Goal: Transaction & Acquisition: Purchase product/service

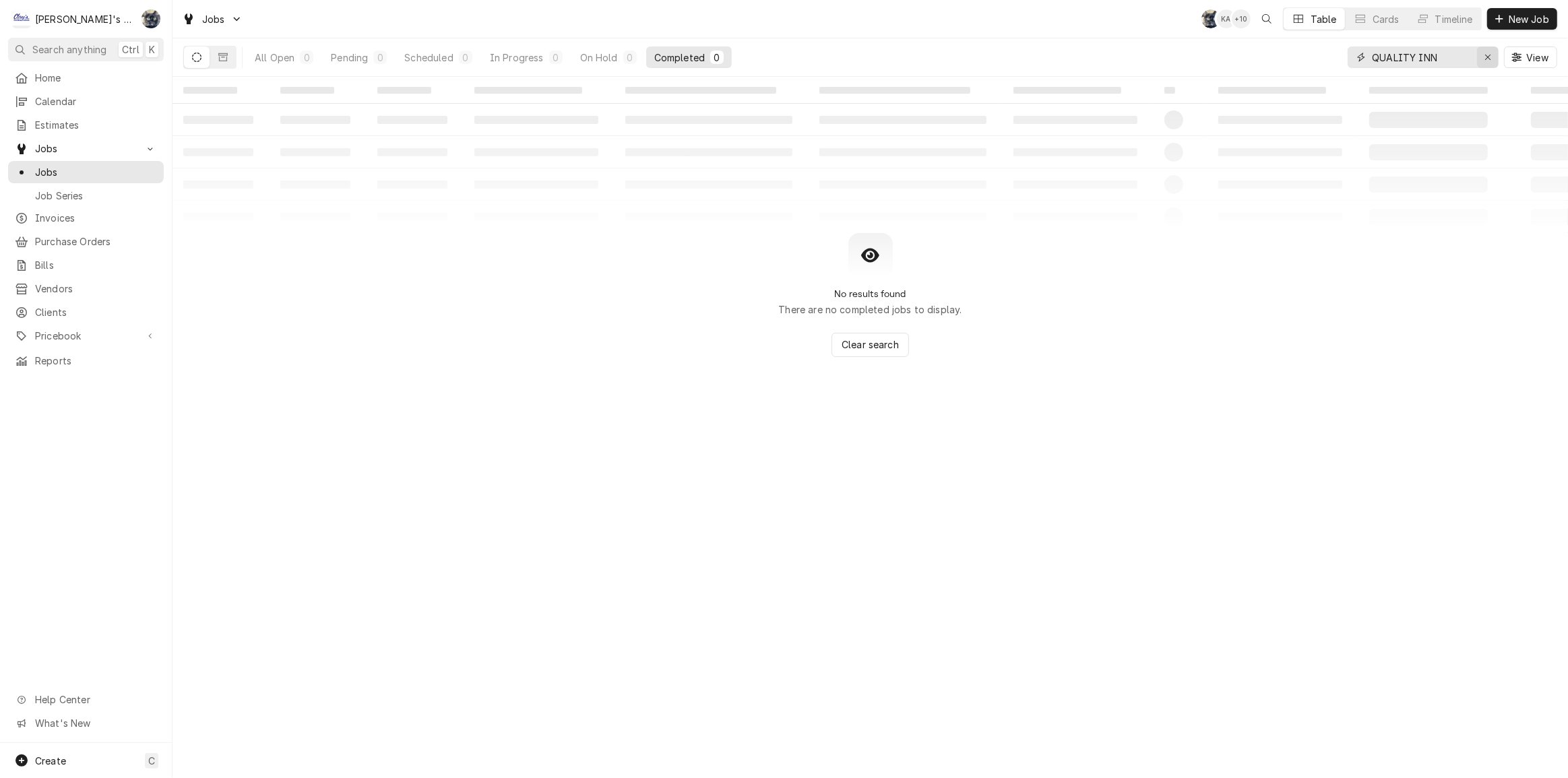
click at [1489, 58] on icon "Erase input" at bounding box center [1488, 57] width 8 height 9
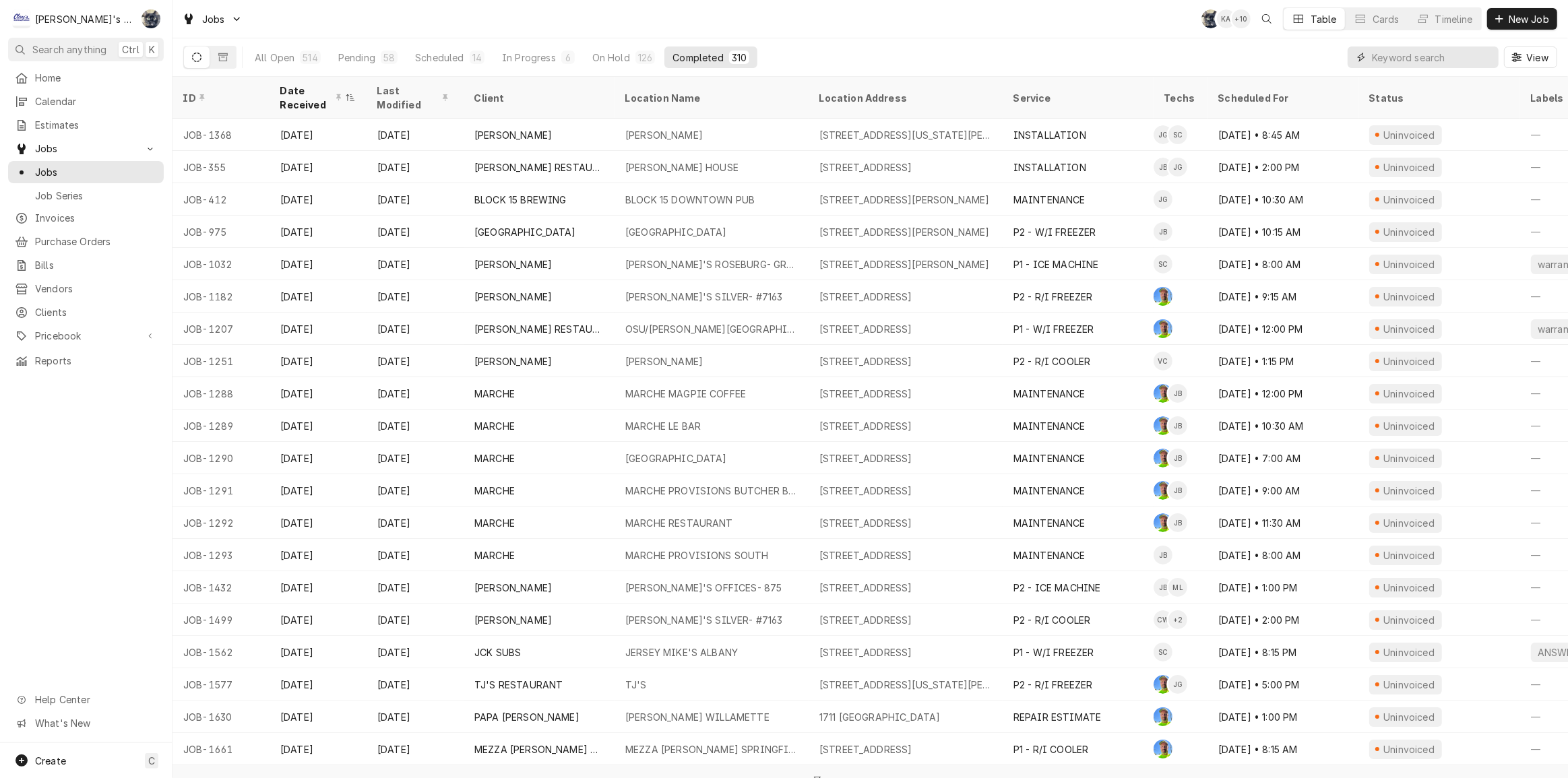
click at [1383, 57] on input "Dynamic Content Wrapper" at bounding box center [1431, 57] width 120 height 22
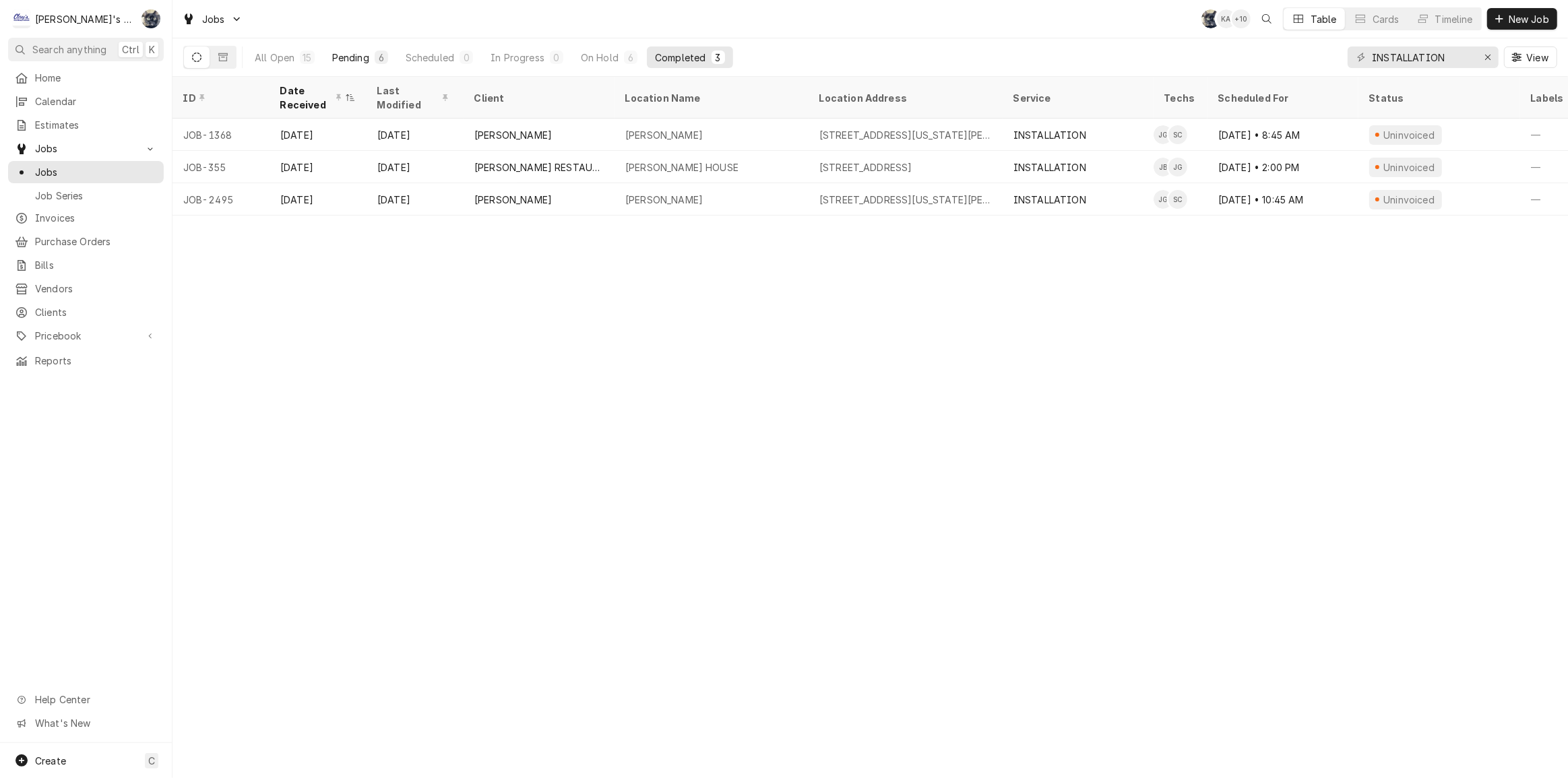
click at [350, 57] on div "Pending" at bounding box center [350, 57] width 37 height 14
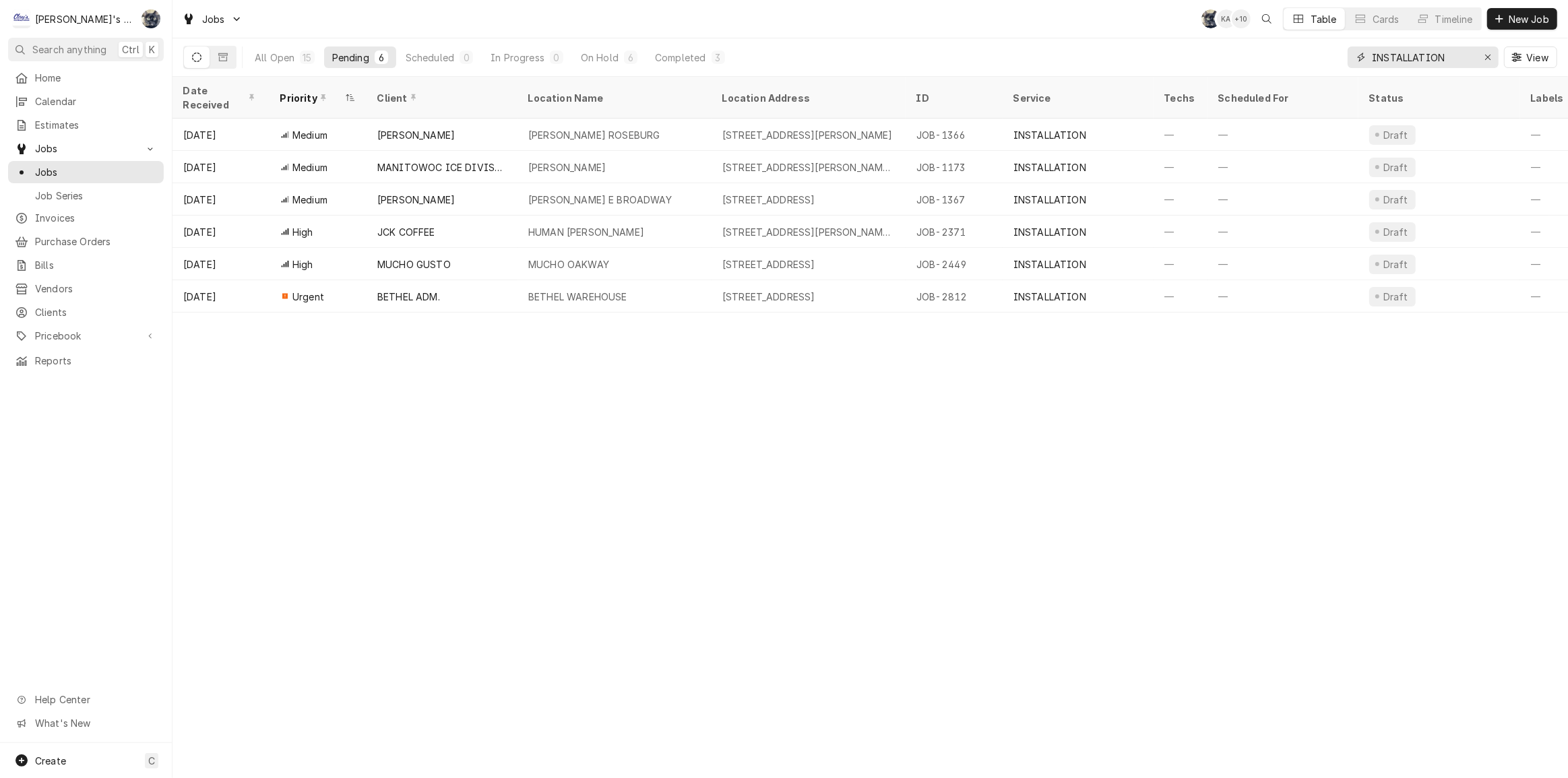
drag, startPoint x: 1458, startPoint y: 57, endPoint x: 1321, endPoint y: 59, distance: 137.0
click at [1321, 59] on div "All Open 15 Pending 6 Scheduled 0 In Progress 0 On Hold 6 Completed 3 INSTALLAT…" at bounding box center [870, 57] width 1374 height 38
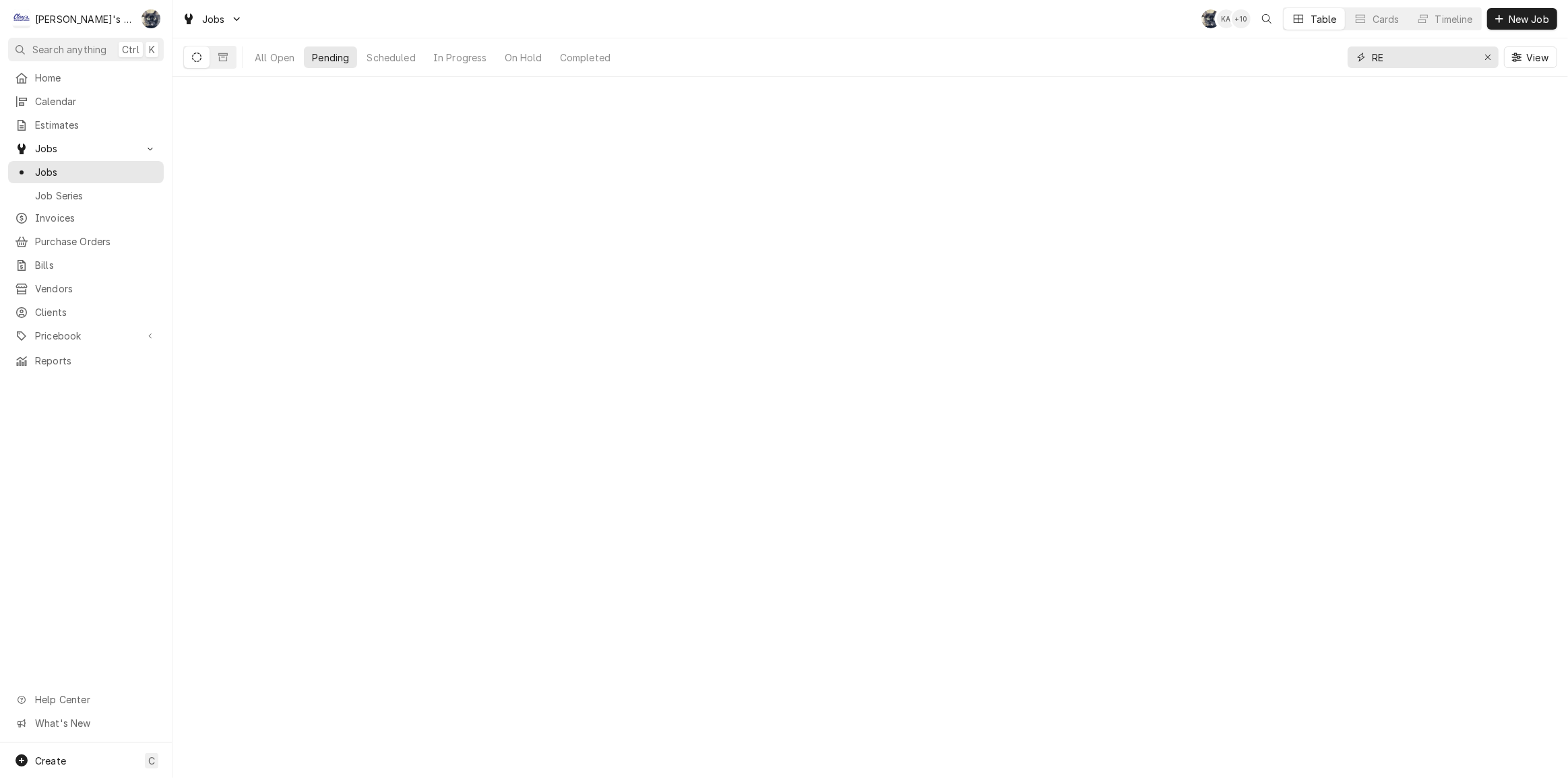
type input "R"
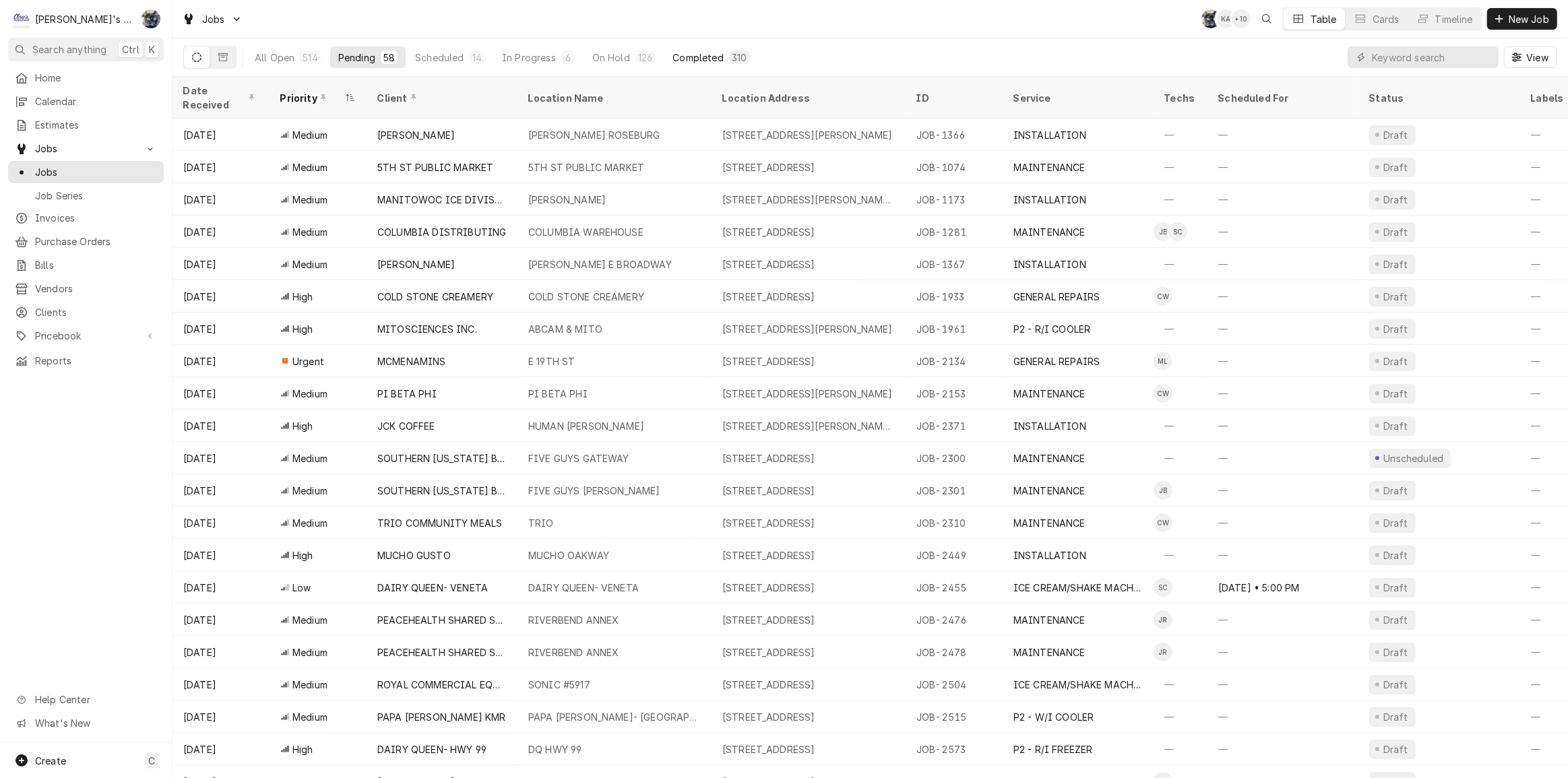
click at [708, 57] on div "Completed" at bounding box center [697, 57] width 50 height 14
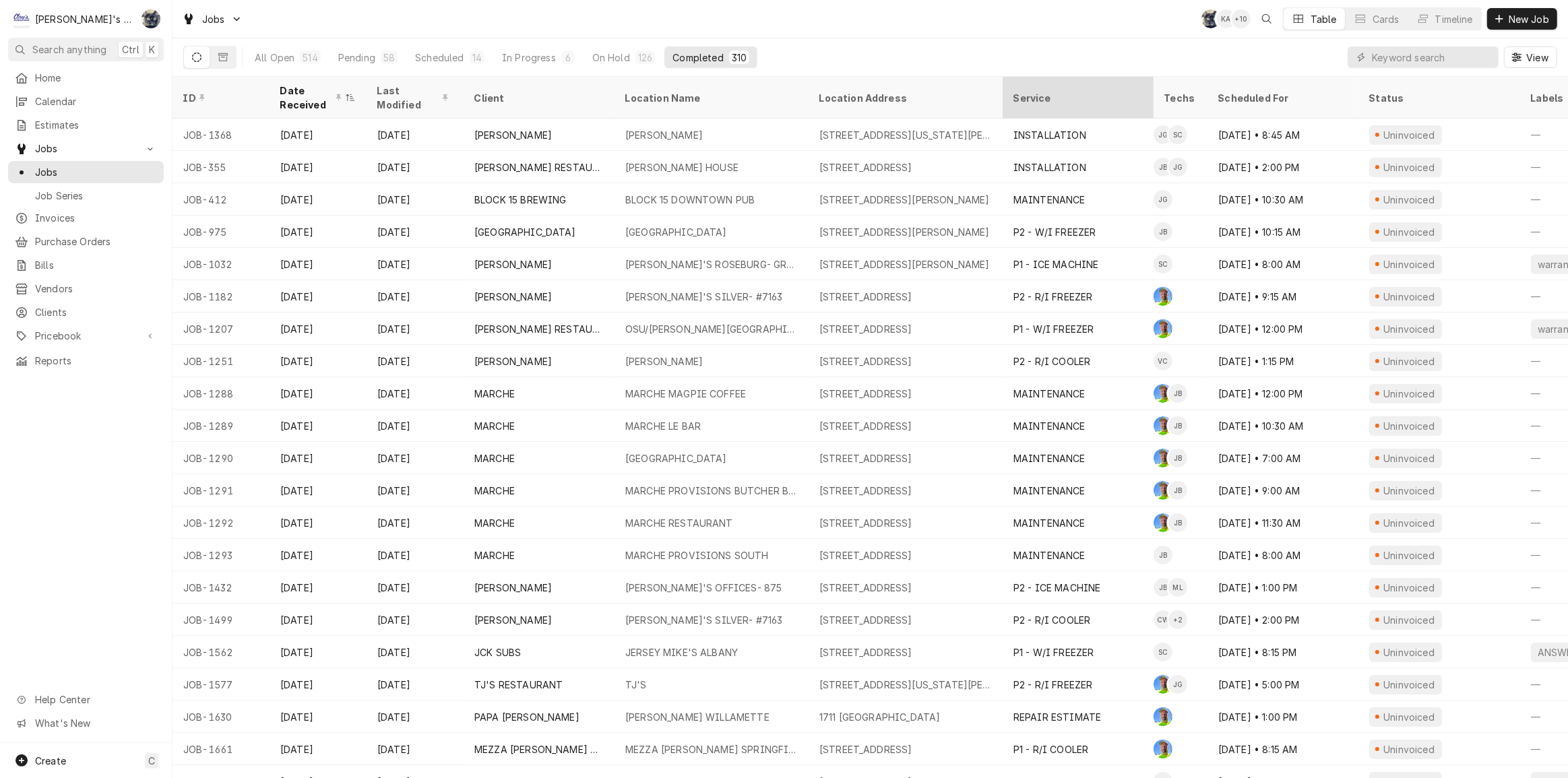
click at [1050, 91] on div "Service" at bounding box center [1076, 98] width 126 height 14
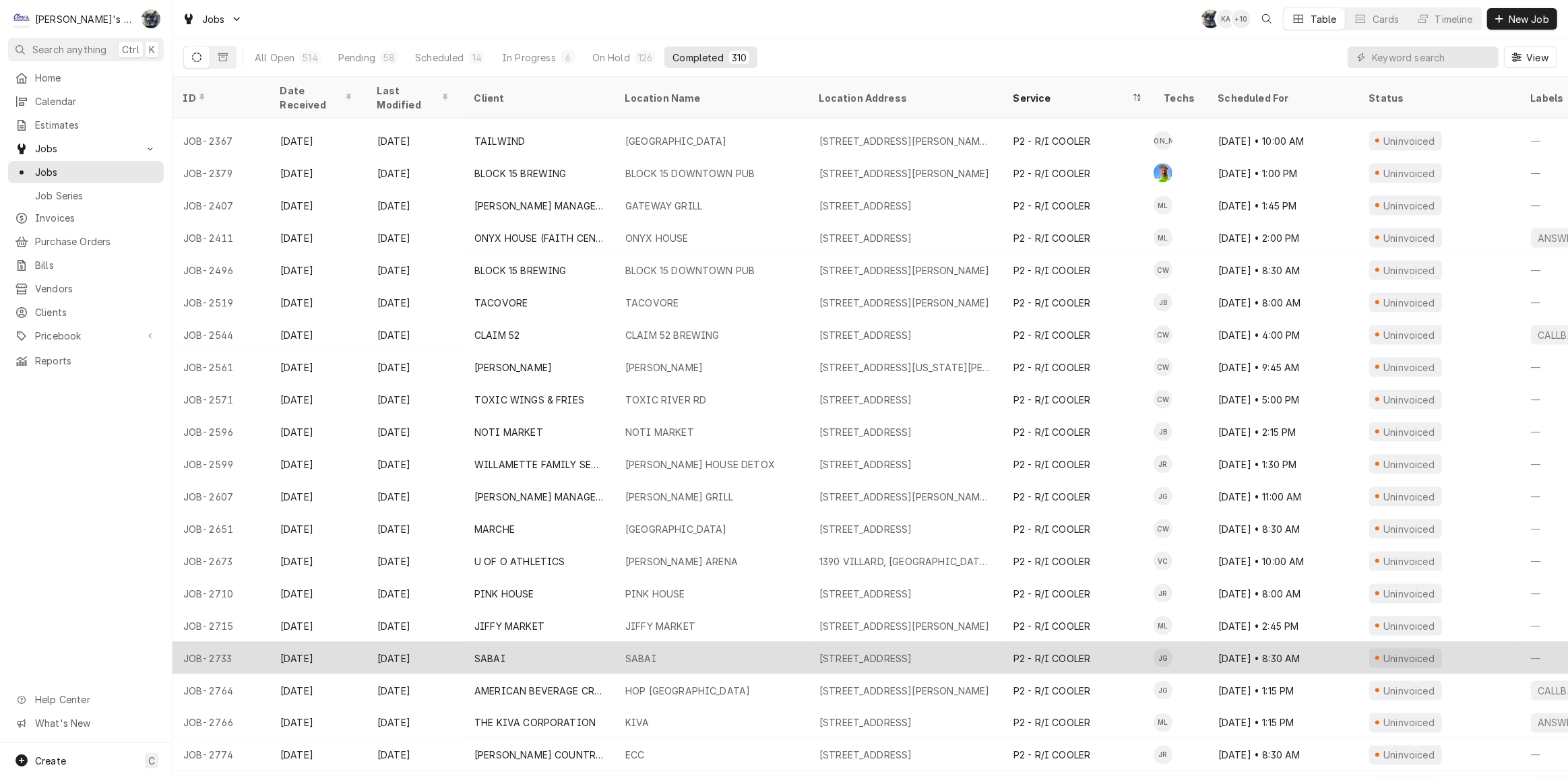
scroll to position [8001, 0]
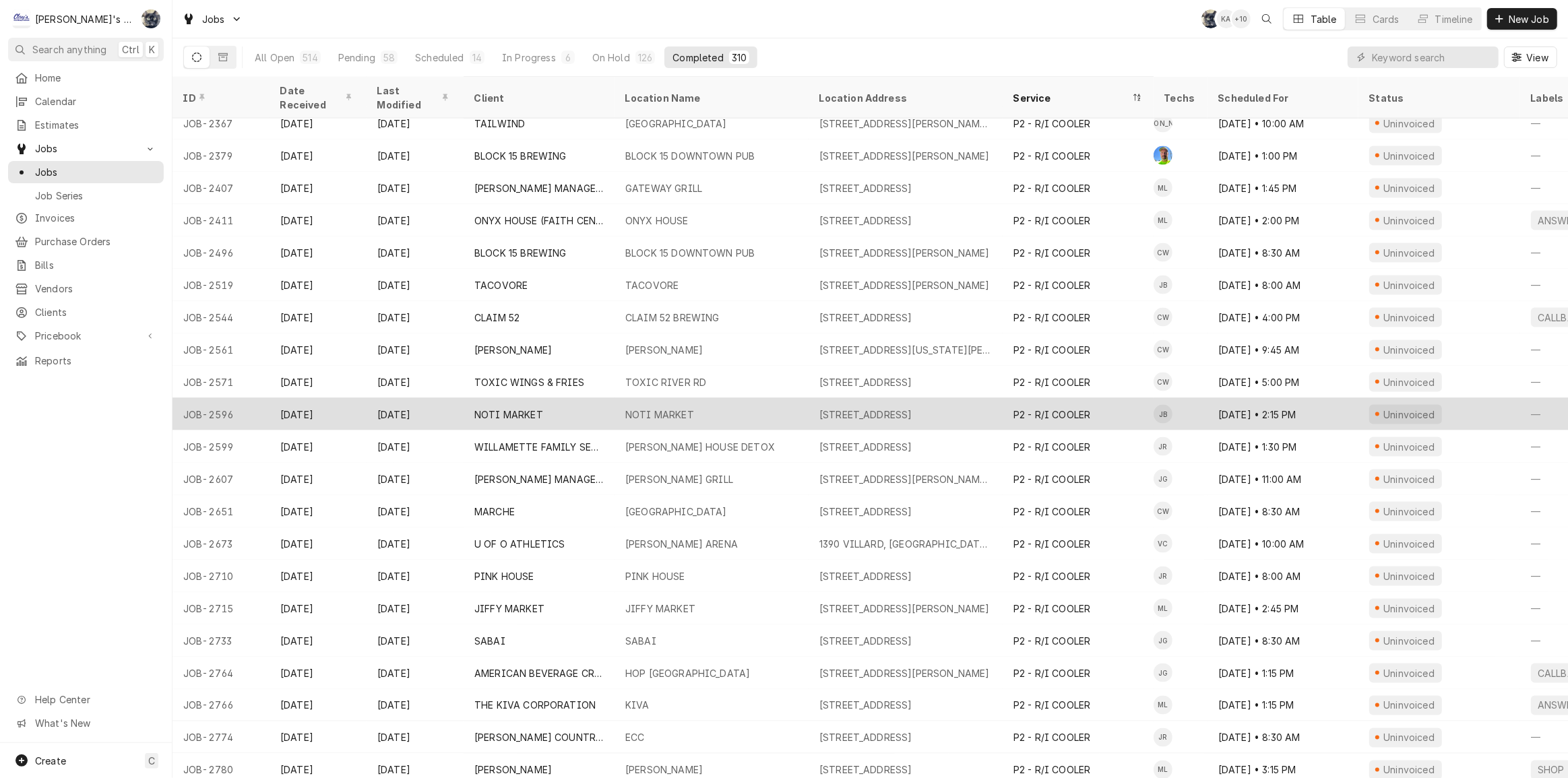
click at [1093, 398] on div "P2 - R/I COOLER" at bounding box center [1078, 414] width 151 height 32
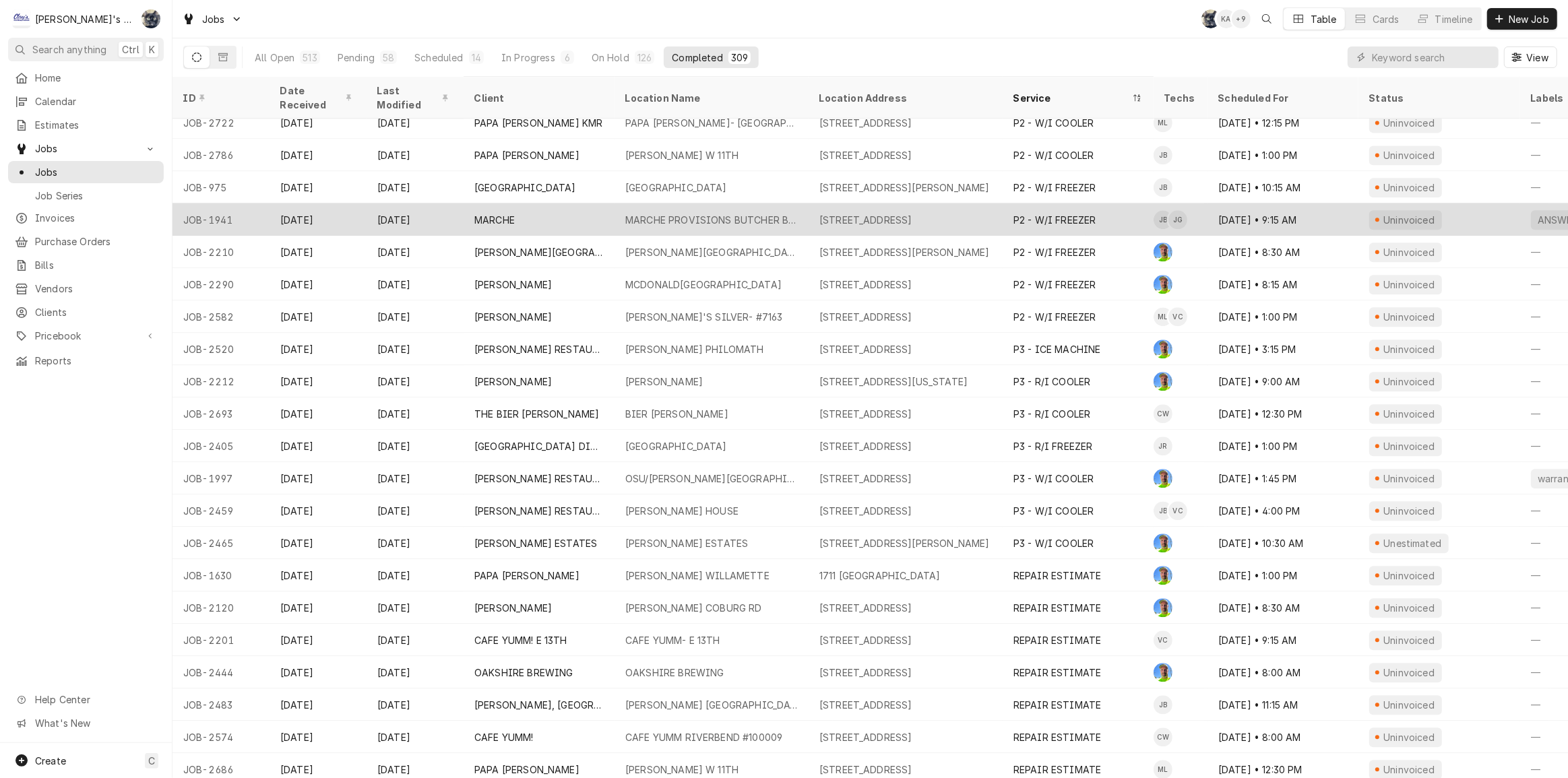
scroll to position [9327, 0]
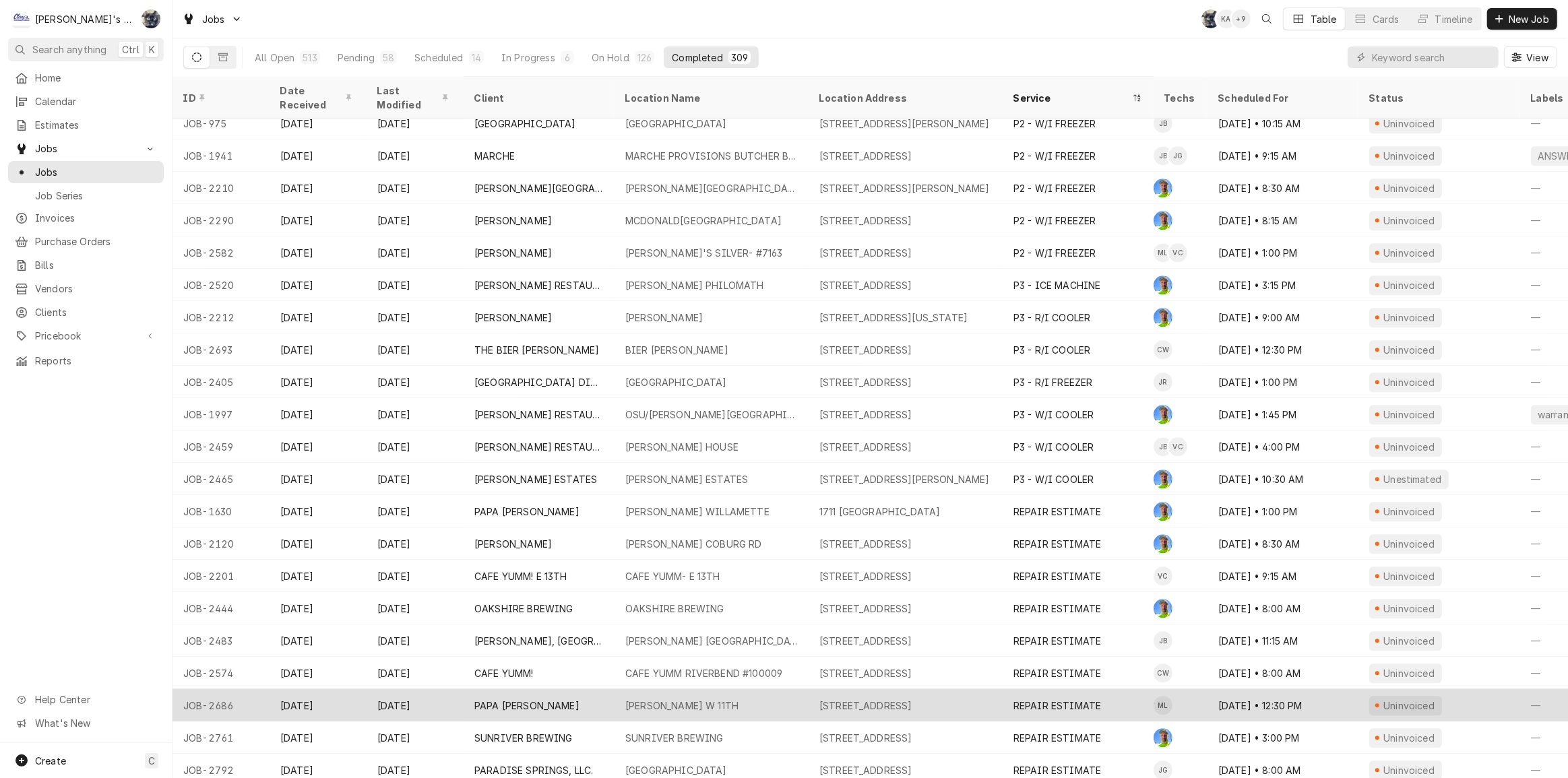
click at [1085, 699] on div "REPAIR ESTIMATE" at bounding box center [1057, 706] width 87 height 14
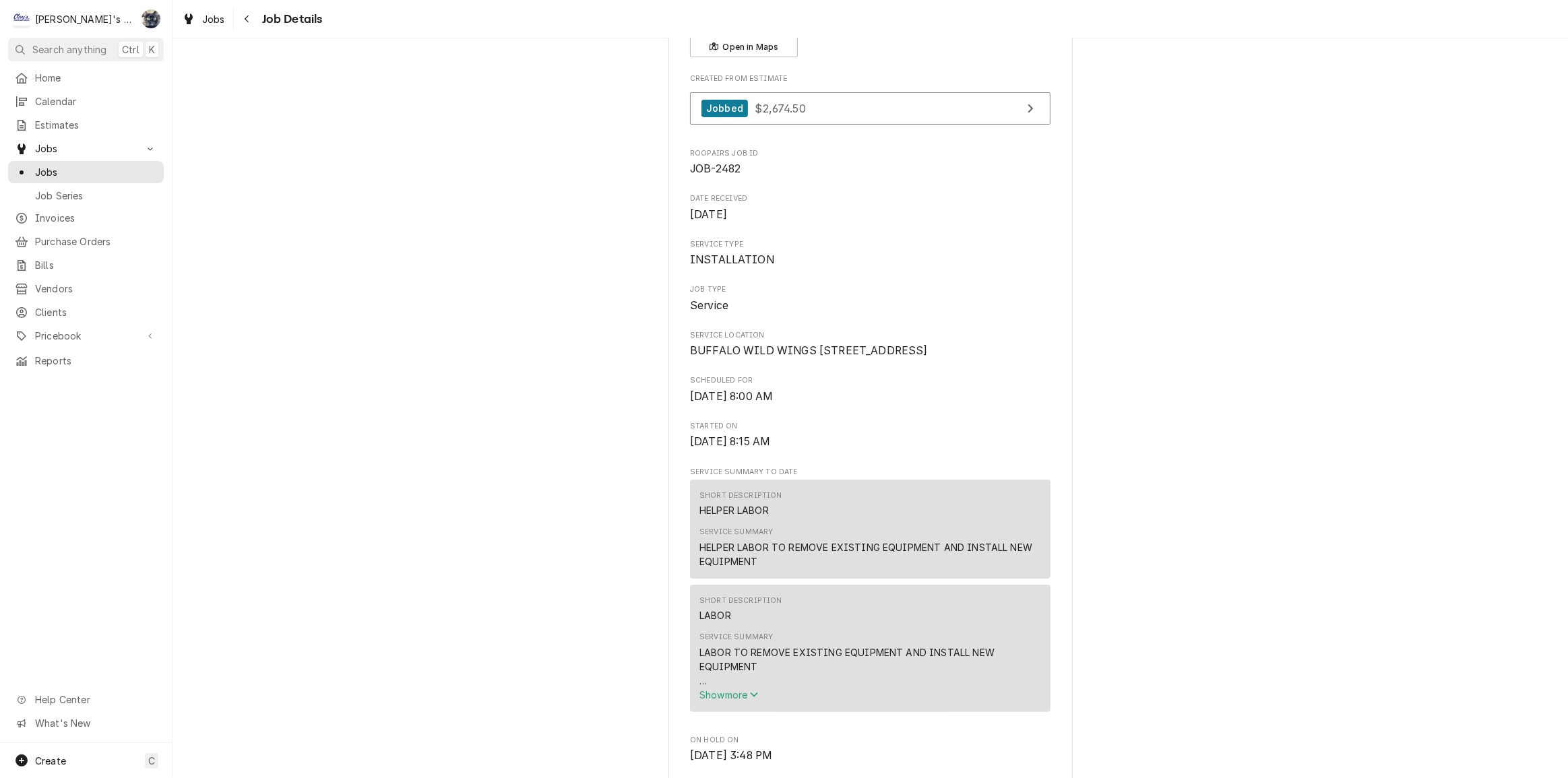
scroll to position [306, 0]
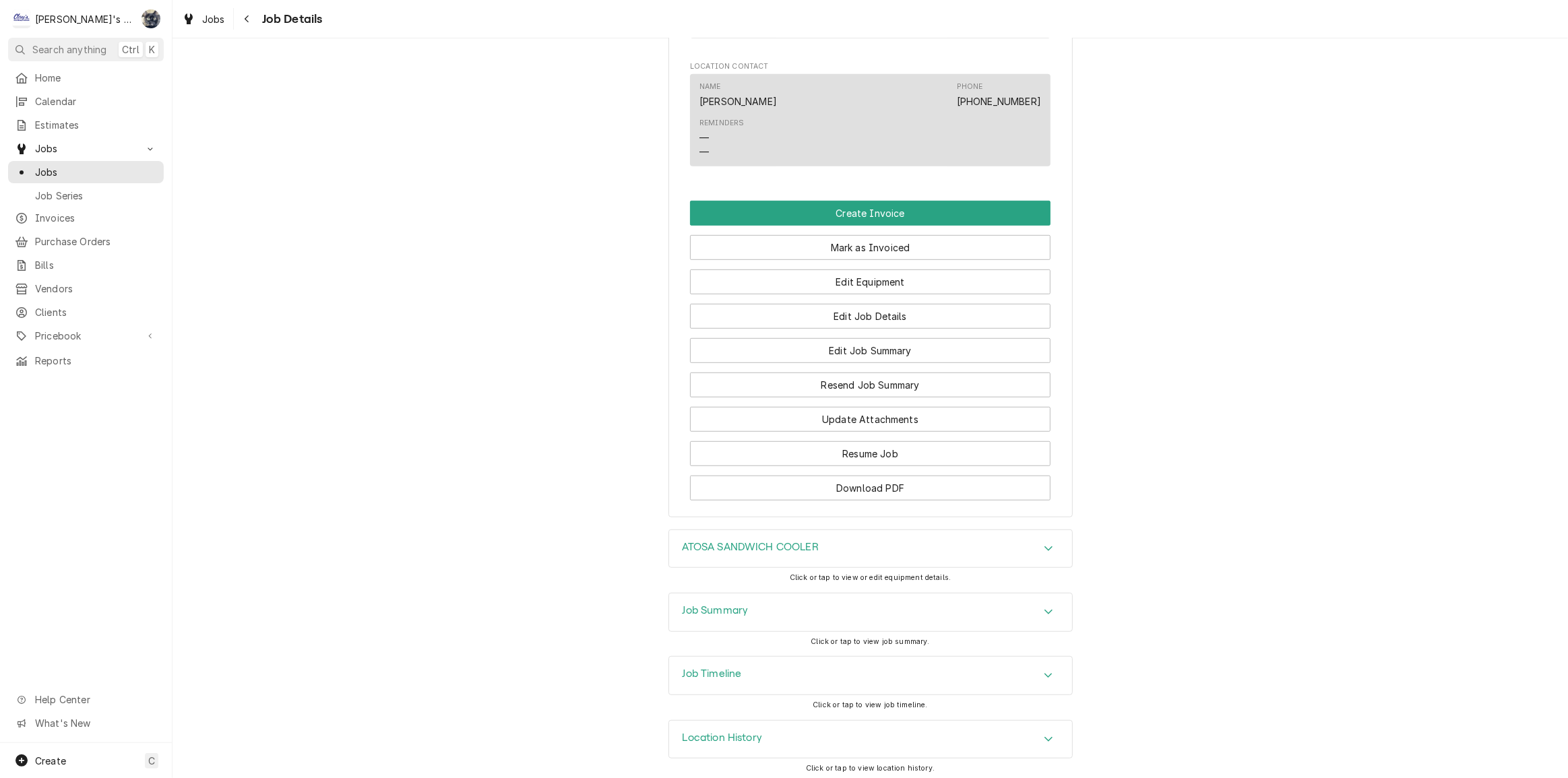
scroll to position [932, 0]
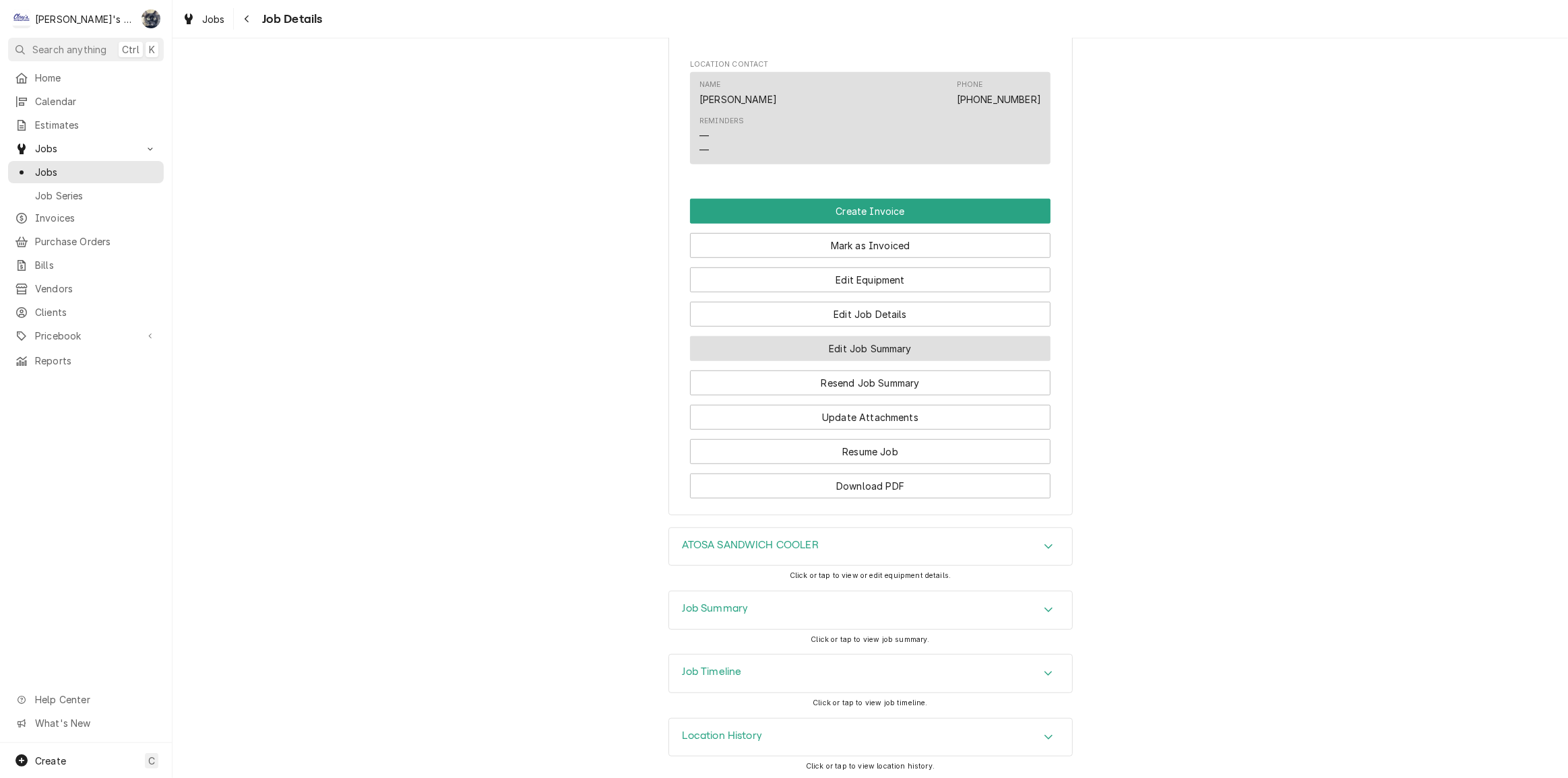
click at [797, 351] on button "Edit Job Summary" at bounding box center [870, 349] width 361 height 25
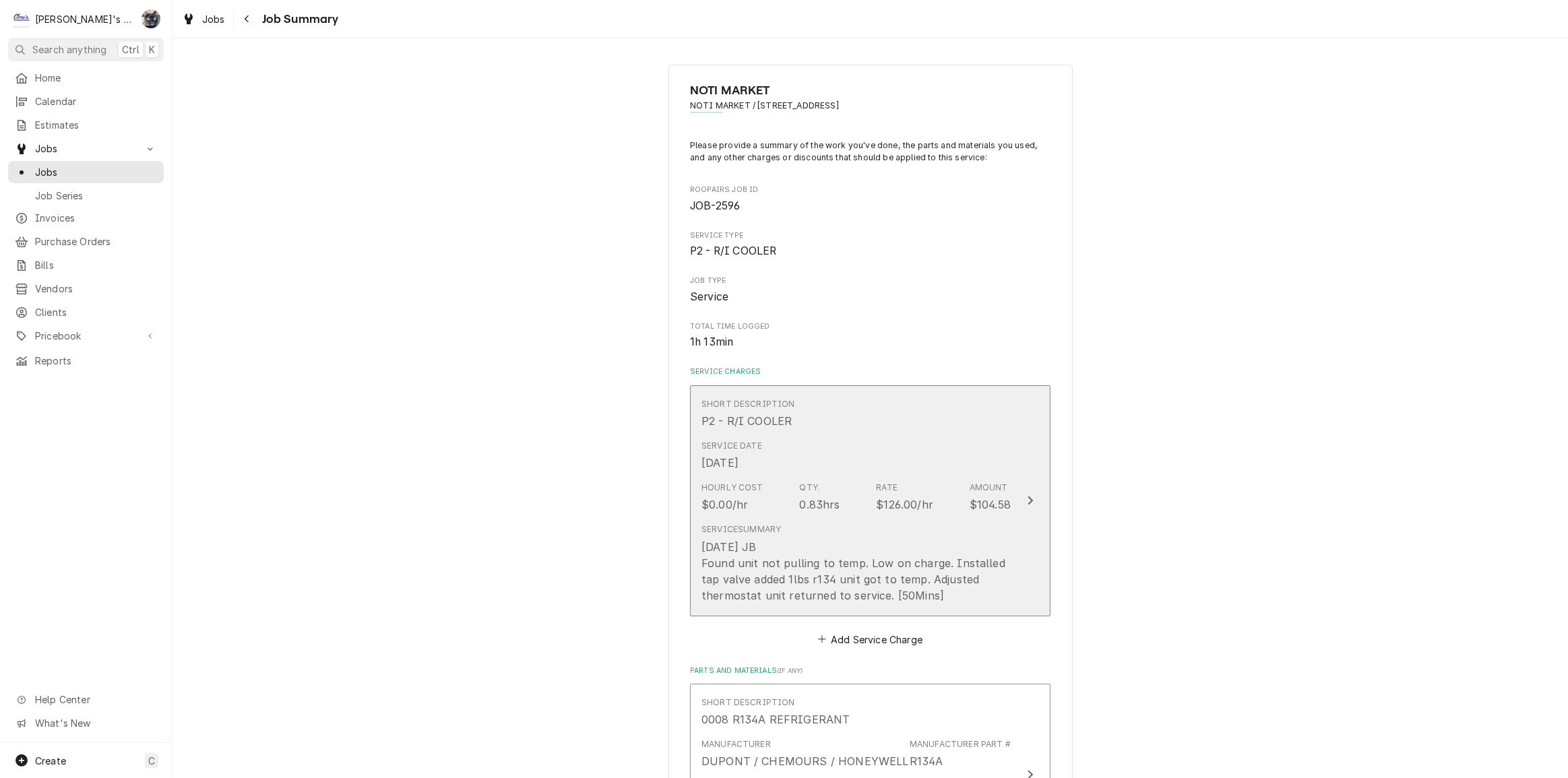
click at [847, 519] on div "Service Summary 8/8/2025 JB Found unit not pulling to temp. Low on charge. Inst…" at bounding box center [857, 563] width 310 height 90
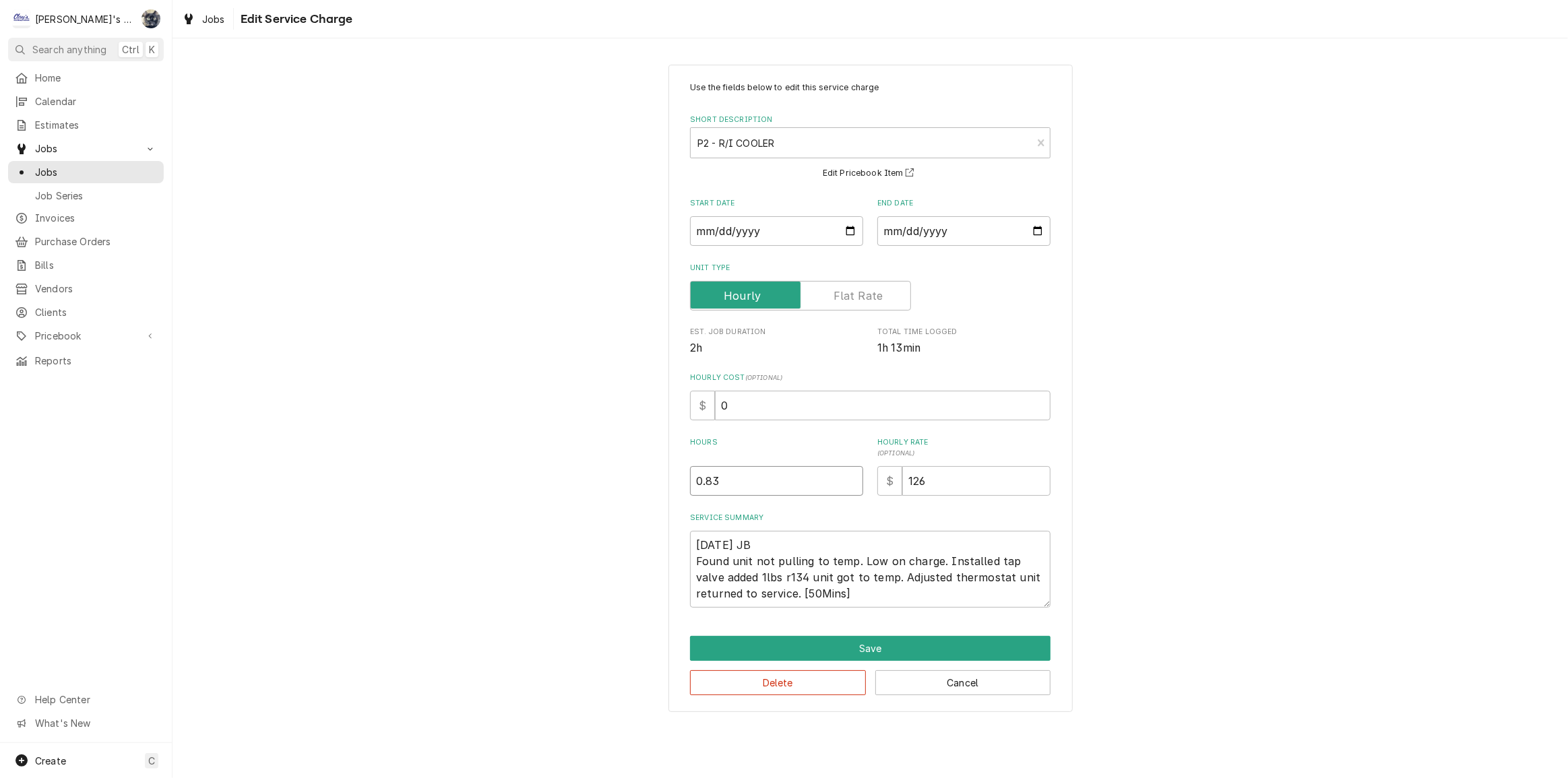
drag, startPoint x: 735, startPoint y: 482, endPoint x: 671, endPoint y: 482, distance: 64.0
click at [674, 482] on div "Use the fields below to edit this service charge Short Description P2 - R/I COO…" at bounding box center [871, 389] width 405 height 648
type textarea "x"
type input "1"
type textarea "x"
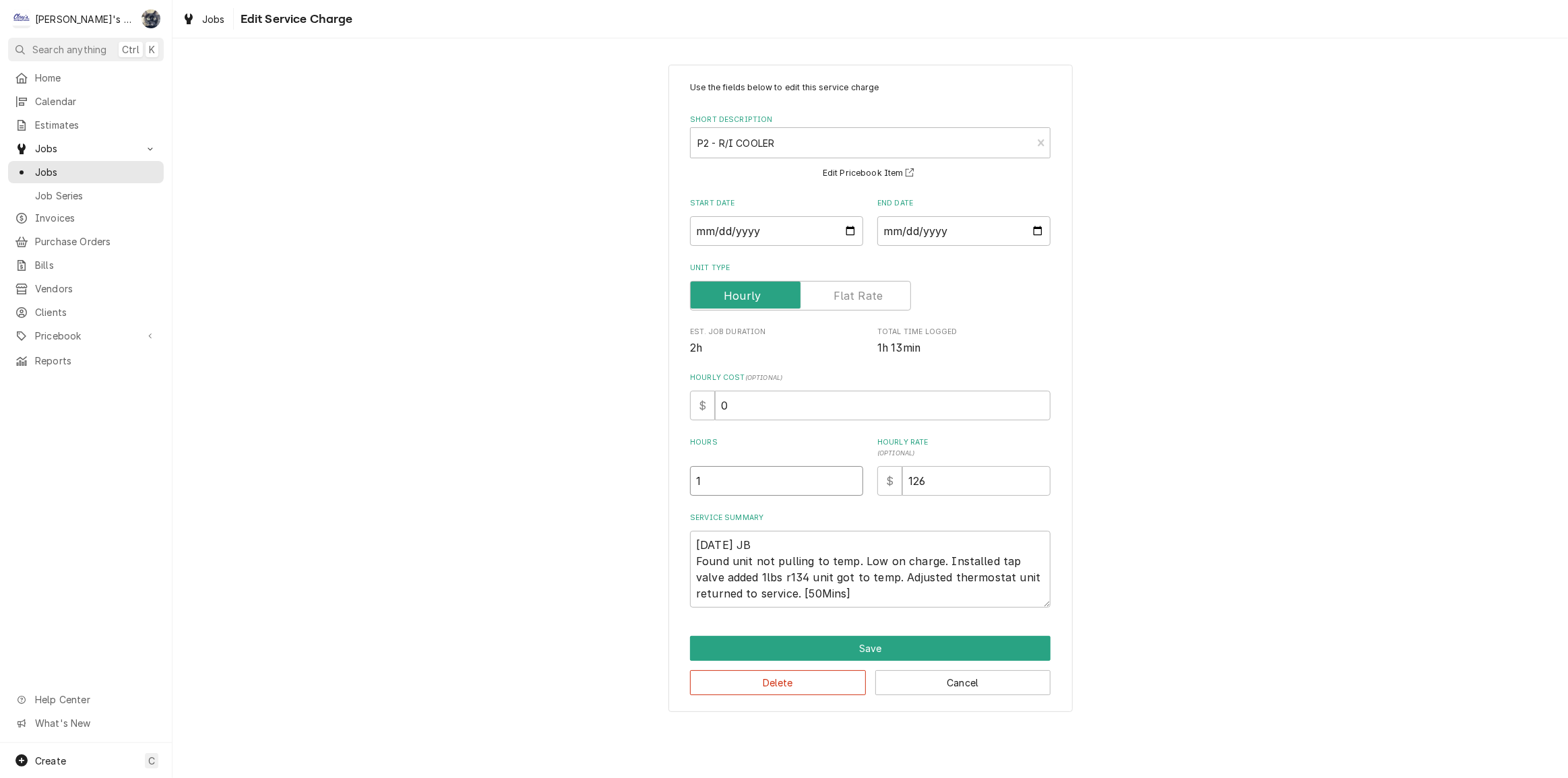
type input "1.5"
type textarea "x"
type input "1.53"
type textarea "x"
type input "1.5"
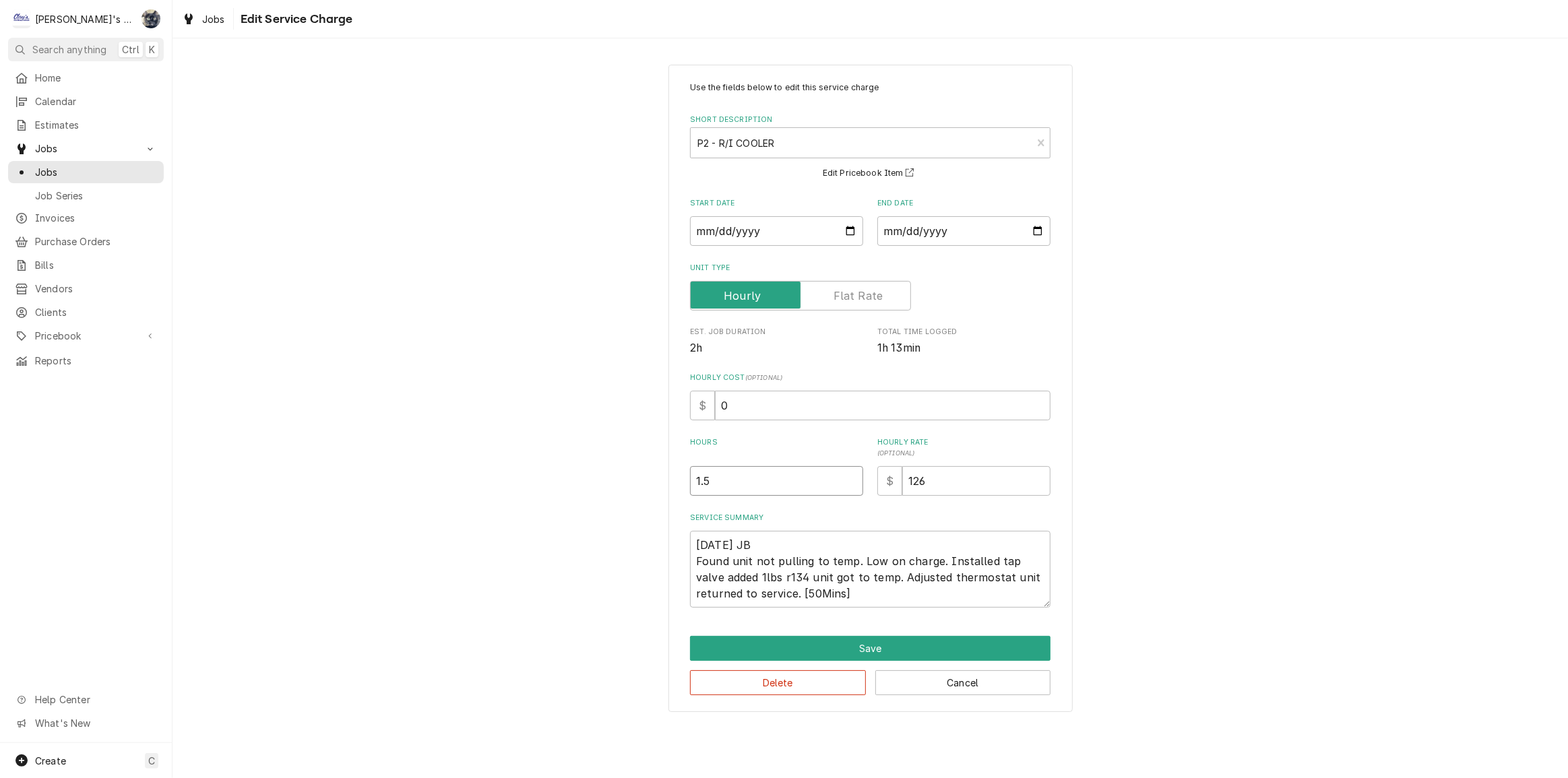
type textarea "x"
type input "1"
type textarea "x"
type input "1.8"
type textarea "x"
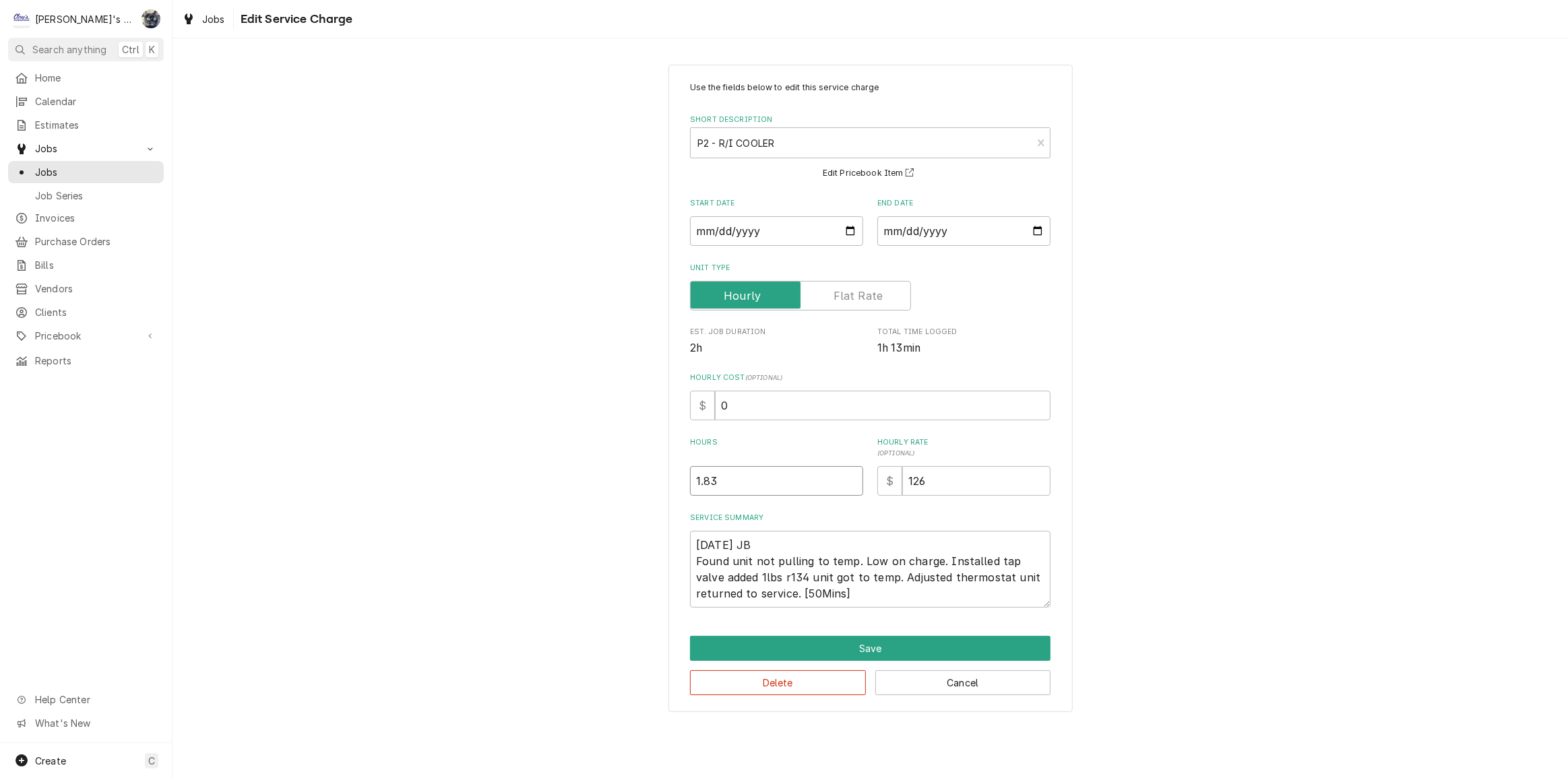
type input "1.83"
click at [761, 577] on textarea "8/8/2025 JB Found unit not pulling to temp. Low on charge. Installed tap valve …" at bounding box center [870, 569] width 361 height 77
type textarea "x"
type textarea "8/8/2025 JB Found unit not pulling to temp. Low on charge. Installed tap valve …"
type textarea "x"
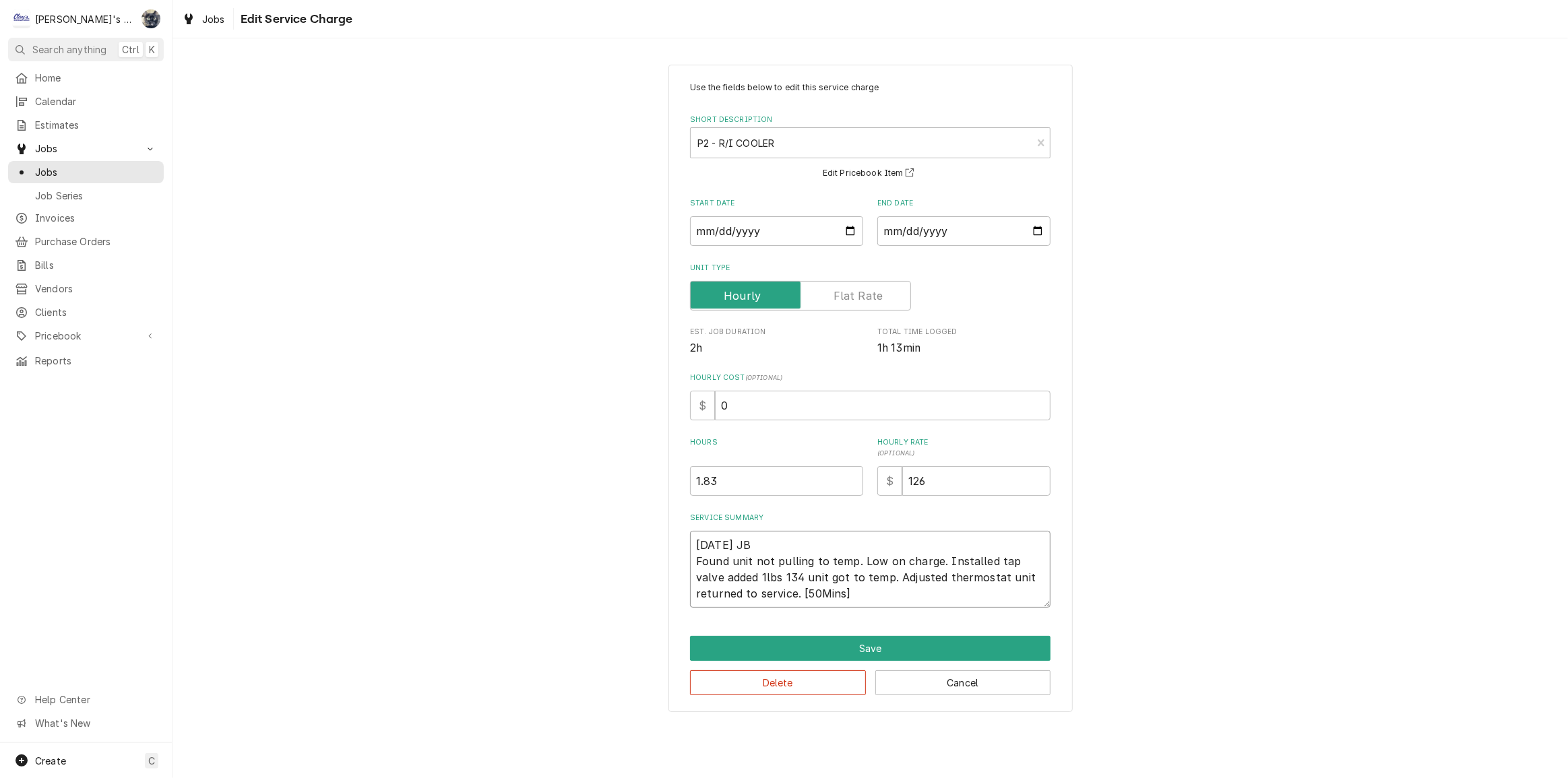
type textarea "8/8/2025 JB Found unit not pulling to temp. Low on charge. Installed tap valve …"
type textarea "x"
type textarea "8/8/2025 JB Found unit not pulling to temp. Low on charge. Installed tap valve …"
type textarea "x"
type textarea "8/8/2025 JB Found unit not pulling to temp. Low on charge. Installed tap valve …"
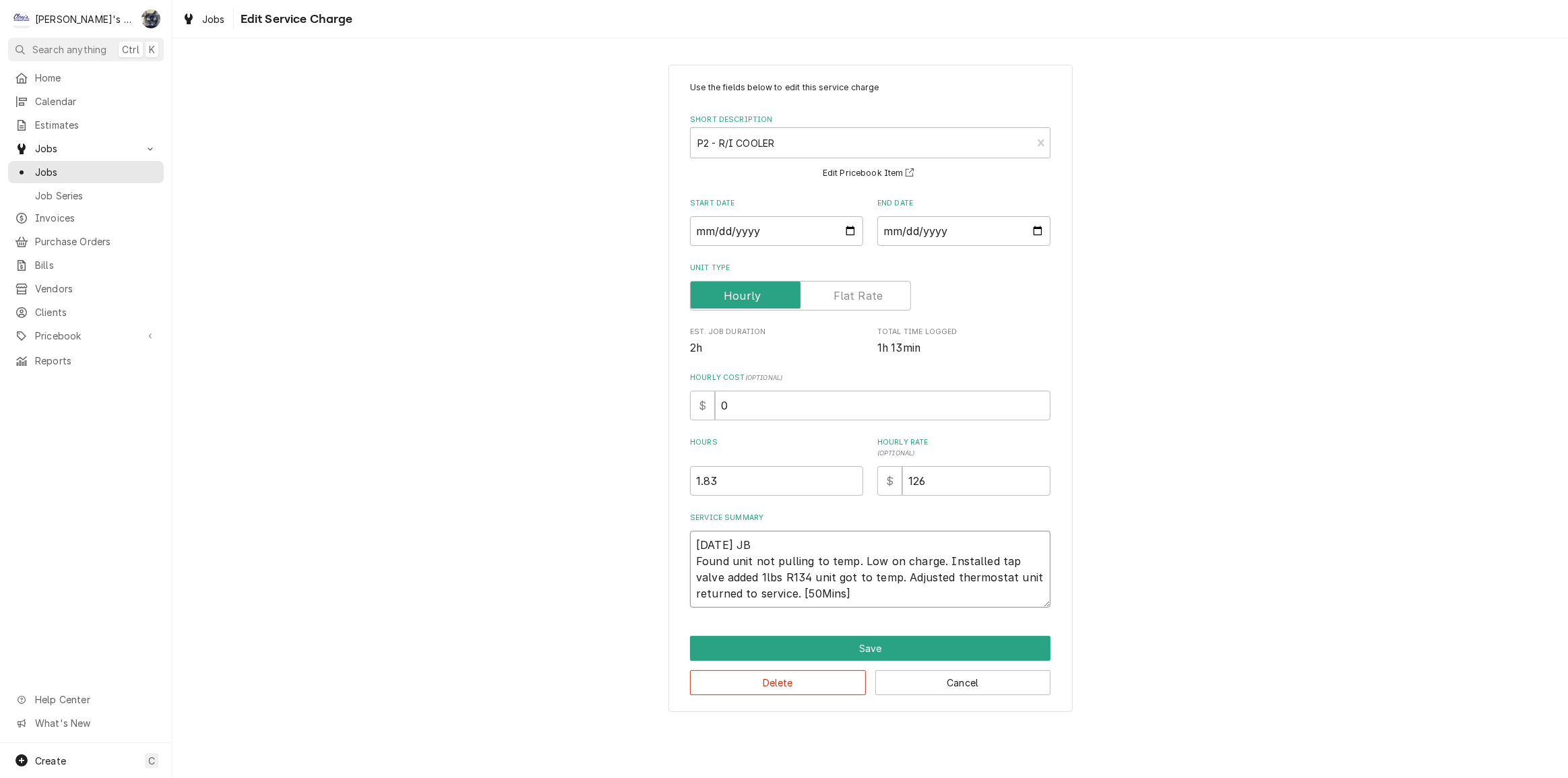
click at [752, 579] on textarea "8/8/2025 JB Found unit not pulling to temp. Low on charge. Installed tap valve …" at bounding box center [870, 569] width 361 height 77
type textarea "x"
type textarea "8/8/2025 JB Found unit not pulling to temp. Low on charge. Installed tap valve …"
type textarea "x"
type textarea "8/8/2025 JB Found unit not pulling to temp. Low on charge. Installed tap valve …"
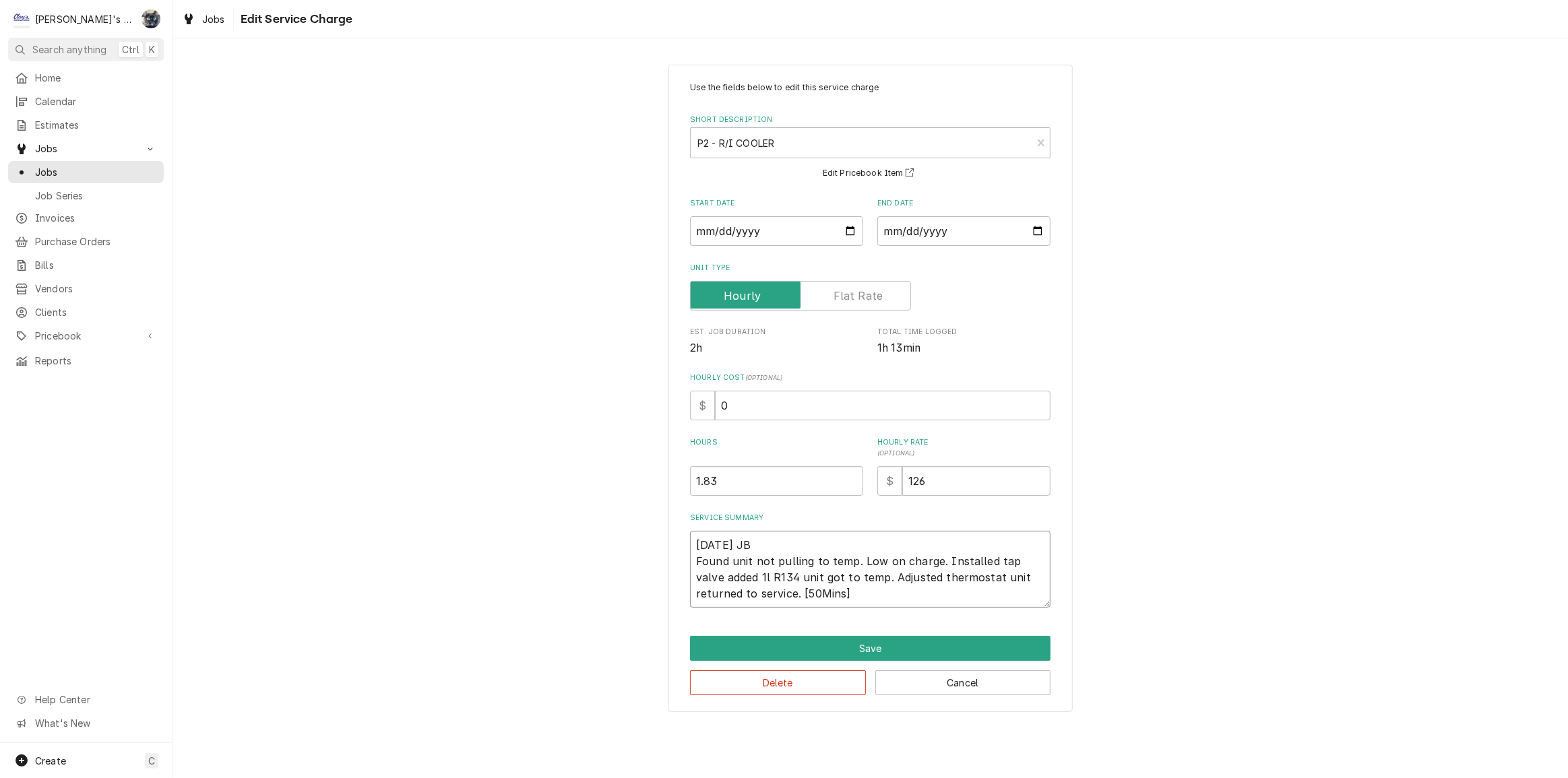
type textarea "x"
type textarea "8/8/2025 JB Found unit not pulling to temp. Low on charge. Installed tap valve …"
type textarea "x"
type textarea "8/8/2025 JB Found unit not pulling to temp. Low on charge. Installed tap valve …"
type textarea "x"
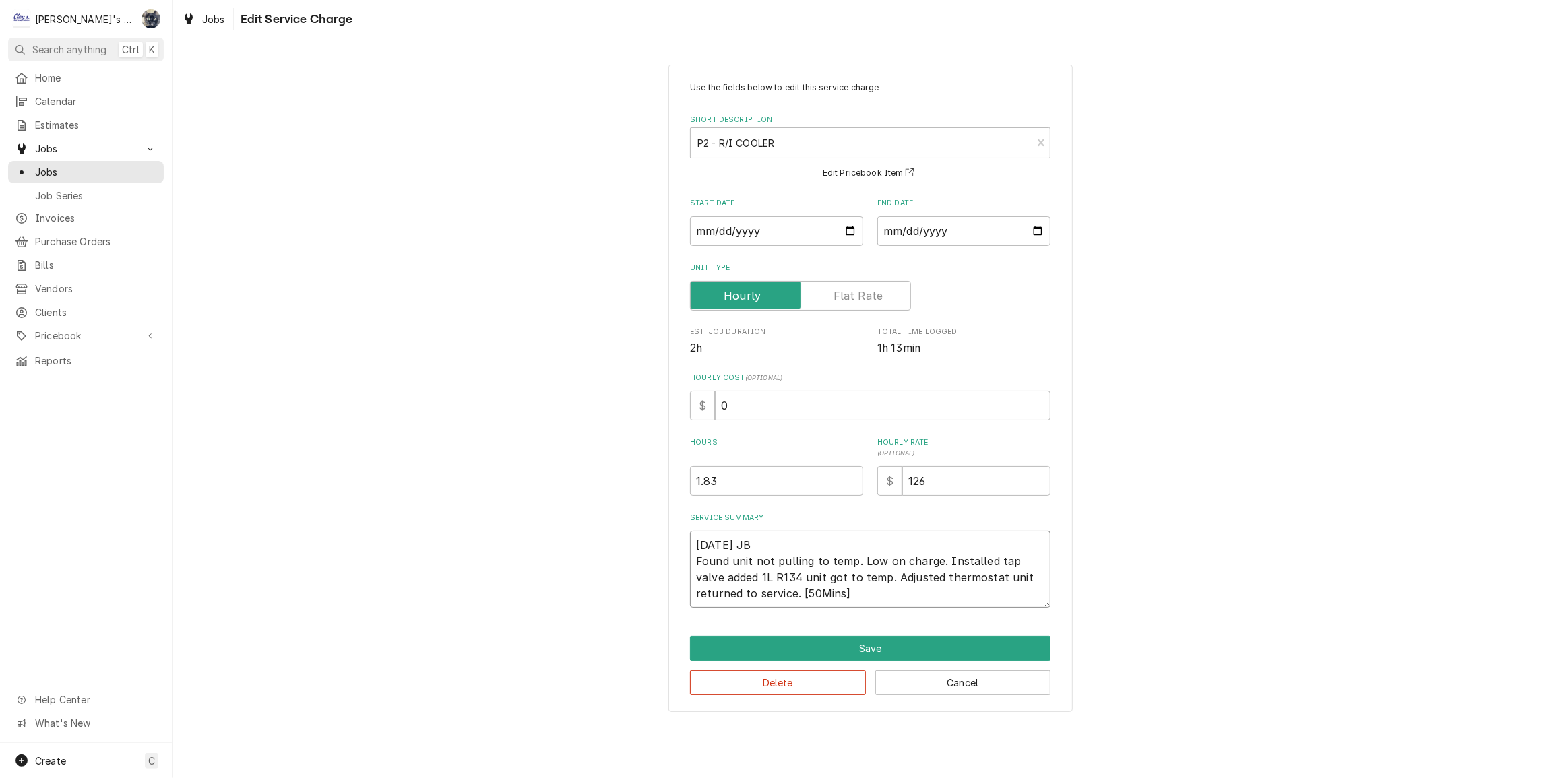
type textarea "8/8/2025 JB Found unit not pulling to temp. Low on charge. Installed tap valve …"
type textarea "x"
type textarea "8/8/2025 JB Found unit not pulling to temp. Low on charge. Installed tap valve …"
type textarea "x"
type textarea "8/8/2025 JB Found unit not pulling to temp. Low on charge. Installed tap valve …"
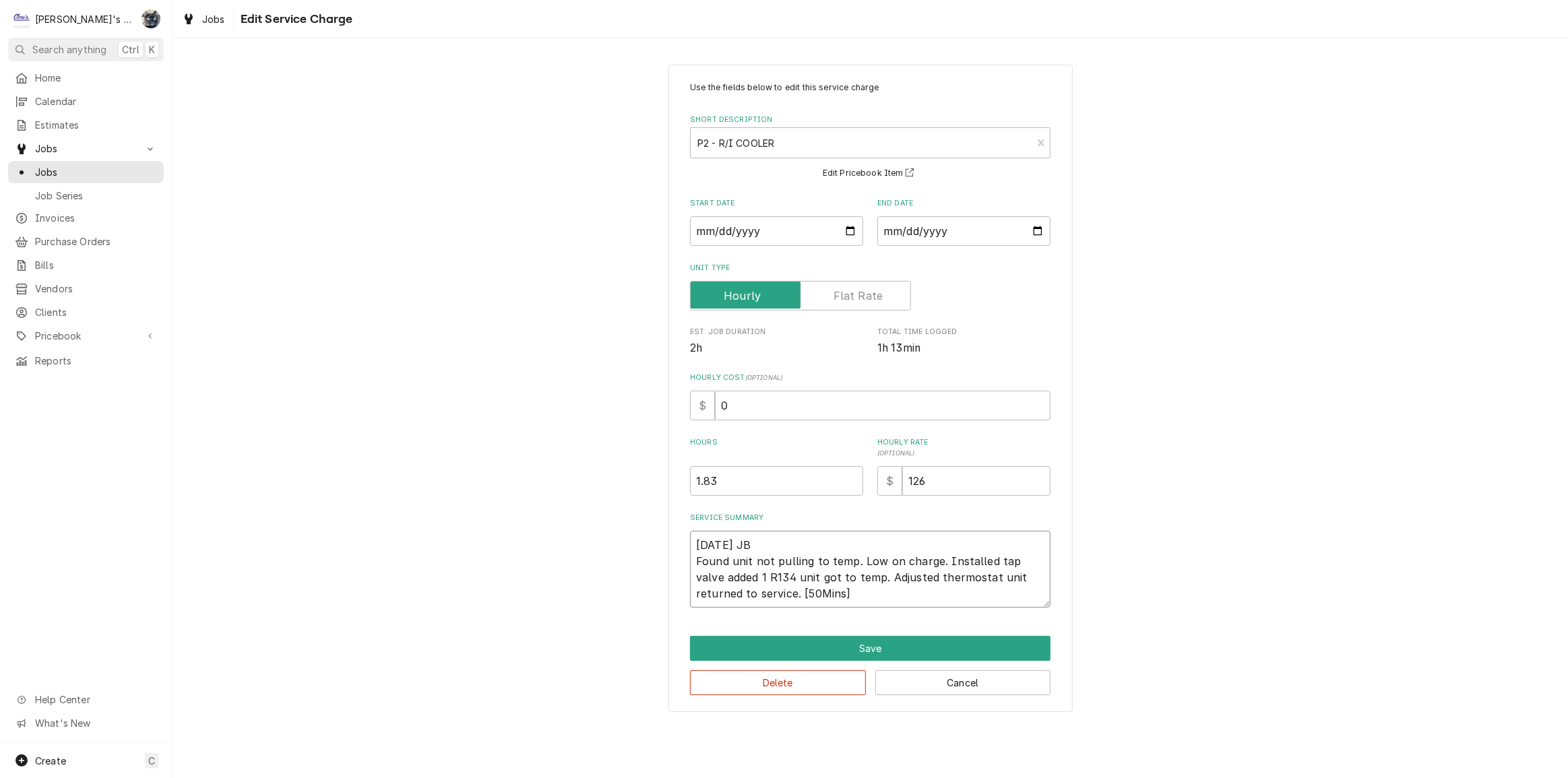
type textarea "x"
type textarea "8/8/2025 JB Found unit not pulling to temp. Low on charge. Installed tap valve …"
type textarea "x"
type textarea "8/8/2025 JB Found unit not pulling to temp. Low on charge. Installed tap valve …"
type textarea "x"
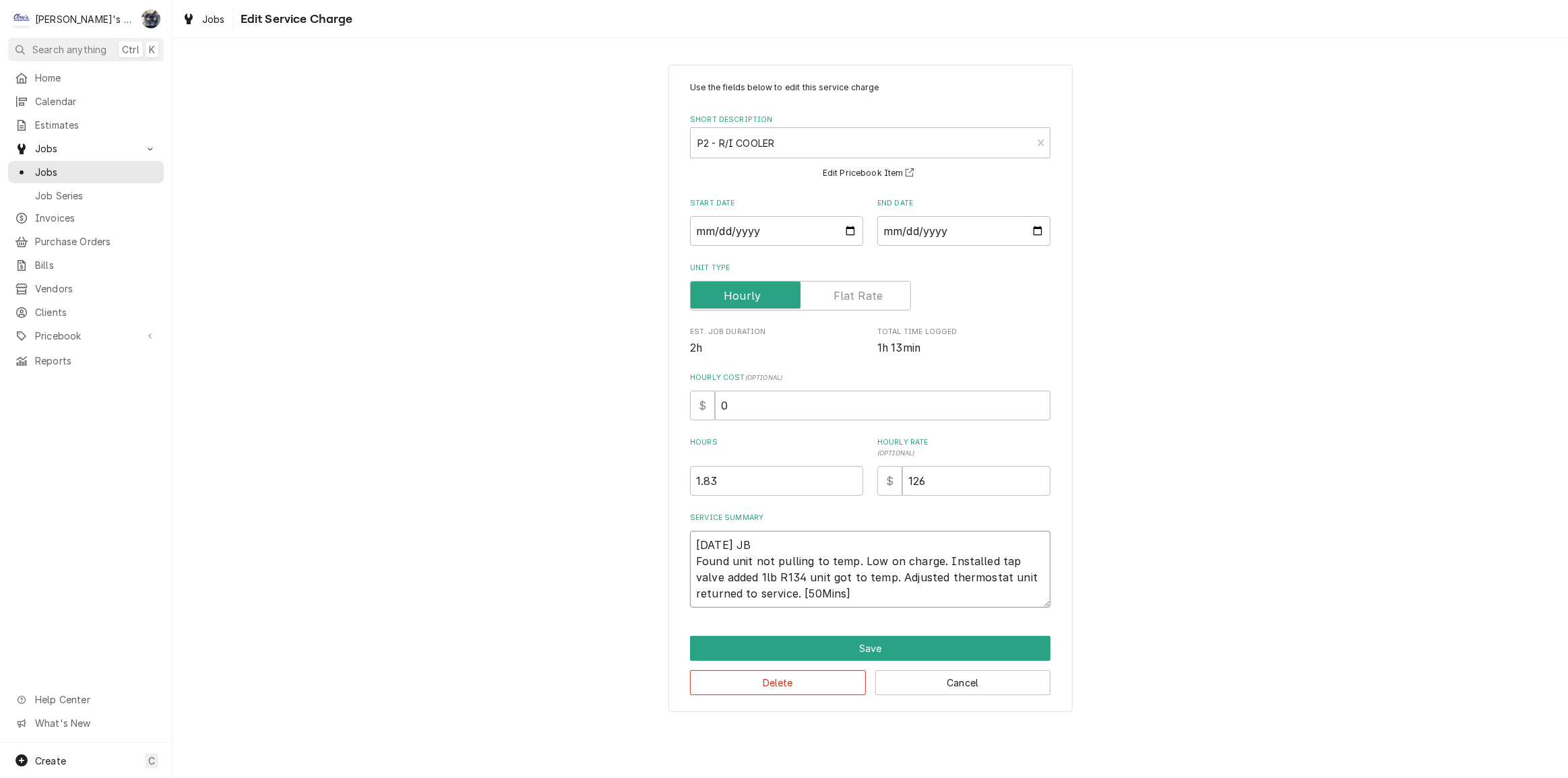
type textarea "8/8/2025 JB Found unit not pulling to temp. Low on charge. Installed tap valve …"
type textarea "x"
type textarea "8/8/2025 JB Found unit not pulling to temp. Low on charge. Installed tap valve …"
type textarea "x"
type textarea "8/8/2025 JB Found unit not pulling to temp. Low on charge. Installed tap valve …"
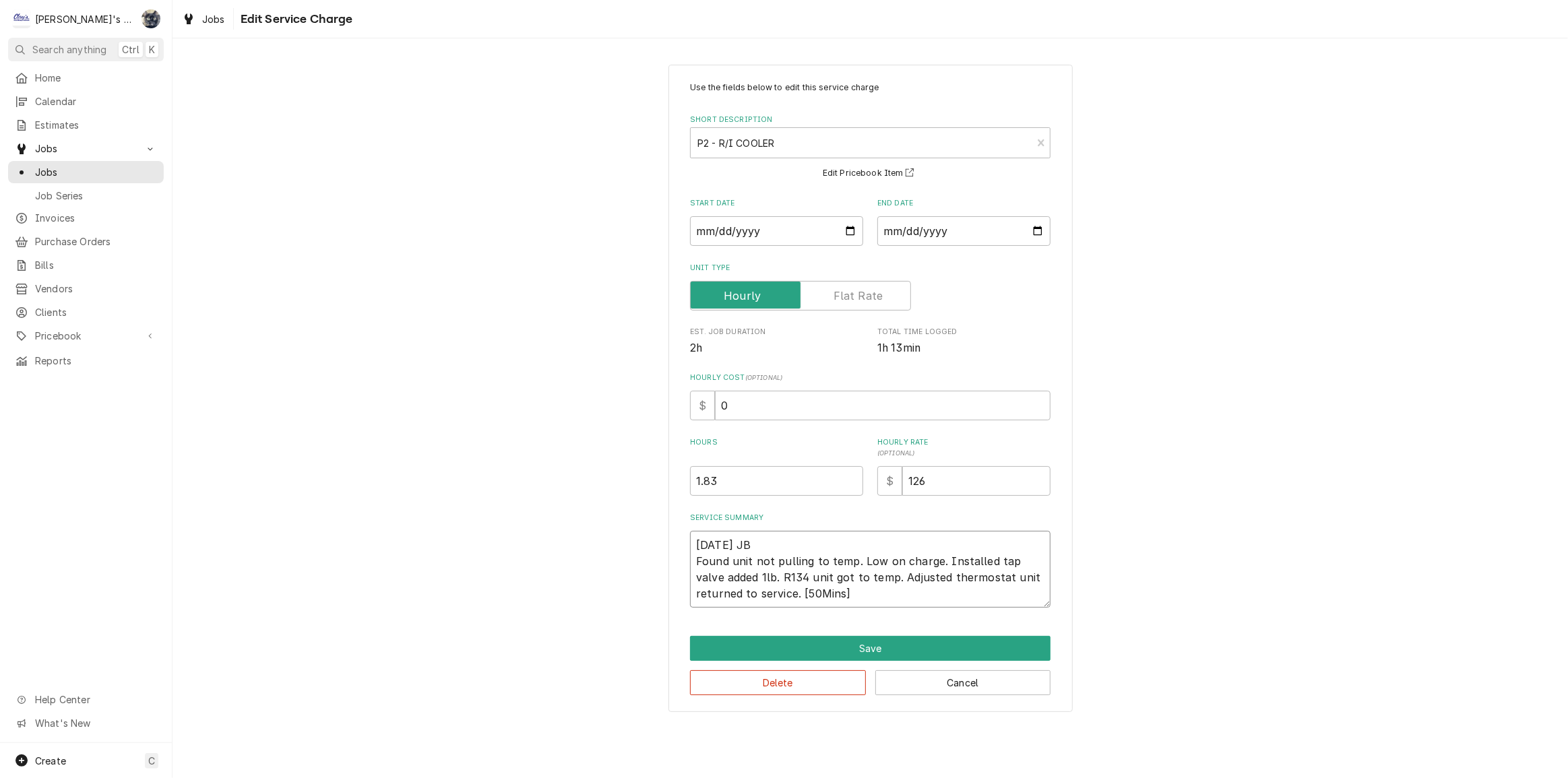
click at [784, 577] on textarea "8/8/2025 JB Found unit not pulling to temp. Low on charge. Installed tap valve …" at bounding box center [870, 569] width 361 height 77
type textarea "x"
type textarea "8/8/2025 JB Found unit not pulling to temp. Low on charge. Installed tap valve …"
type textarea "x"
type textarea "8/8/2025 JB Found unit not pulling to temp. Low on charge. Installed tap valve …"
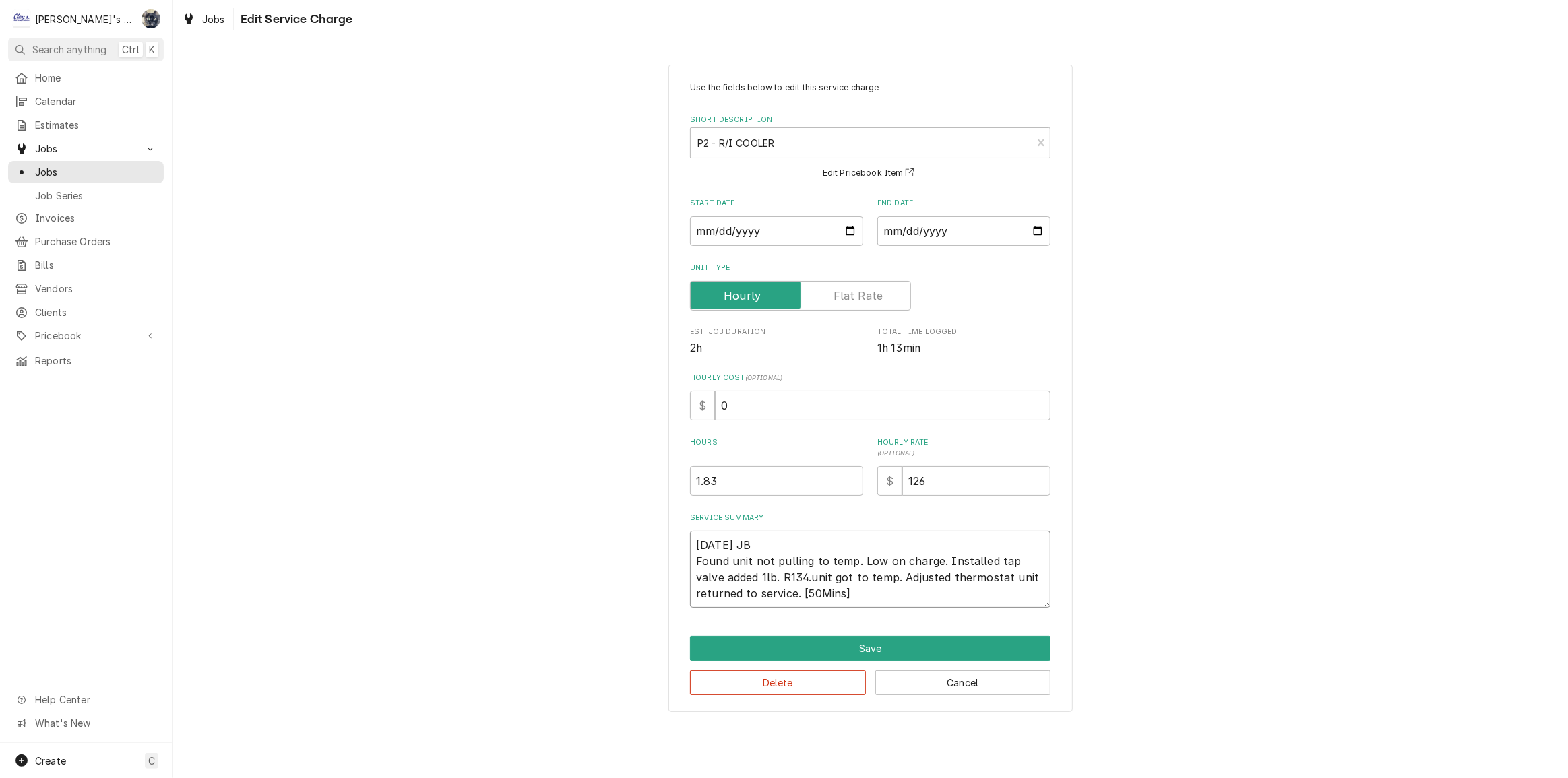
type textarea "x"
type textarea "8/8/2025 JB Found unit not pulling to temp. Low on charge. Installed tap valve …"
click at [787, 575] on textarea "8/8/2025 JB Found unit not pulling to temp. Low on charge. Installed tap valve …" at bounding box center [870, 569] width 361 height 77
type textarea "x"
type textarea "8/8/2025 JB Found unit not pulling to temp. Low on charge. Installed tap valve …"
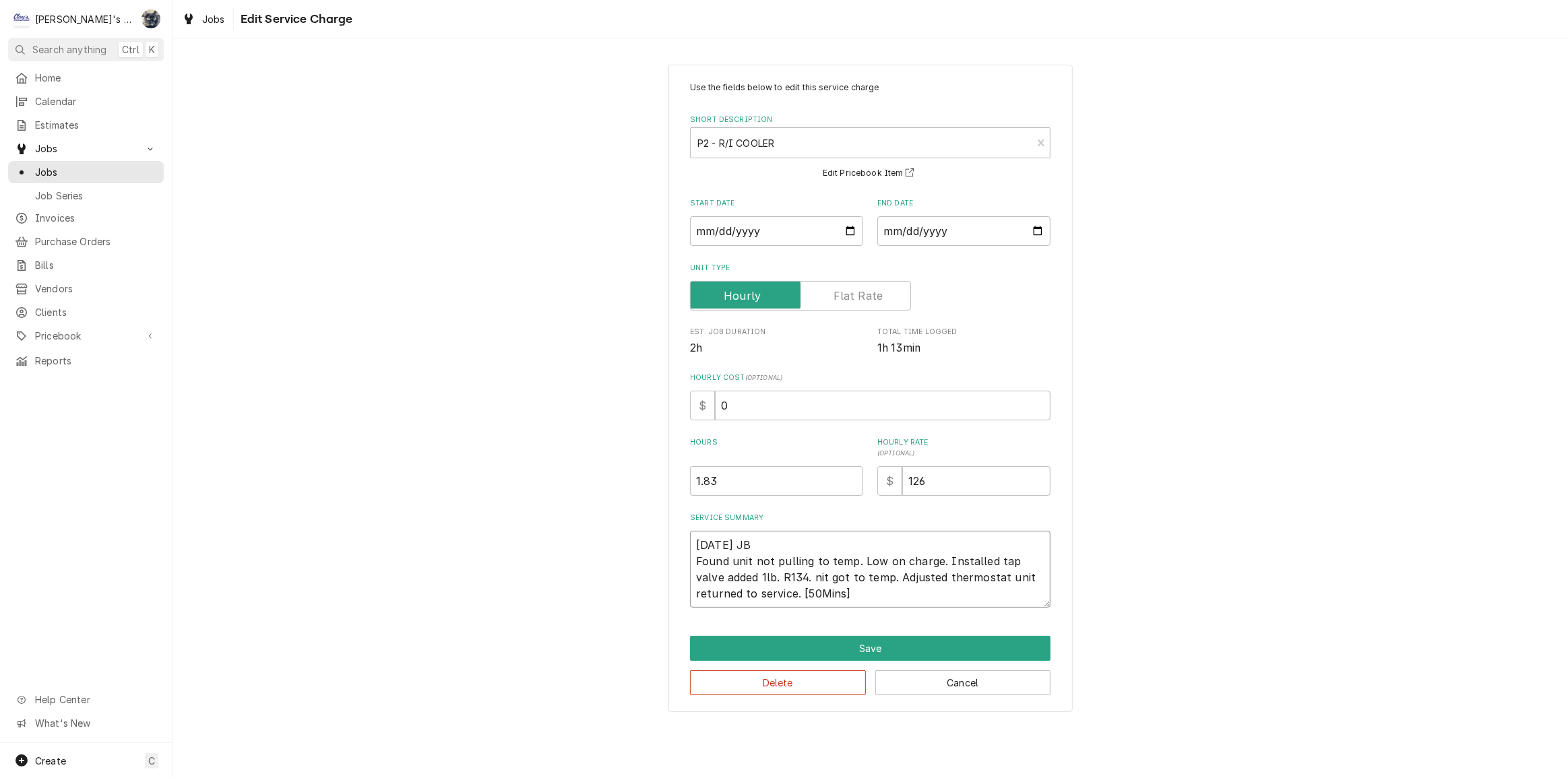
type textarea "x"
type textarea "8/8/2025 JB Found unit not pulling to temp. Low on charge. Installed tap valve …"
click at [982, 573] on textarea "8/8/2025 JB Found unit not pulling to temp. Low on charge. Installed tap valve …" at bounding box center [870, 569] width 361 height 77
type textarea "x"
type textarea "8/8/2025 JB Found unit not pulling to temp. Low on charge. Installed tap valve …"
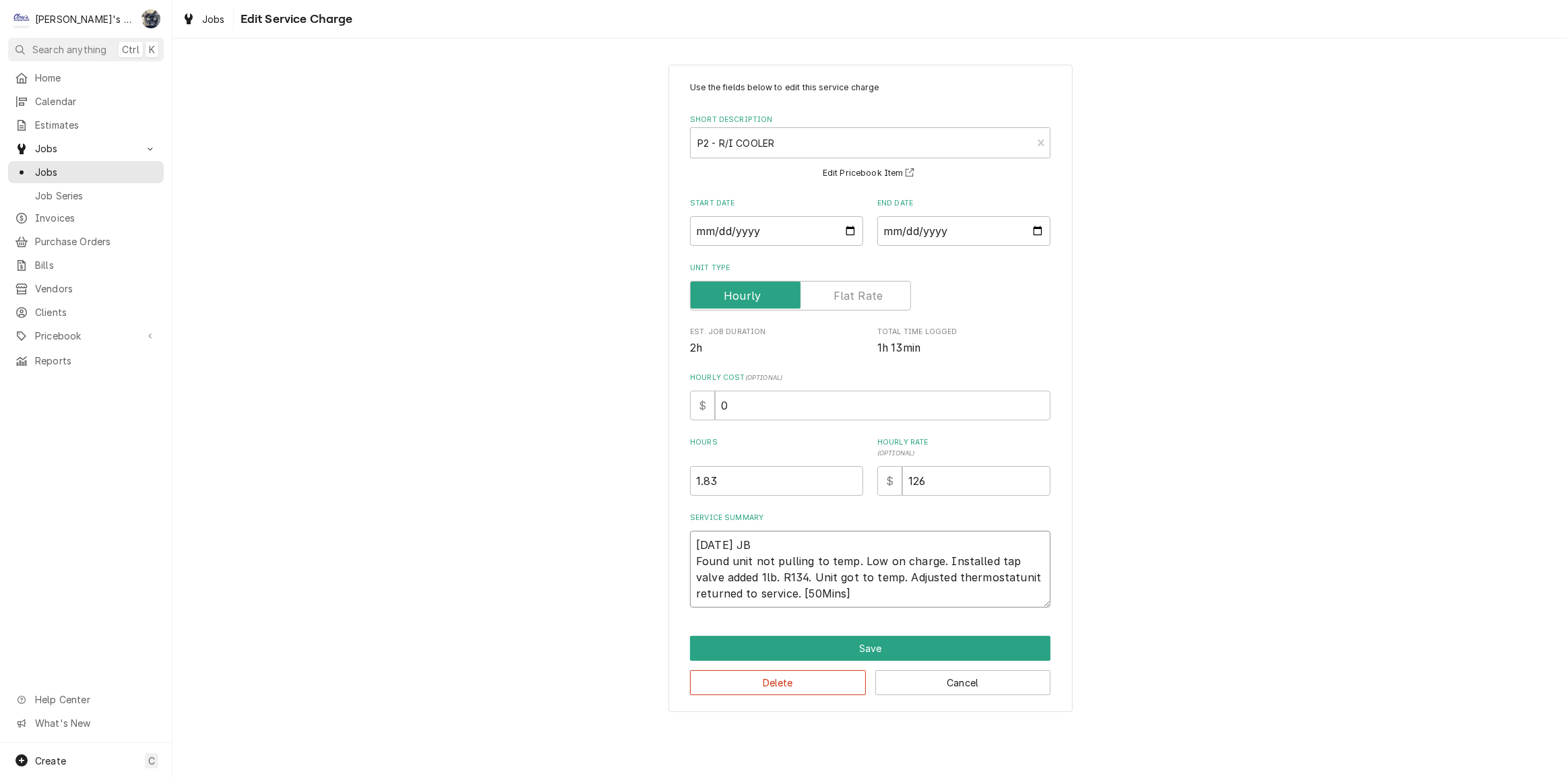
type textarea "x"
type textarea "8/8/2025 JB Found unit not pulling to temp. Low on charge. Installed tap valve …"
type textarea "x"
type textarea "8/8/2025 JB Found unit not pulling to temp. Low on charge. Installed tap valve …"
drag, startPoint x: 905, startPoint y: 598, endPoint x: 802, endPoint y: 595, distance: 103.0
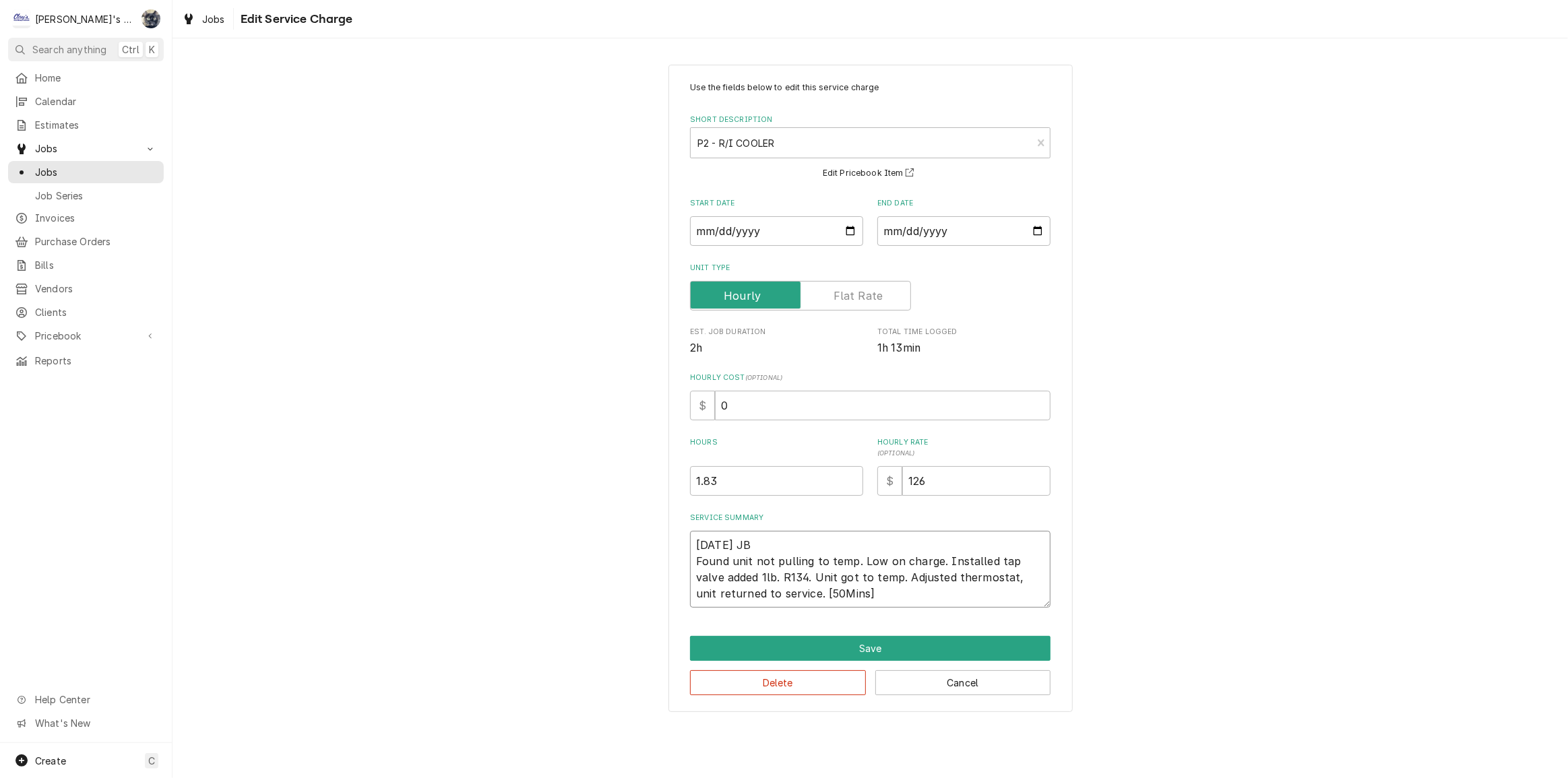
click at [802, 595] on textarea "8/8/2025 JB Found unit not pulling to temp. Low on charge. Installed tap valve …" at bounding box center [870, 569] width 361 height 77
type textarea "x"
type textarea "8/8/2025 JB Found unit not pulling to temp. Low on charge. Installed tap valve …"
type textarea "x"
type textarea "8/8/2025 JB Found unit not pulling to temp. Low on charge. Installed tap valve …"
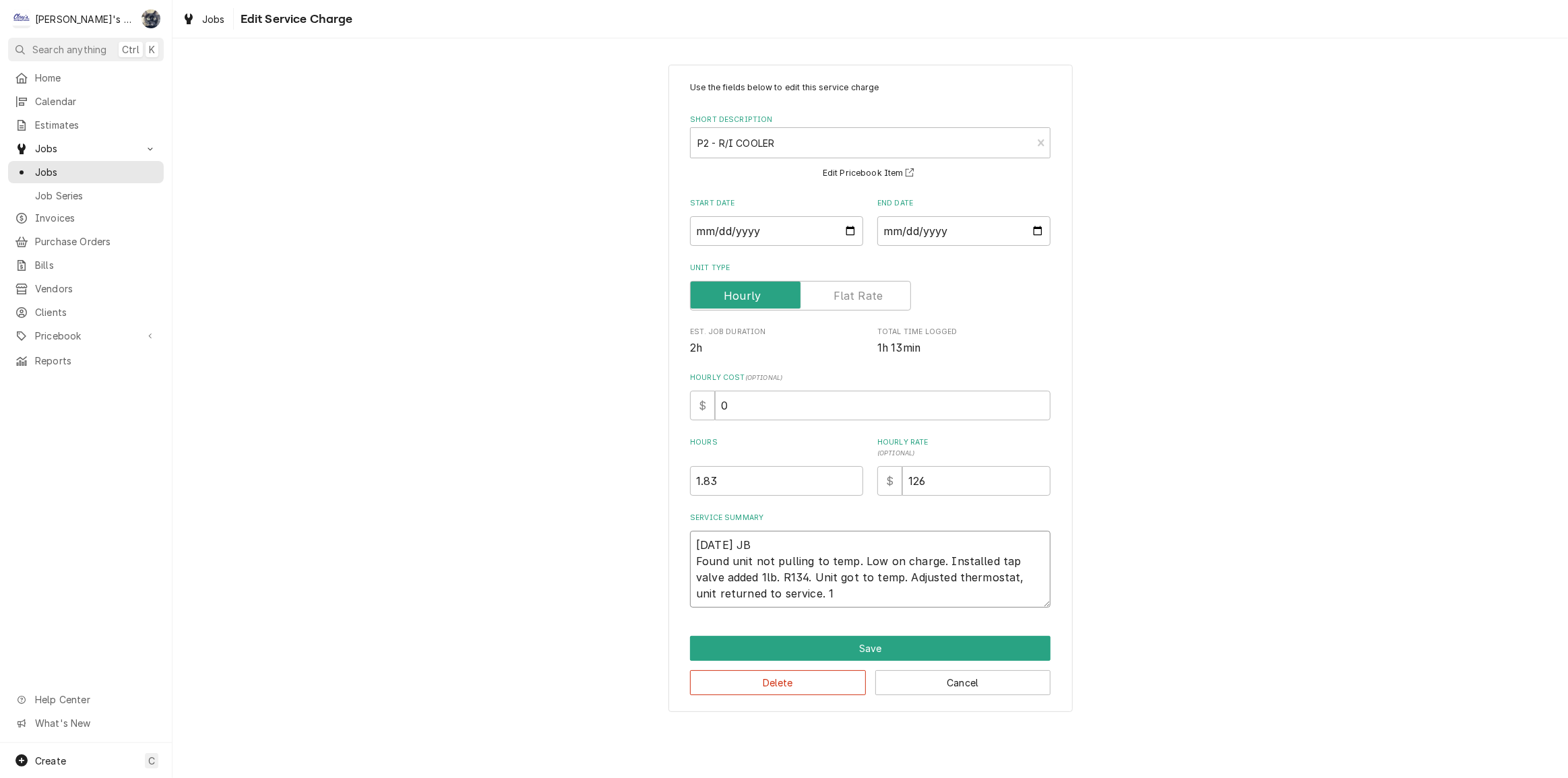
type textarea "x"
type textarea "8/8/2025 JB Found unit not pulling to temp. Low on charge. Installed tap valve …"
type textarea "x"
type textarea "8/8/2025 JB Found unit not pulling to temp. Low on charge. Installed tap valve …"
type textarea "x"
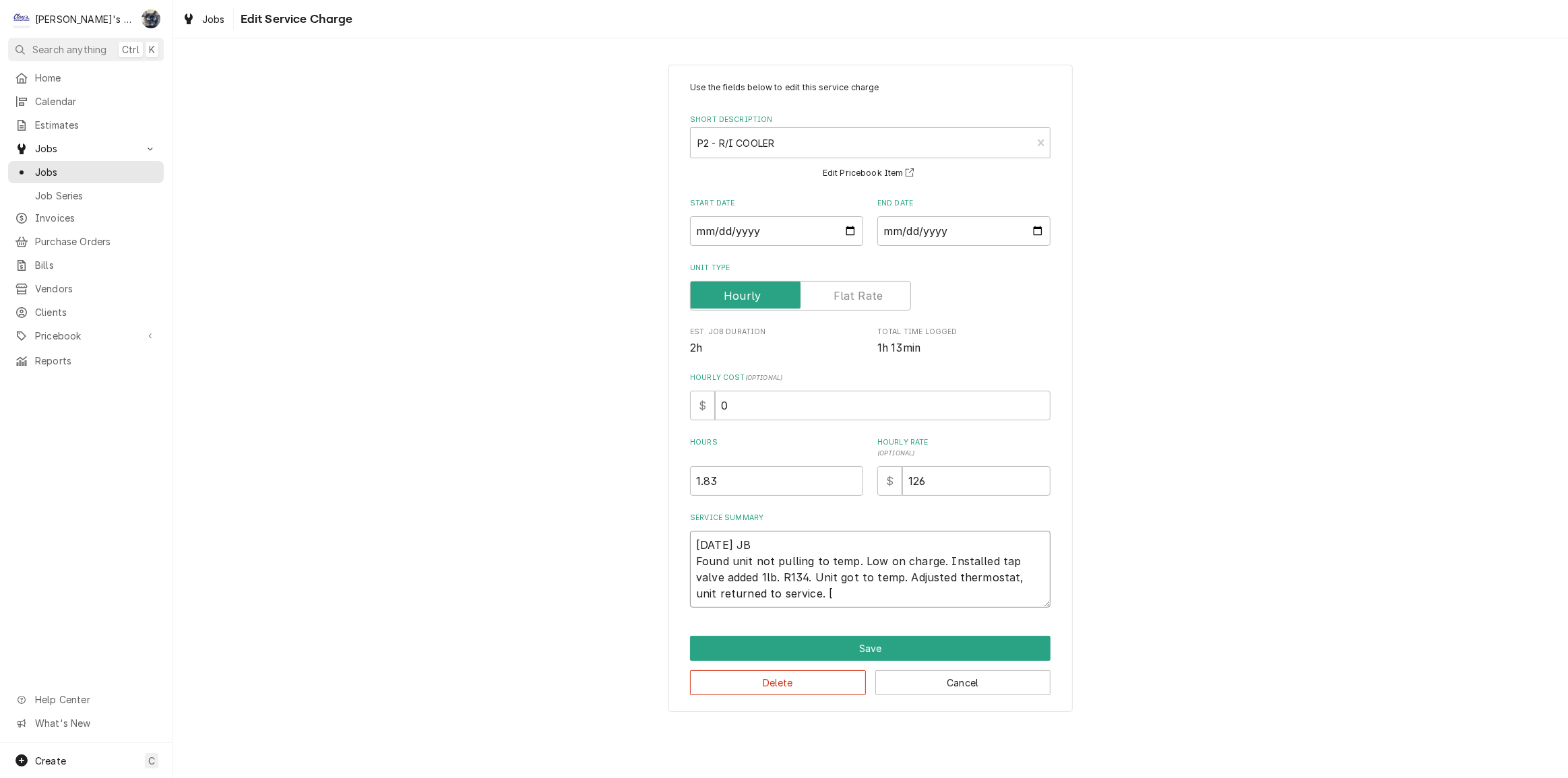
type textarea "8/8/2025 JB Found unit not pulling to temp. Low on charge. Installed tap valve …"
type textarea "x"
type textarea "8/8/2025 JB Found unit not pulling to temp. Low on charge. Installed tap valve …"
type textarea "x"
type textarea "8/8/2025 JB Found unit not pulling to temp. Low on charge. Installed tap valve …"
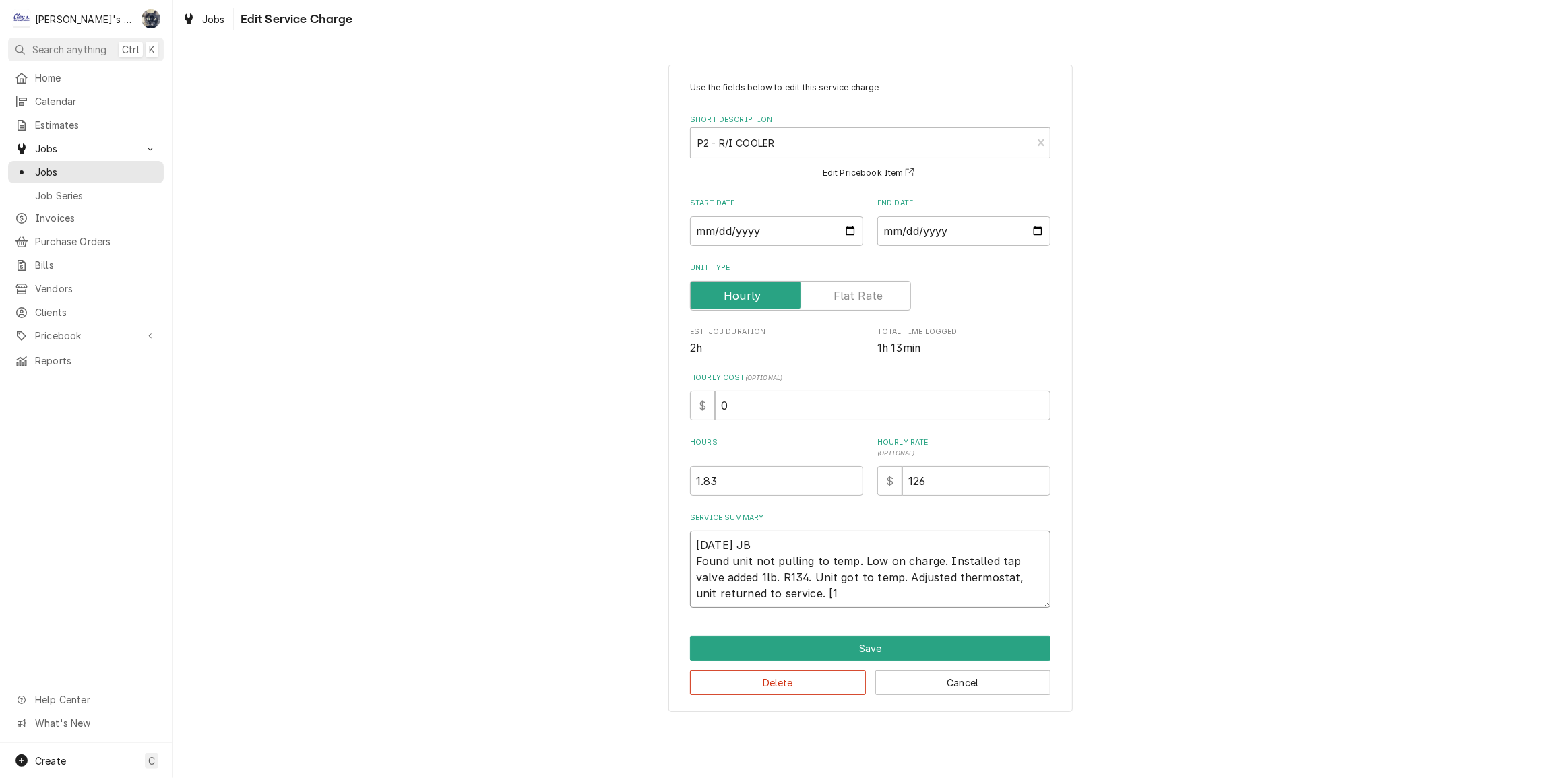
type textarea "x"
type textarea "8/8/2025 JB Found unit not pulling to temp. Low on charge. Installed tap valve …"
type textarea "x"
type textarea "8/8/2025 JB Found unit not pulling to temp. Low on charge. Installed tap valve …"
type textarea "x"
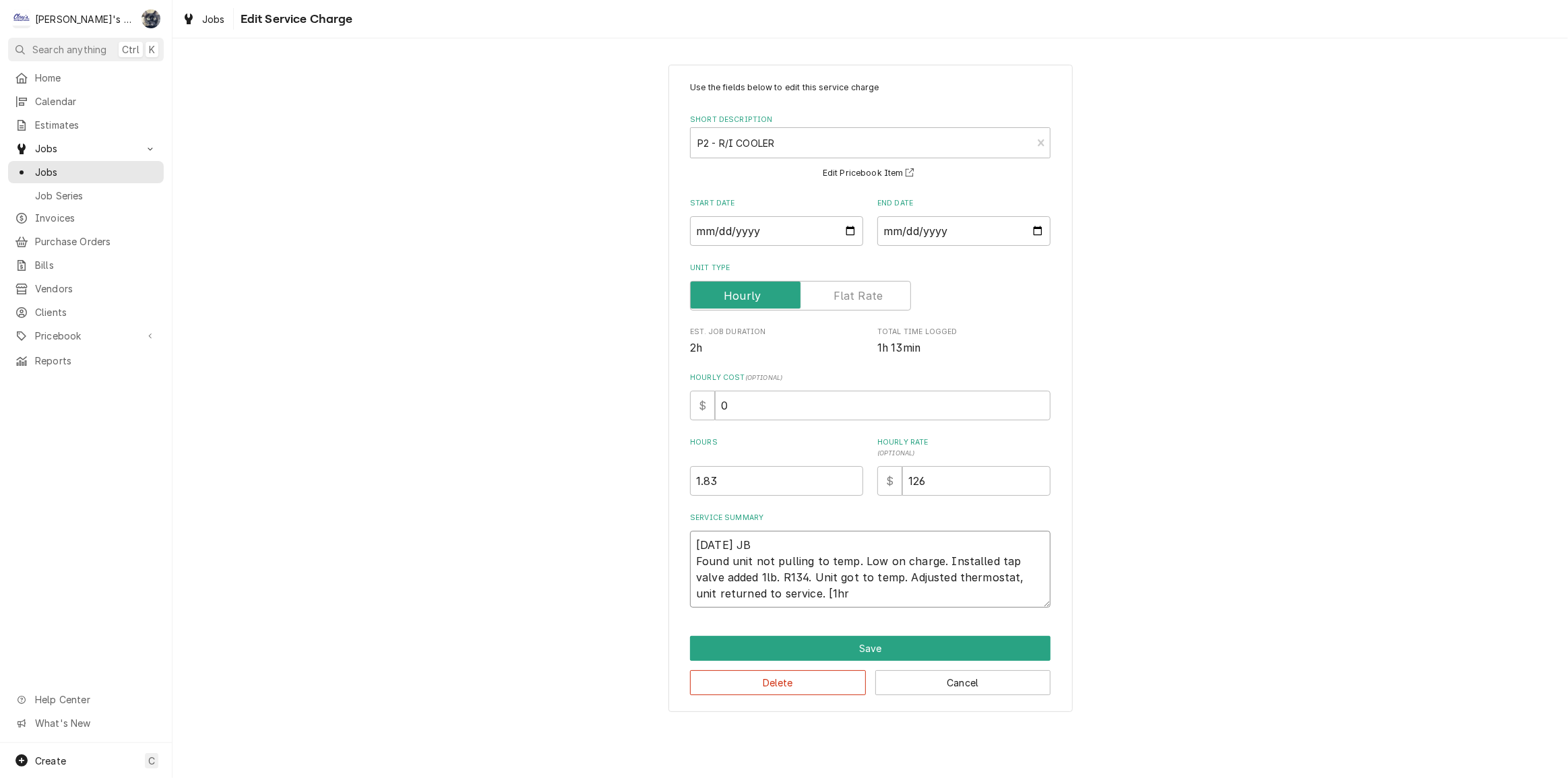
type textarea "8/8/2025 JB Found unit not pulling to temp. Low on charge. Installed tap valve …"
type textarea "x"
type textarea "8/8/2025 JB Found unit not pulling to temp. Low on charge. Installed tap valve …"
type textarea "x"
type textarea "8/8/2025 JB Found unit not pulling to temp. Low on charge. Installed tap valve …"
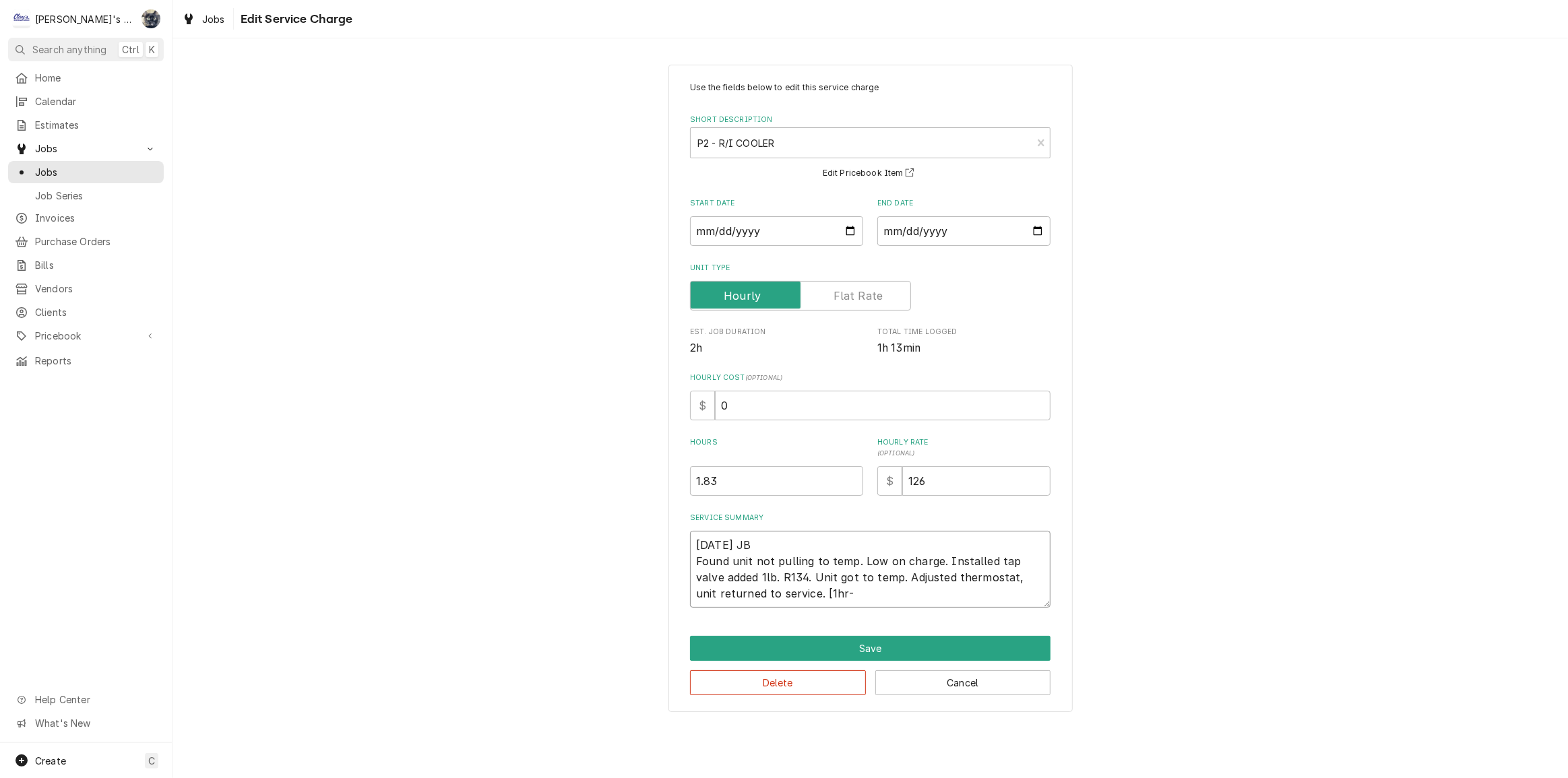
type textarea "x"
type textarea "8/8/2025 JB Found unit not pulling to temp. Low on charge. Installed tap valve …"
type textarea "x"
type textarea "8/8/2025 JB Found unit not pulling to temp. Low on charge. Installed tap valve …"
type textarea "x"
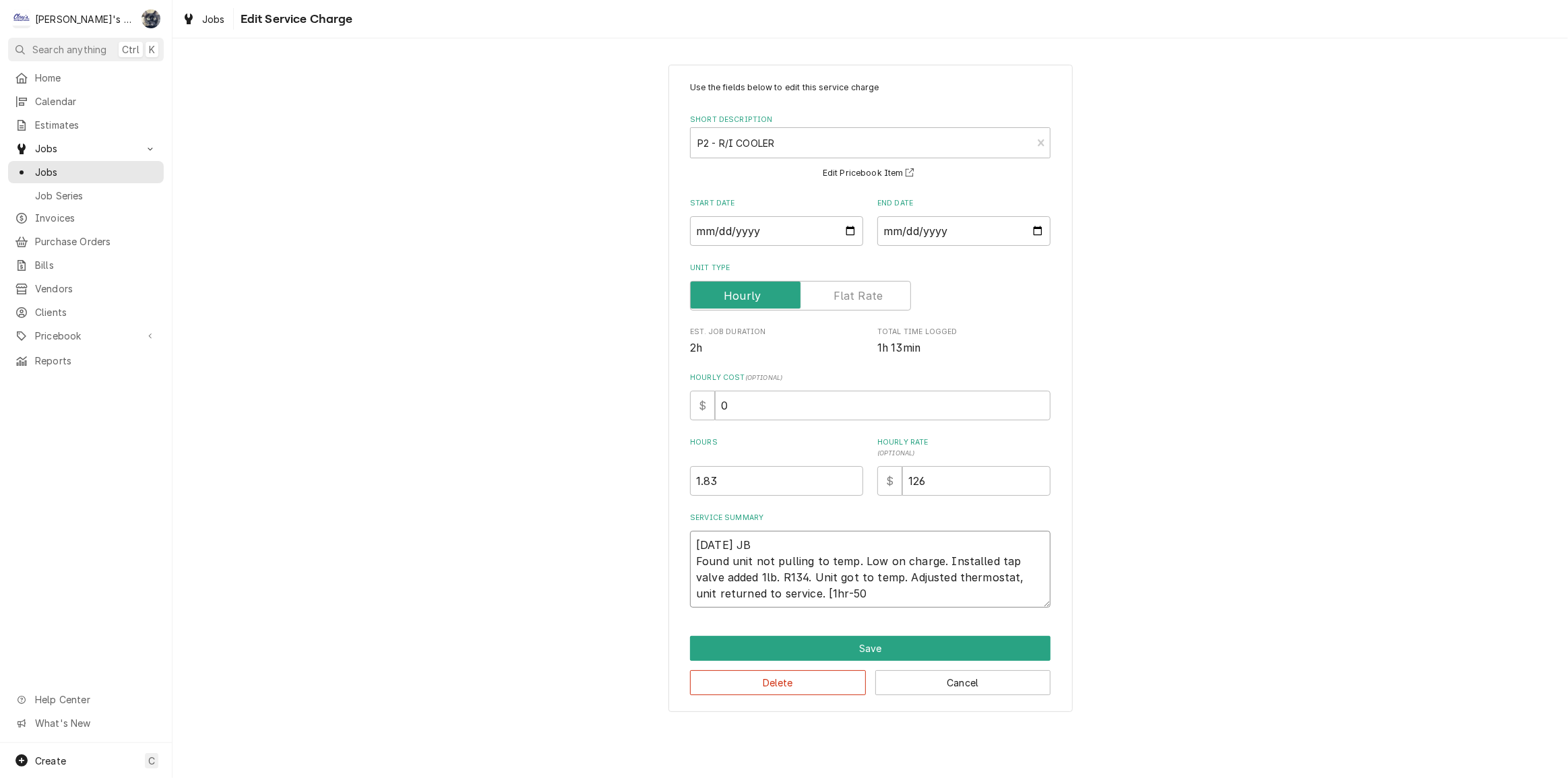
type textarea "8/8/2025 JB Found unit not pulling to temp. Low on charge. Installed tap valve …"
type textarea "x"
type textarea "8/8/2025 JB Found unit not pulling to temp. Low on charge. Installed tap valve …"
type textarea "x"
type textarea "8/8/2025 JB Found unit not pulling to temp. Low on charge. Installed tap valve …"
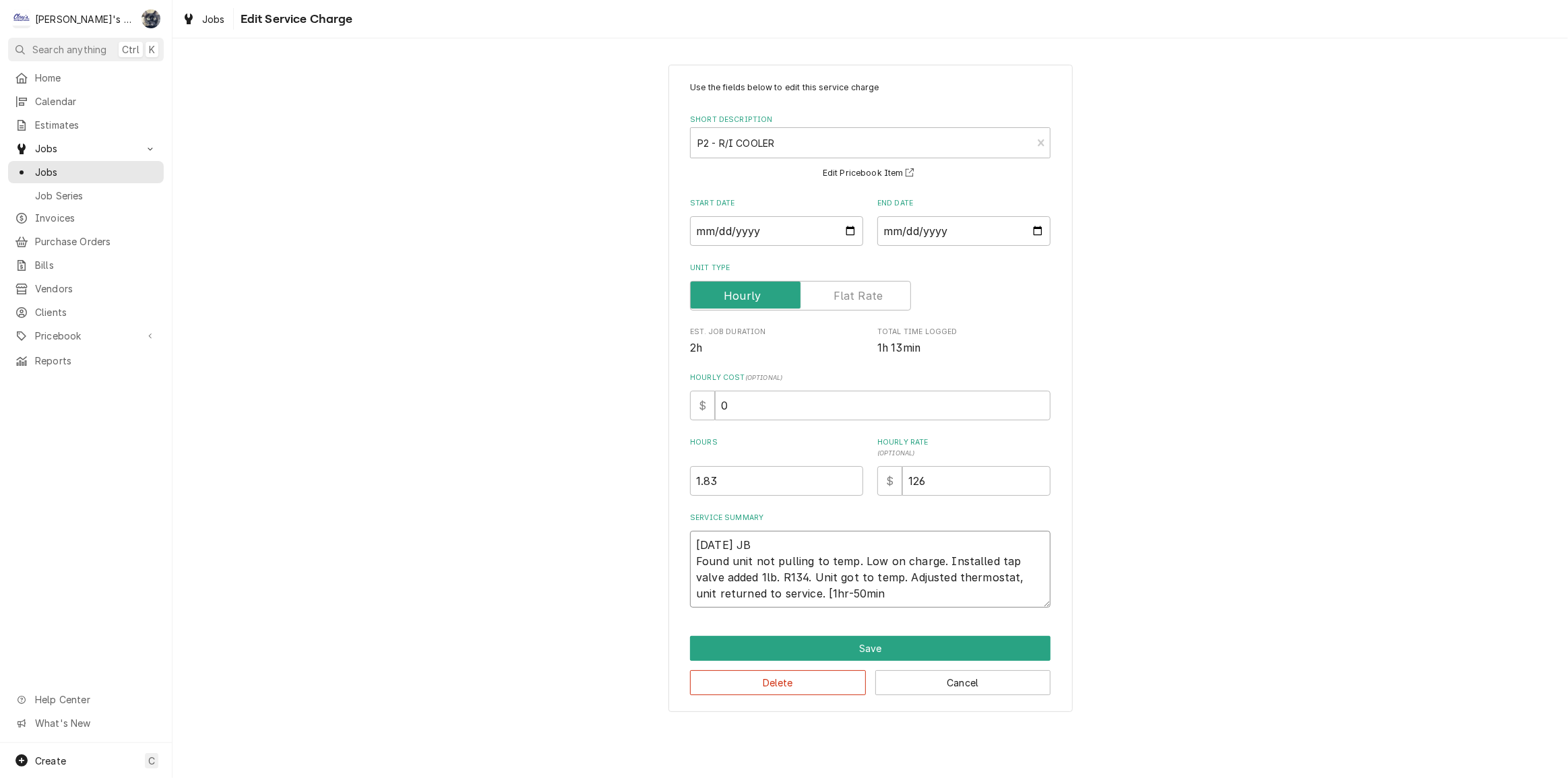
type textarea "x"
type textarea "8/8/2025 JB Found unit not pulling to temp. Low on charge. Installed tap valve …"
type textarea "x"
type textarea "8/8/2025 JB Found unit not pulling to temp. Low on charge. Installed tap valve …"
type textarea "x"
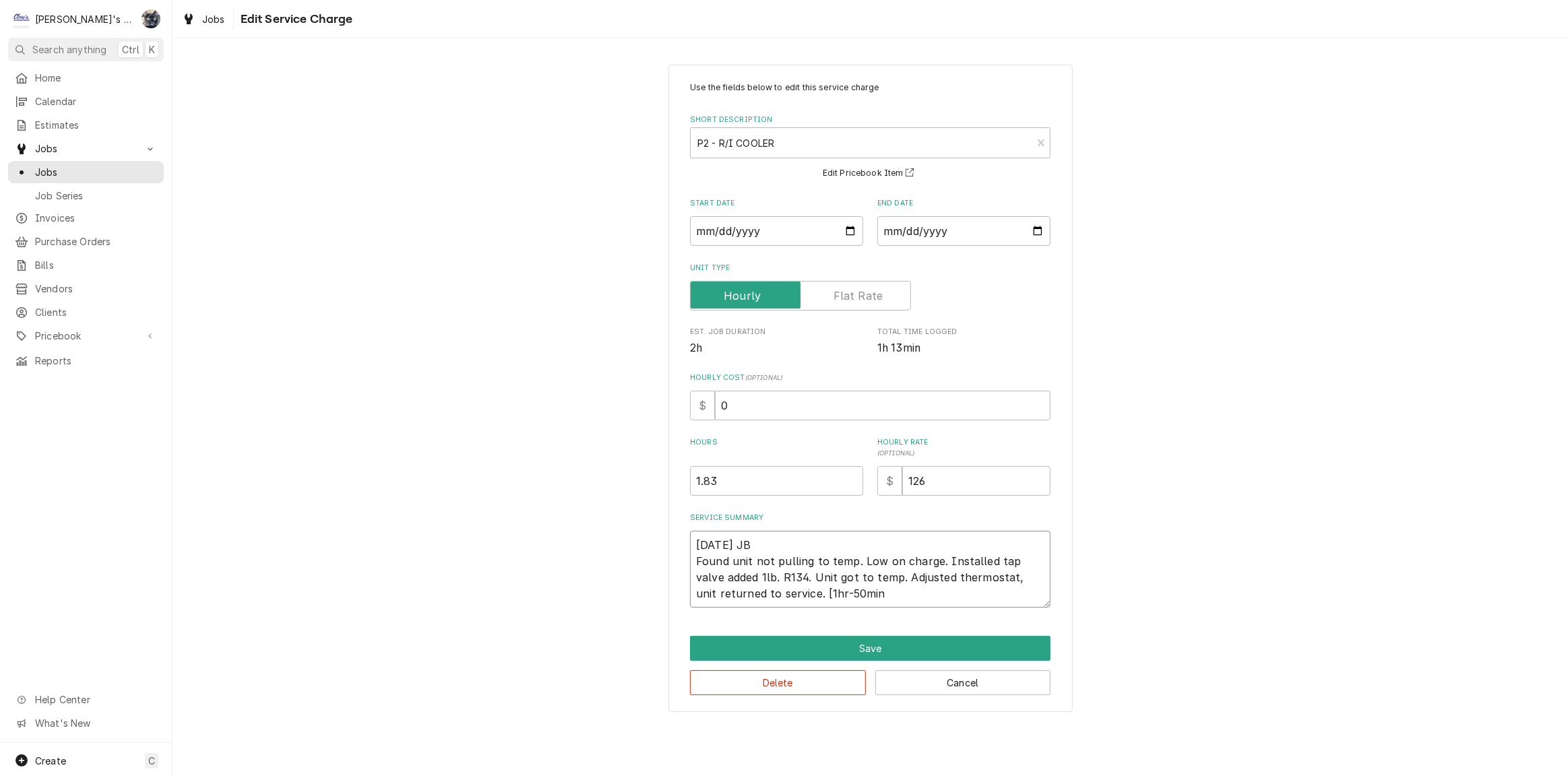
type textarea "8/8/2025 JB Found unit not pulling to temp. Low on charge. Installed tap valve …"
type textarea "x"
type textarea "8/8/2025 JB Found unit not pulling to temp. Low on charge. Installed tap valve …"
type textarea "x"
type textarea "8/8/2025 JB Found unit not pulling to temp. Low on charge. Installed tap valve …"
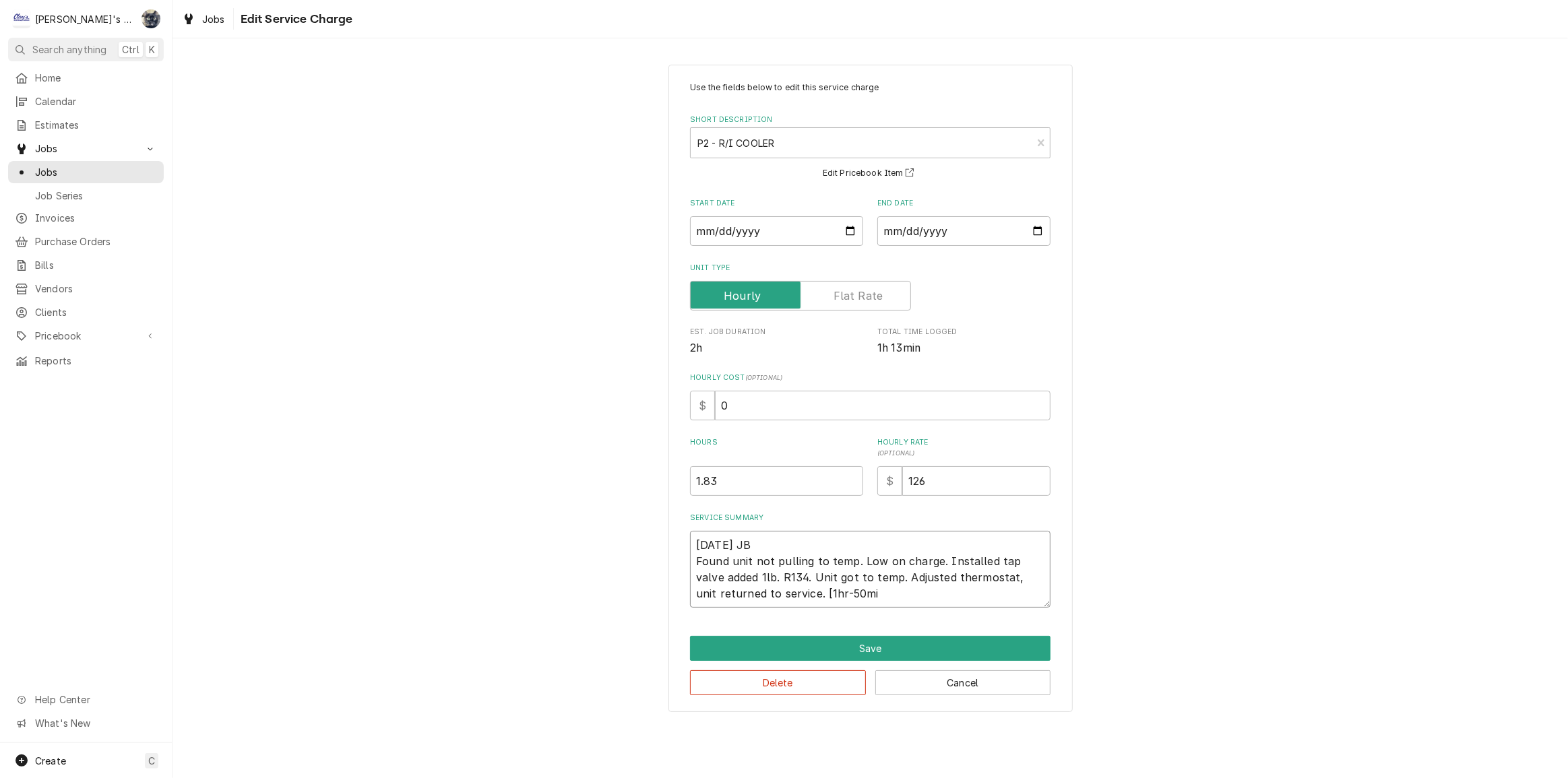
type textarea "x"
type textarea "8/8/2025 JB Found unit not pulling to temp. Low on charge. Installed tap valve …"
type textarea "x"
type textarea "8/8/2025 JB Found unit not pulling to temp. Low on charge. Installed tap valve …"
type textarea "x"
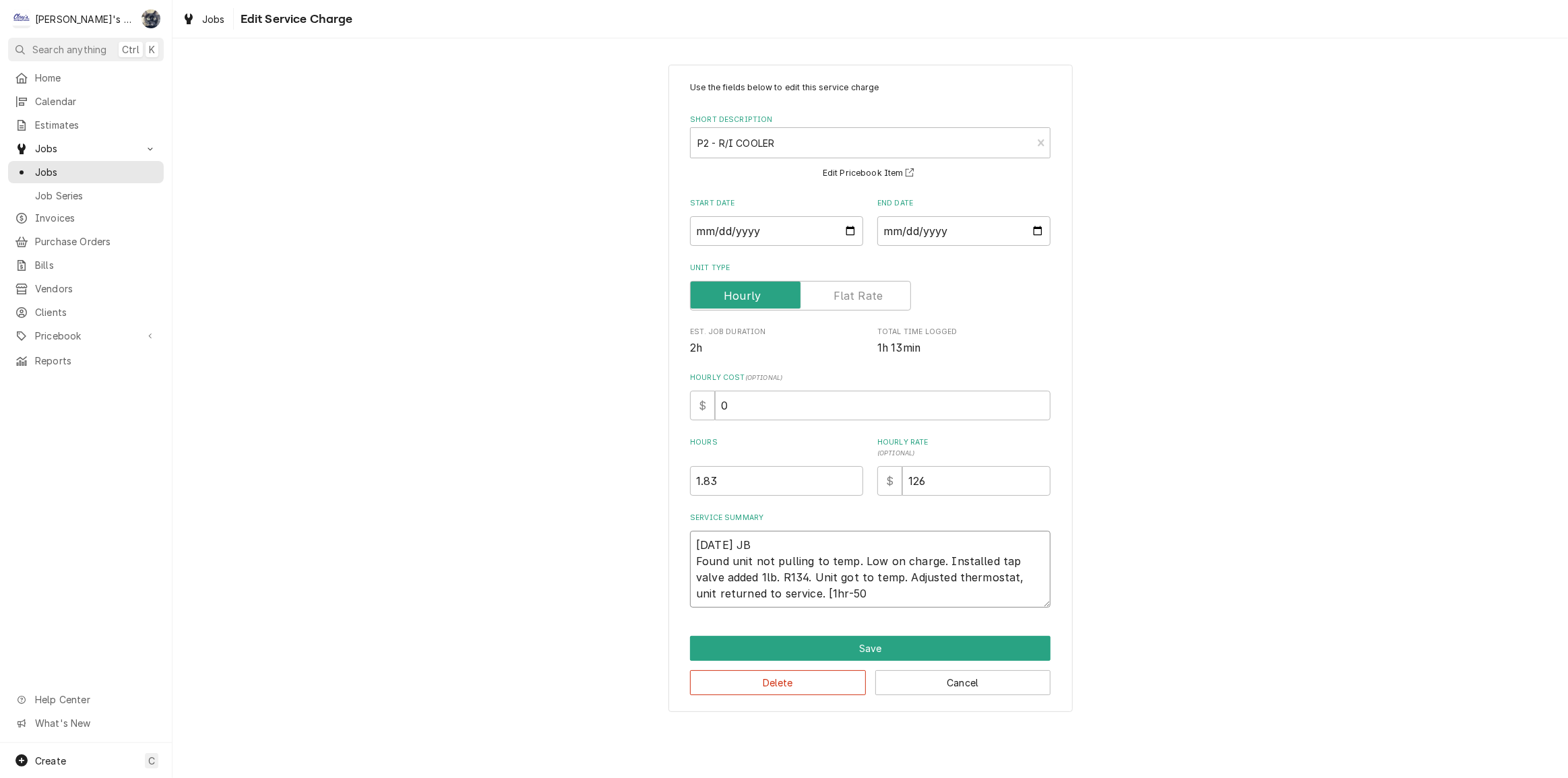
type textarea "8/8/2025 JB Found unit not pulling to temp. Low on charge. Installed tap valve …"
type textarea "x"
type textarea "8/8/2025 JB Found unit not pulling to temp. Low on charge. Installed tap valve …"
type textarea "x"
type textarea "8/8/2025 JB Found unit not pulling to temp. Low on charge. Installed tap valve …"
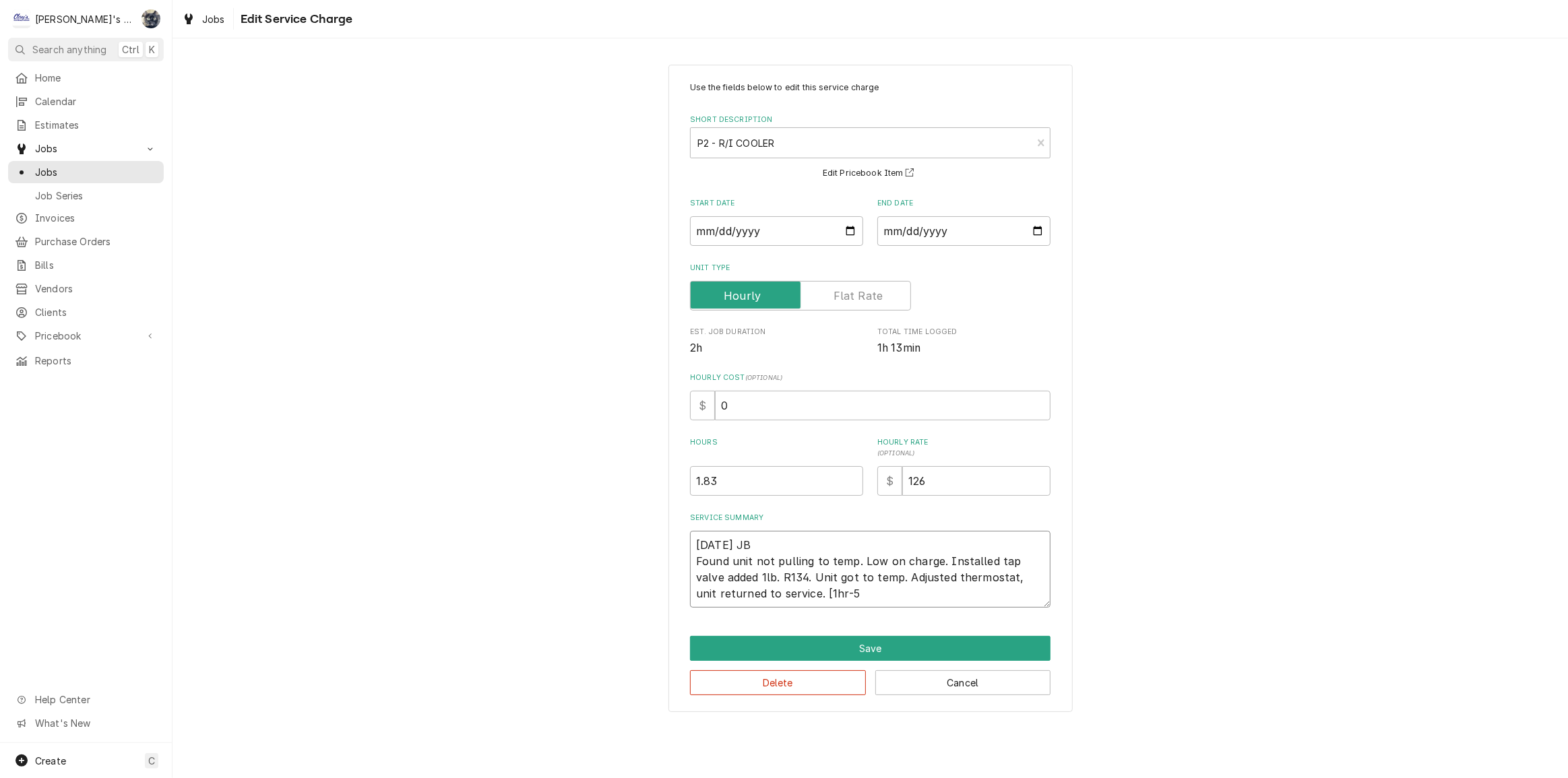
type textarea "x"
type textarea "8/8/2025 JB Found unit not pulling to temp. Low on charge. Installed tap valve …"
type textarea "x"
type textarea "8/8/2025 JB Found unit not pulling to temp. Low on charge. Installed tap valve …"
type textarea "x"
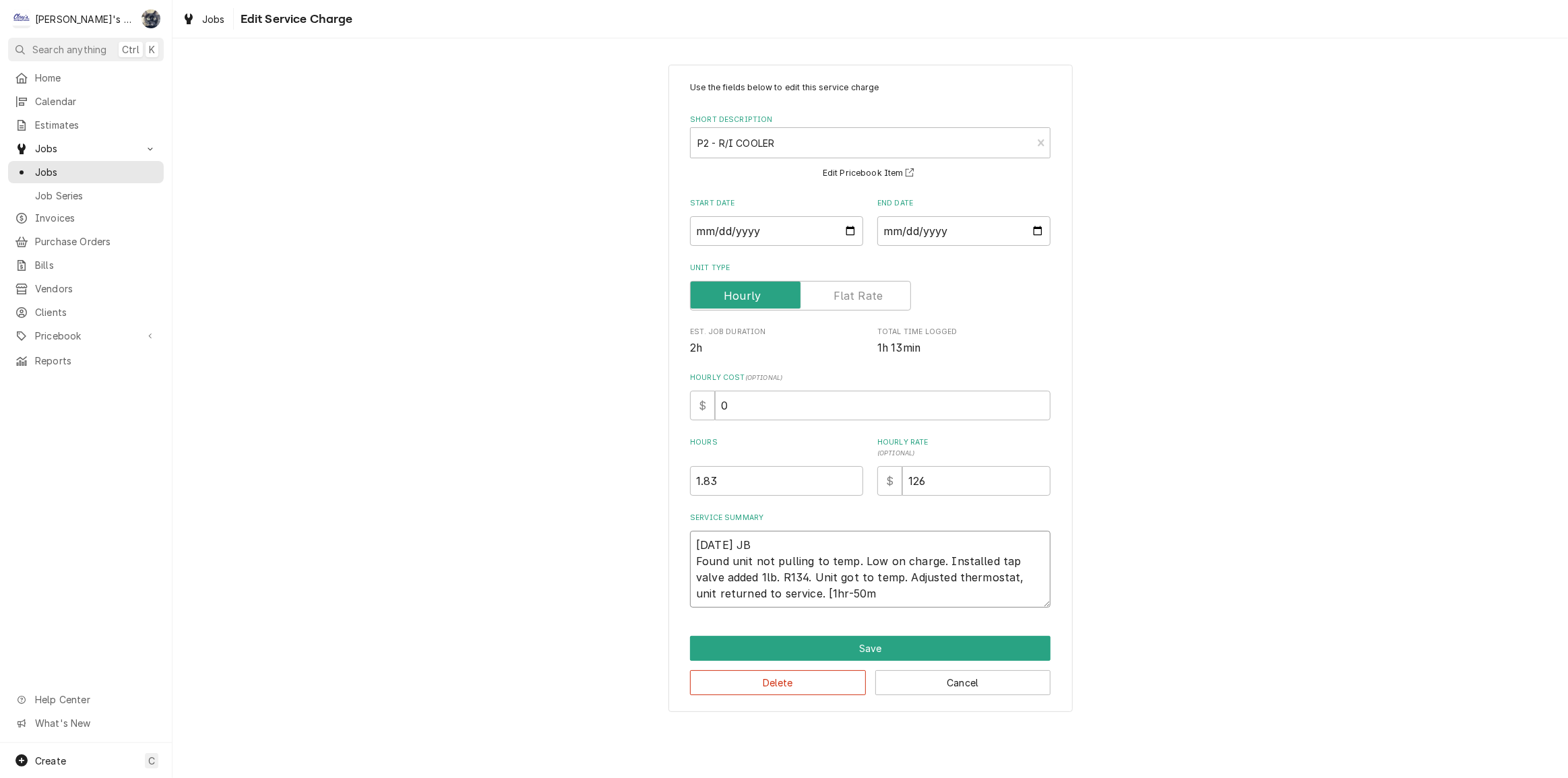
type textarea "8/8/2025 JB Found unit not pulling to temp. Low on charge. Installed tap valve …"
type textarea "x"
type textarea "8/8/2025 JB Found unit not pulling to temp. Low on charge. Installed tap valve …"
type textarea "x"
type textarea "8/8/2025 JB Found unit not pulling to temp. Low on charge. Installed tap valve …"
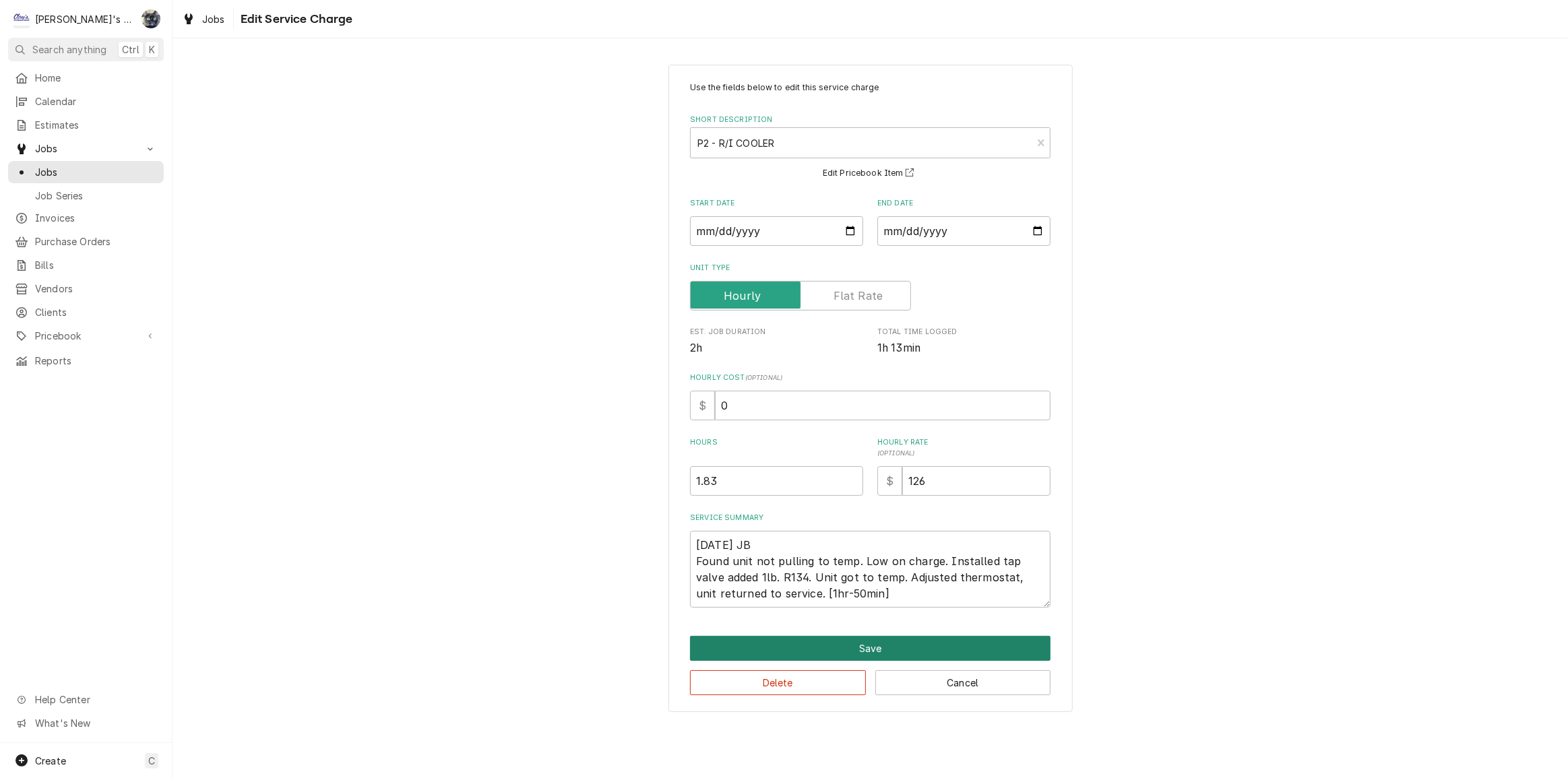
click at [885, 655] on button "Save" at bounding box center [870, 649] width 361 height 25
type textarea "x"
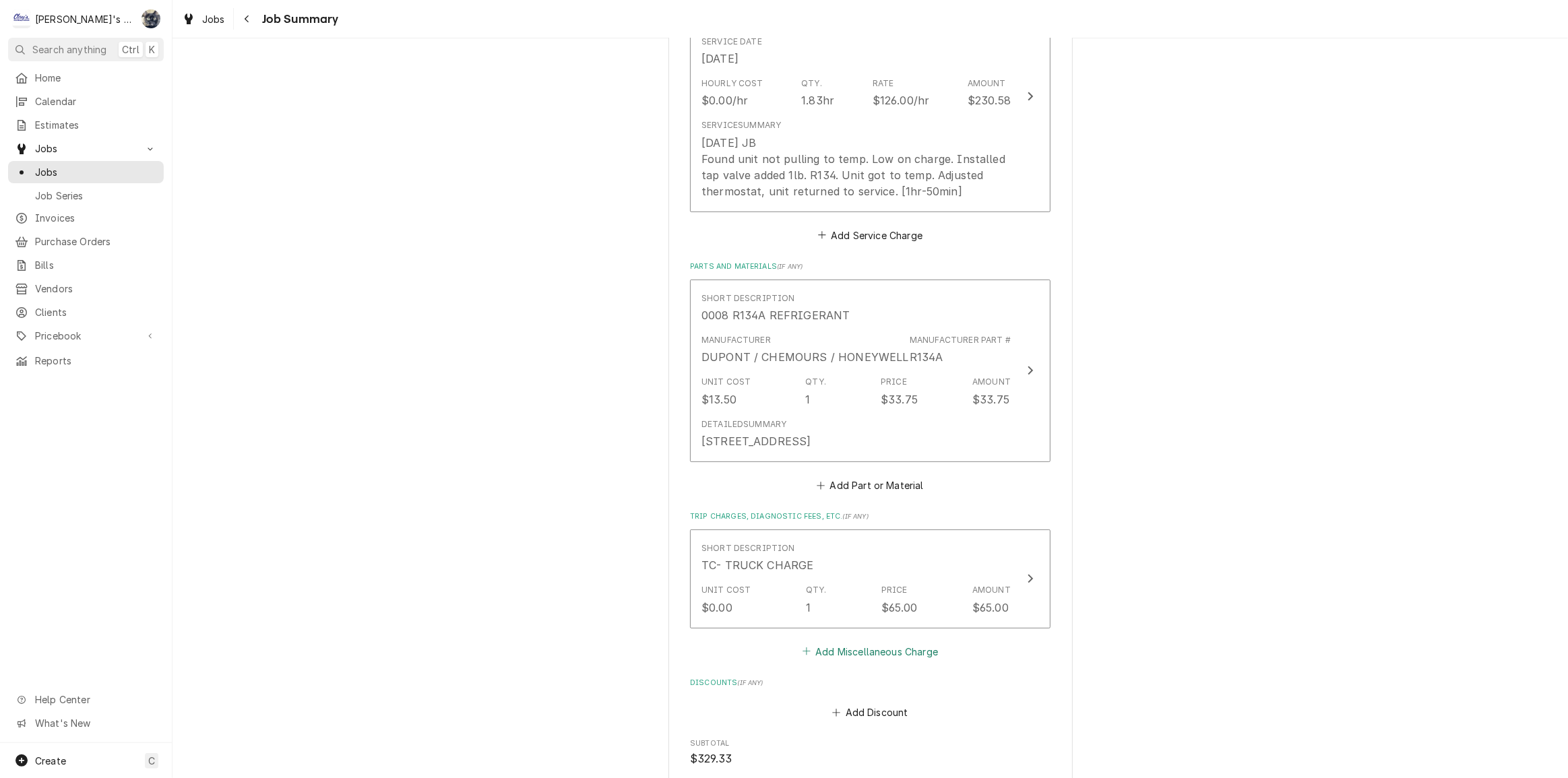
scroll to position [613, 0]
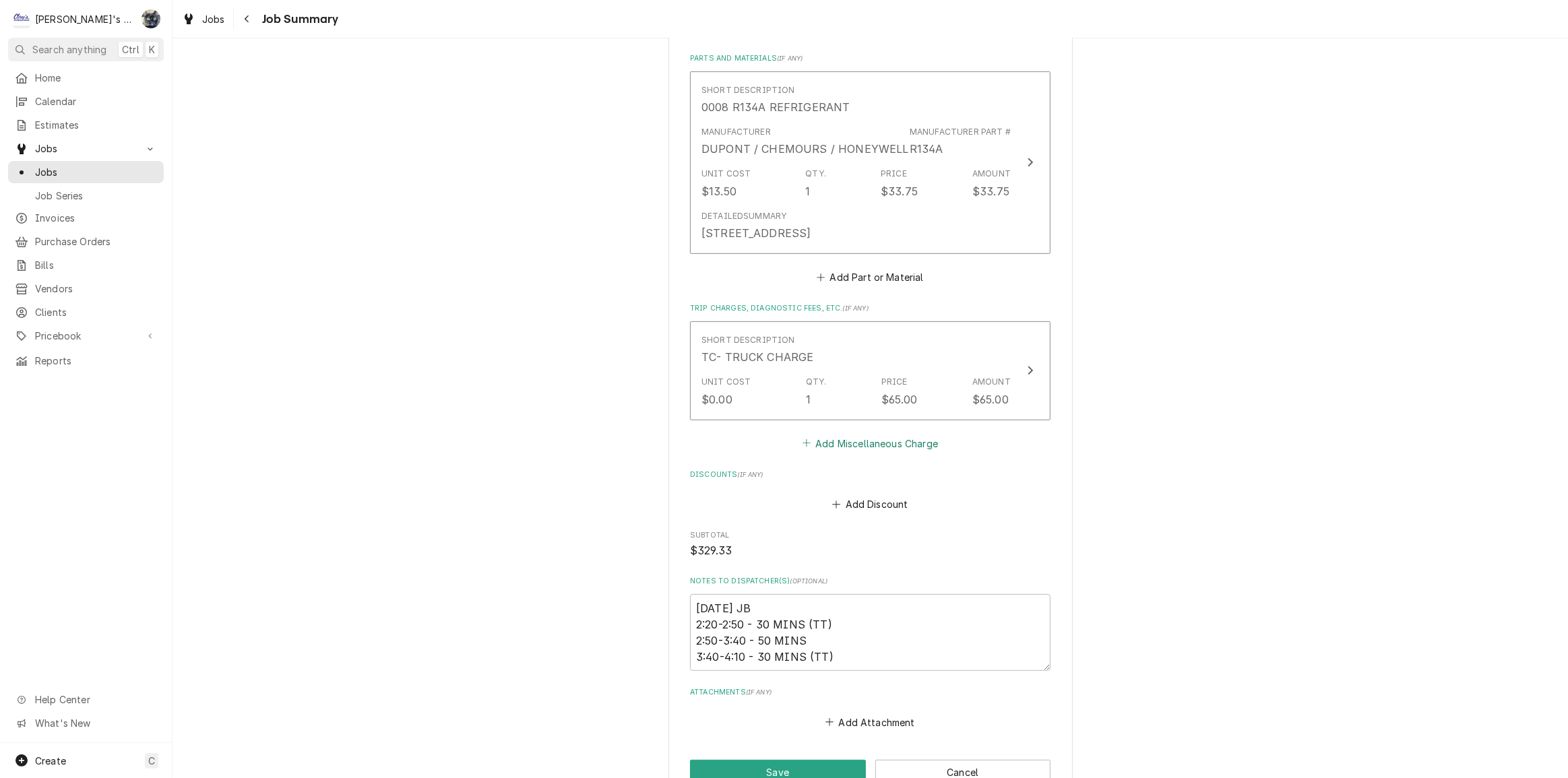
click at [866, 444] on button "Add Miscellaneous Charge" at bounding box center [870, 444] width 141 height 19
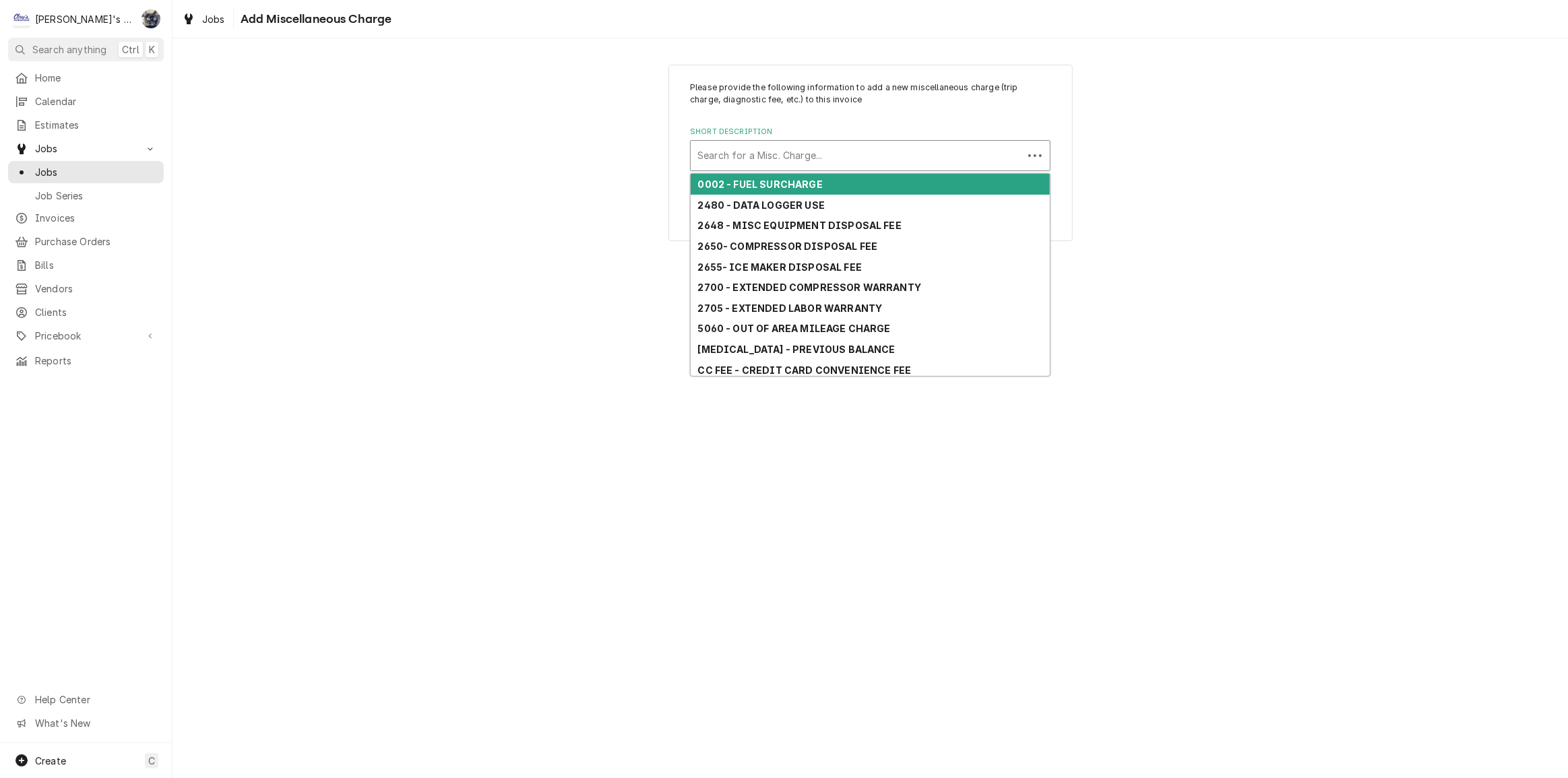
click at [817, 161] on div "Short Description" at bounding box center [857, 156] width 319 height 25
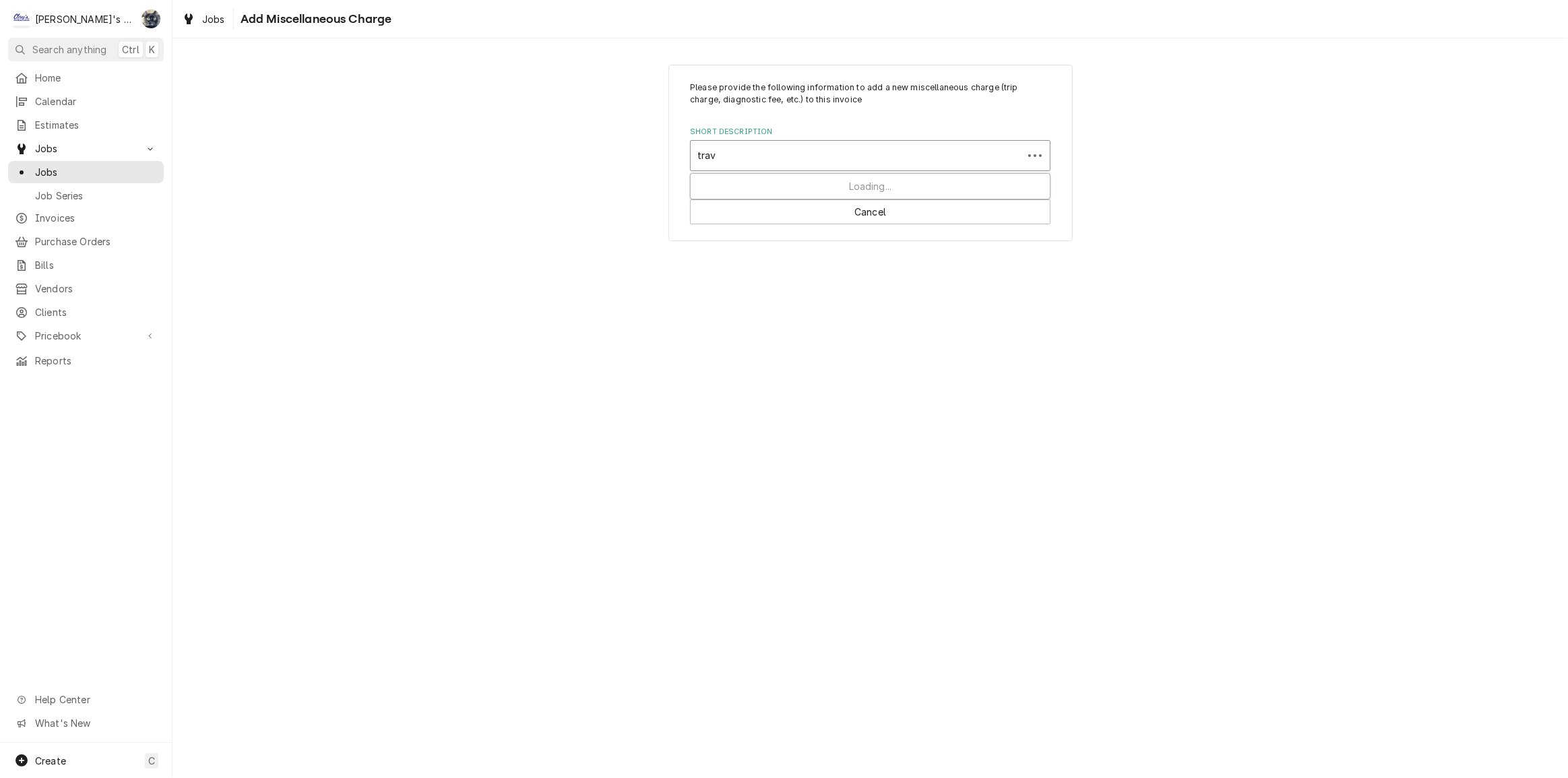
type input "trave"
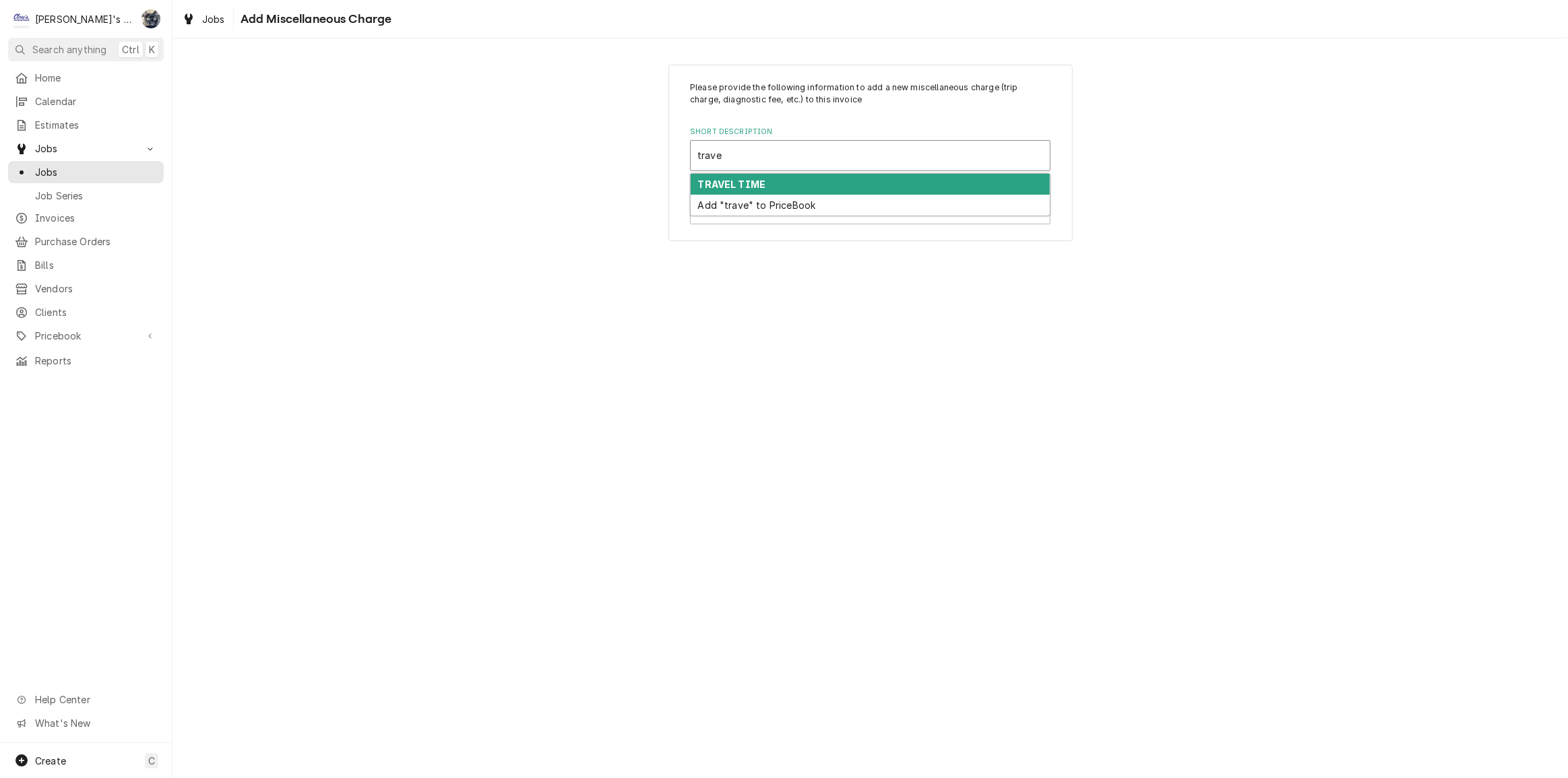
click at [815, 191] on div "TRAVEL TIME" at bounding box center [870, 184] width 359 height 21
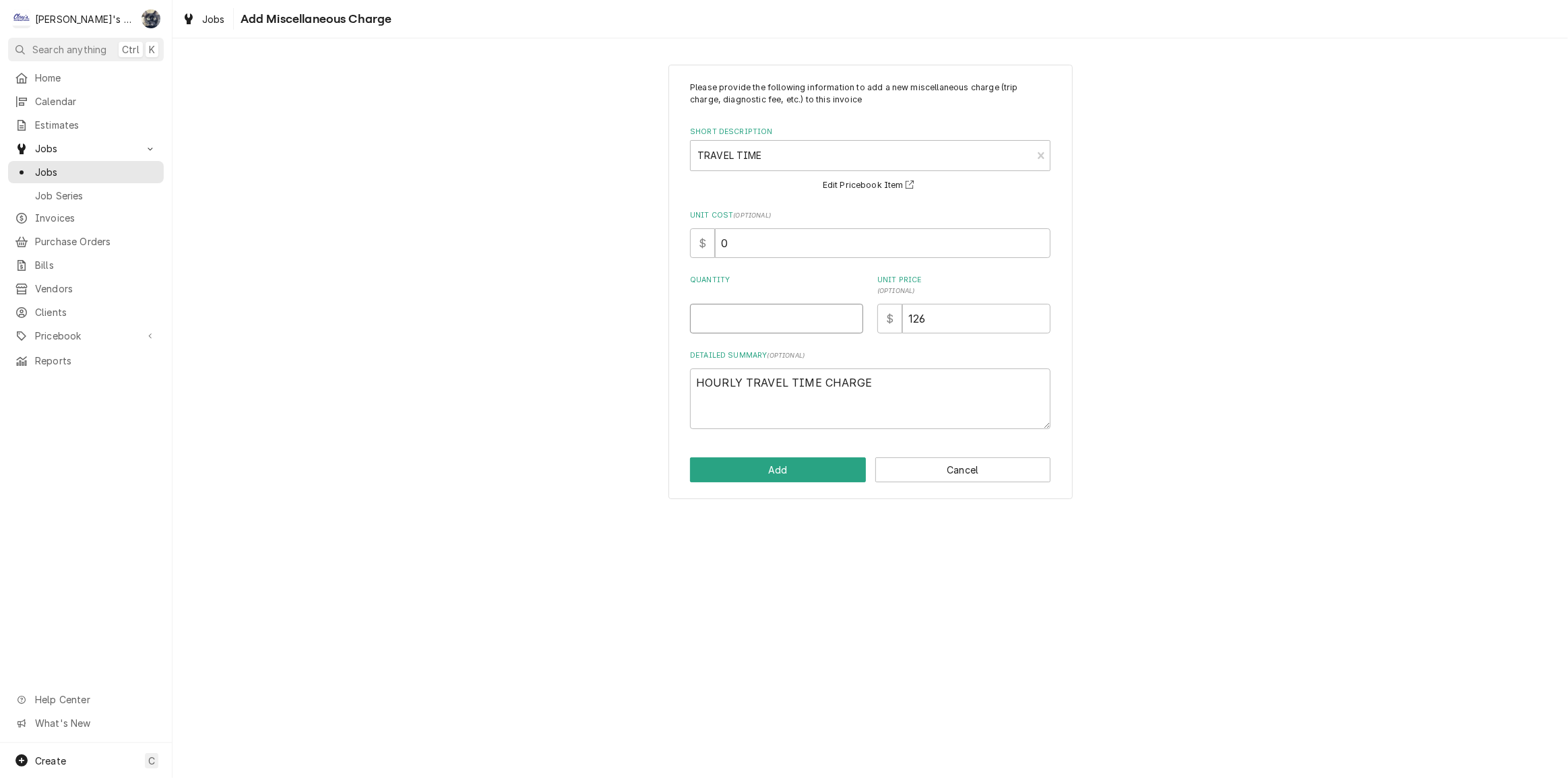
click at [792, 314] on input "Quantity" at bounding box center [776, 318] width 173 height 29
type textarea "x"
type input "1"
drag, startPoint x: 747, startPoint y: 233, endPoint x: 678, endPoint y: 234, distance: 69.0
click at [678, 234] on div "Please provide the following information to add a new miscellaneous charge (tri…" at bounding box center [871, 282] width 405 height 435
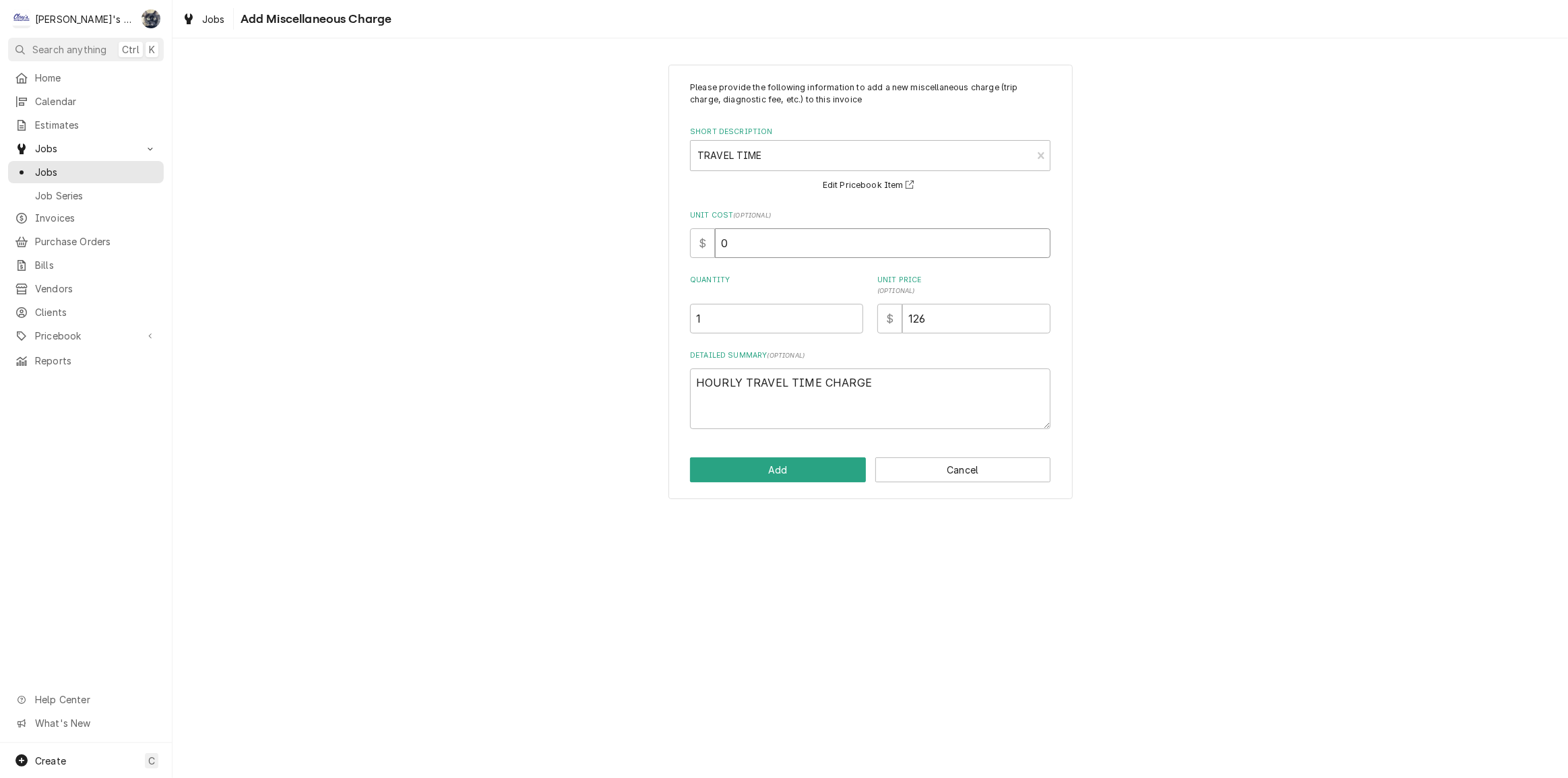
type textarea "x"
type input "3"
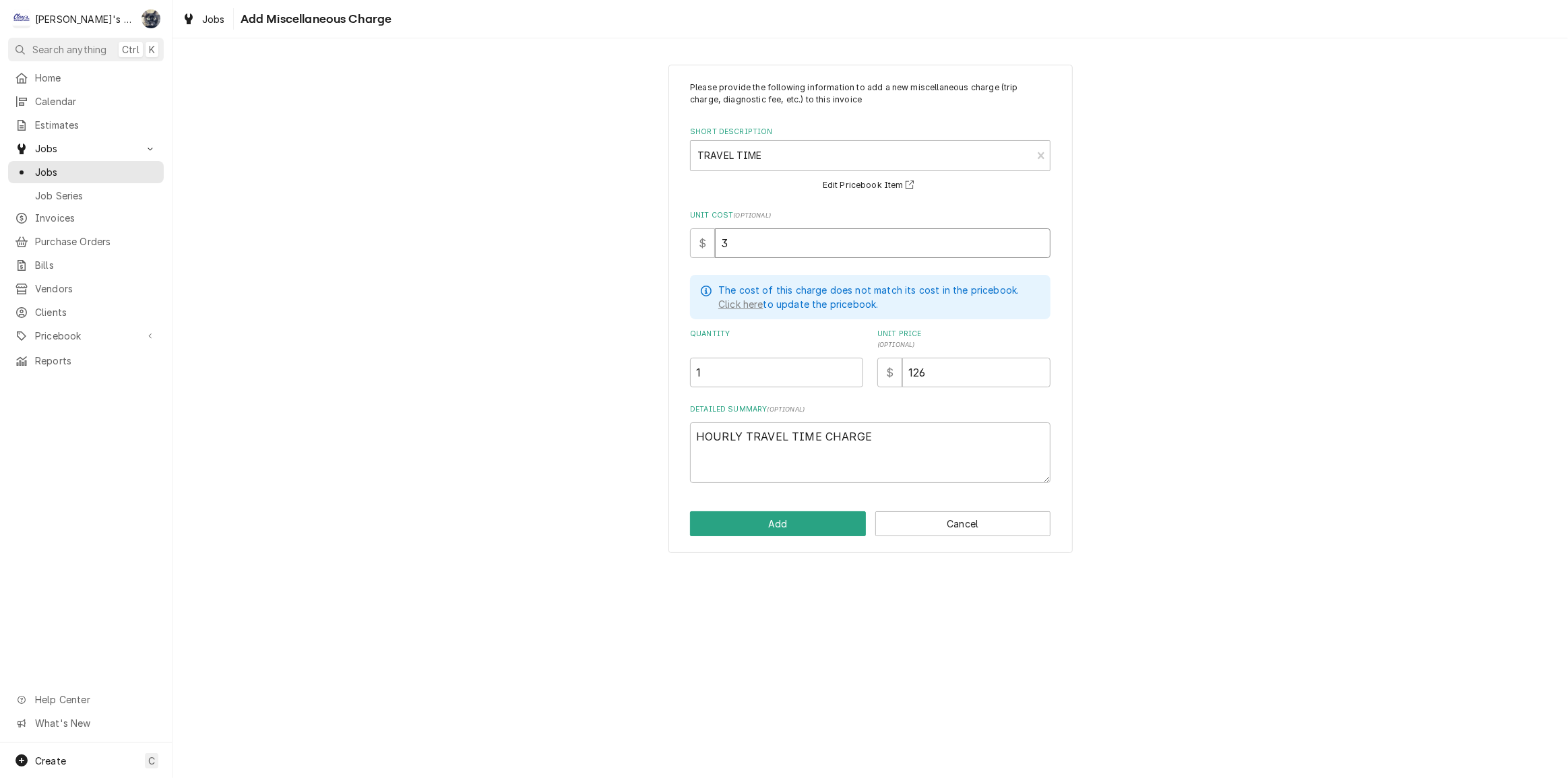
type textarea "x"
type input "35"
click at [811, 520] on button "Add" at bounding box center [777, 523] width 176 height 25
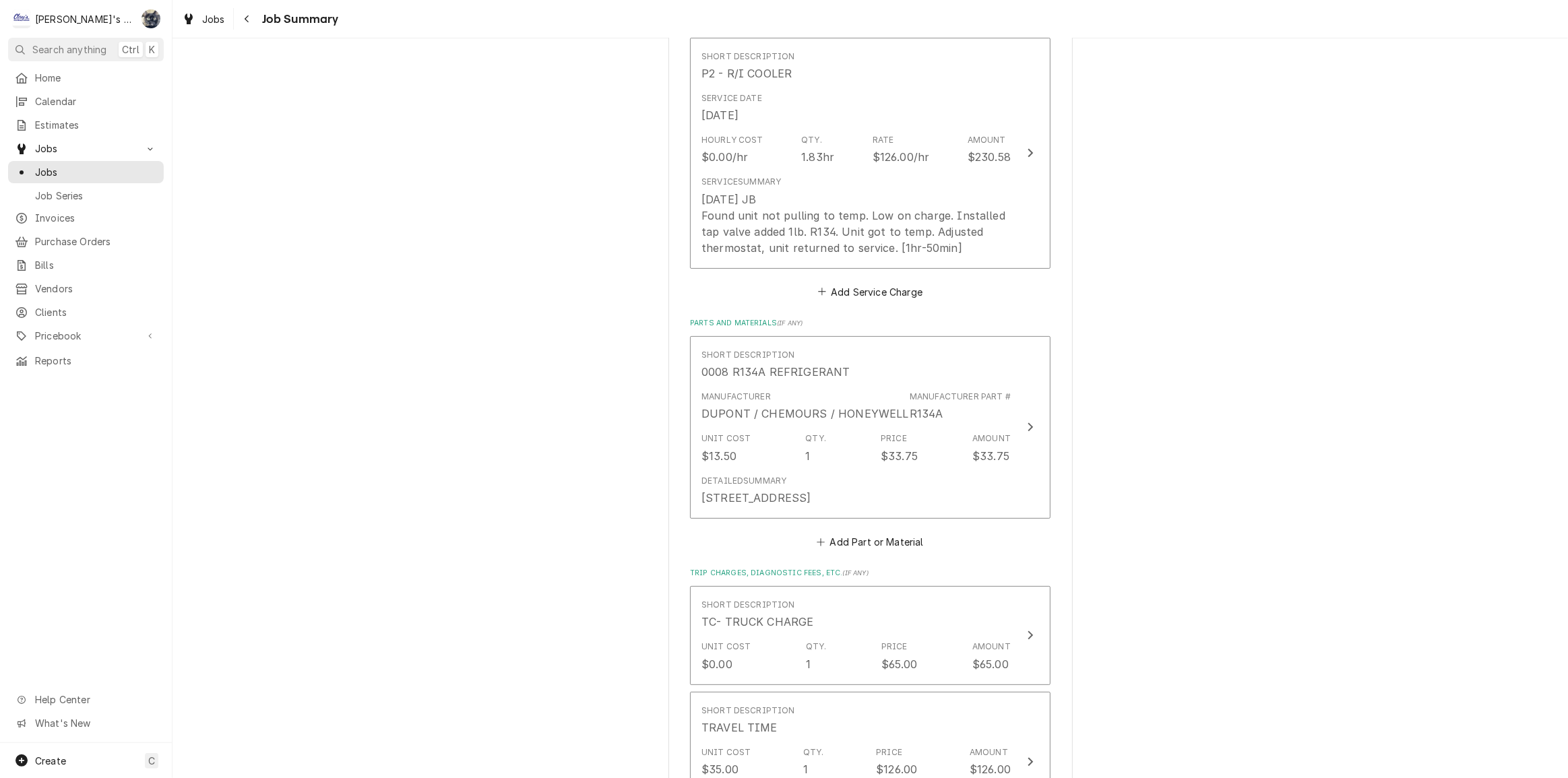
scroll to position [122, 0]
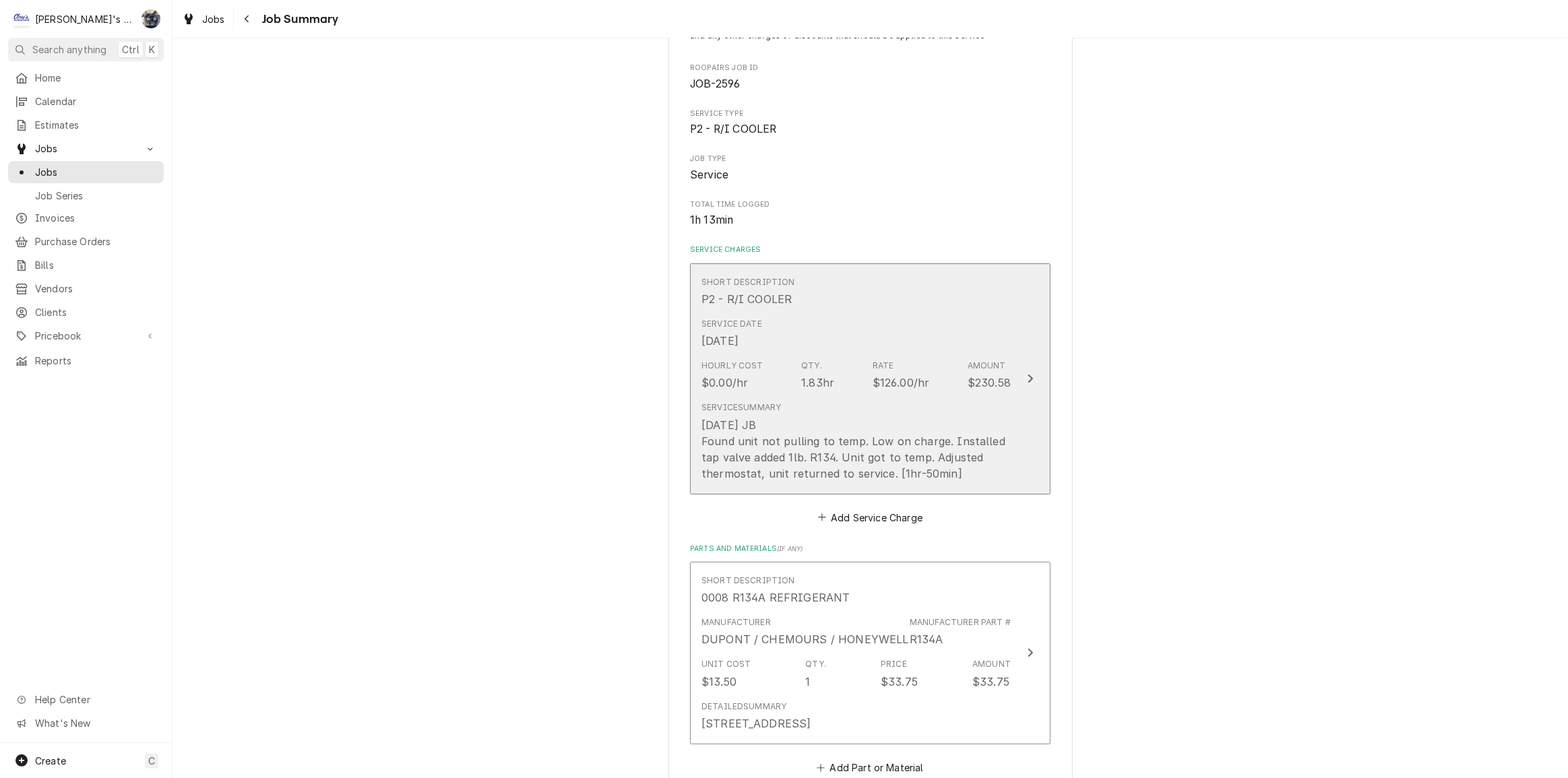
click at [815, 470] on div "8/8/2025 JB Found unit not pulling to temp. Low on charge. Installed tap valve …" at bounding box center [857, 449] width 310 height 65
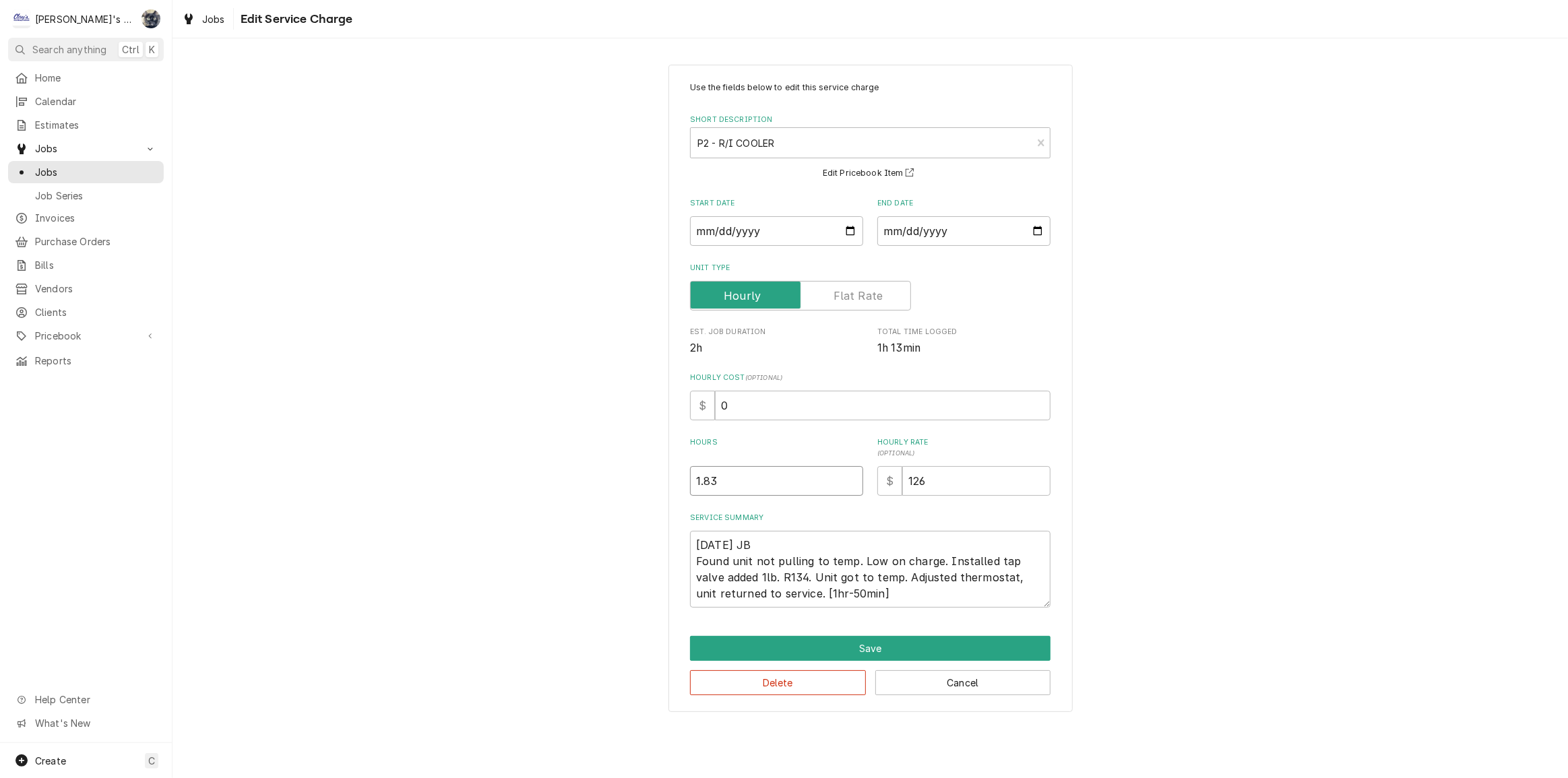
drag, startPoint x: 744, startPoint y: 479, endPoint x: 647, endPoint y: 481, distance: 97.0
click at [647, 481] on div "Use the fields below to edit this service charge Short Description P2 - R/I COO…" at bounding box center [870, 388] width 1395 height 672
type textarea "x"
type input ".8"
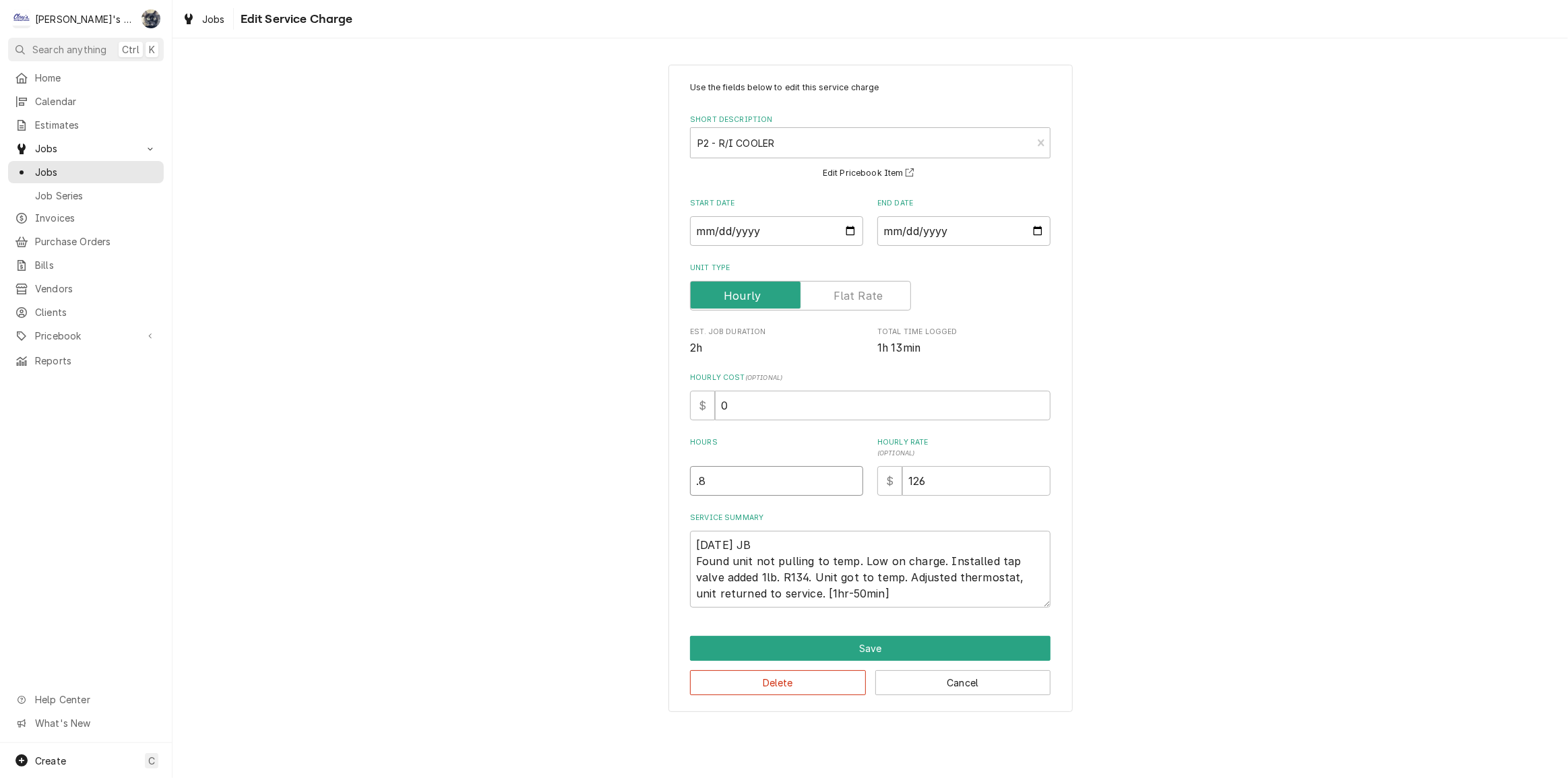
type textarea "x"
type input ".83"
click at [824, 593] on textarea "8/8/2025 JB Found unit not pulling to temp. Low on charge. Installed tap valve …" at bounding box center [870, 569] width 361 height 77
type textarea "x"
type textarea "8/8/2025 JB Found unit not pulling to temp. Low on charge. Installed tap valve …"
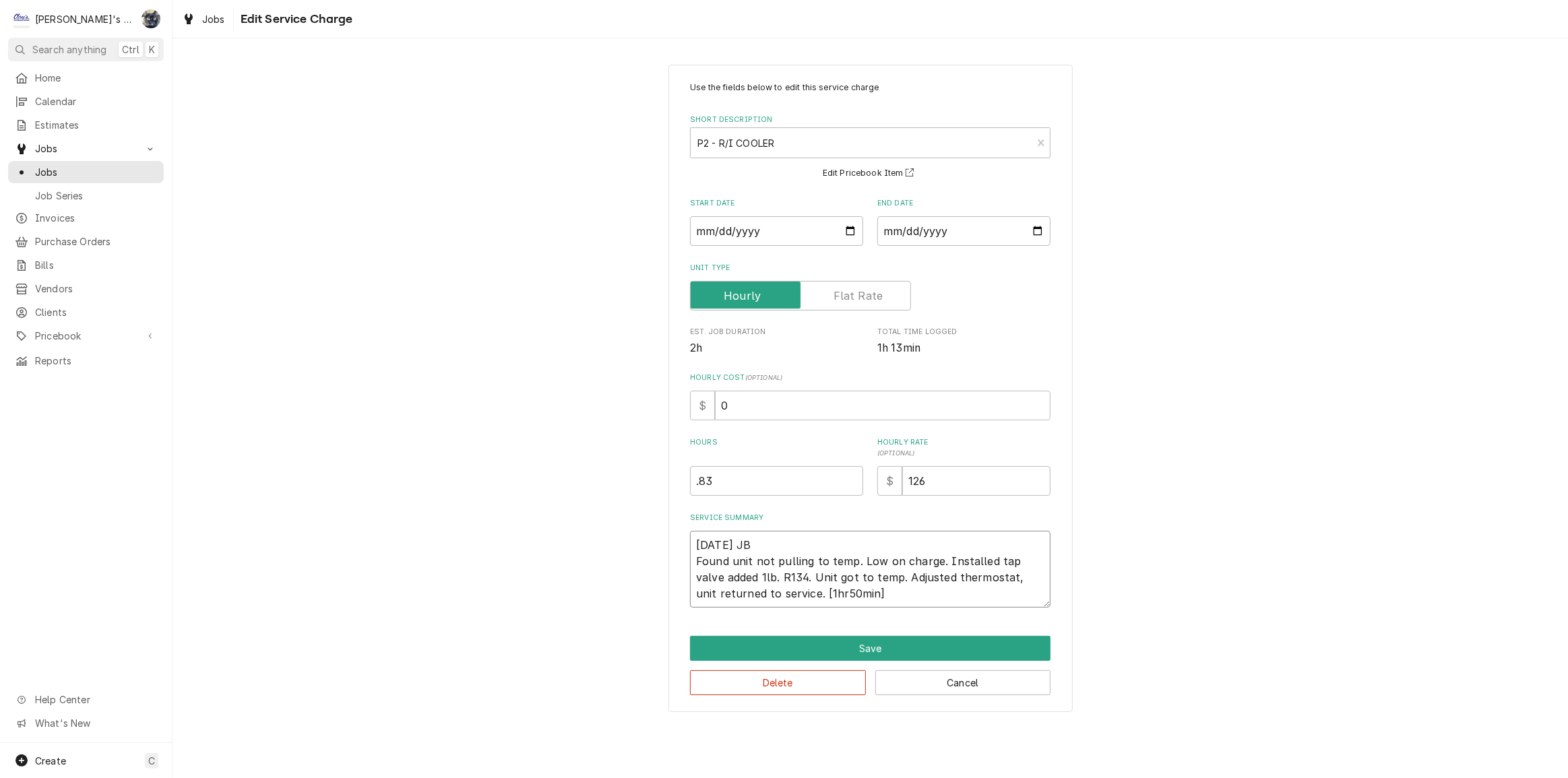
type textarea "x"
type textarea "8/8/2025 JB Found unit not pulling to temp. Low on charge. Installed tap valve …"
type textarea "x"
type textarea "8/8/2025 JB Found unit not pulling to temp. Low on charge. Installed tap valve …"
type textarea "x"
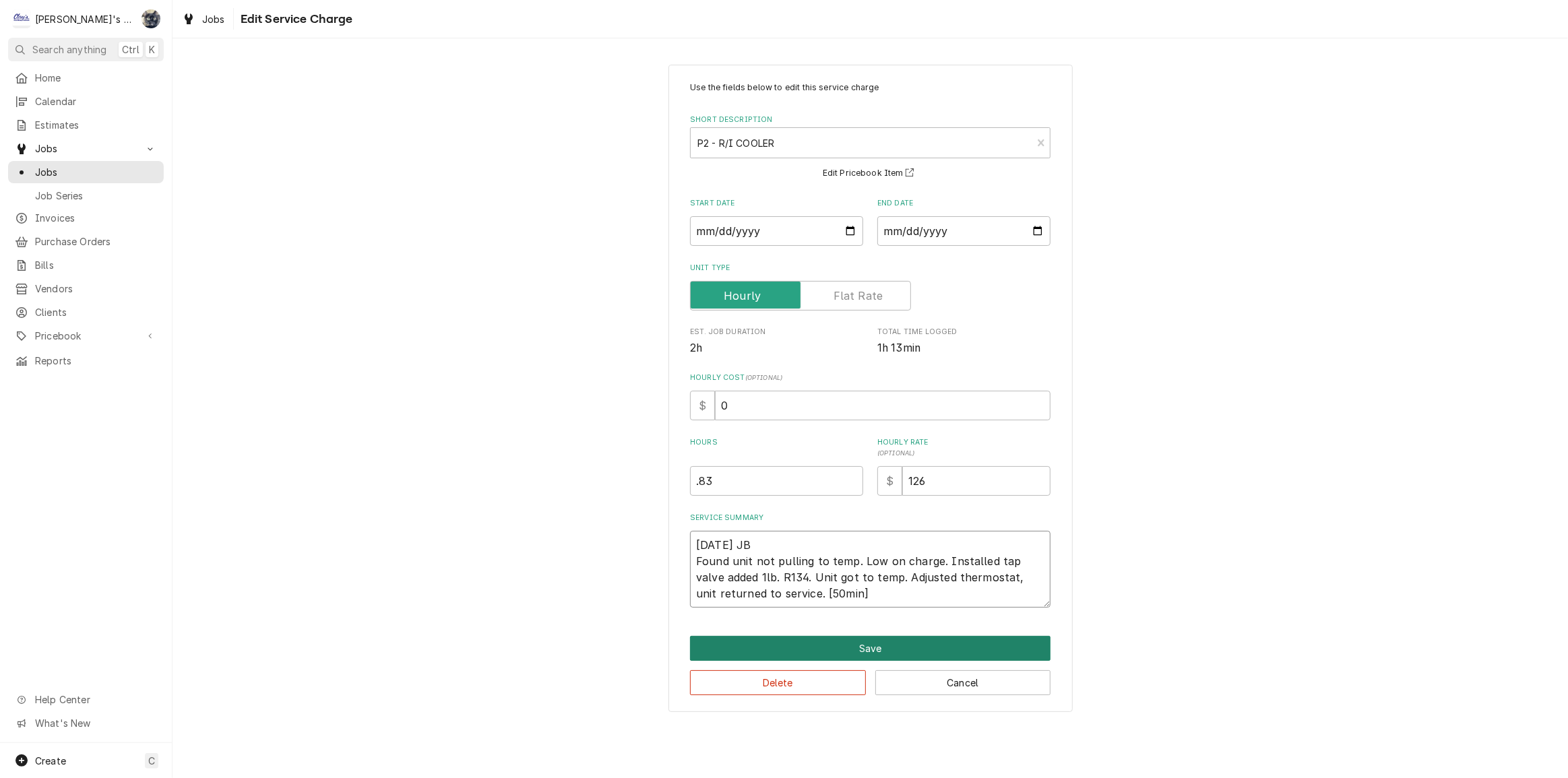
type textarea "8/8/2025 JB Found unit not pulling to temp. Low on charge. Installed tap valve …"
click at [867, 653] on button "Save" at bounding box center [870, 649] width 361 height 25
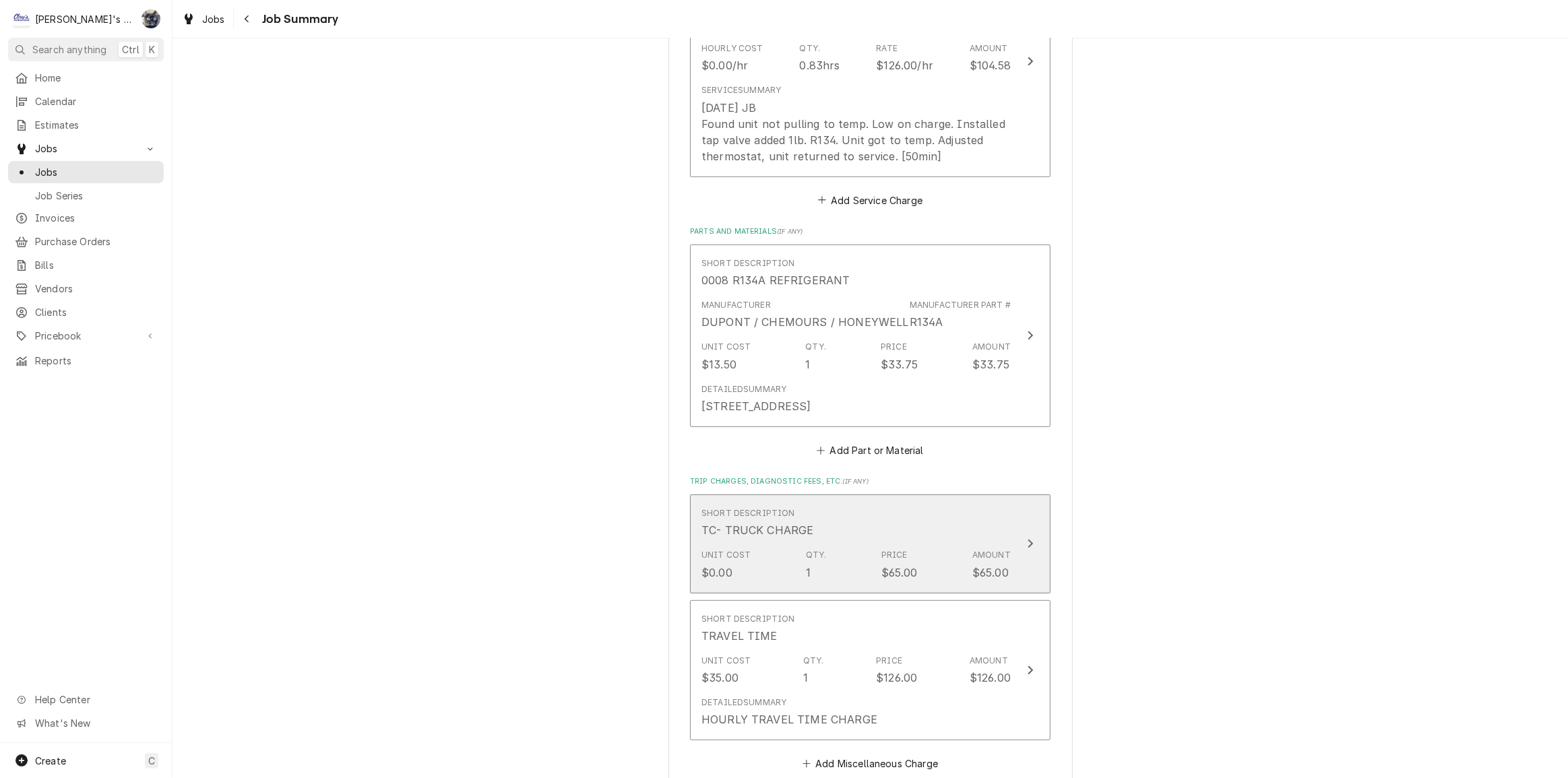
scroll to position [613, 0]
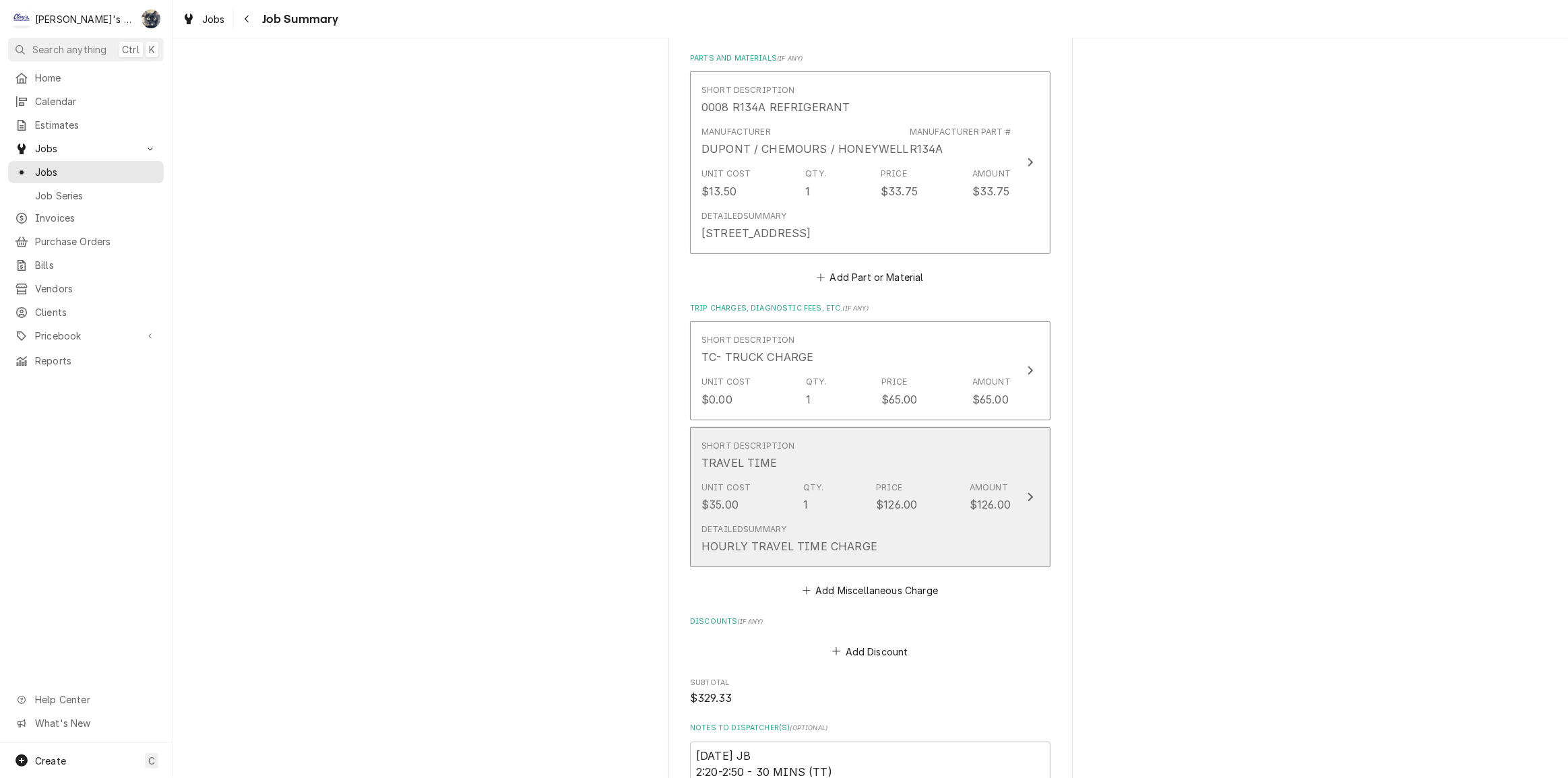
click at [896, 524] on div "Detailed Summary HOURLY TRAVEL TIME CHARGE" at bounding box center [857, 540] width 310 height 42
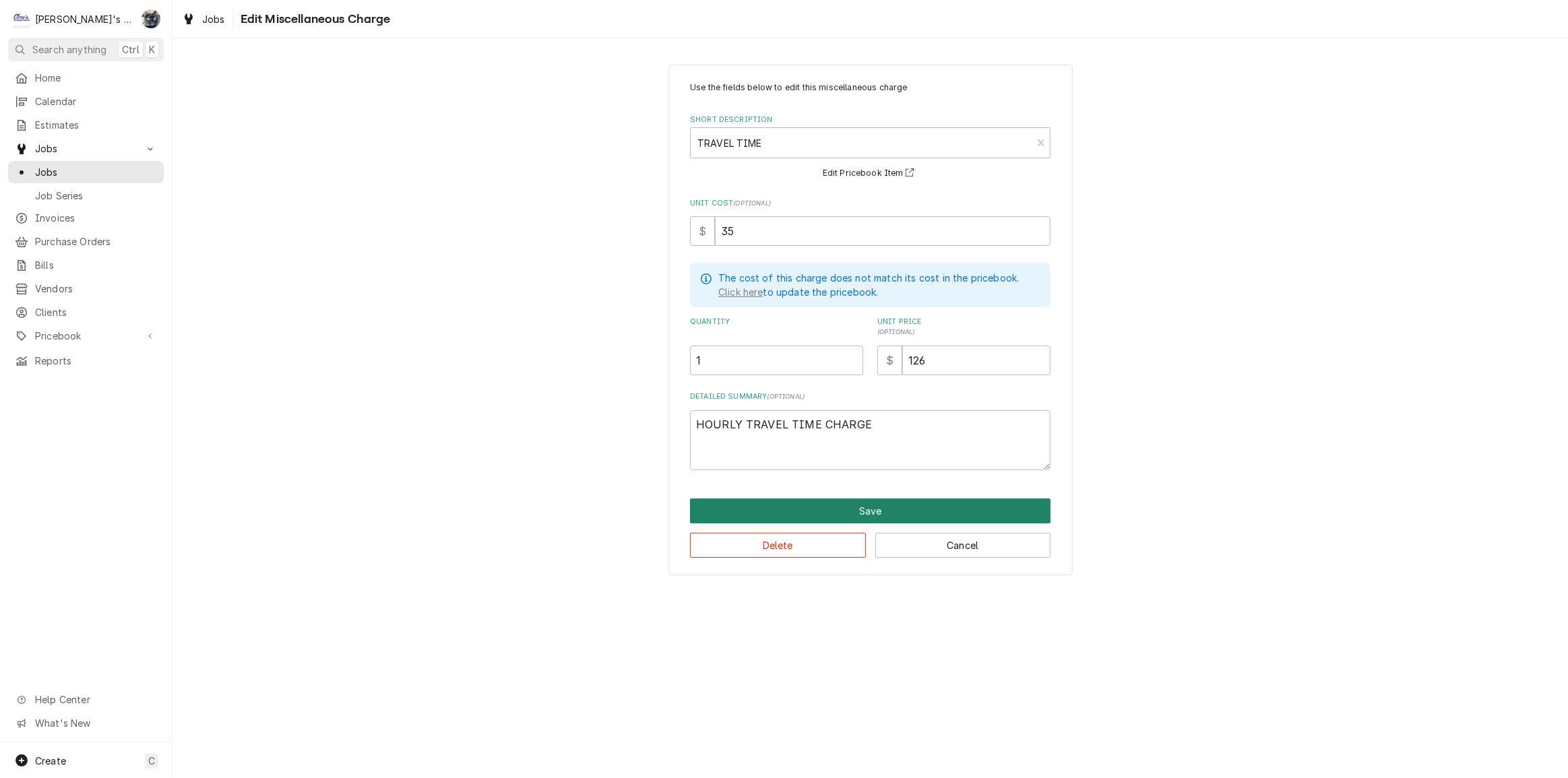
click at [862, 512] on button "Save" at bounding box center [870, 511] width 361 height 25
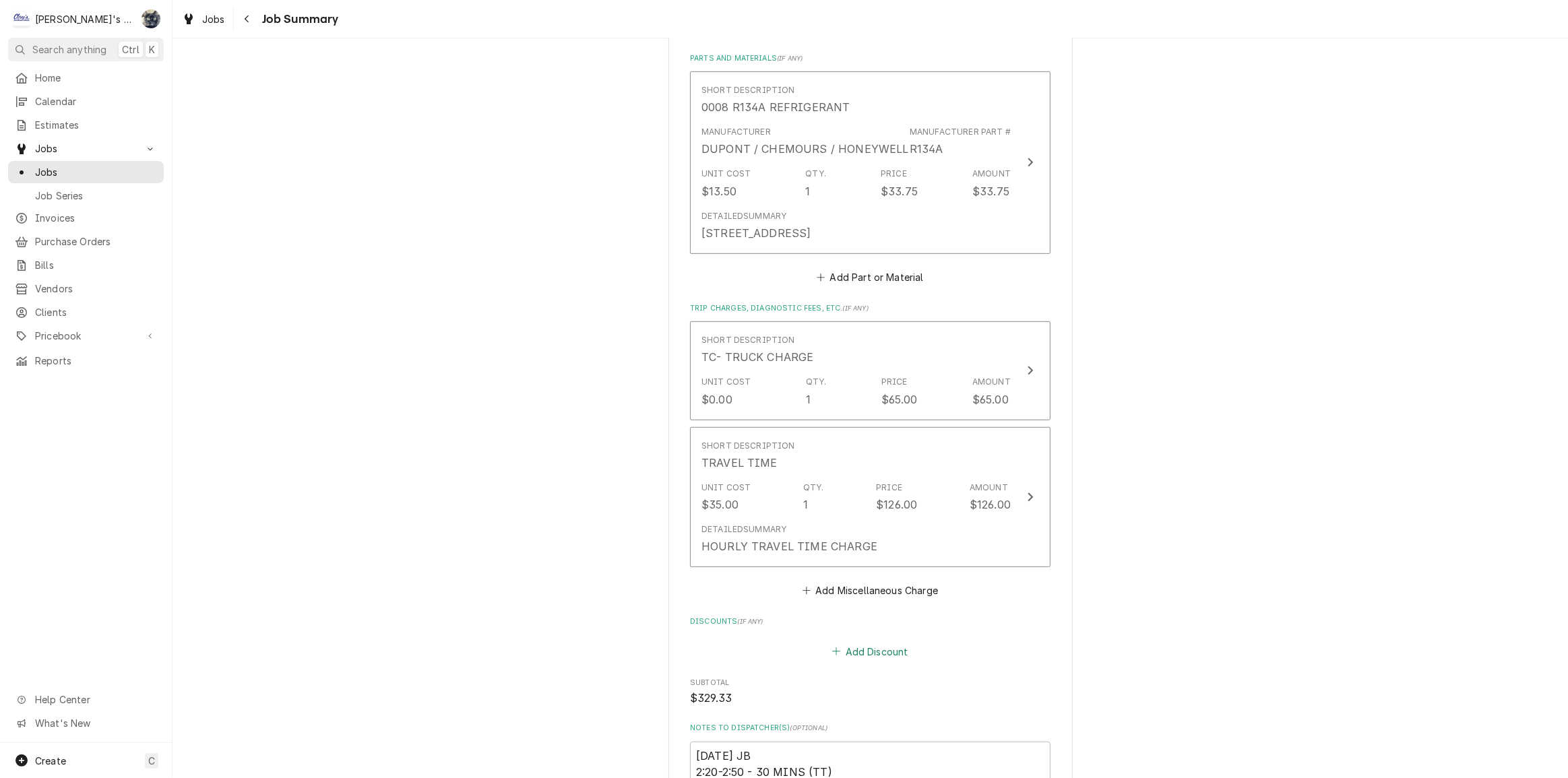
click at [860, 654] on button "Add Discount" at bounding box center [870, 652] width 80 height 19
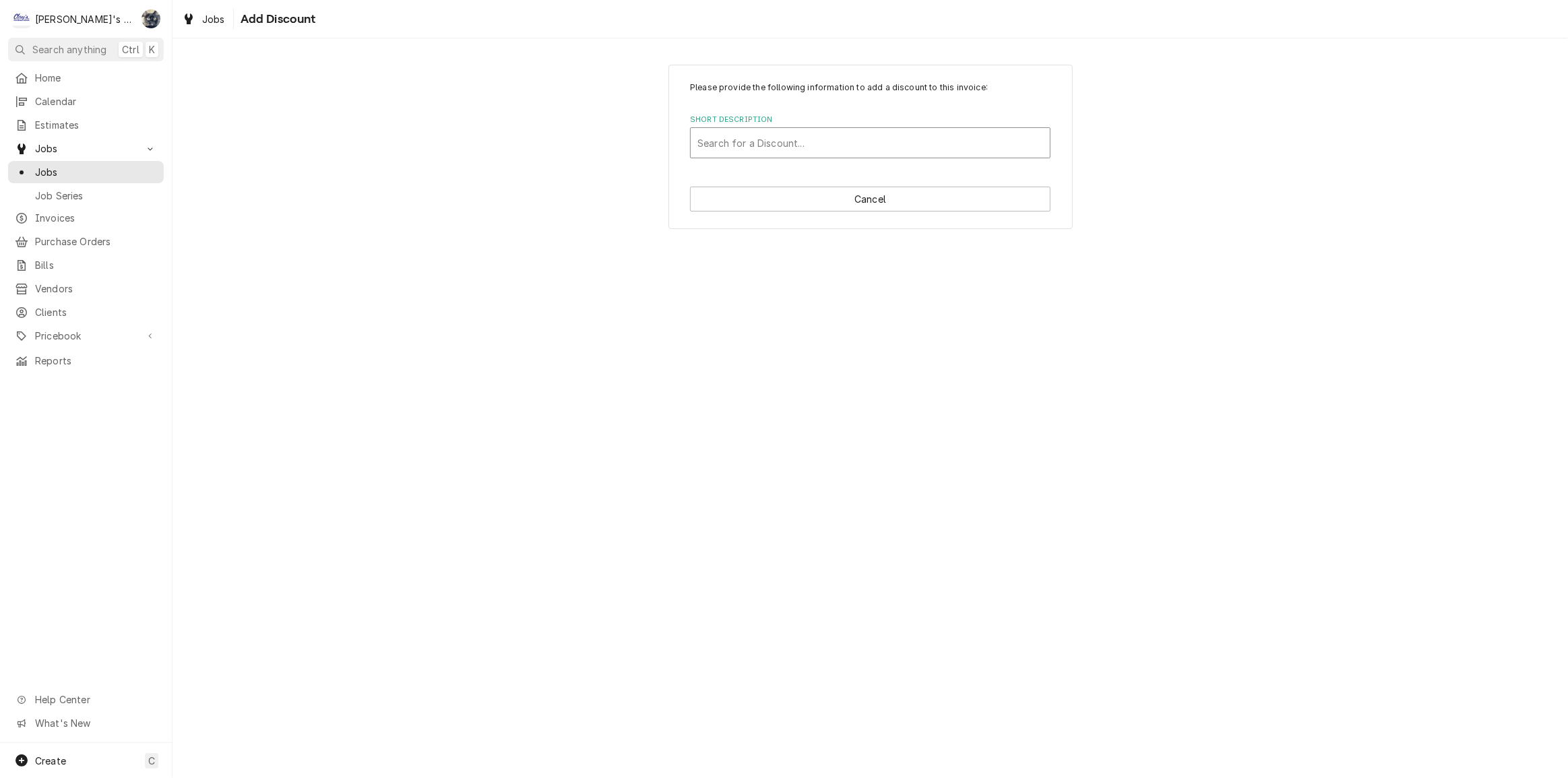
click at [794, 147] on div "Short Description" at bounding box center [870, 143] width 346 height 25
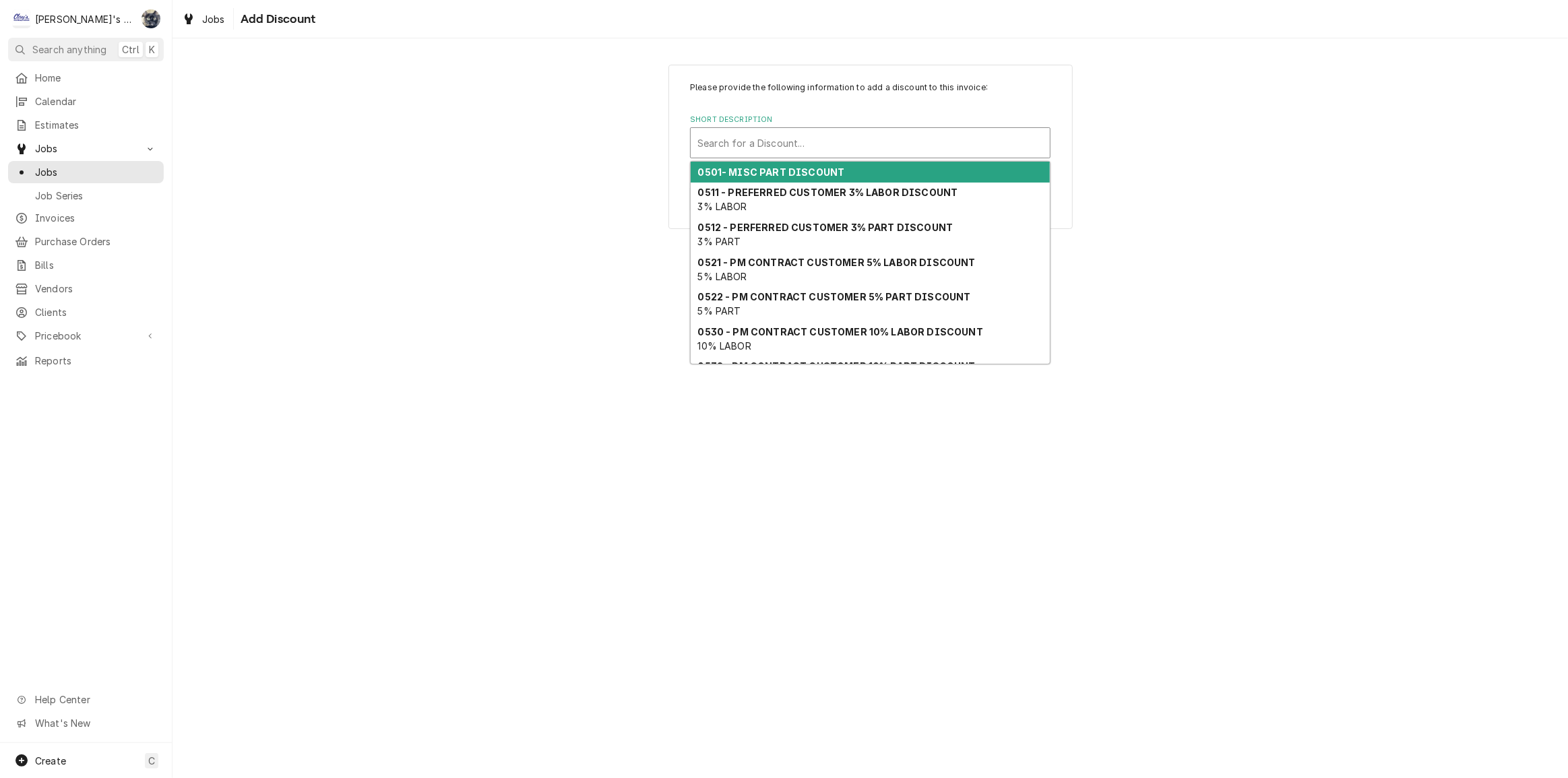
click at [796, 173] on strong "0501- MISC PART DISCOUNT" at bounding box center [771, 172] width 147 height 11
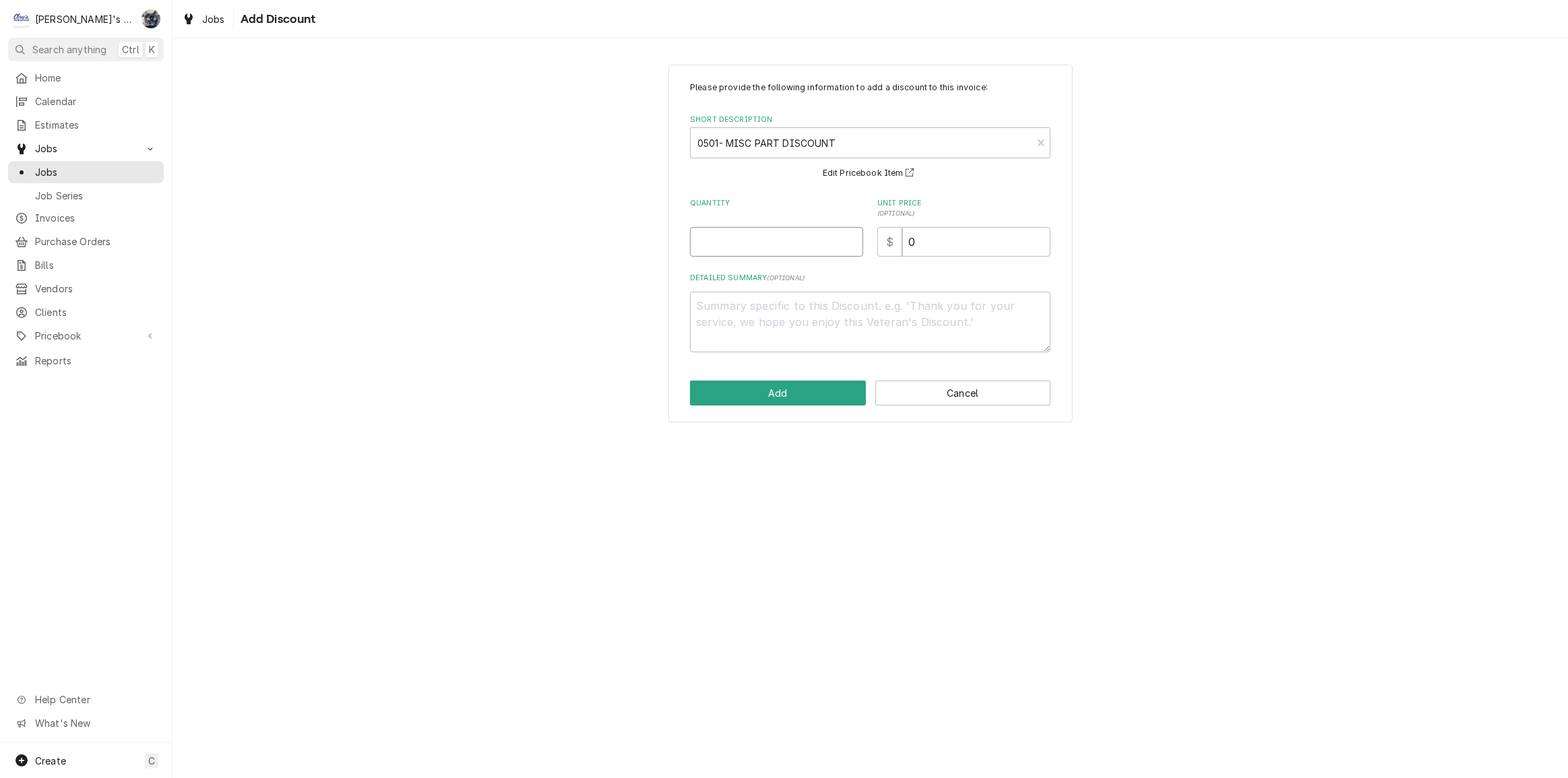
click at [757, 242] on input "Quantity" at bounding box center [776, 241] width 173 height 29
type textarea "x"
type input "1"
click at [771, 324] on textarea "Detailed Summary ( optional )" at bounding box center [870, 322] width 361 height 61
type textarea "x"
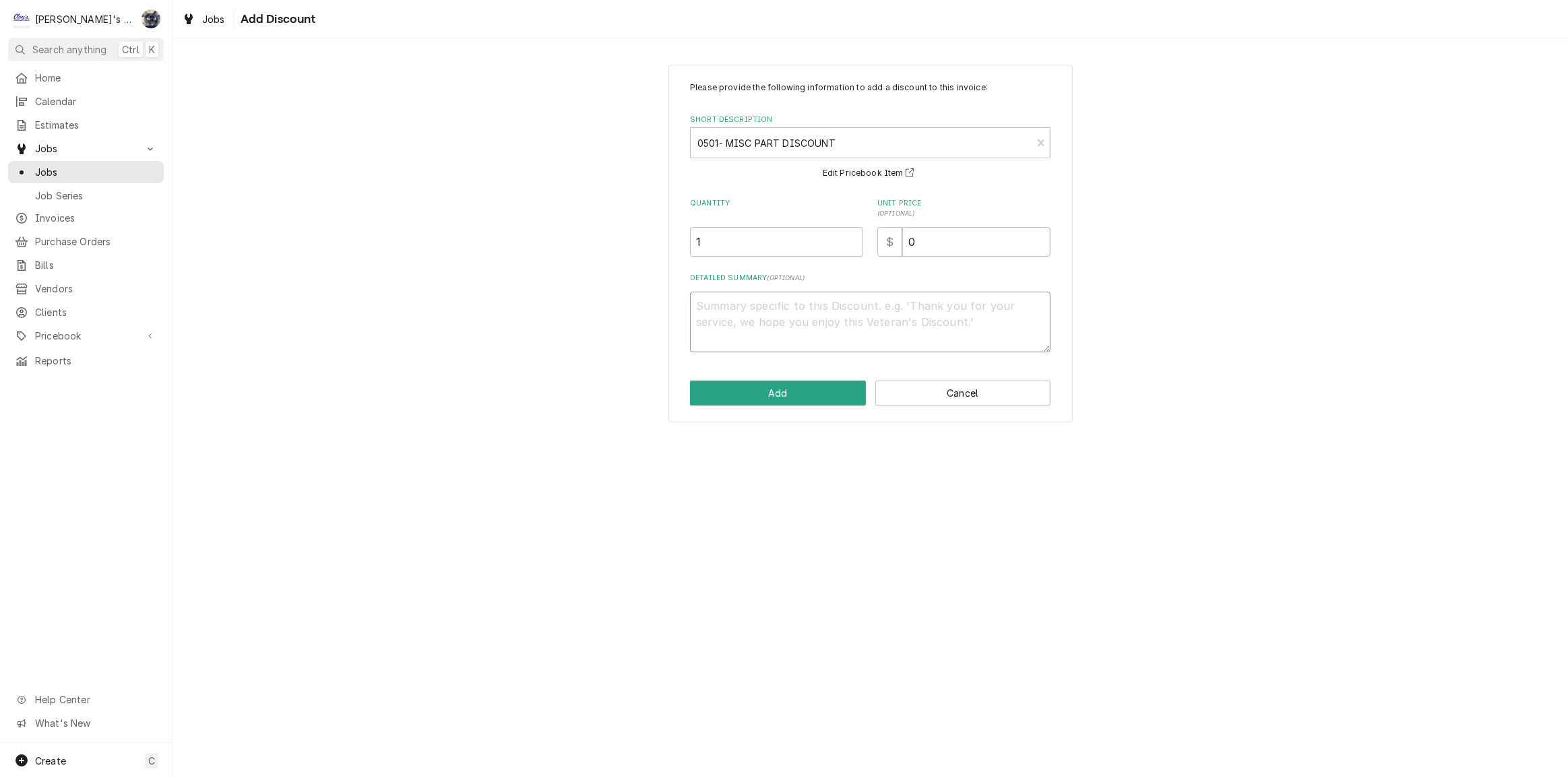
type textarea "1"
type textarea "x"
type textarea "10"
type textarea "x"
type textarea "10%"
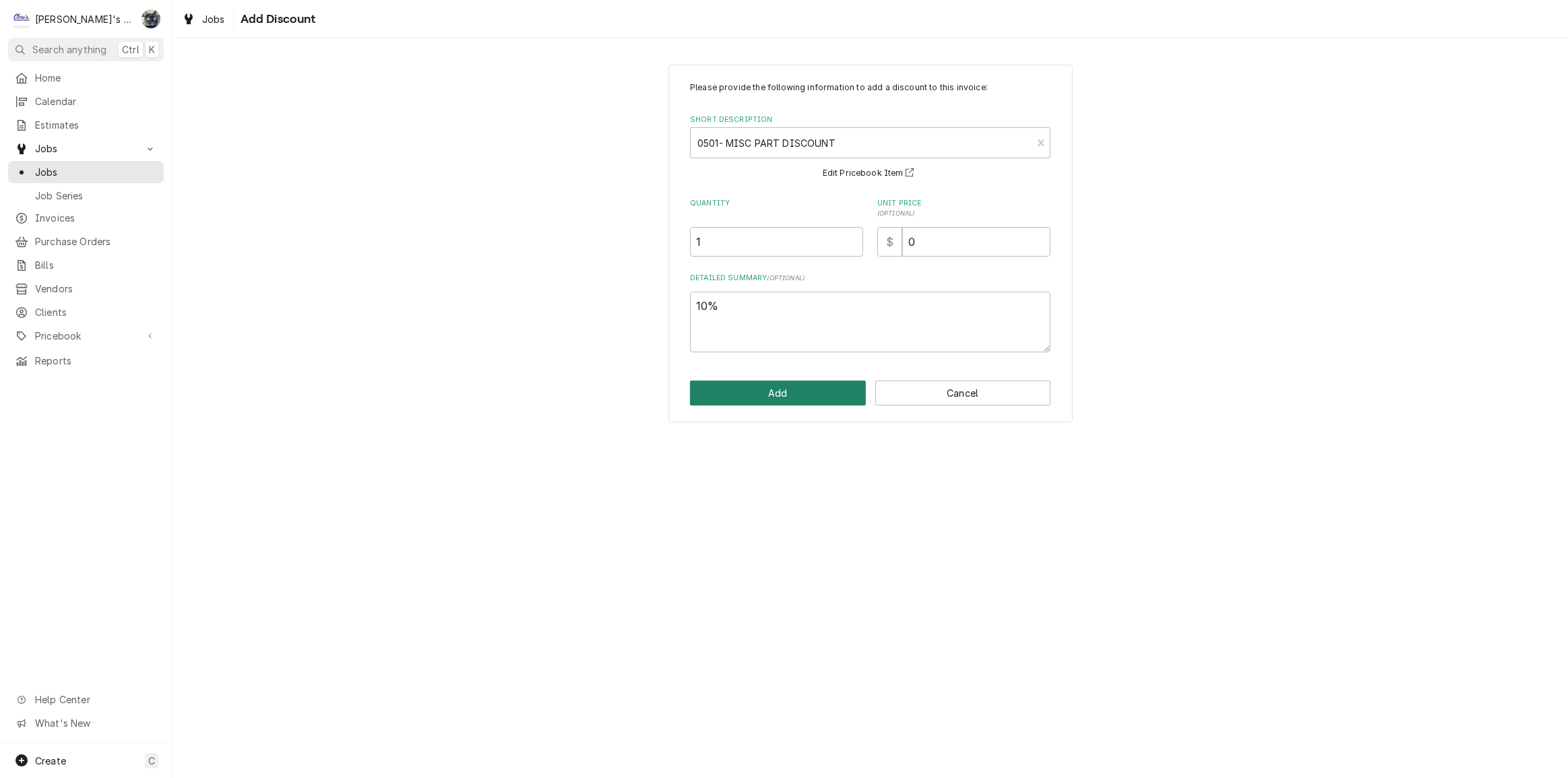
click at [769, 395] on button "Add" at bounding box center [777, 393] width 176 height 25
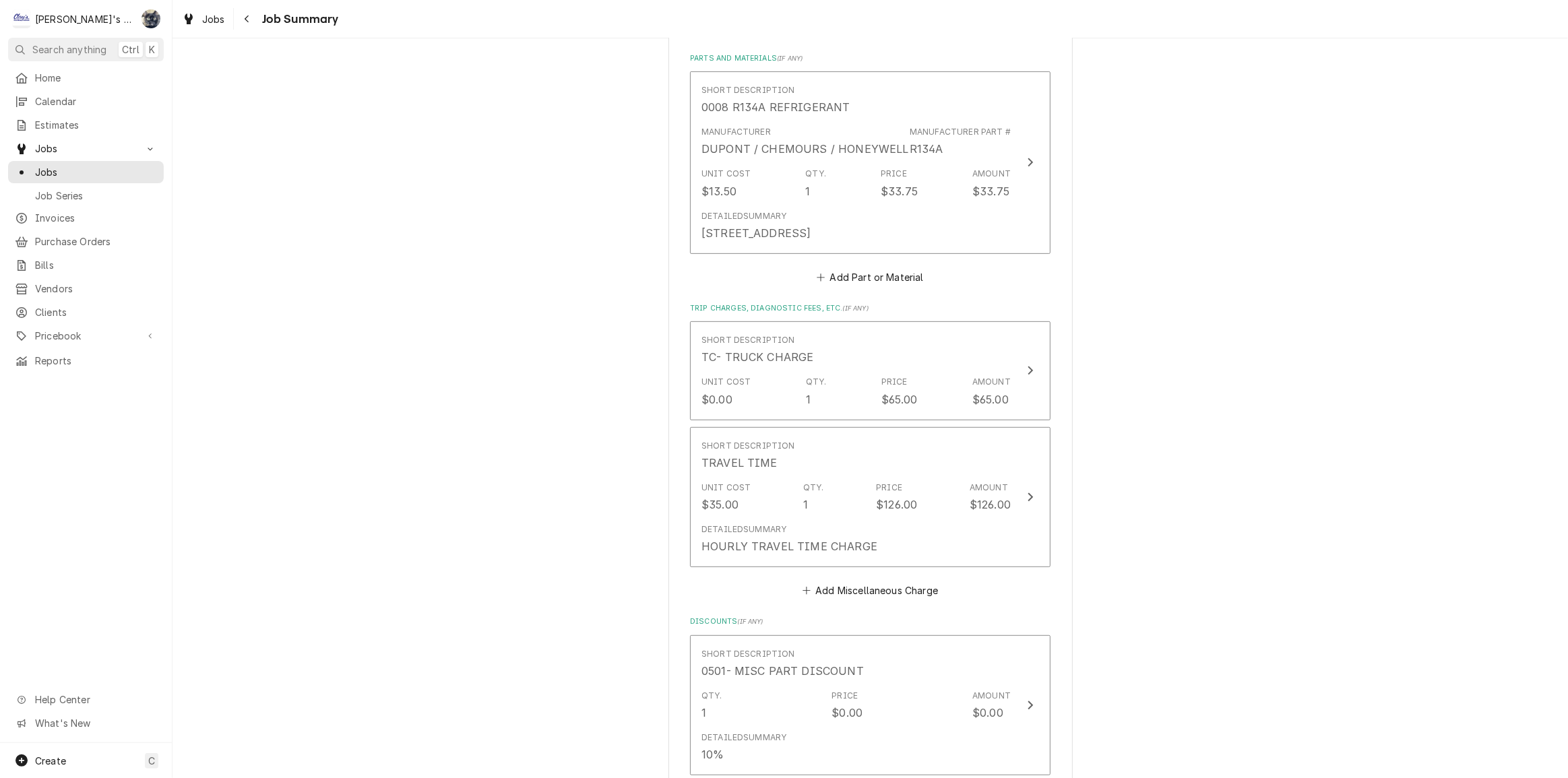
scroll to position [980, 0]
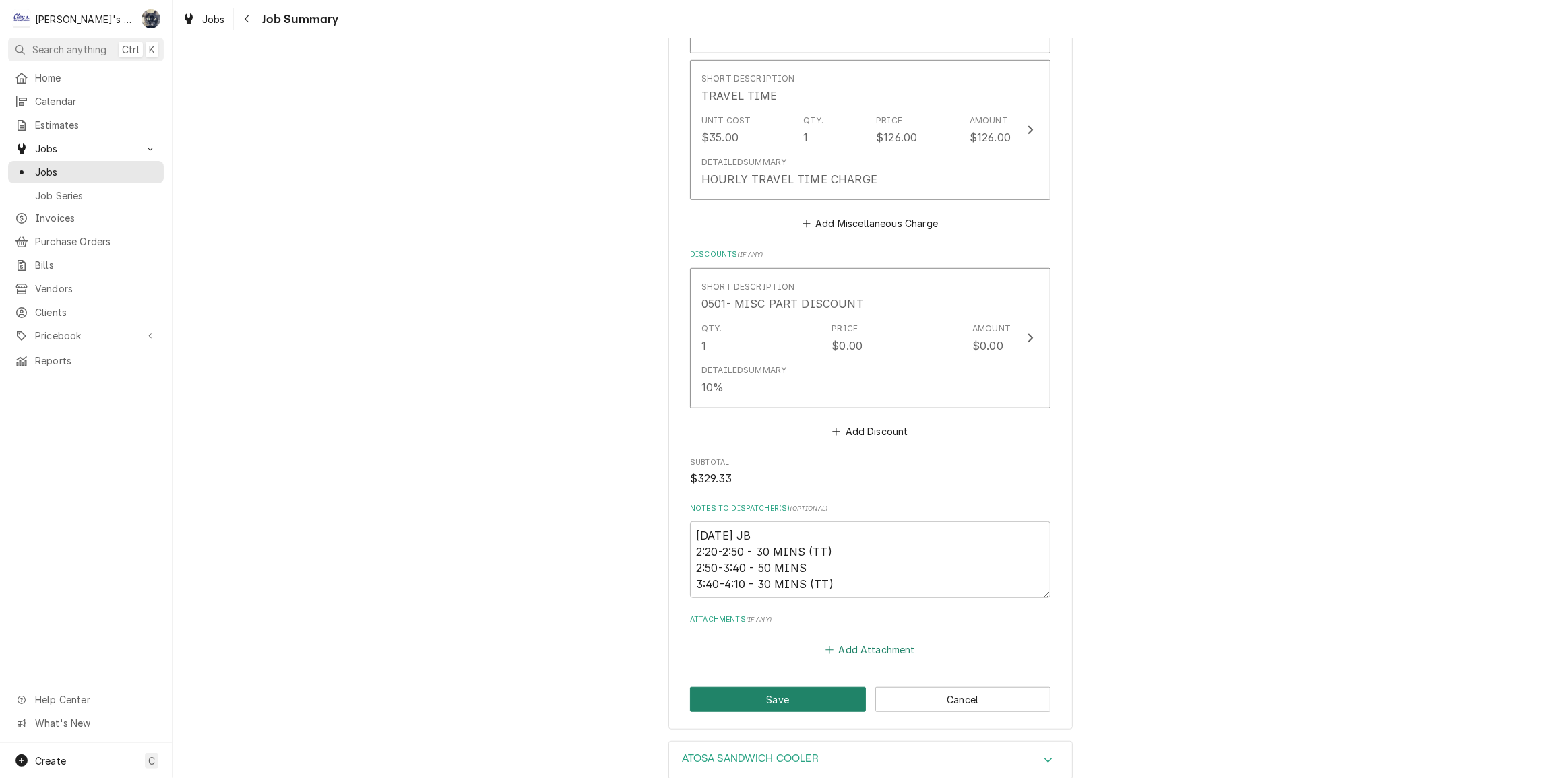
drag, startPoint x: 794, startPoint y: 691, endPoint x: 820, endPoint y: 645, distance: 52.8
click at [794, 692] on button "Save" at bounding box center [777, 700] width 176 height 25
type textarea "x"
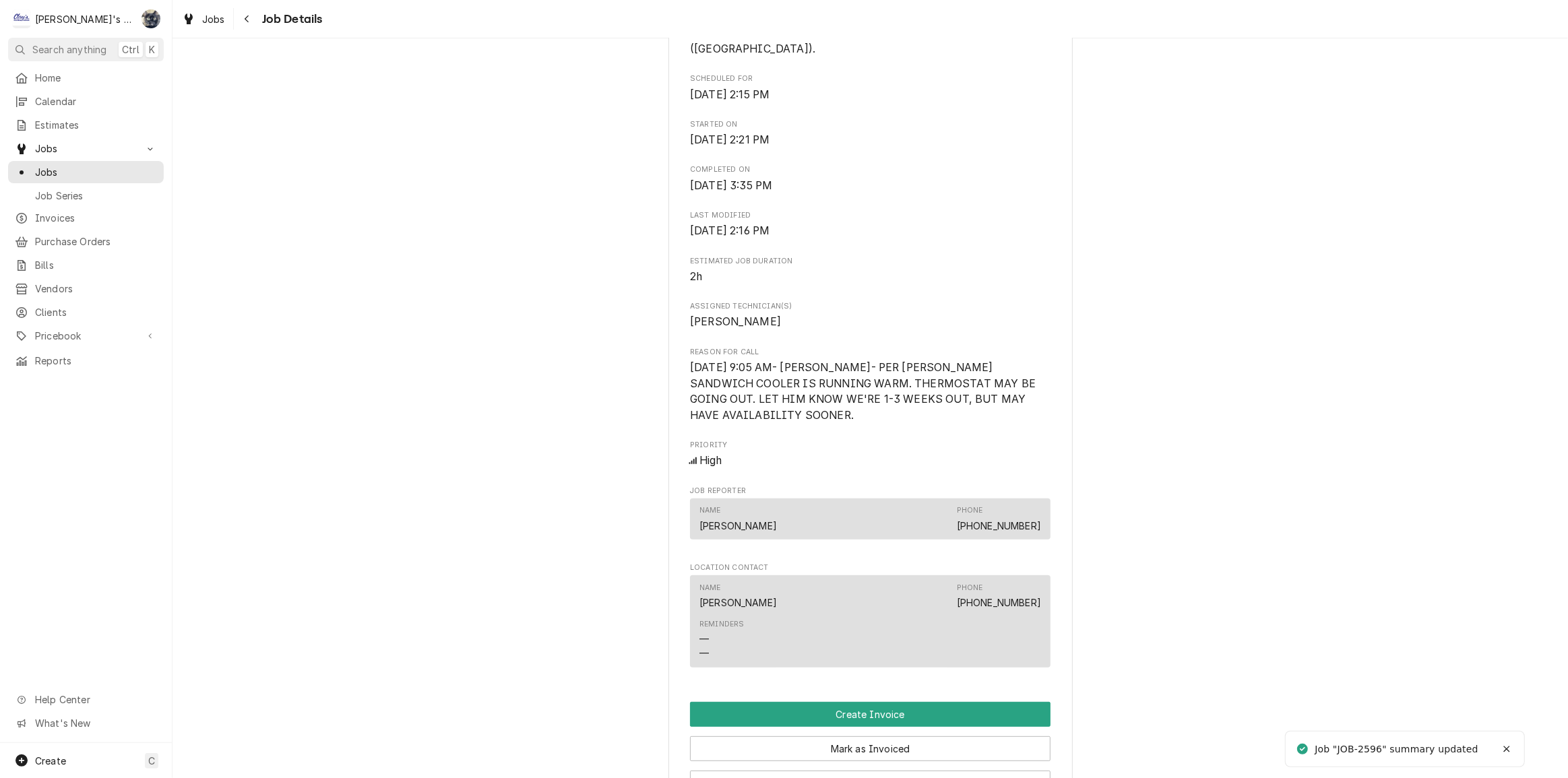
scroll to position [734, 0]
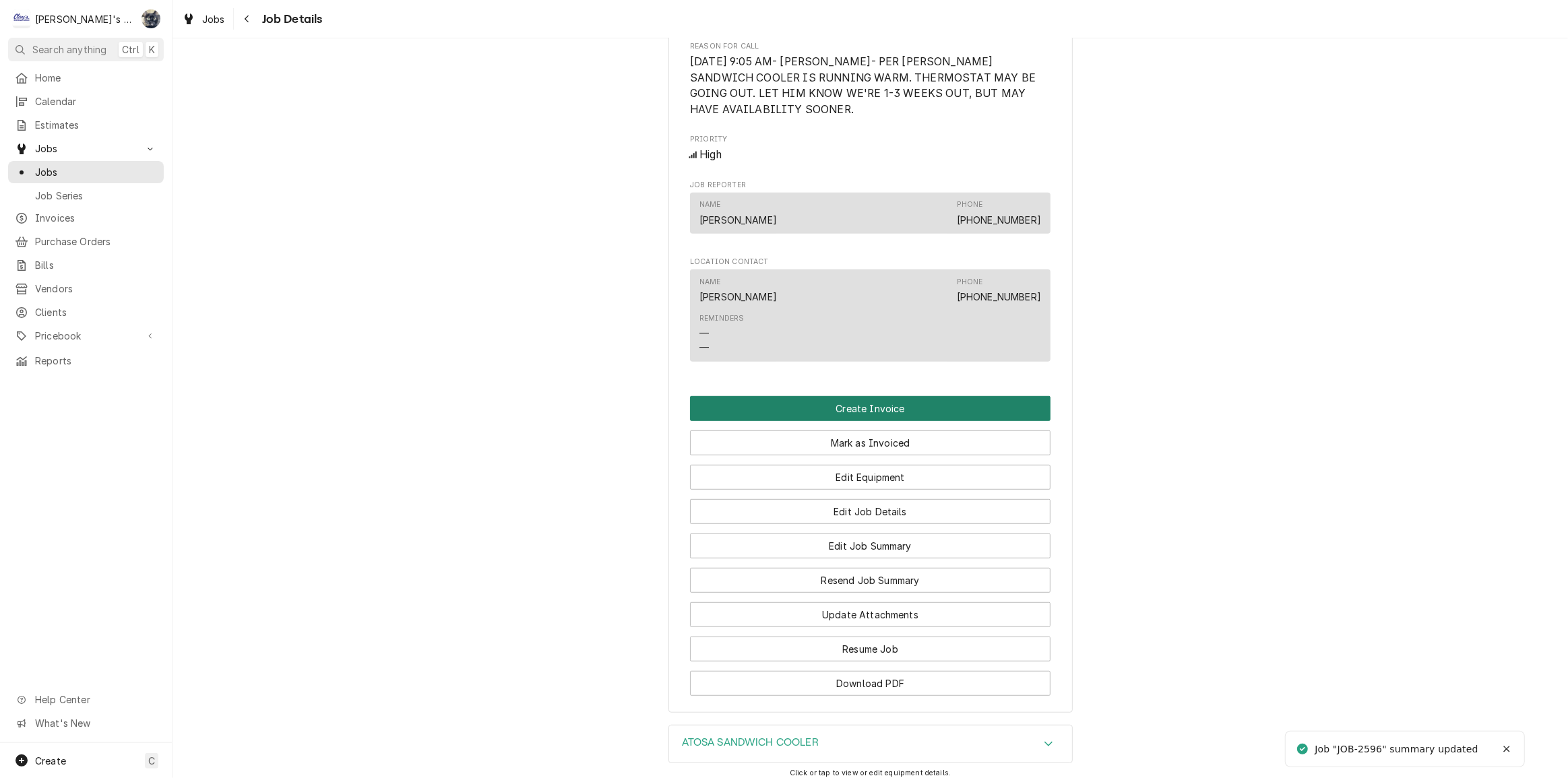
click at [847, 408] on button "Create Invoice" at bounding box center [870, 408] width 361 height 25
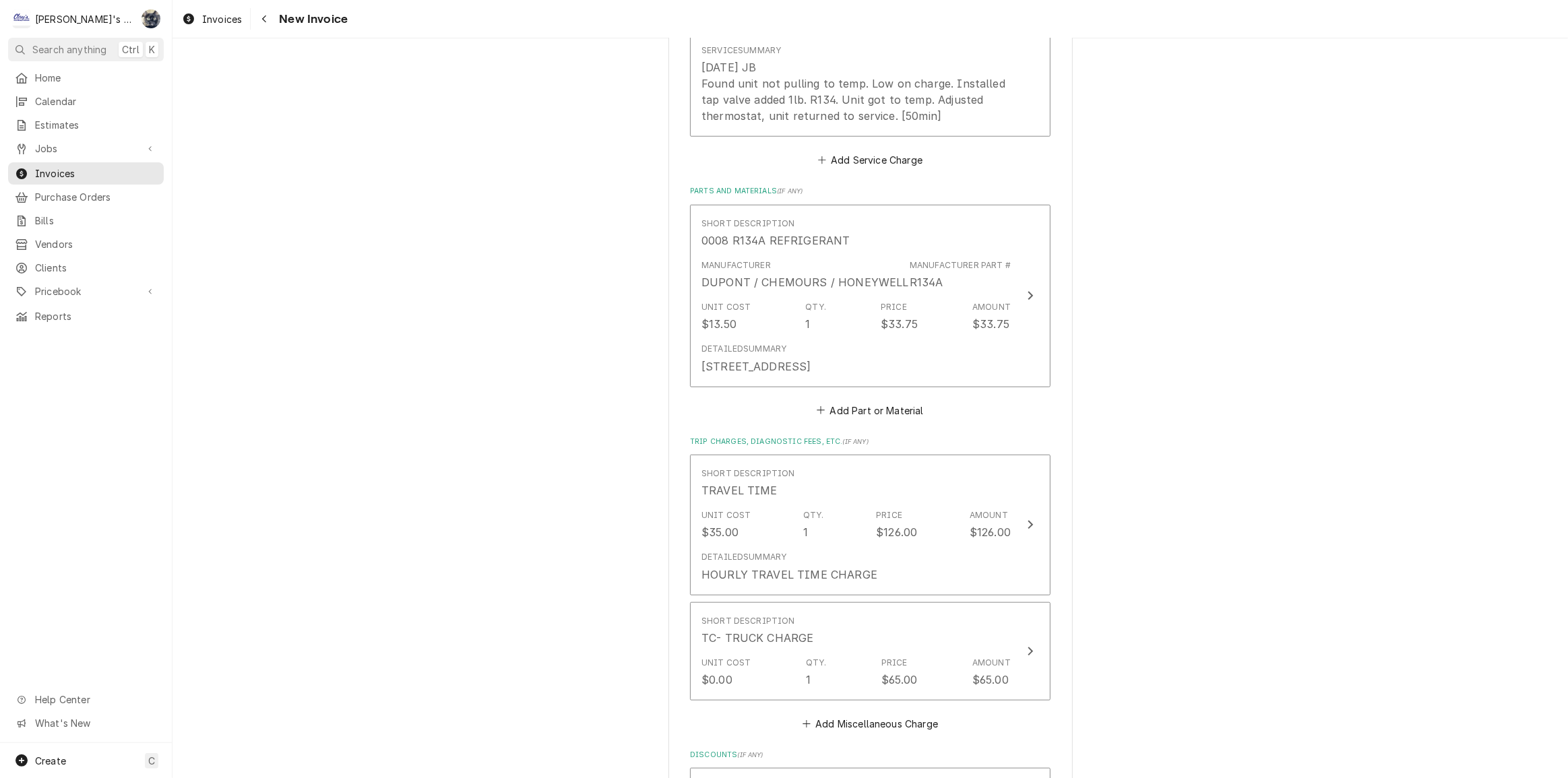
scroll to position [1592, 0]
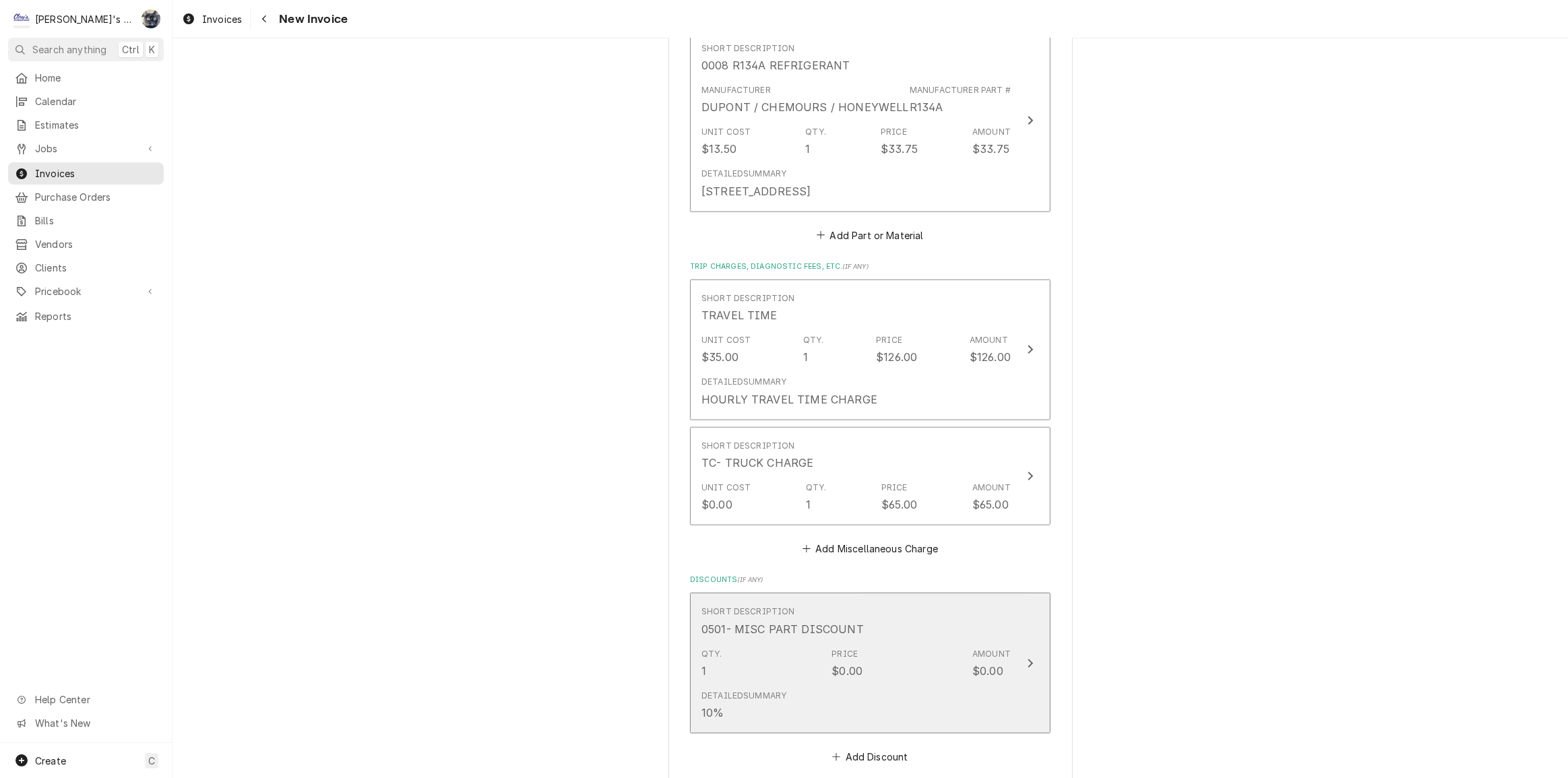
click at [854, 611] on div "Short Description 0501- MISC PART DISCOUNT" at bounding box center [857, 621] width 310 height 42
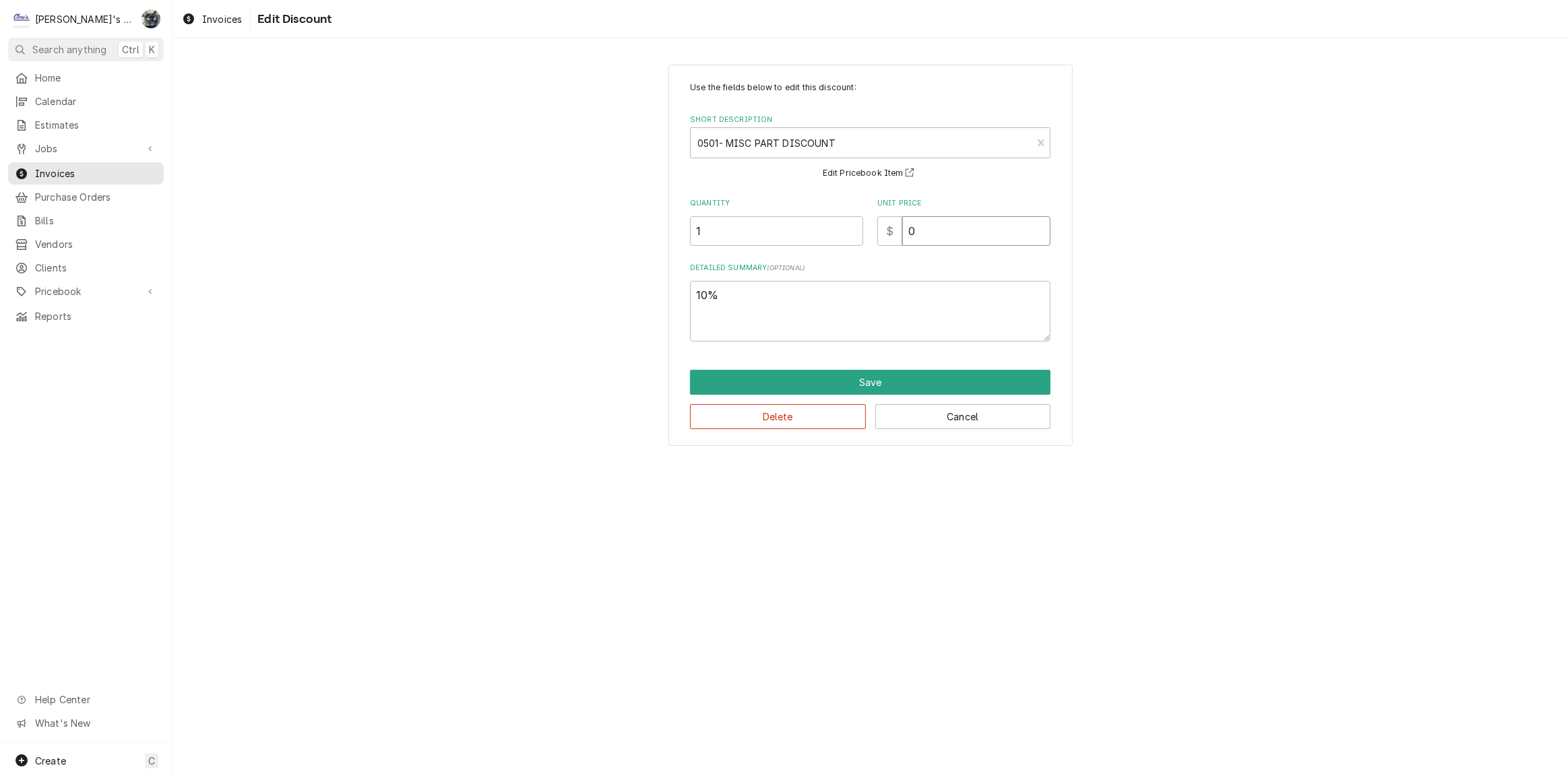
drag, startPoint x: 916, startPoint y: 237, endPoint x: 892, endPoint y: 247, distance: 26.0
click at [889, 242] on div "$ 0" at bounding box center [964, 231] width 173 height 29
type textarea "x"
type input "3"
type textarea "x"
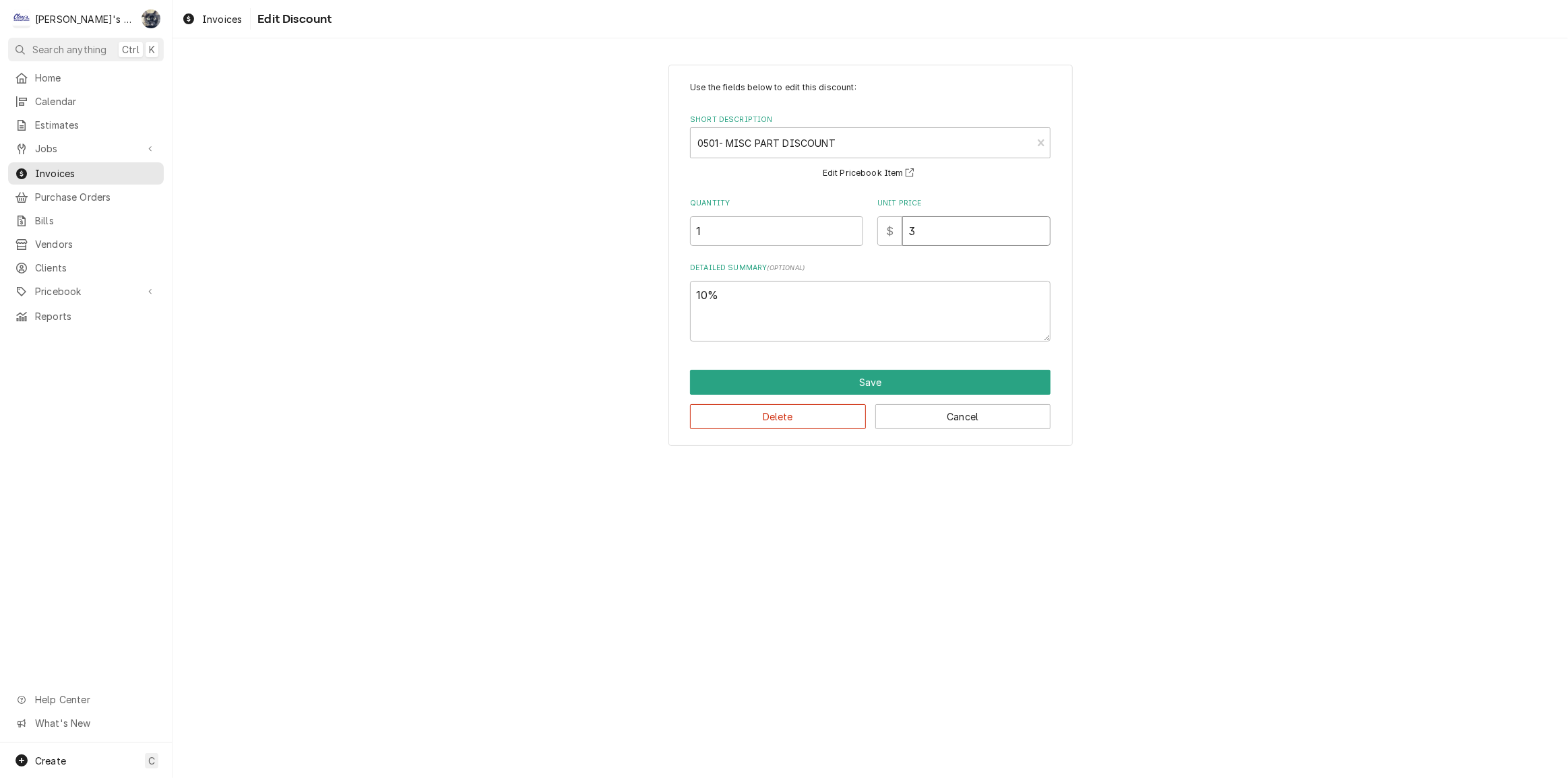
type input "3.3"
type textarea "x"
type input "3.38"
click at [781, 383] on button "Save" at bounding box center [870, 382] width 361 height 25
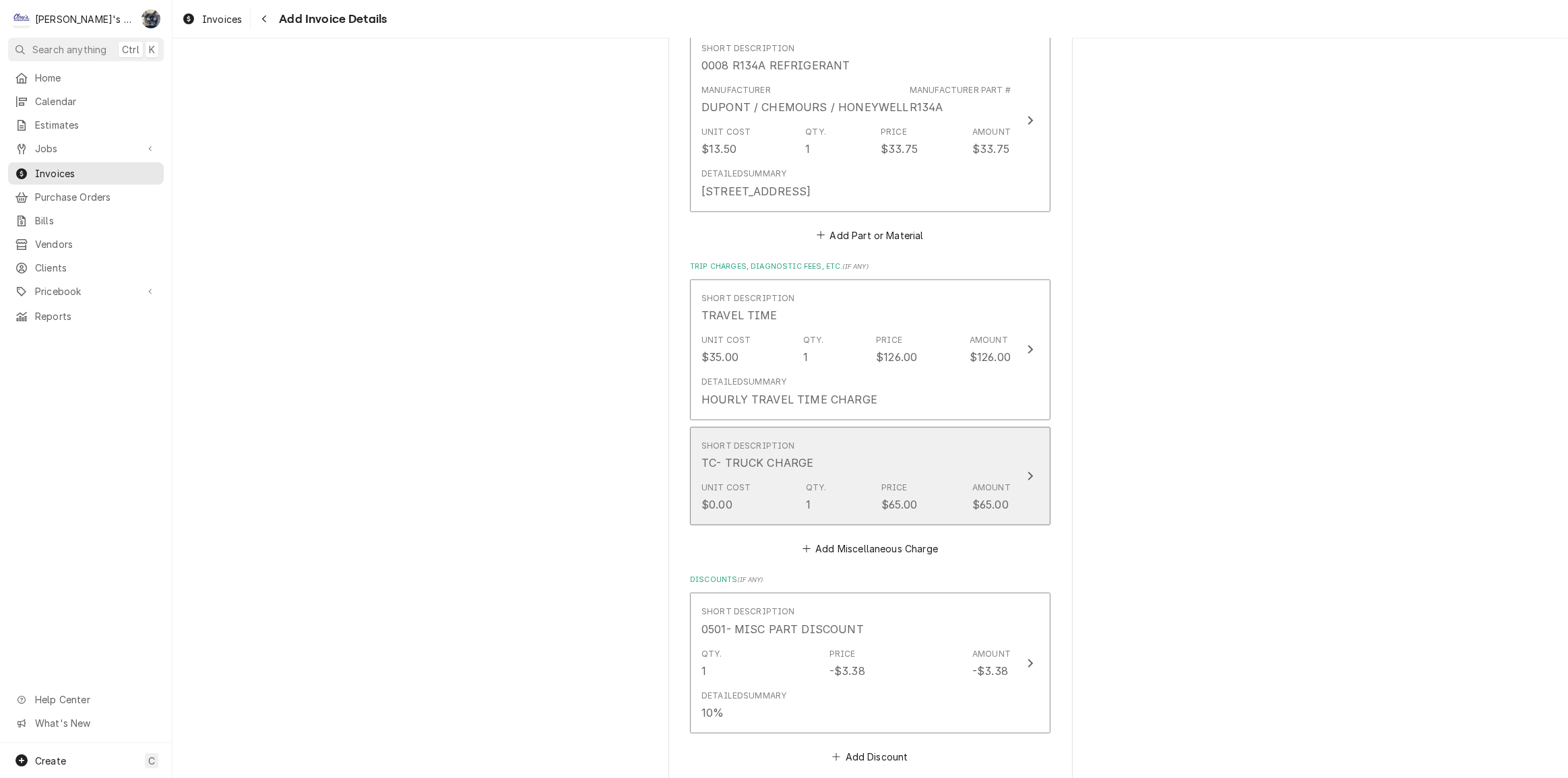
scroll to position [1576, 0]
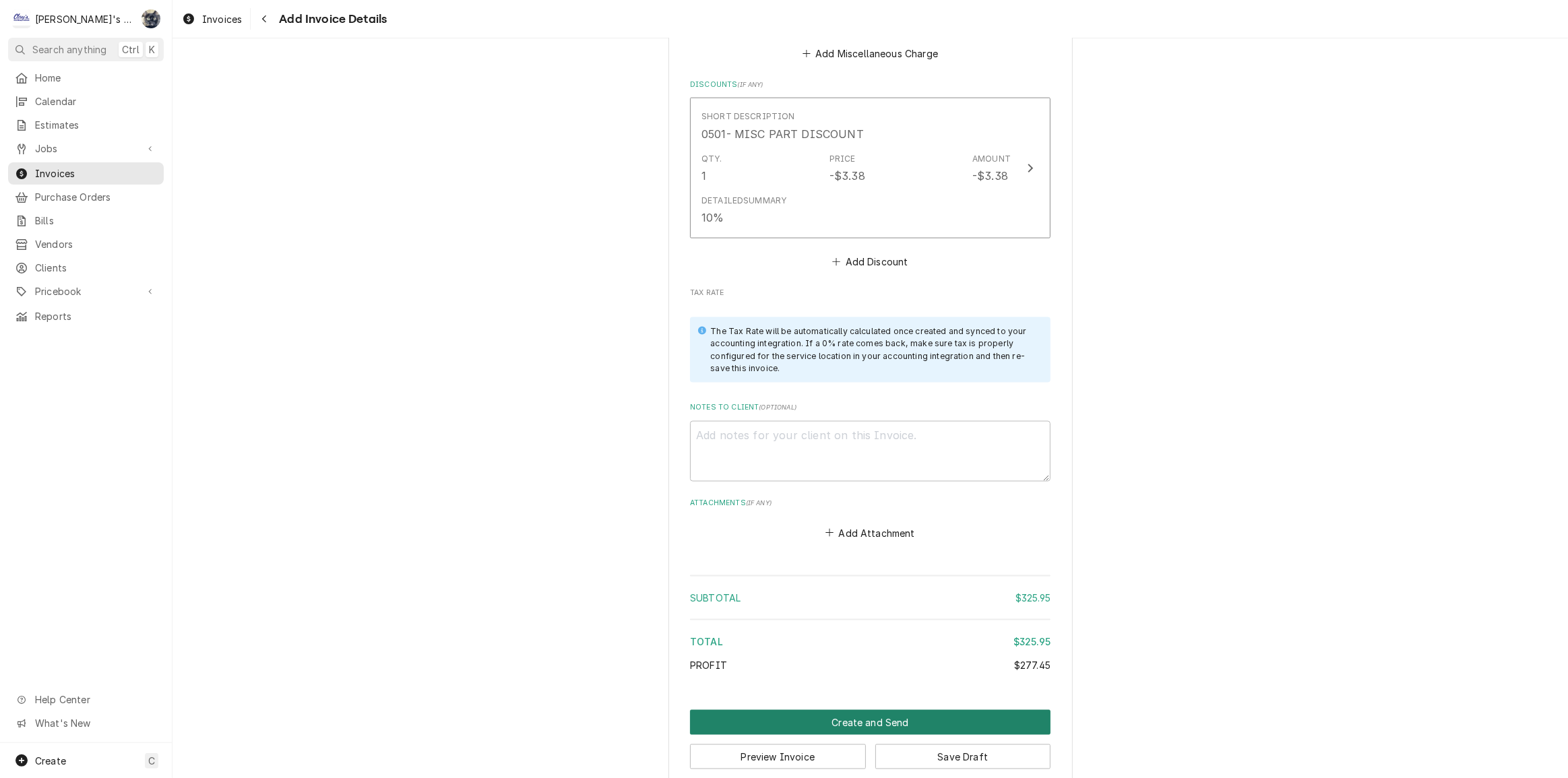
click at [882, 711] on button "Create and Send" at bounding box center [870, 723] width 361 height 25
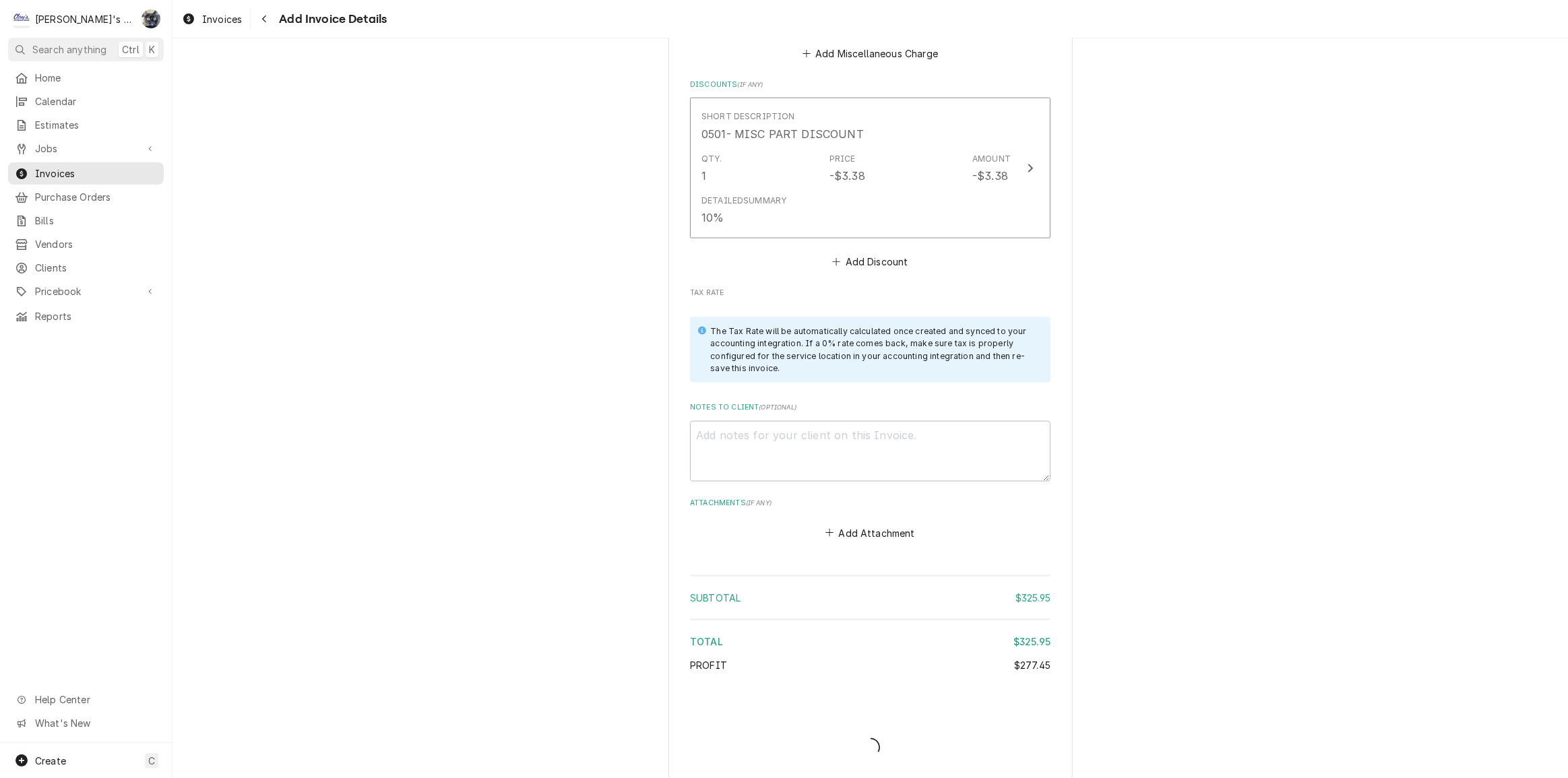
scroll to position [2081, 0]
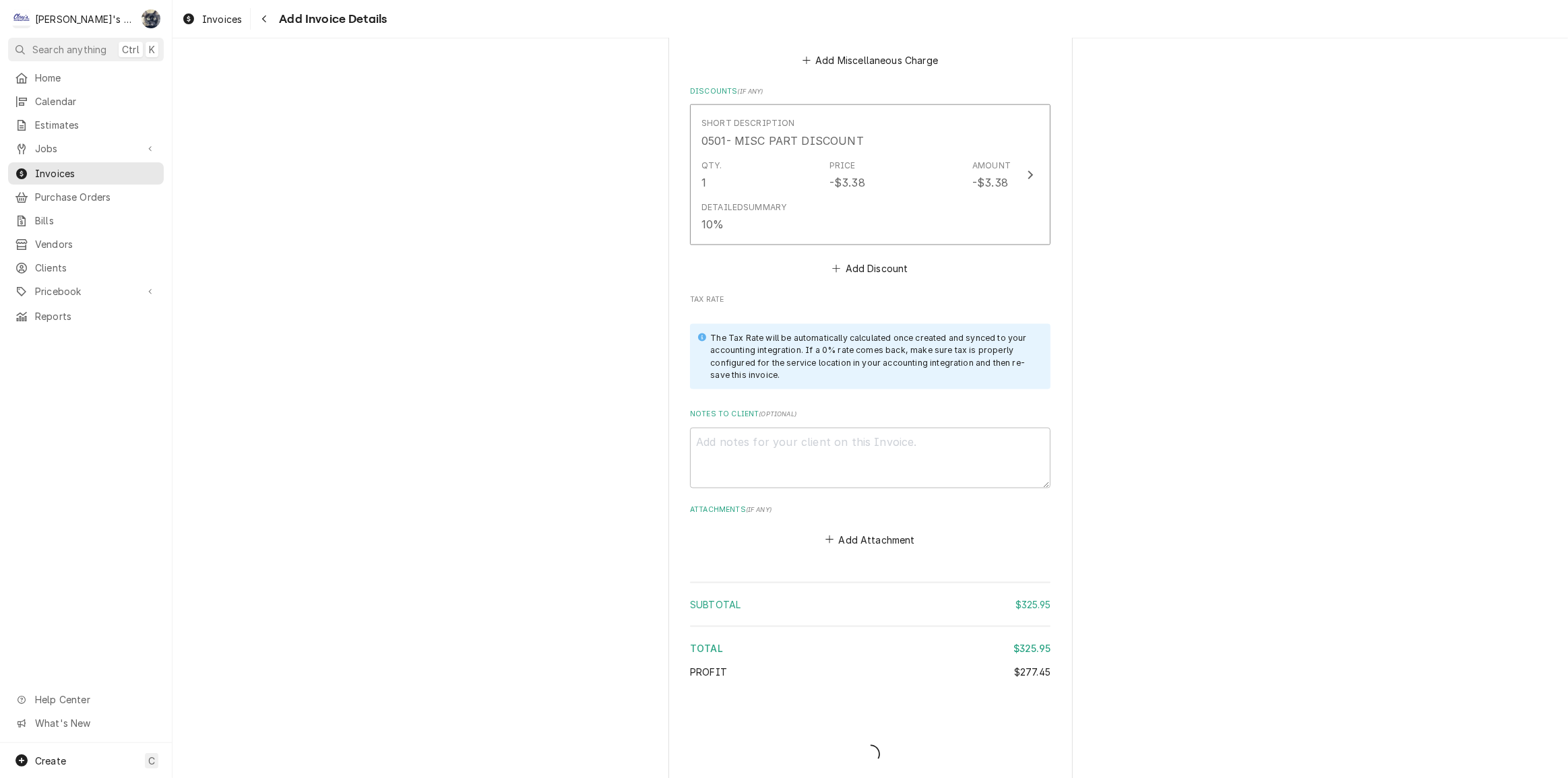
type textarea "x"
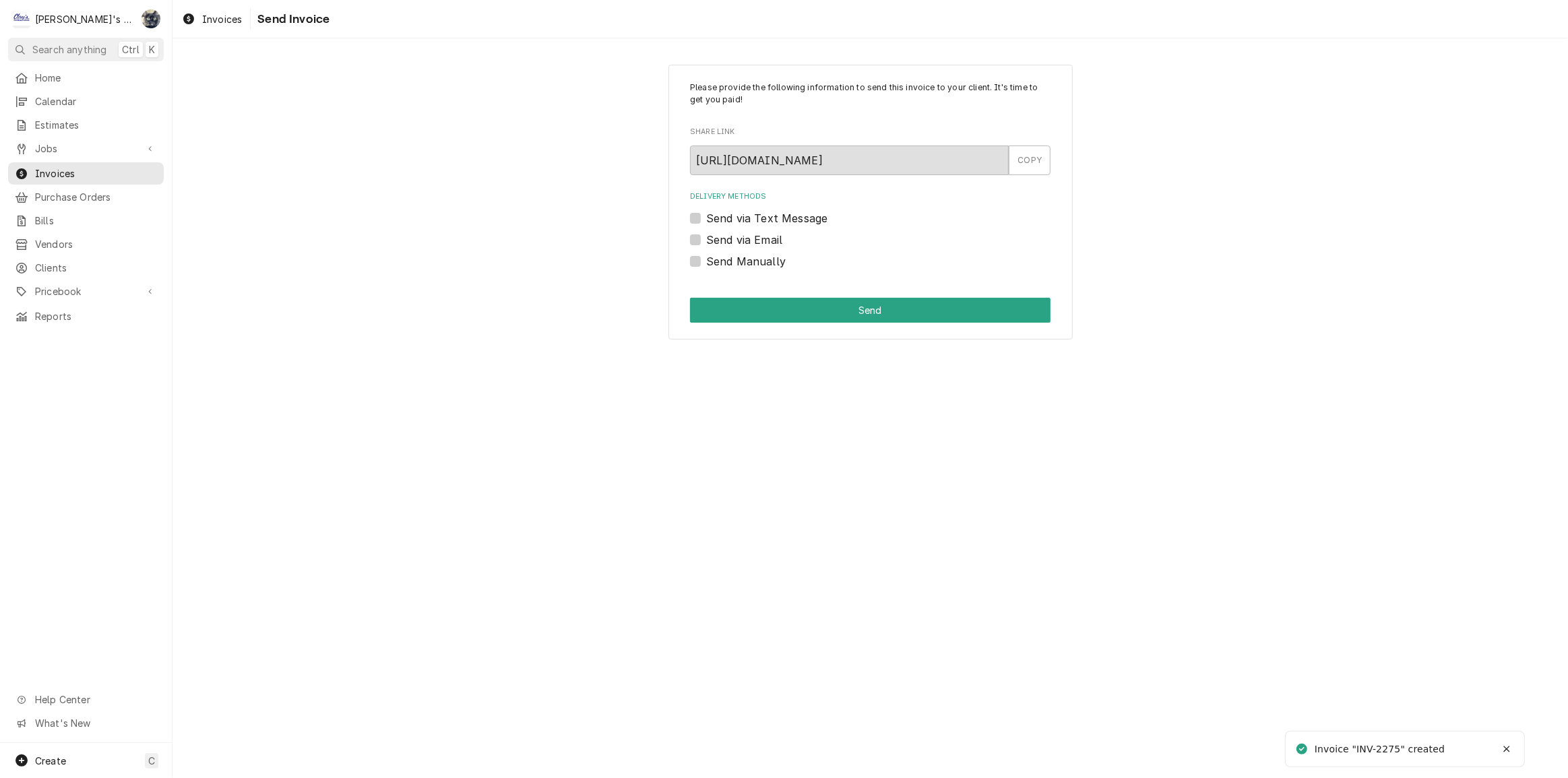
click at [706, 260] on label "Send Manually" at bounding box center [746, 261] width 80 height 16
click at [706, 260] on input "Send Manually" at bounding box center [886, 268] width 361 height 29
checkbox input "true"
click at [710, 301] on button "Send" at bounding box center [870, 311] width 361 height 25
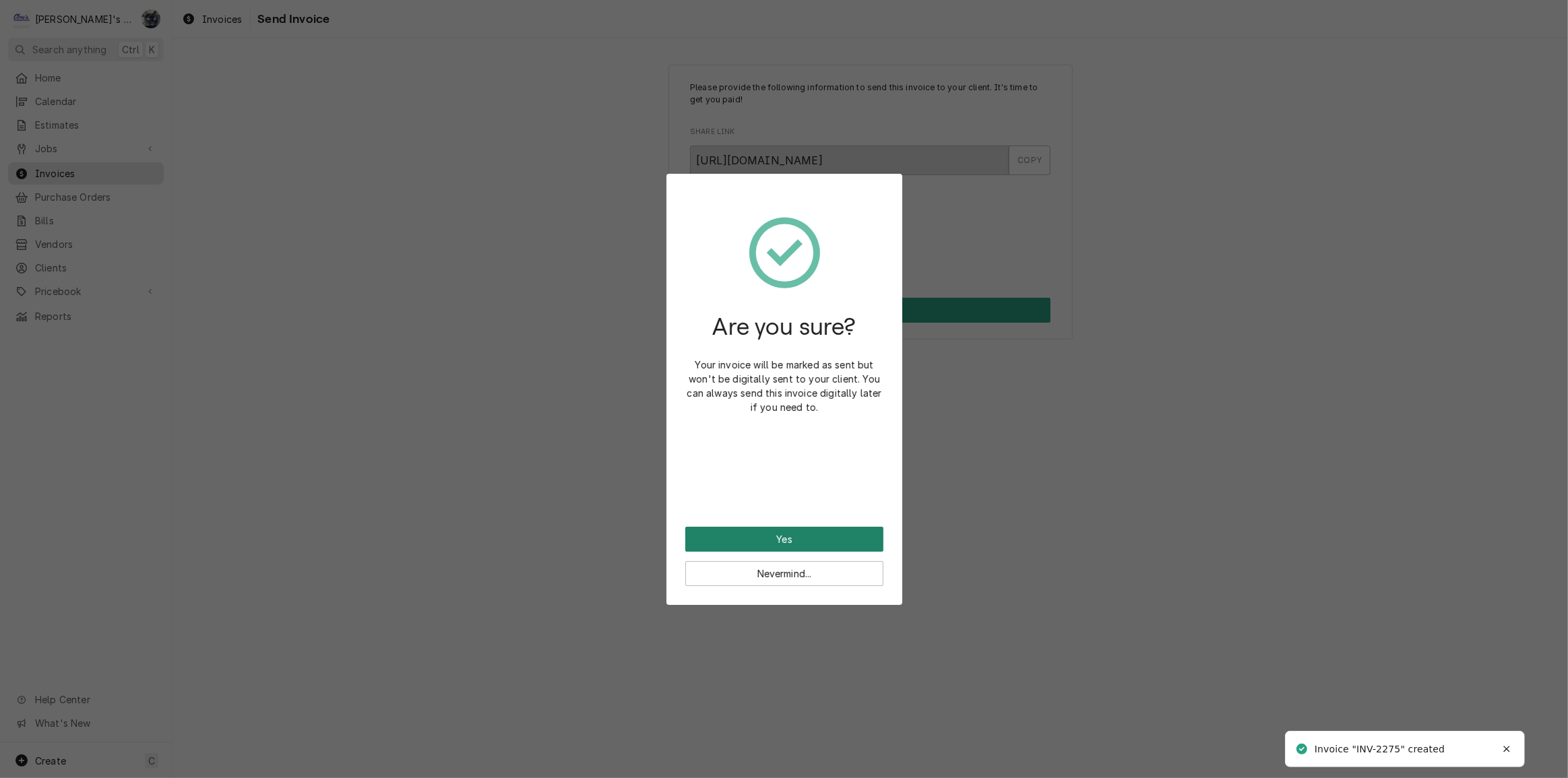
click at [820, 532] on button "Yes" at bounding box center [784, 540] width 198 height 25
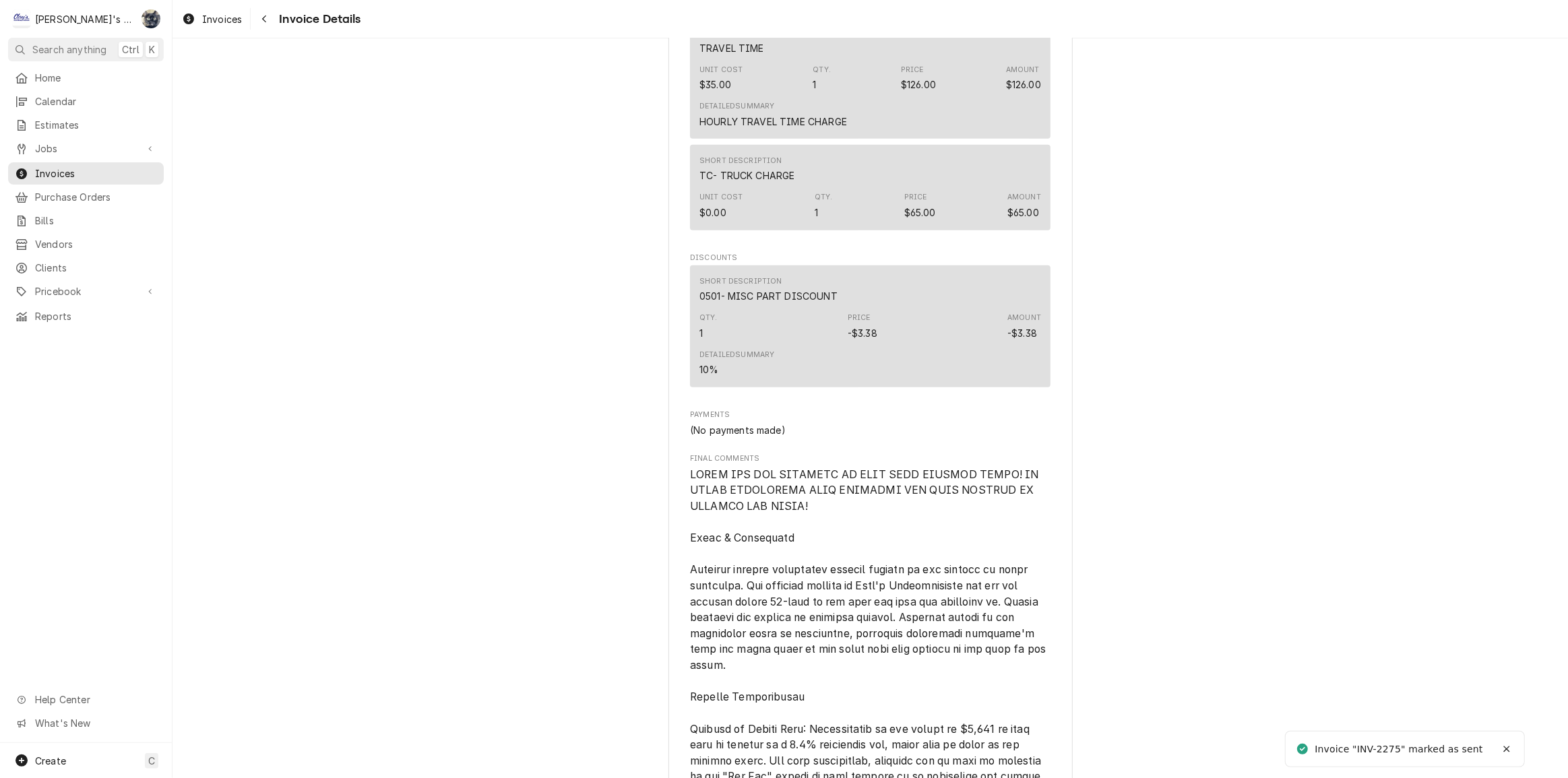
scroll to position [1870, 0]
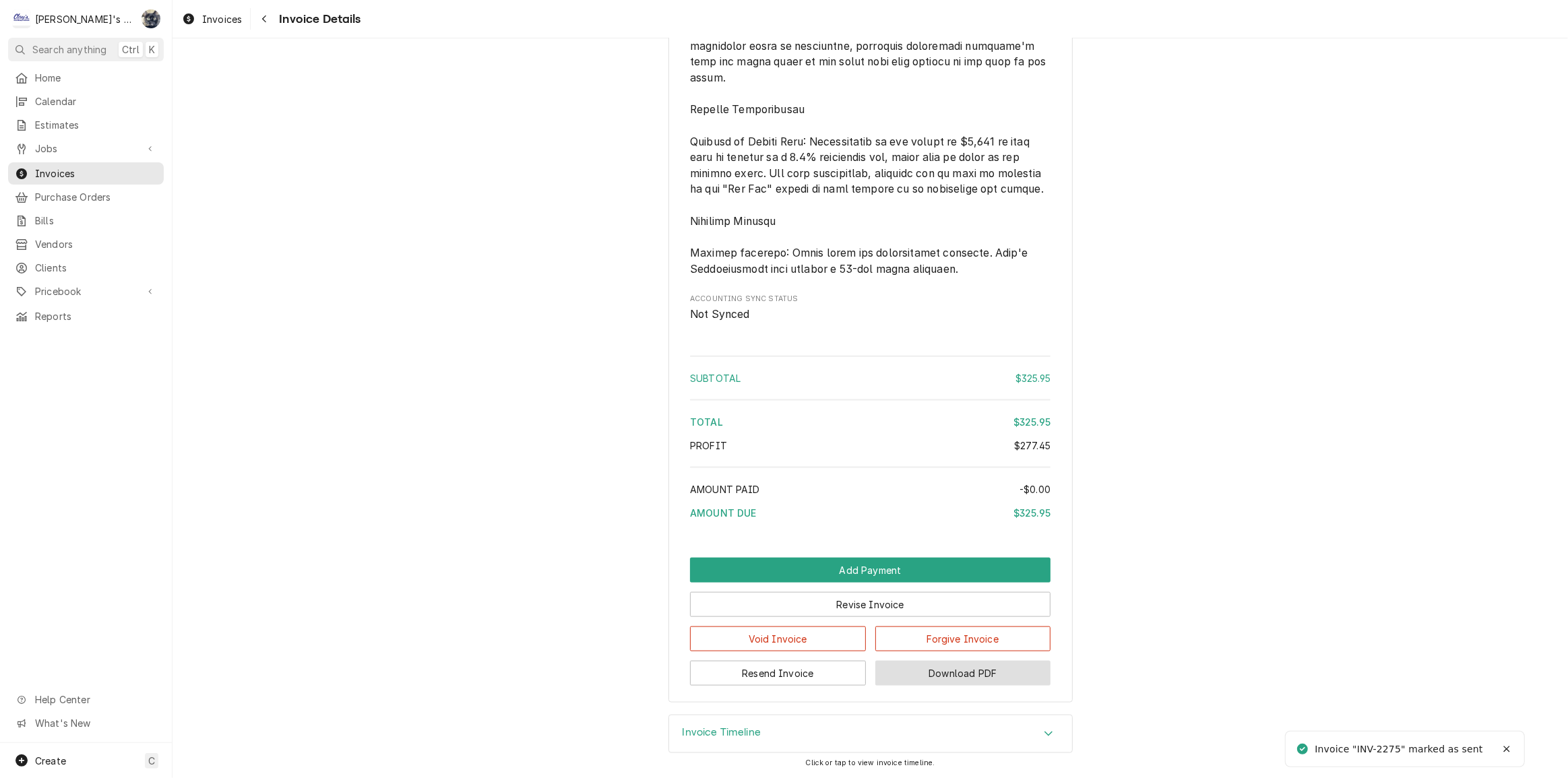
click at [895, 682] on button "Download PDF" at bounding box center [963, 674] width 176 height 25
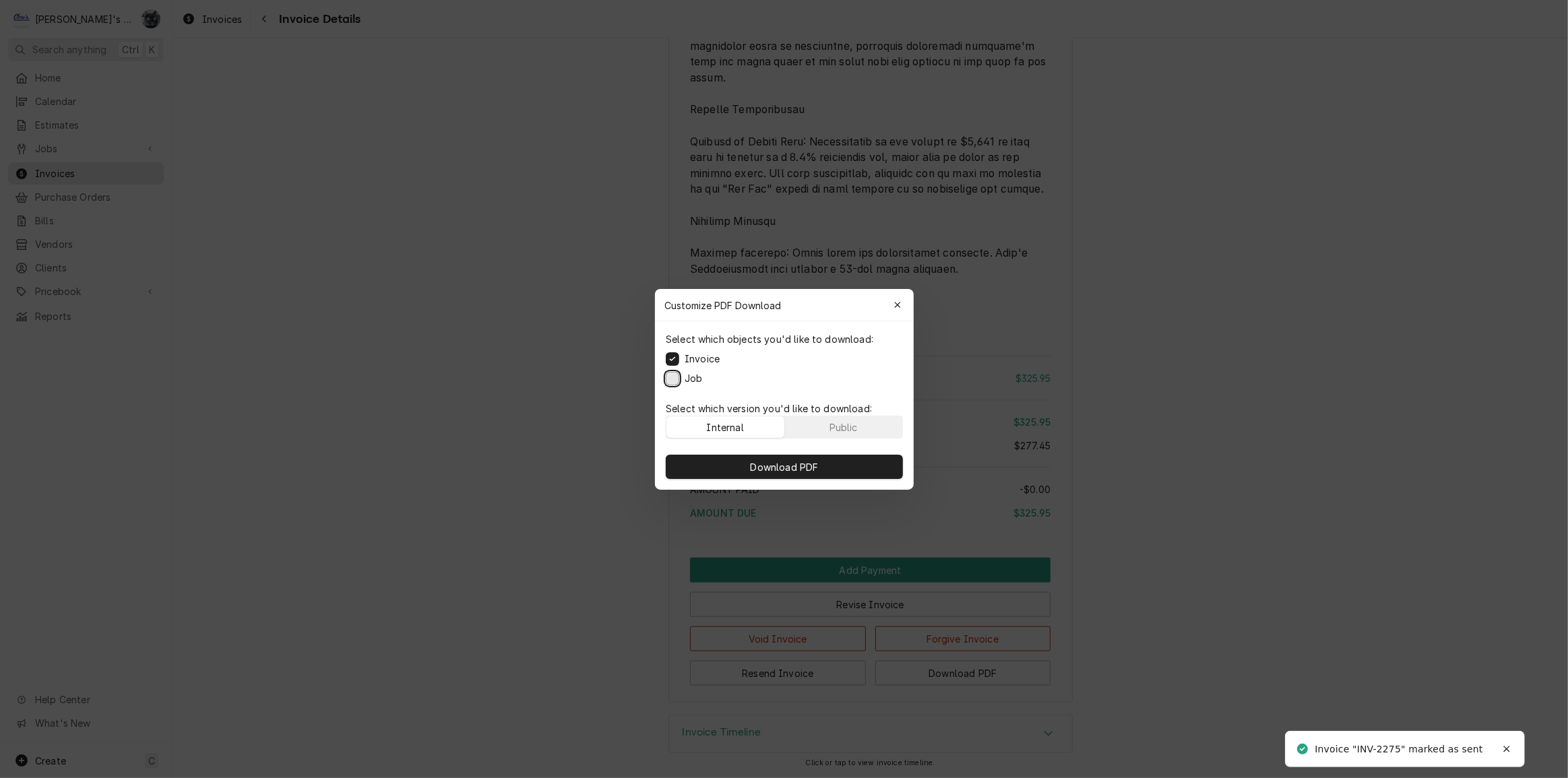
click at [676, 378] on button "Job" at bounding box center [672, 378] width 13 height 13
click at [720, 463] on button "Download PDF" at bounding box center [784, 467] width 237 height 25
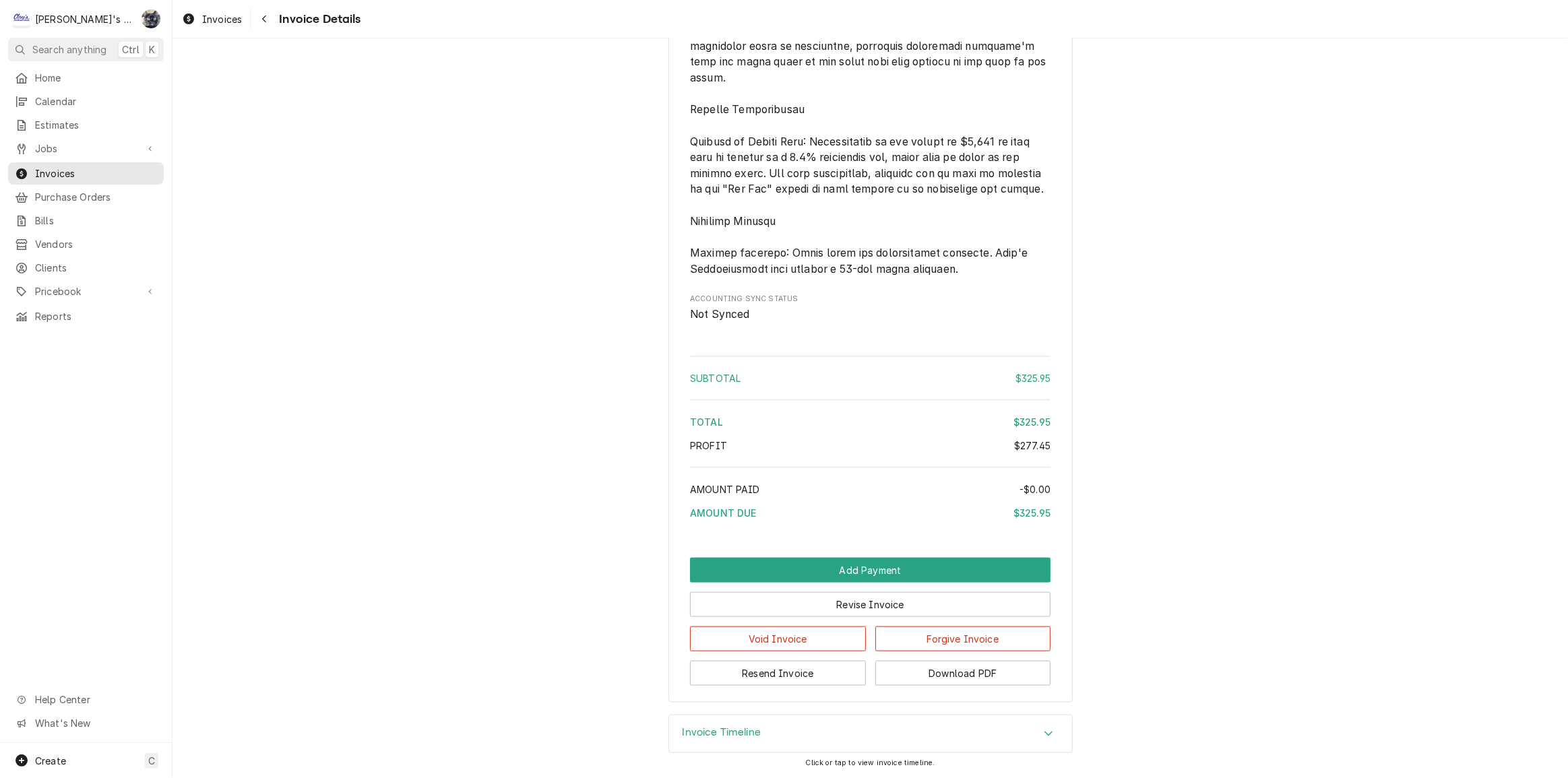
drag, startPoint x: 1326, startPoint y: 289, endPoint x: 1315, endPoint y: 289, distance: 11.0
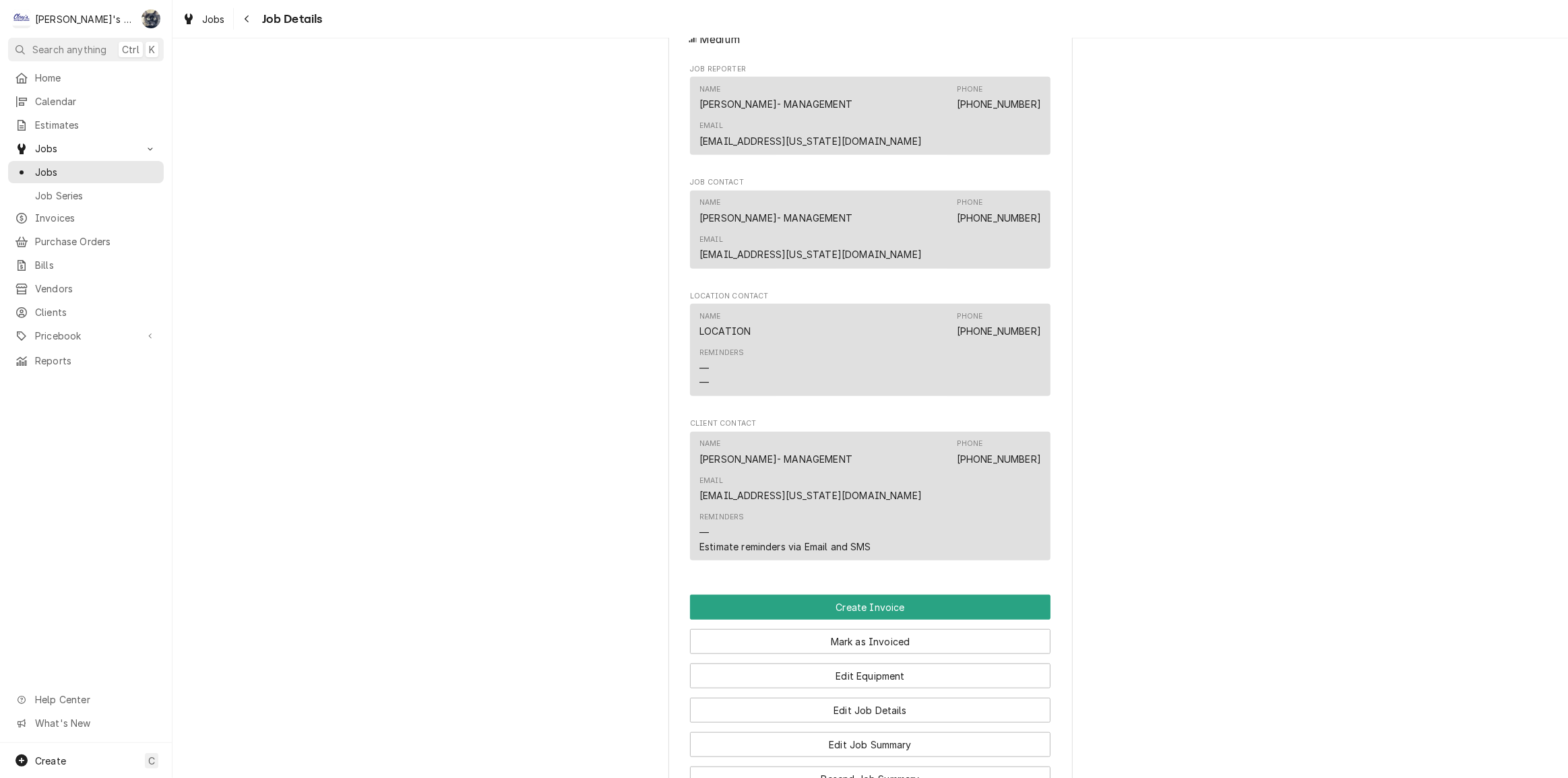
scroll to position [1573, 0]
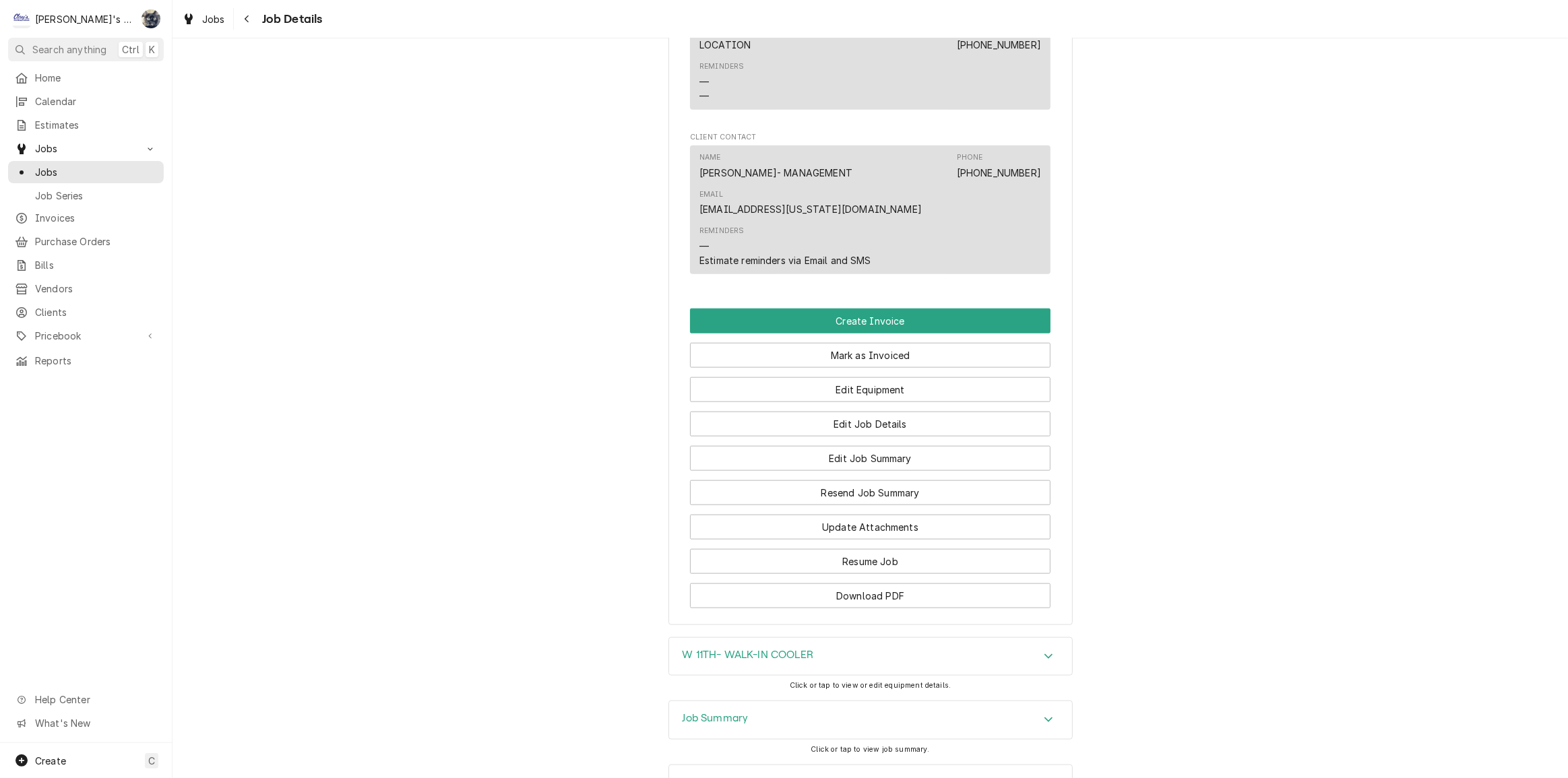
click at [787, 702] on div "Job Summary" at bounding box center [870, 721] width 403 height 38
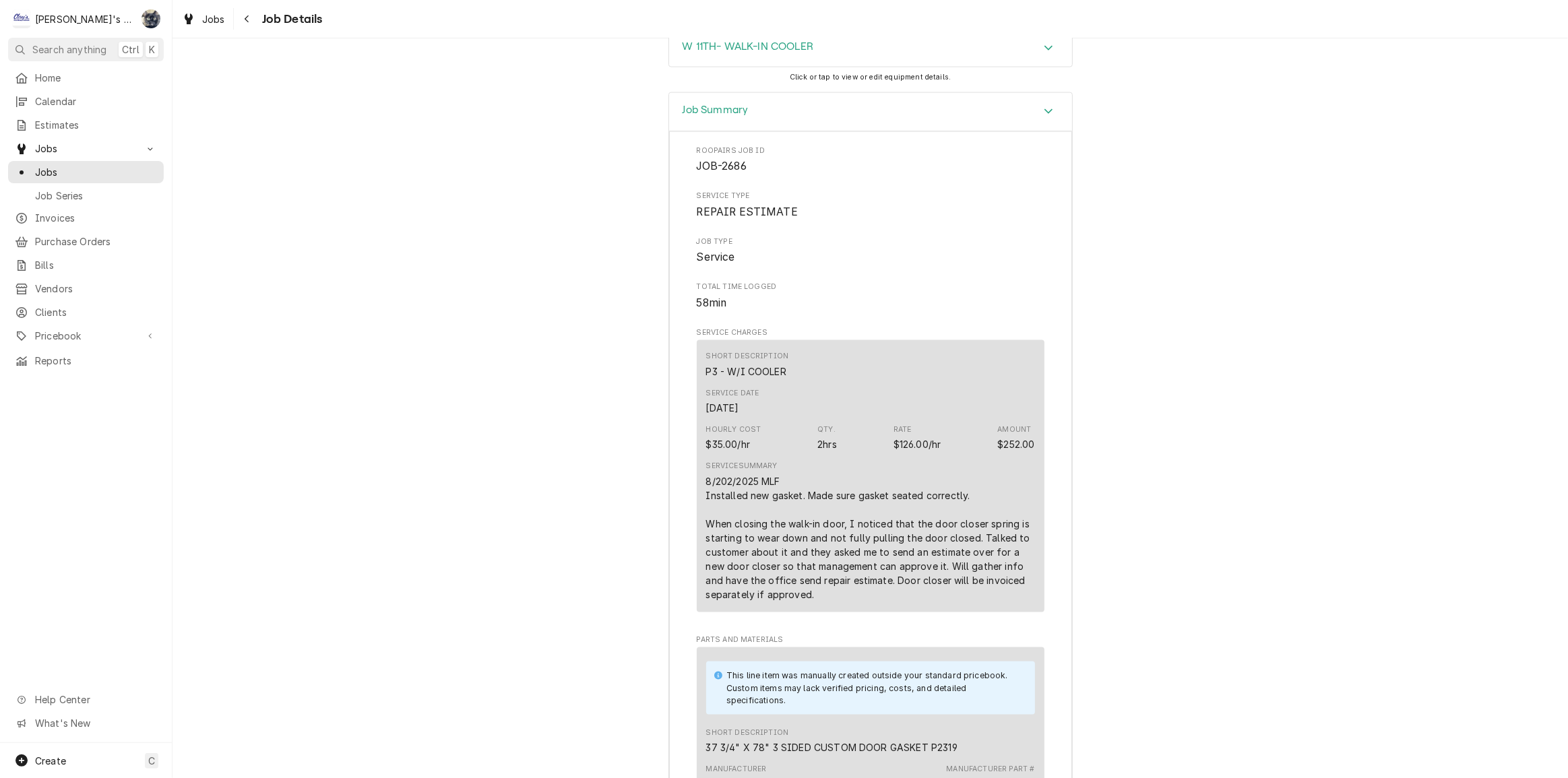
scroll to position [2186, 0]
click at [222, 22] on span "Jobs" at bounding box center [214, 19] width 23 height 14
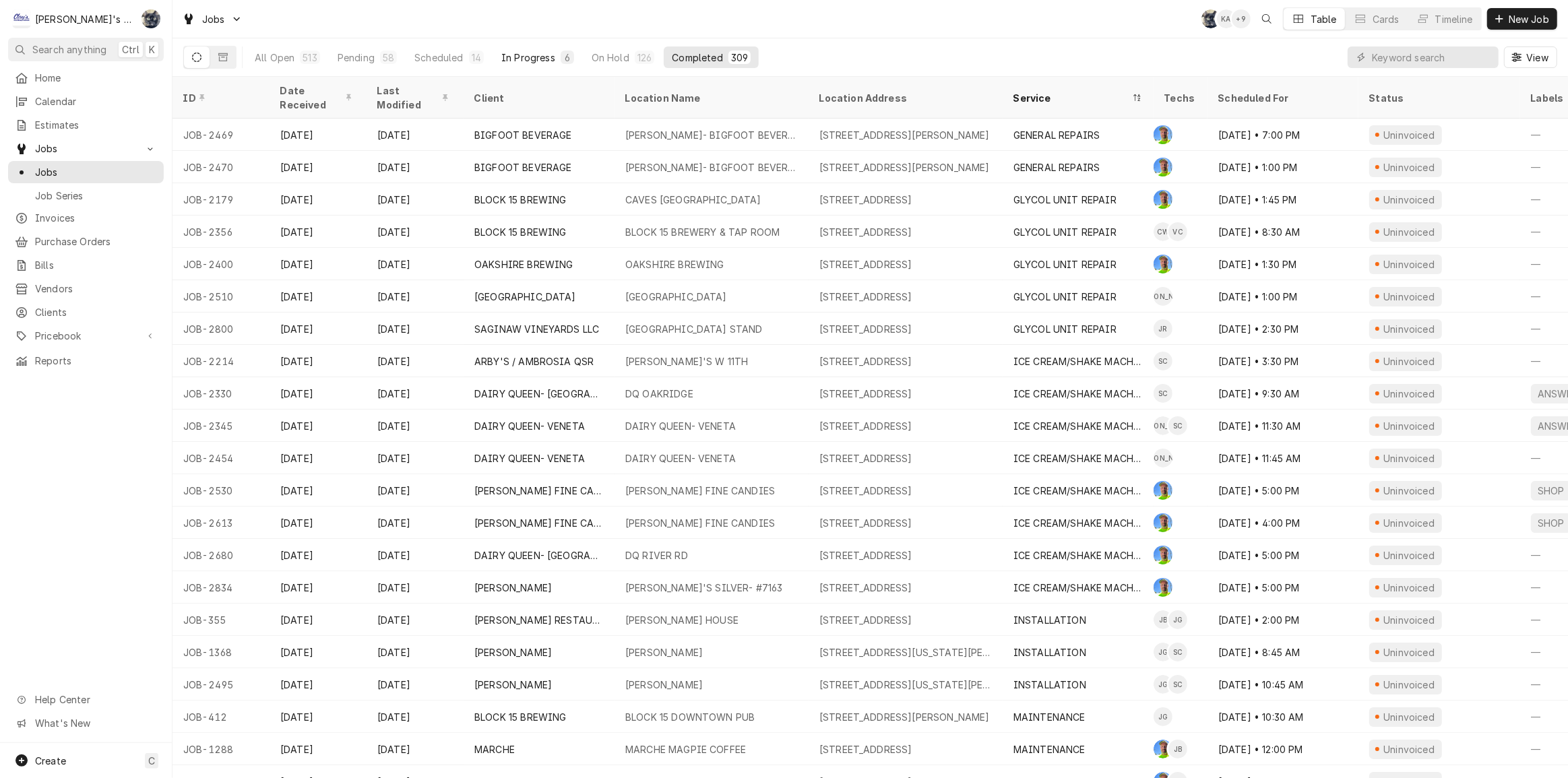
click at [512, 54] on div "In Progress" at bounding box center [528, 57] width 54 height 14
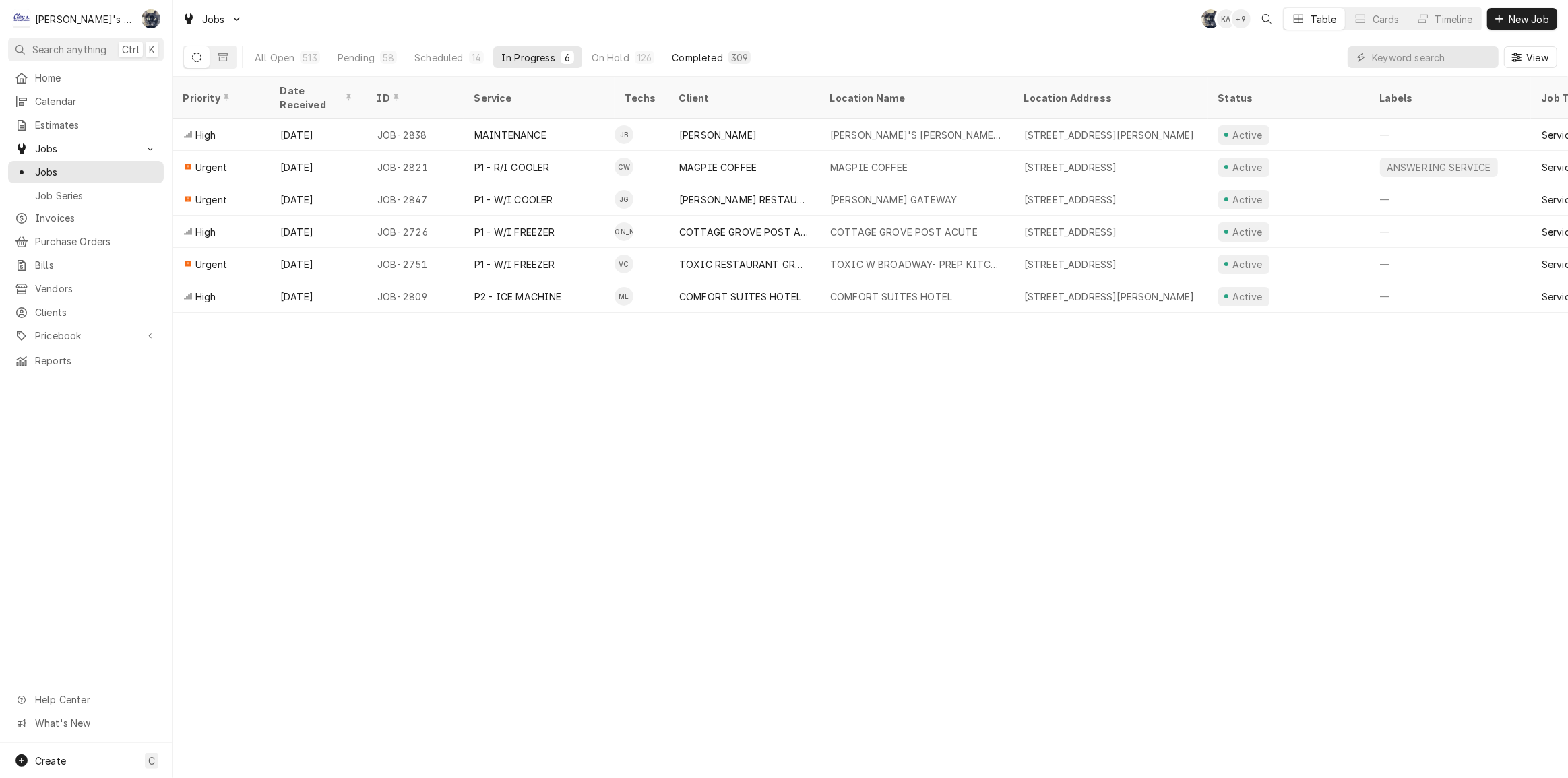
click at [741, 60] on div "309" at bounding box center [740, 57] width 17 height 14
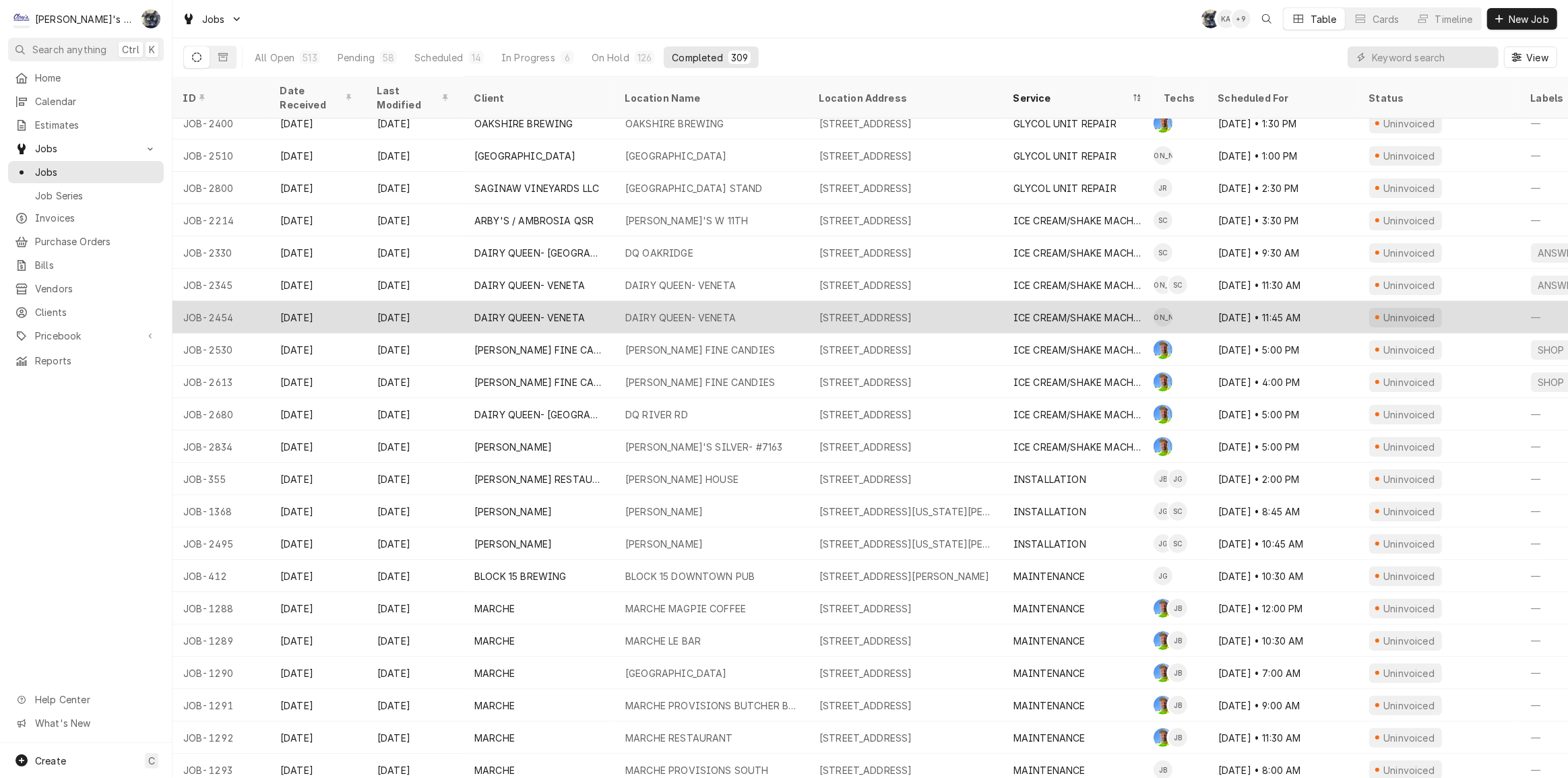
scroll to position [142, 0]
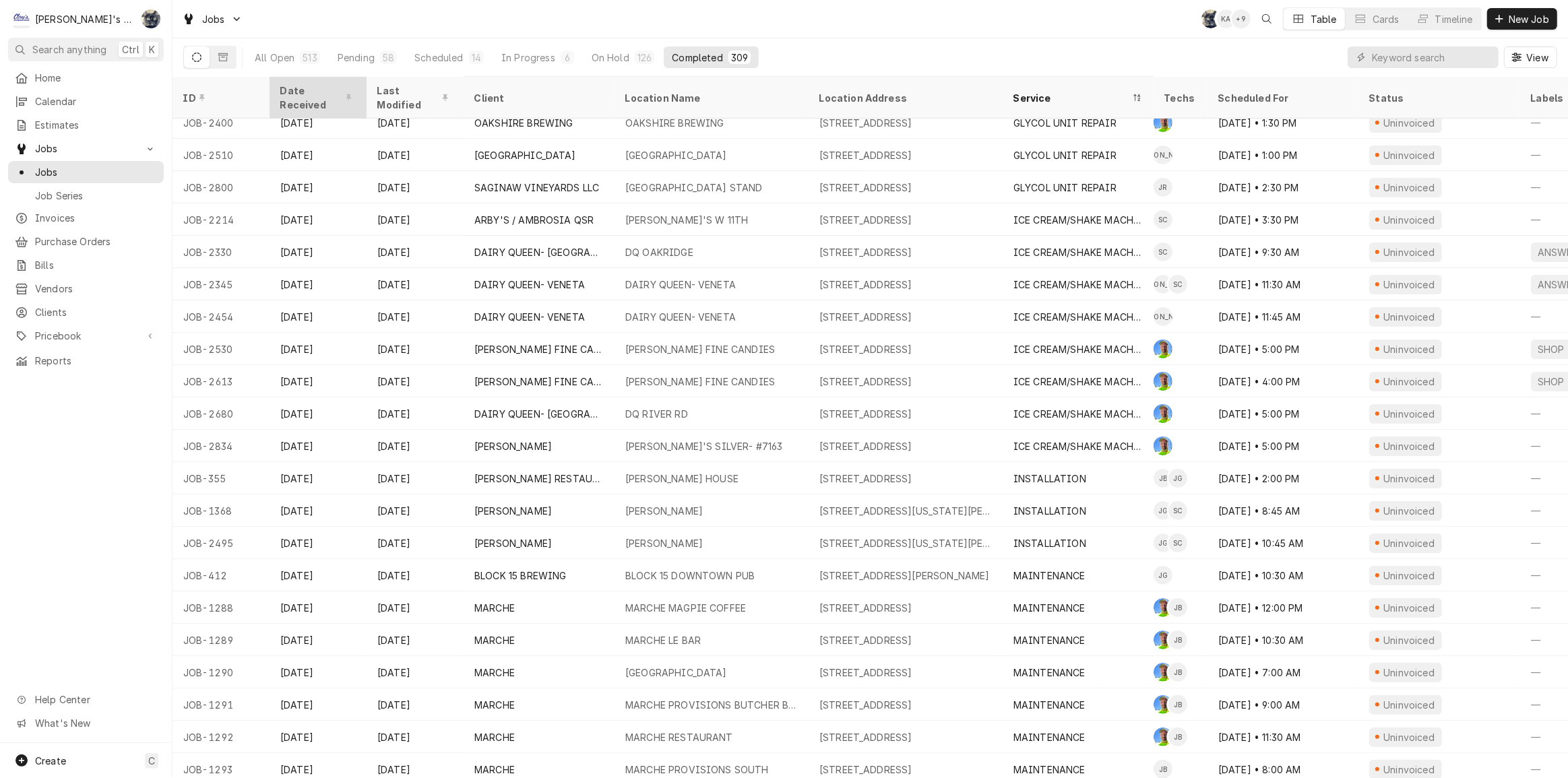
click at [306, 85] on div "Date Received" at bounding box center [316, 98] width 73 height 28
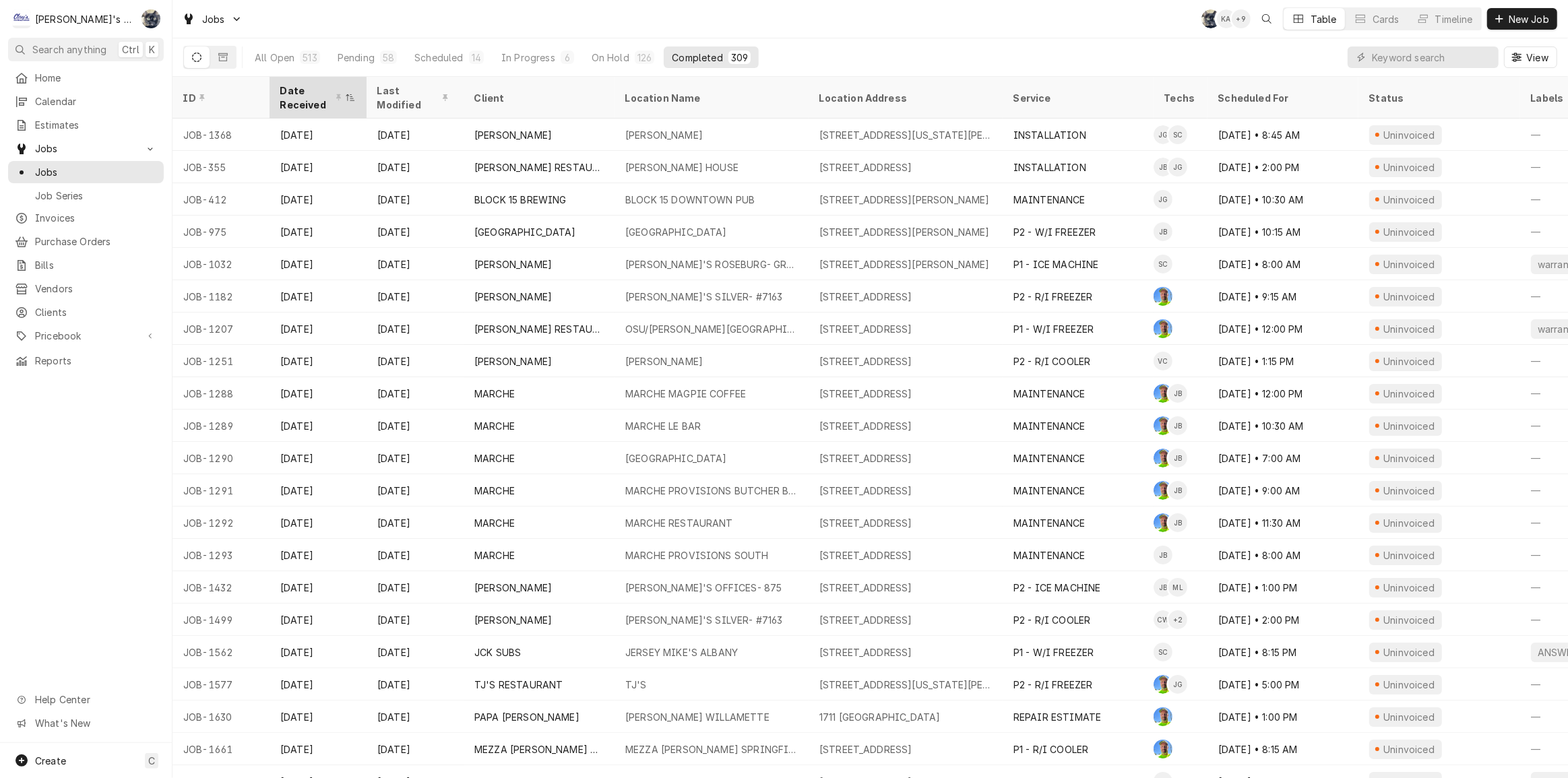
click at [283, 87] on div "Date Received" at bounding box center [311, 98] width 62 height 28
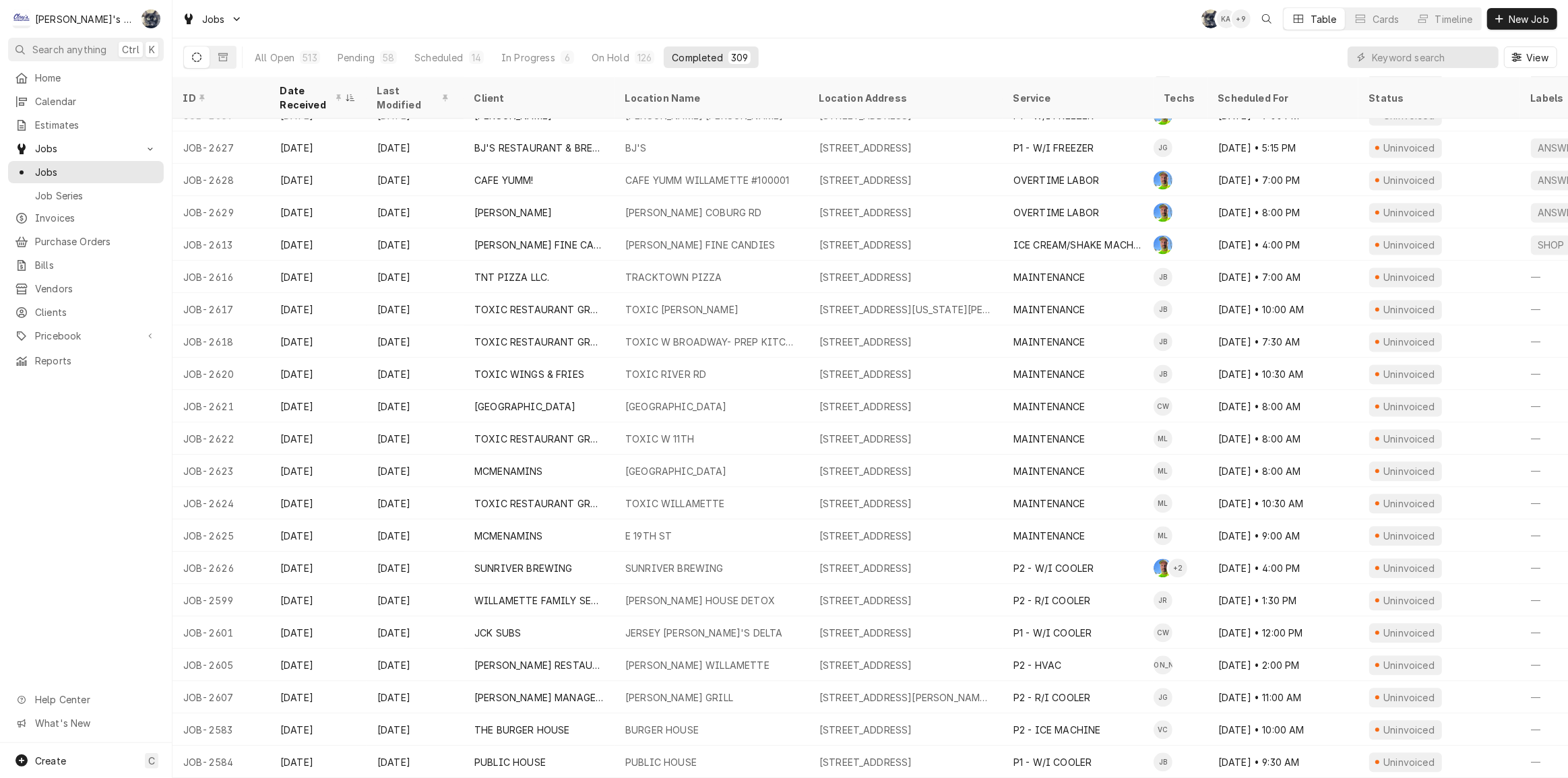
scroll to position [3076, 0]
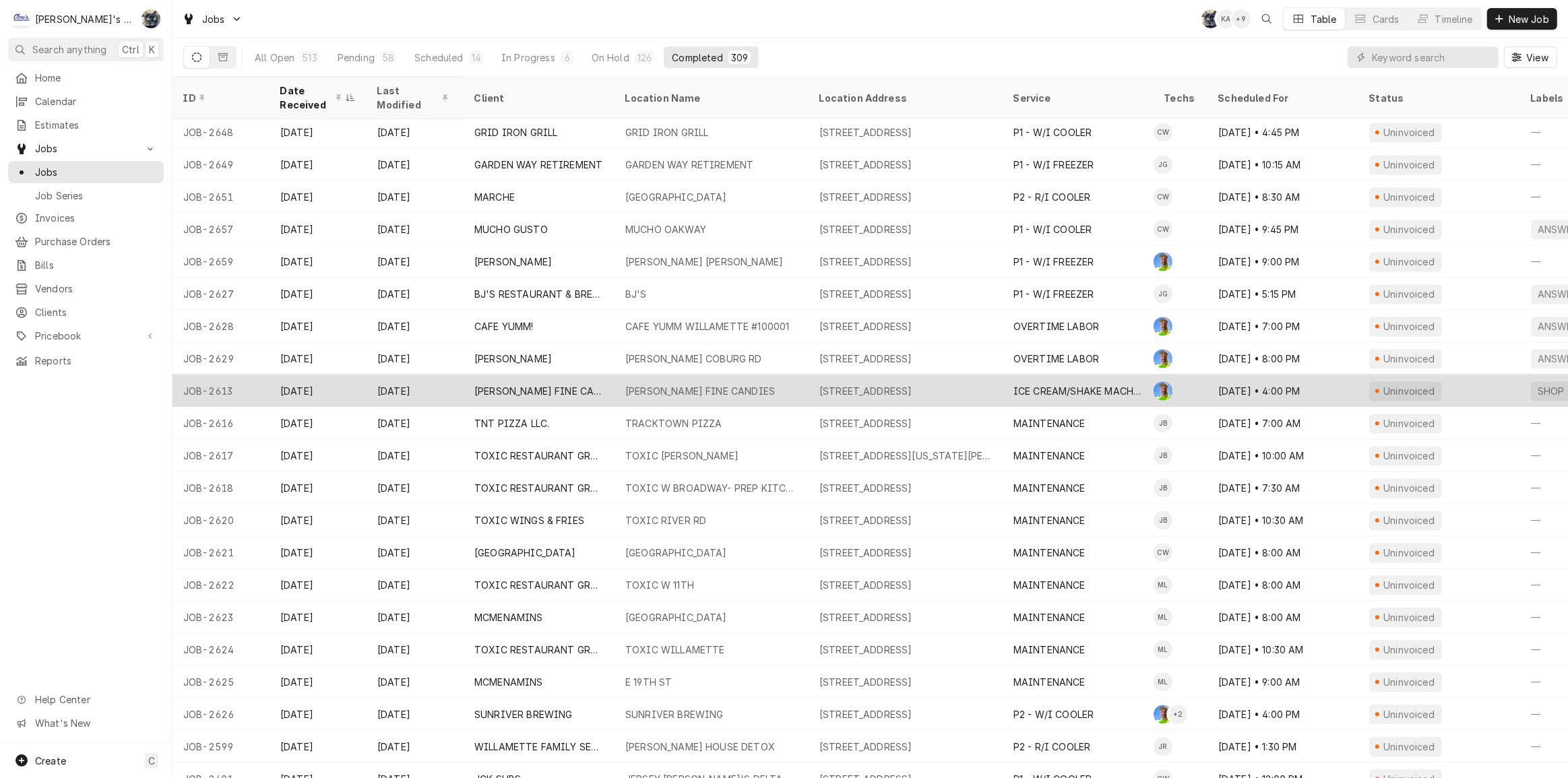
click at [501, 384] on div "LARSEN'S FINE CANDIES" at bounding box center [538, 390] width 129 height 14
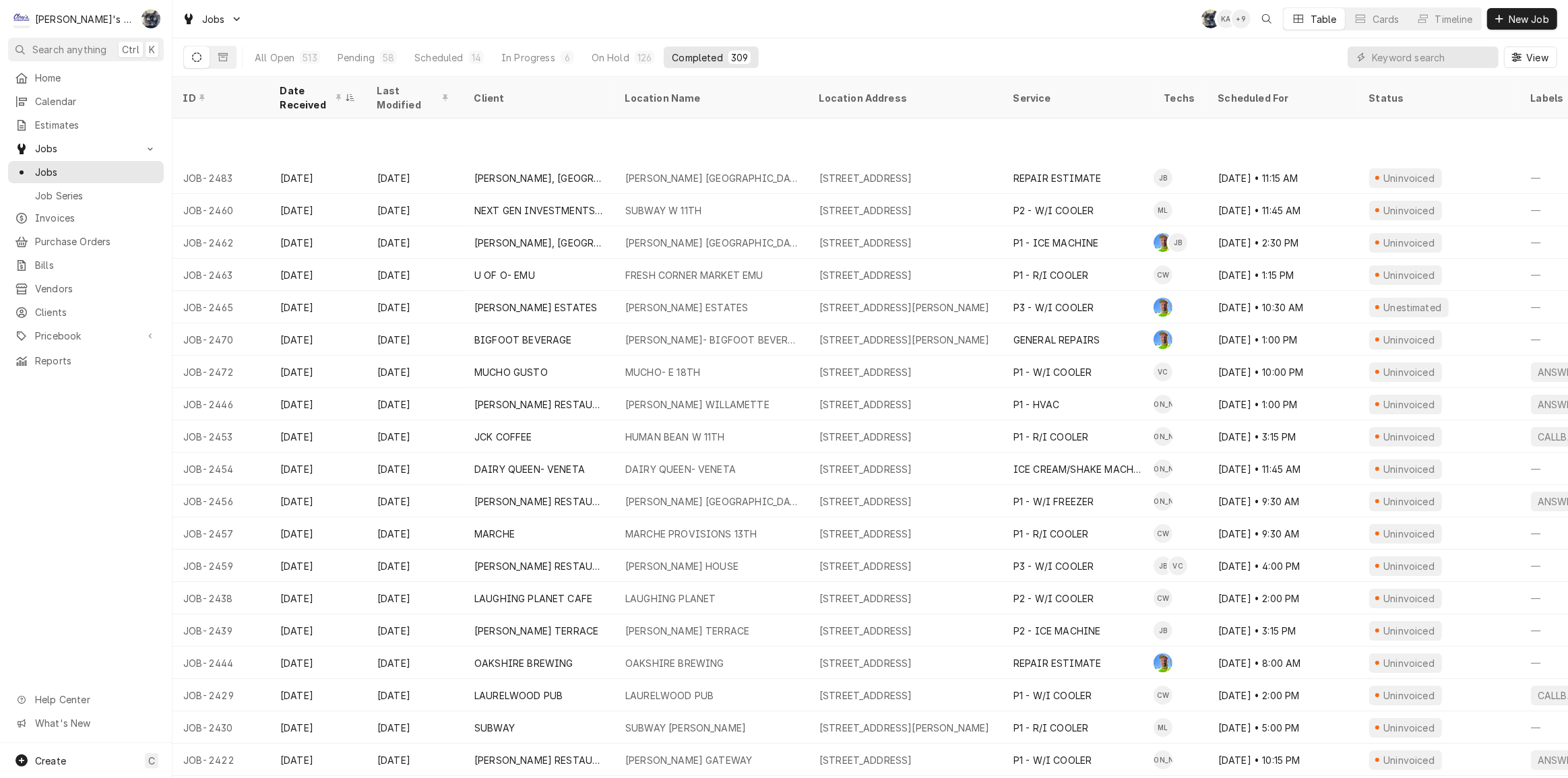
scroll to position [5068, 0]
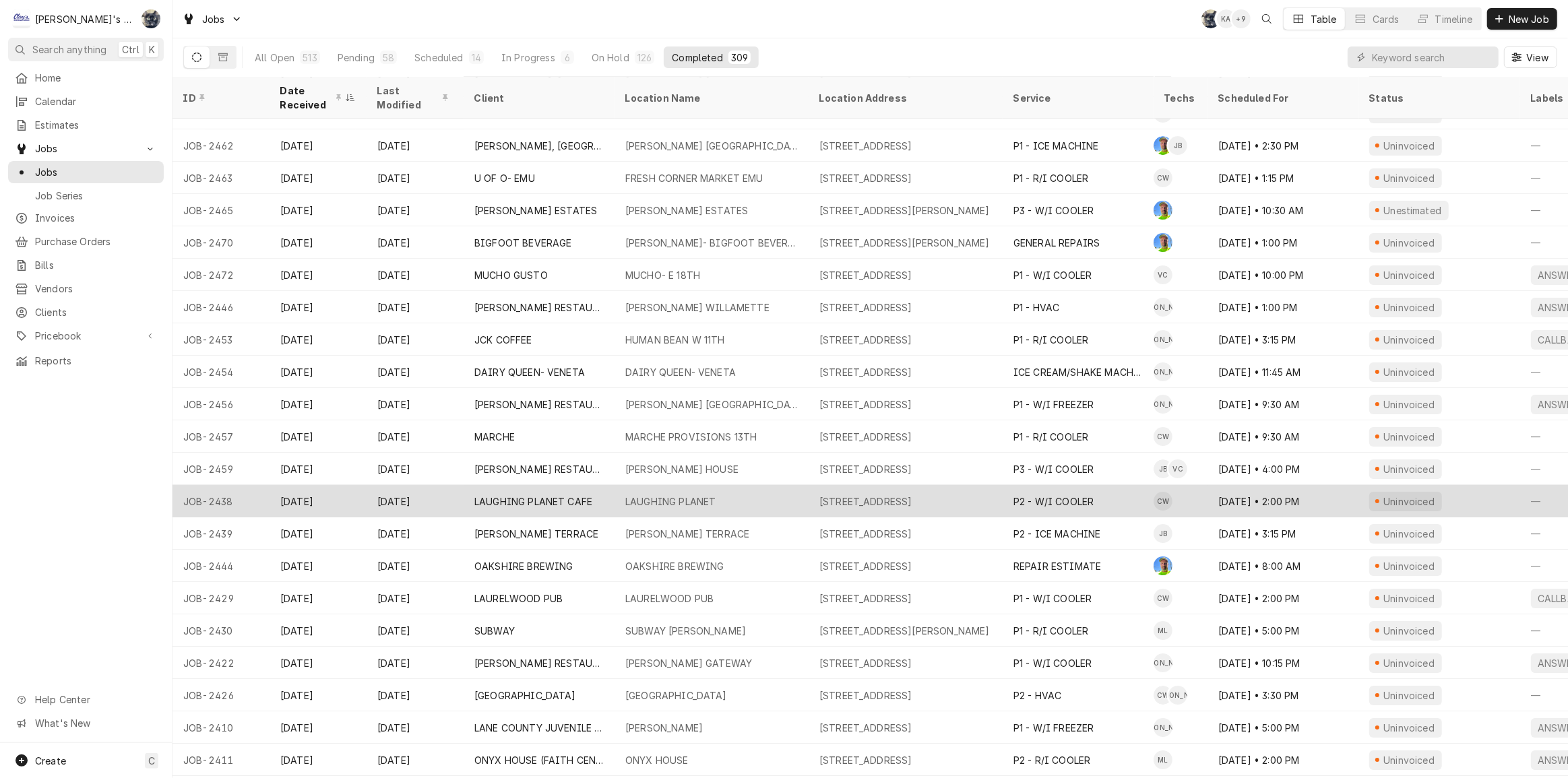
click at [522, 502] on div "LAUGHING PLANET CAFE" at bounding box center [538, 502] width 151 height 32
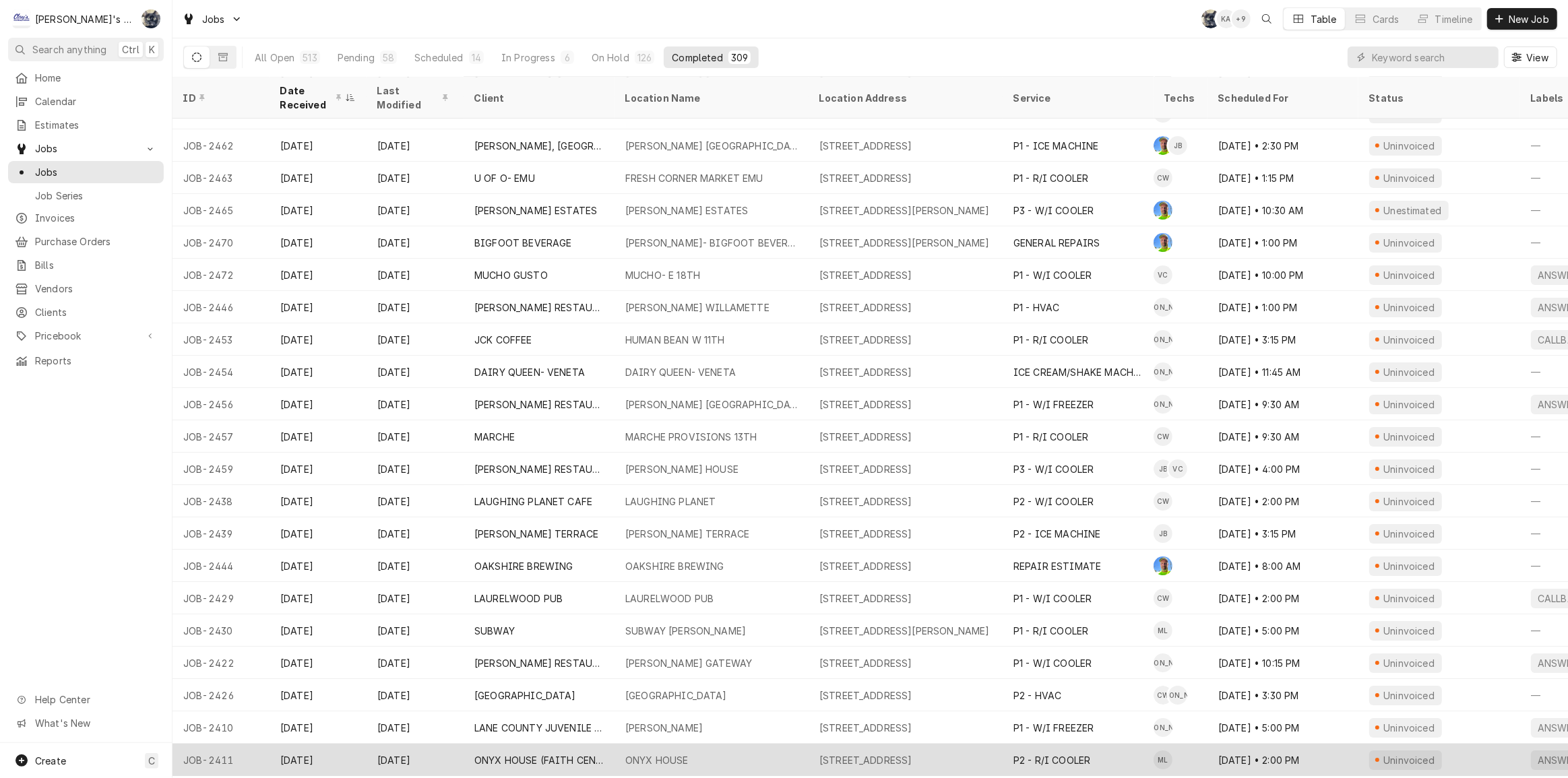
scroll to position [5164, 0]
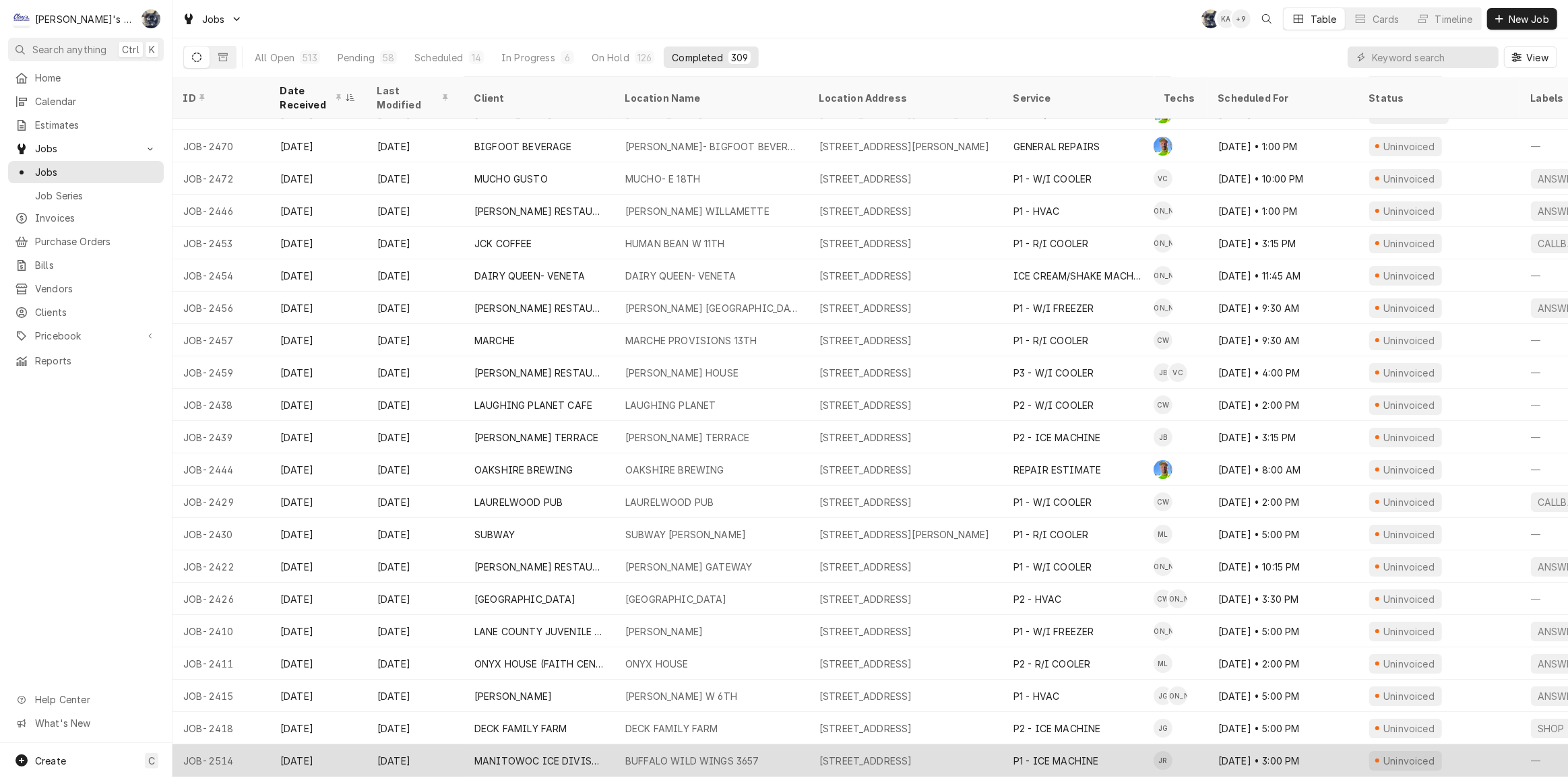
click at [660, 755] on div "BUFFALO WILD WINGS 3657" at bounding box center [691, 761] width 134 height 14
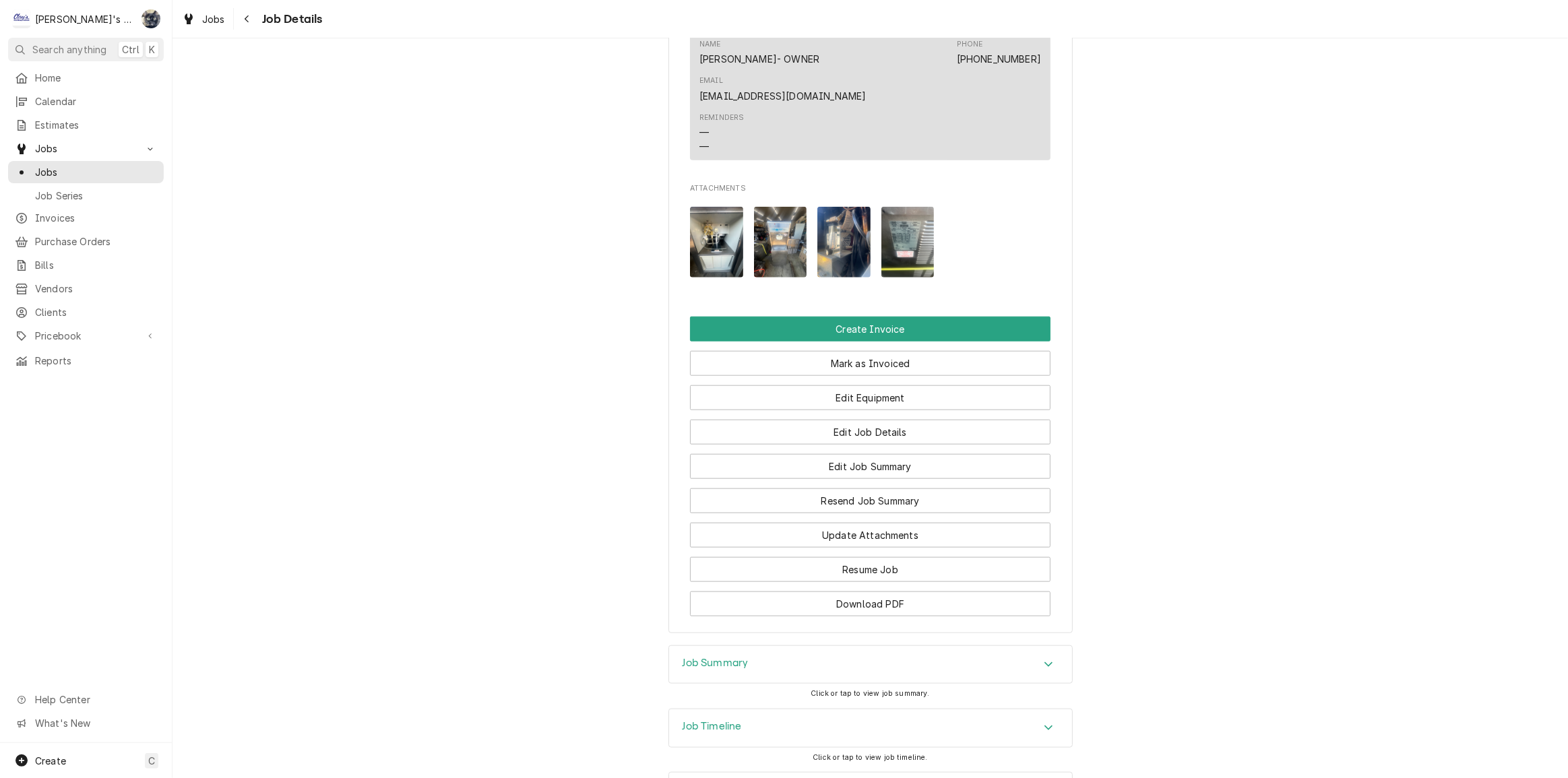
scroll to position [1486, 0]
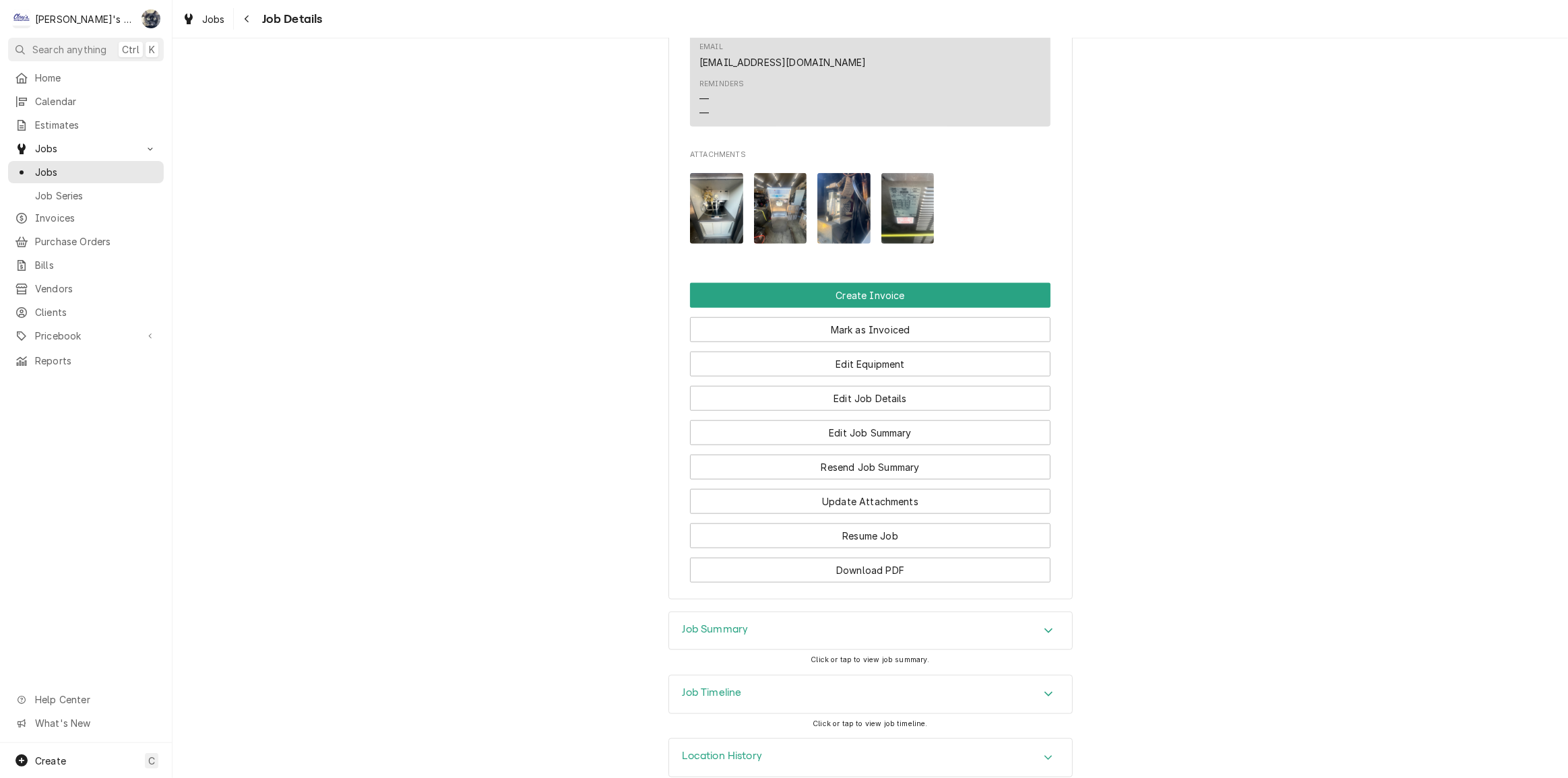
click at [727, 617] on div "Job Summary" at bounding box center [870, 632] width 403 height 38
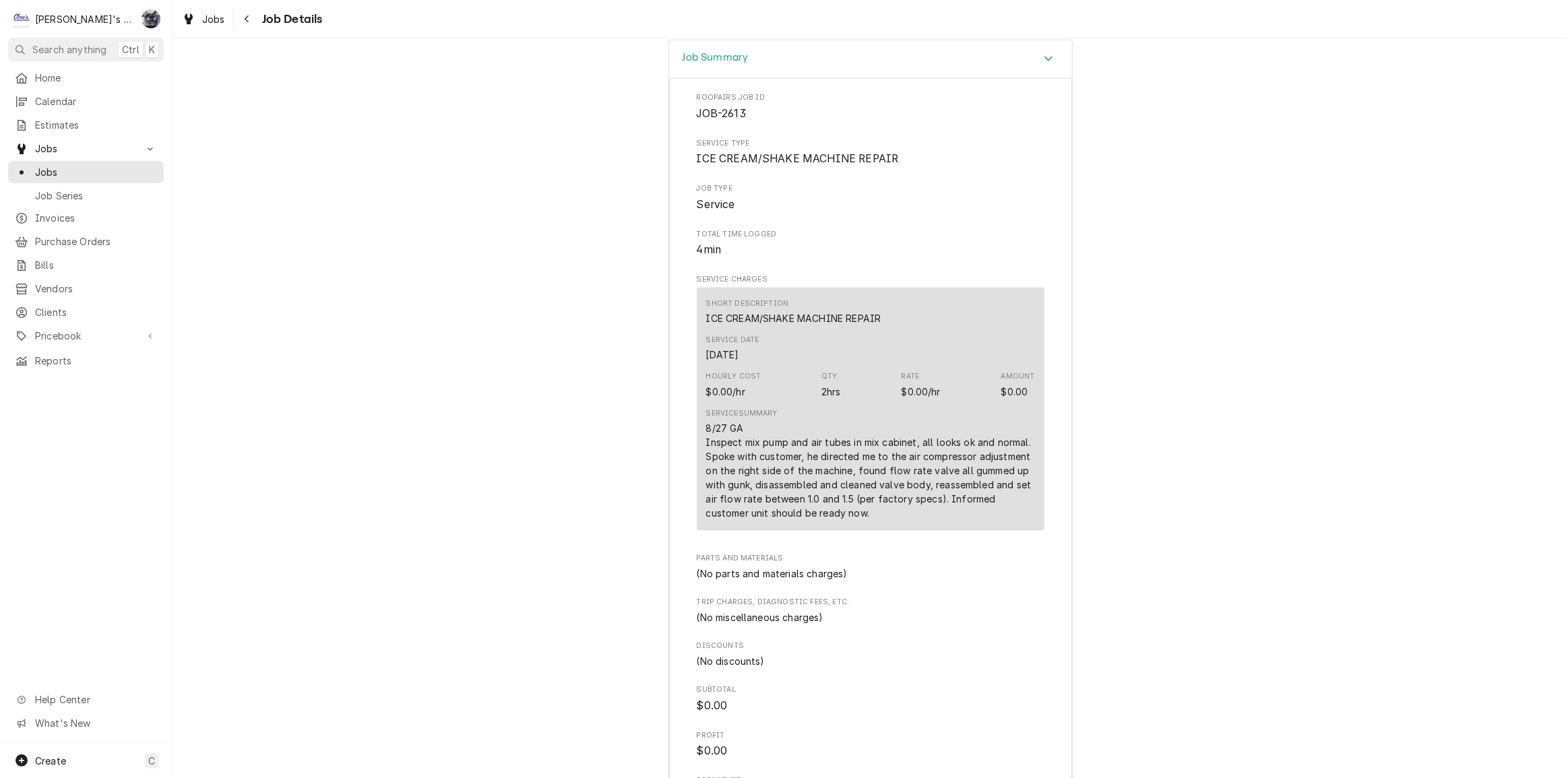
scroll to position [2159, 0]
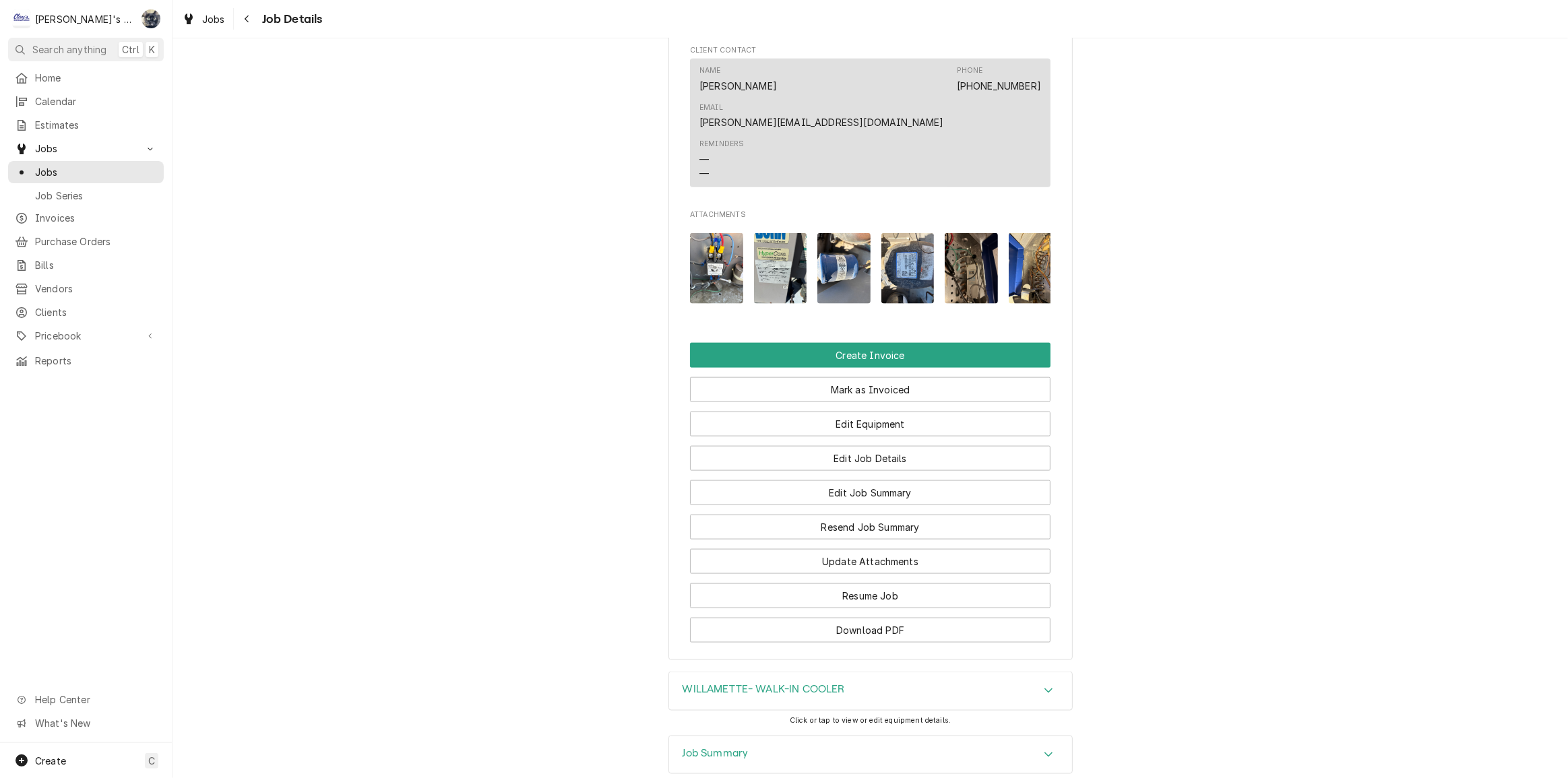
scroll to position [1947, 0]
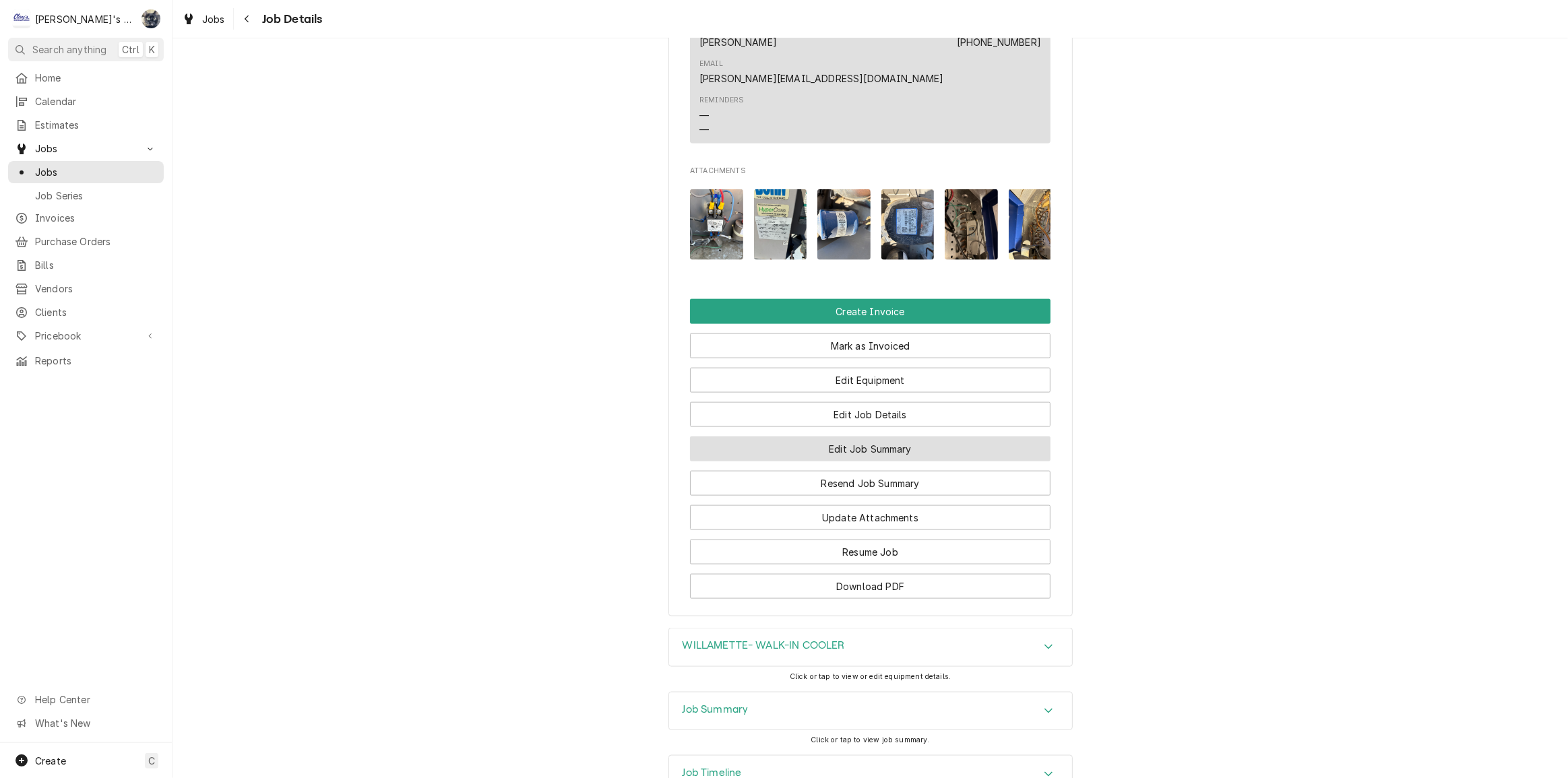
click at [829, 437] on button "Edit Job Summary" at bounding box center [870, 449] width 361 height 25
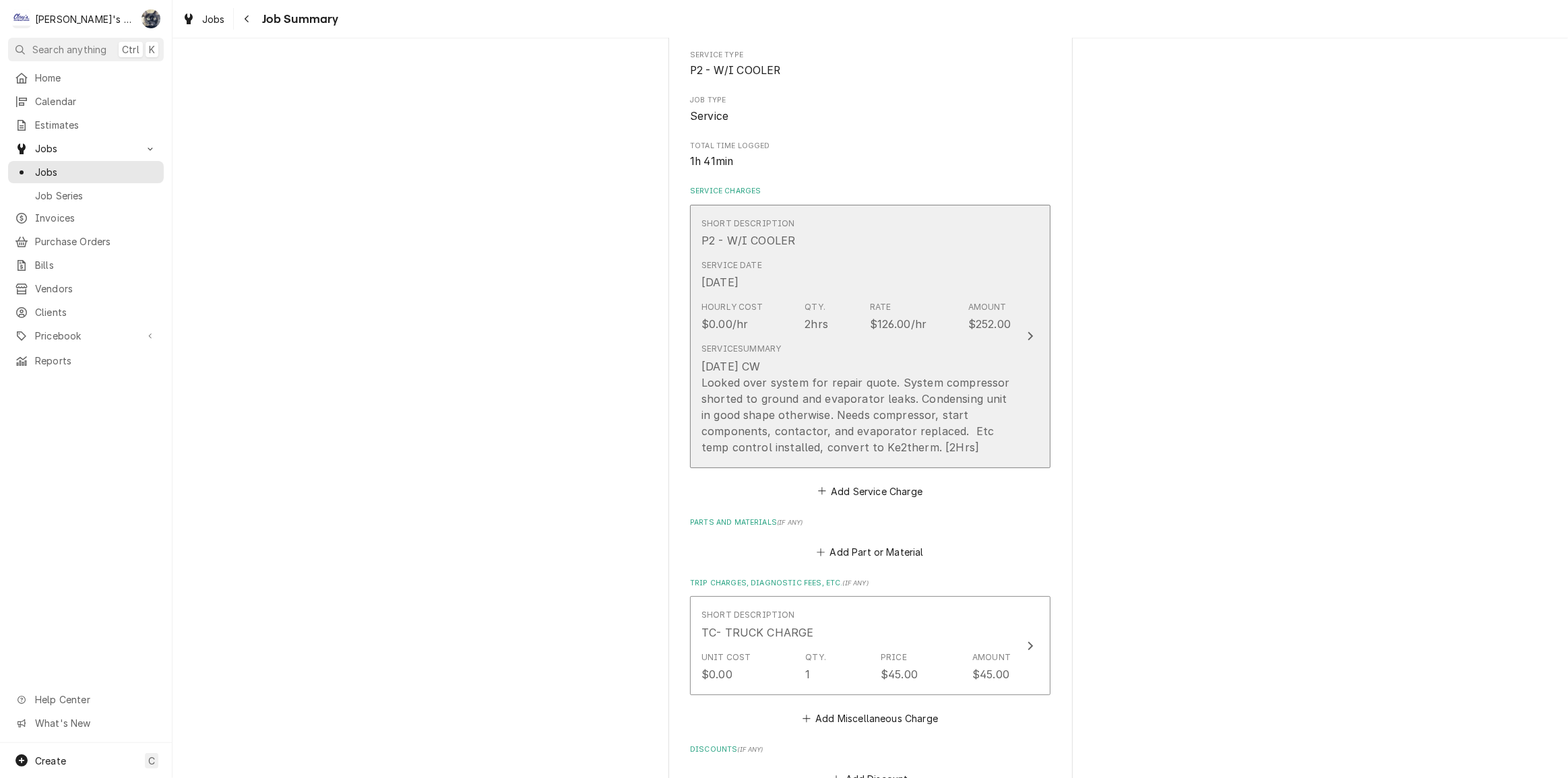
scroll to position [245, 0]
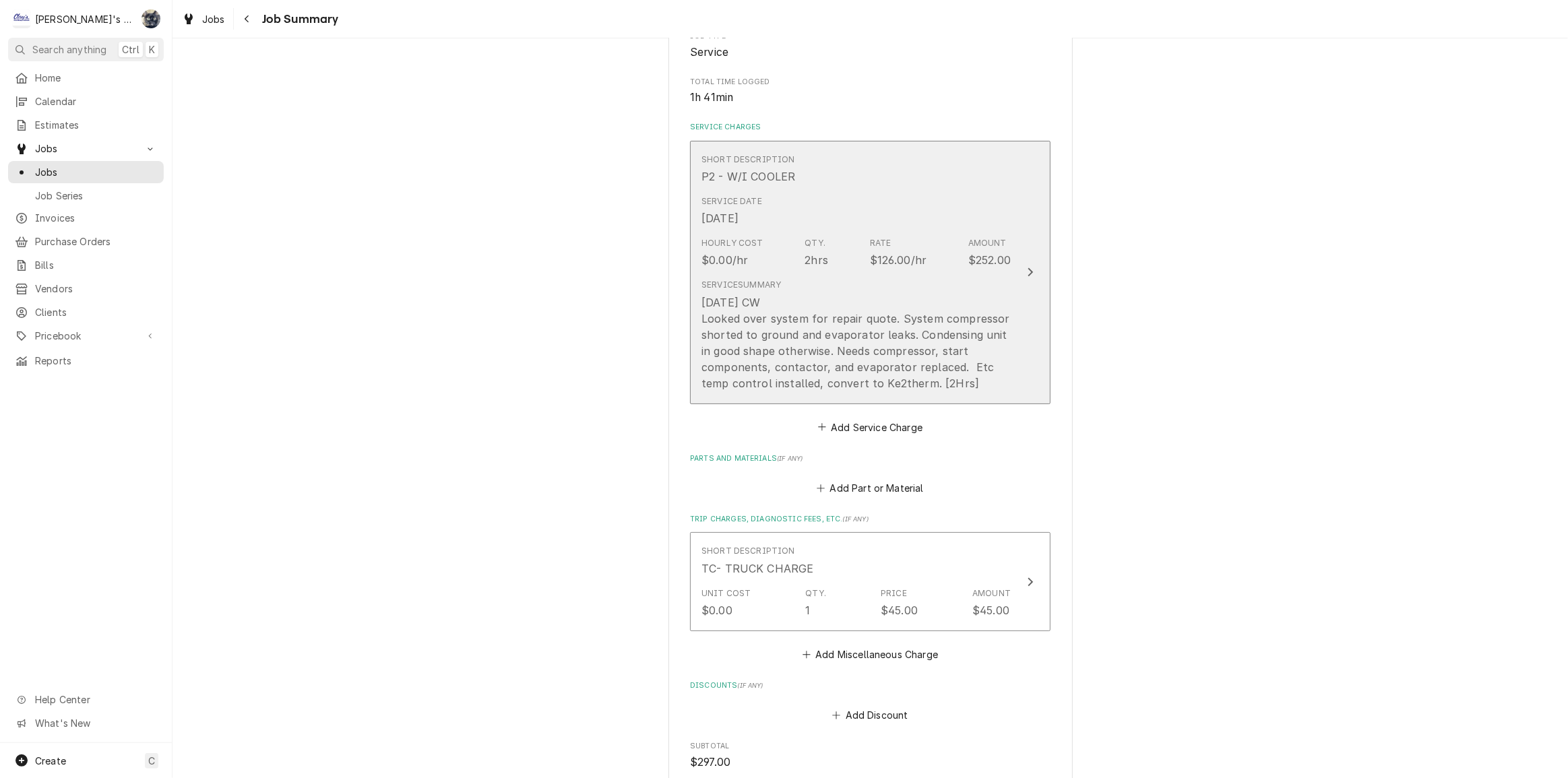
click at [820, 353] on div "[DATE] CW Looked over system for repair quote. System compressor shorted to gro…" at bounding box center [857, 343] width 310 height 97
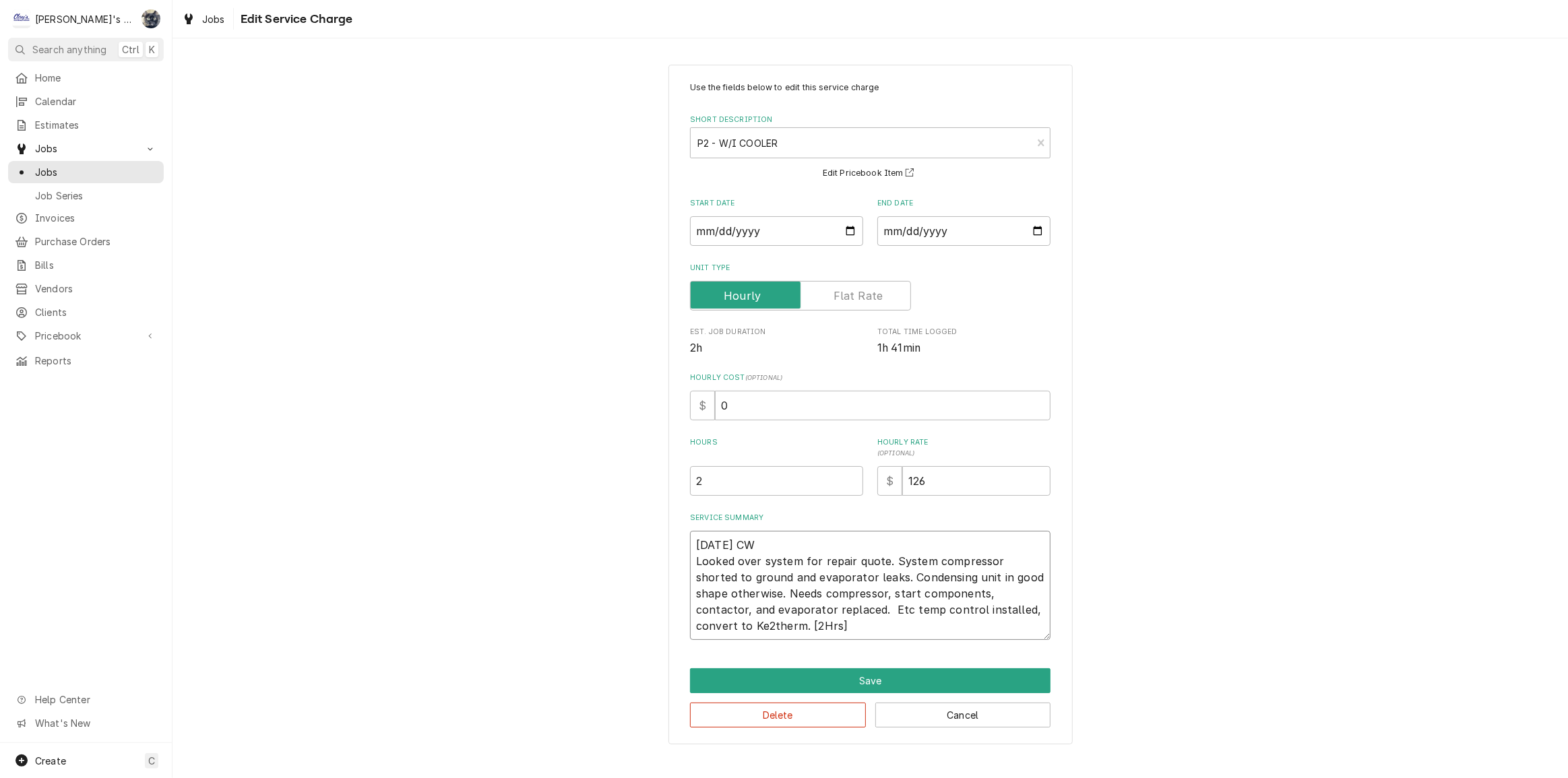
click at [827, 614] on textarea "[DATE] CW Looked over system for repair quote. System compressor shorted to gro…" at bounding box center [870, 585] width 361 height 109
type textarea "x"
type textarea "7/29/2025 CW Looked over system for repair quote. System compressor shorted to …"
type textarea "x"
type textarea "7/29/2025 CW Looked over system for repair quote. System compressor shorted to …"
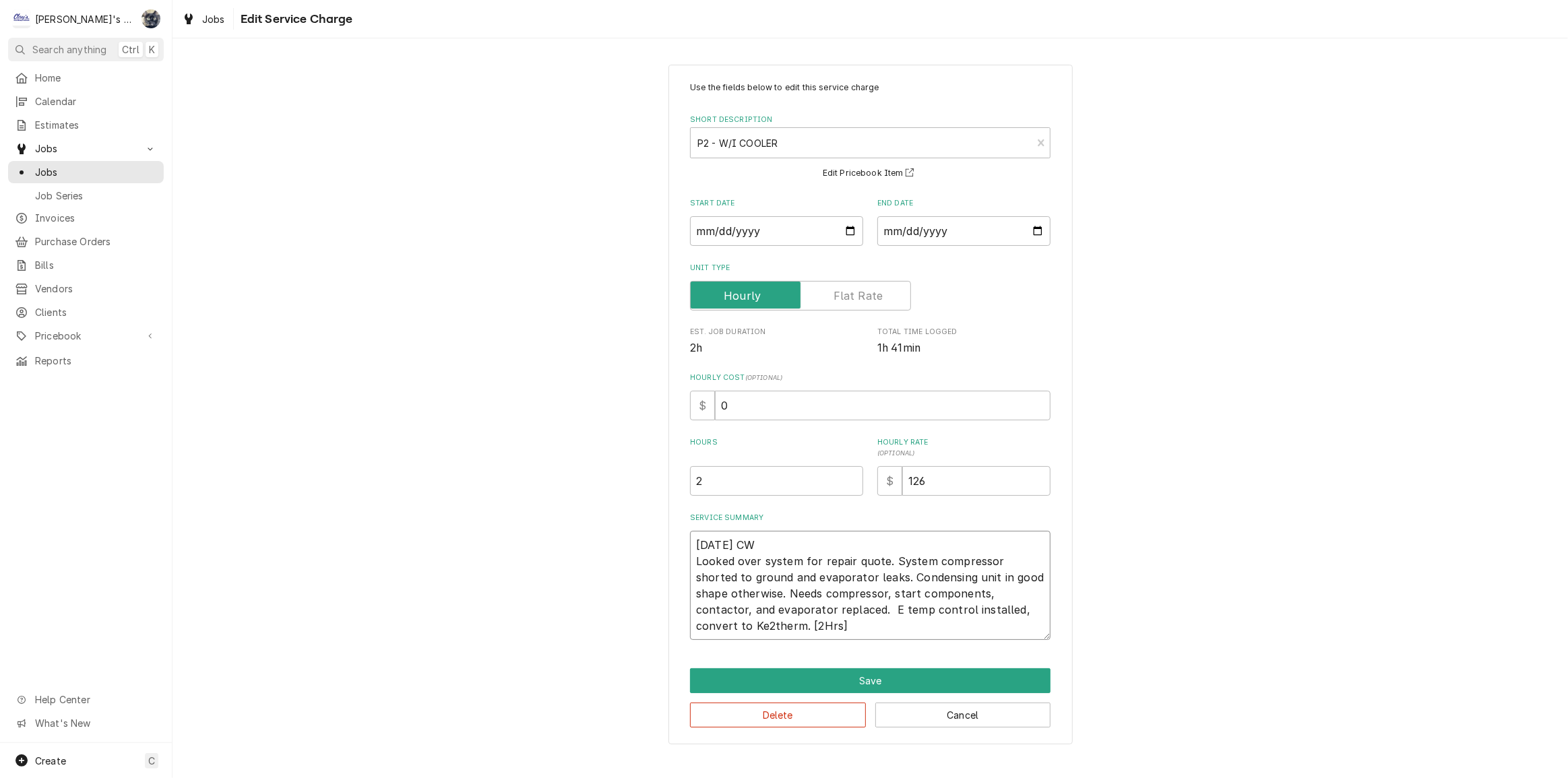
type textarea "x"
type textarea "7/29/2025 CW Looked over system for repair quote. System compressor shorted to …"
type textarea "x"
type textarea "7/29/2025 CW Looked over system for repair quote. System compressor shorted to …"
click at [768, 625] on textarea "7/29/2025 CW Looked over system for repair quote. System compressor shorted to …" at bounding box center [870, 585] width 361 height 109
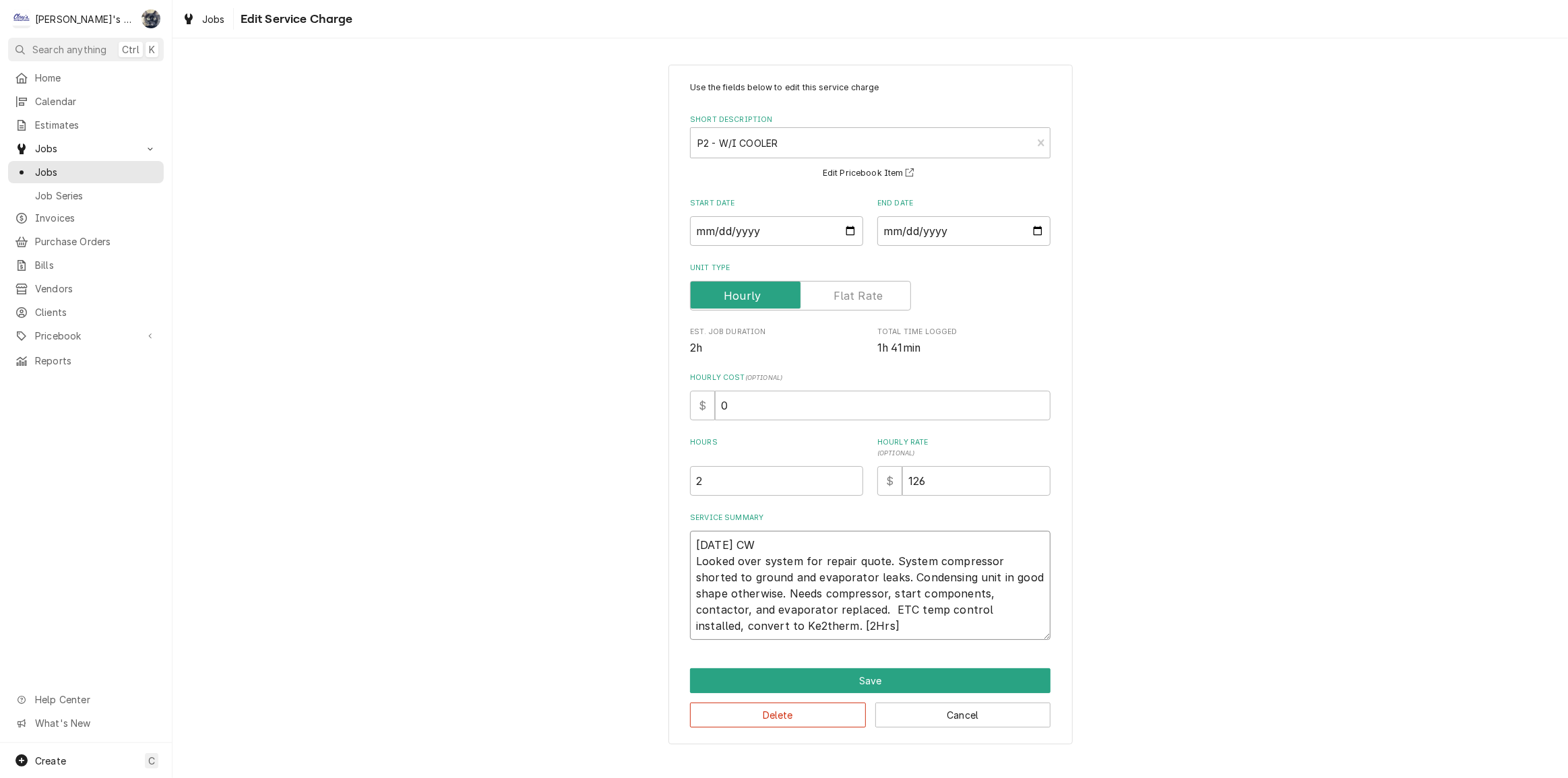
type textarea "x"
type textarea "7/29/2025 CW Looked over system for repair quote. System compressor shorted to …"
type textarea "x"
type textarea "7/29/2025 CW Looked over system for repair quote. System compressor shorted to …"
click at [779, 626] on textarea "7/29/2025 CW Looked over system for repair quote. System compressor shorted to …" at bounding box center [870, 585] width 361 height 109
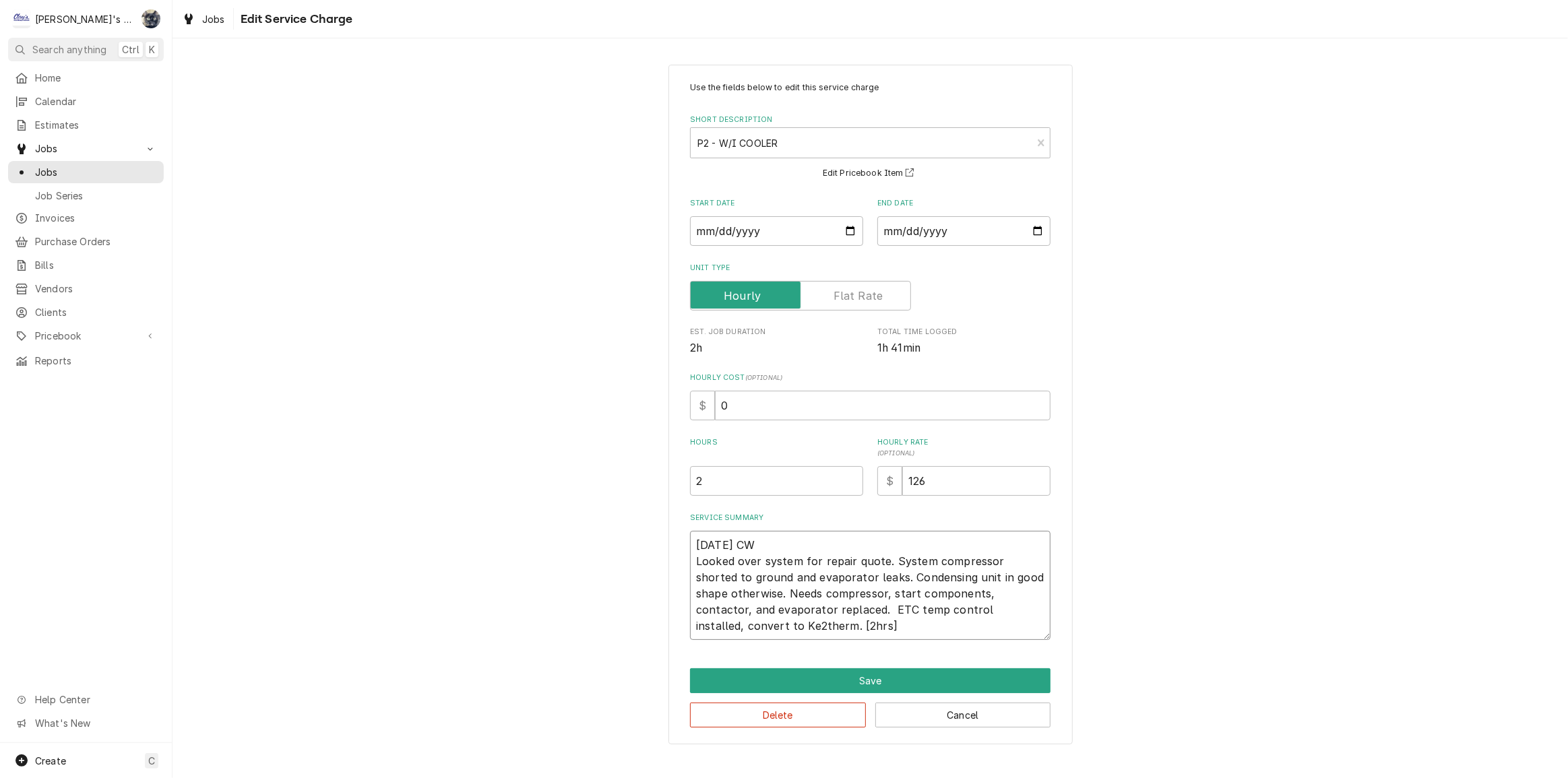
type textarea "x"
type textarea "7/29/2025 CW Looked over system for repair quote. System compressor shorted to …"
type textarea "x"
type textarea "7/29/2025 CW Looked over system for repair quote. System compressor shorted to …"
type textarea "x"
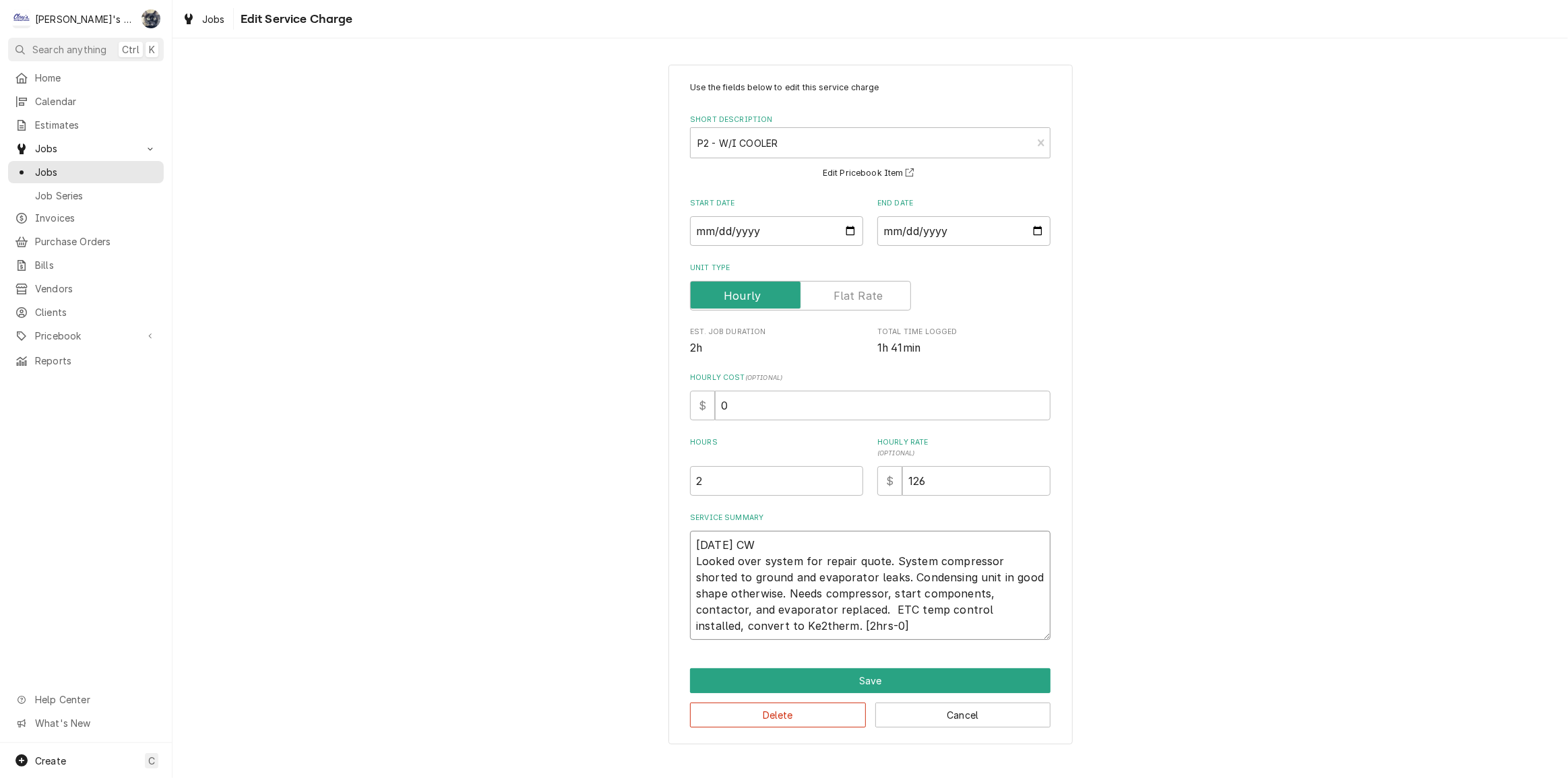
type textarea "7/29/2025 CW Looked over system for repair quote. System compressor shorted to …"
type textarea "x"
type textarea "7/29/2025 CW Looked over system for repair quote. System compressor shorted to …"
type textarea "x"
type textarea "[DATE] CW Looked over system for repair quote. System compressor shorted to gro…"
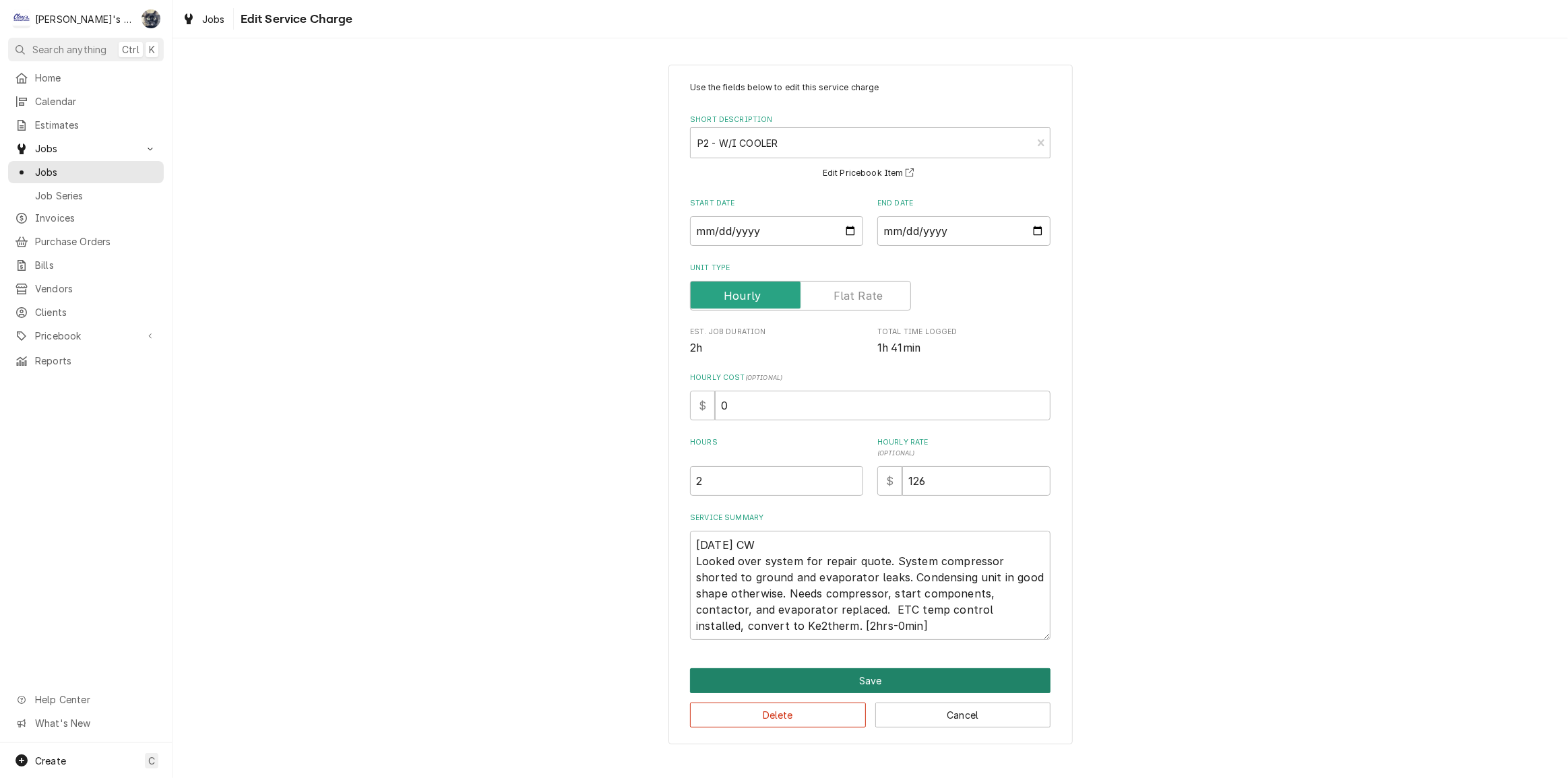
click at [871, 680] on button "Save" at bounding box center [870, 681] width 361 height 25
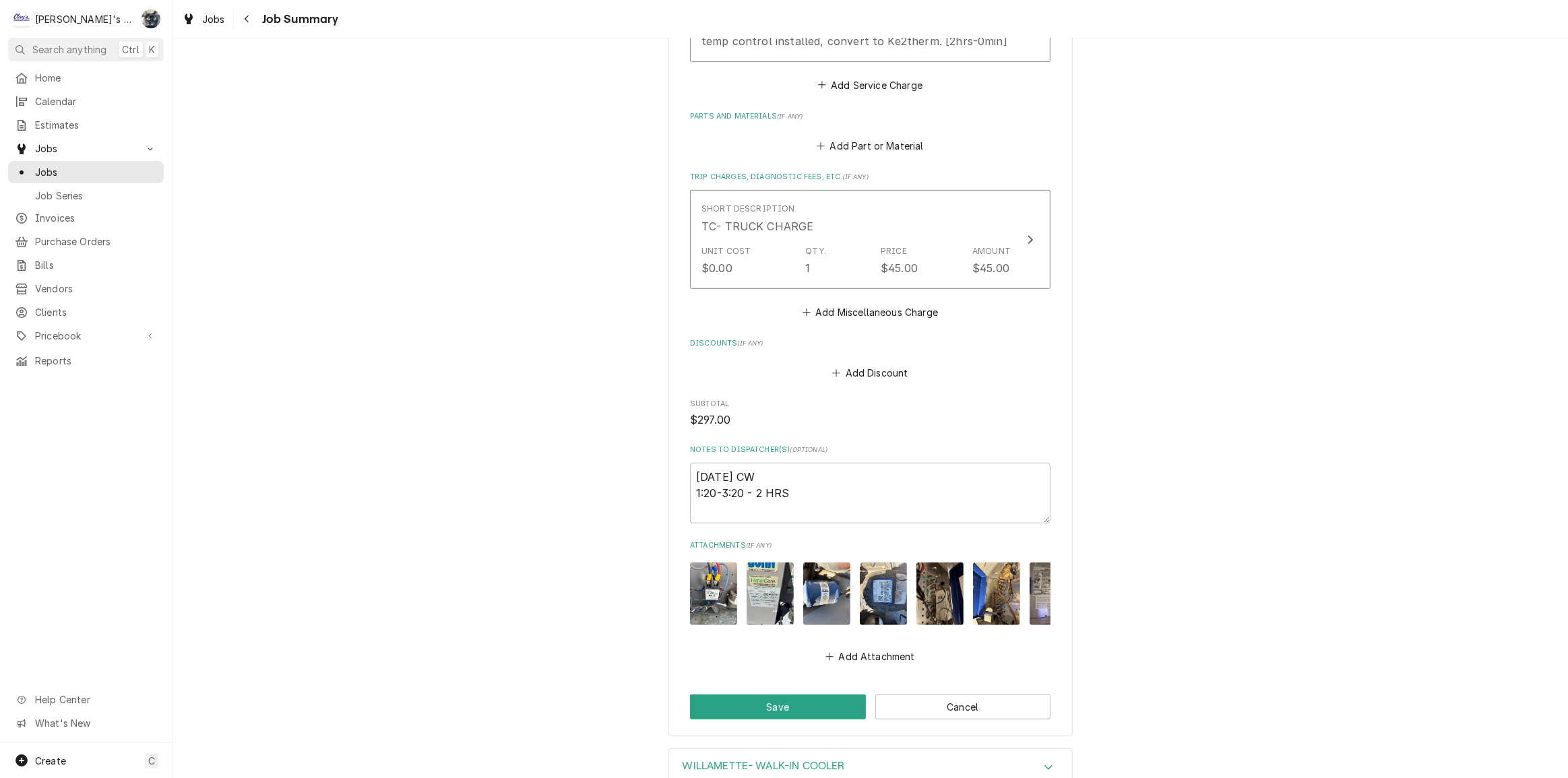
scroll to position [692, 0]
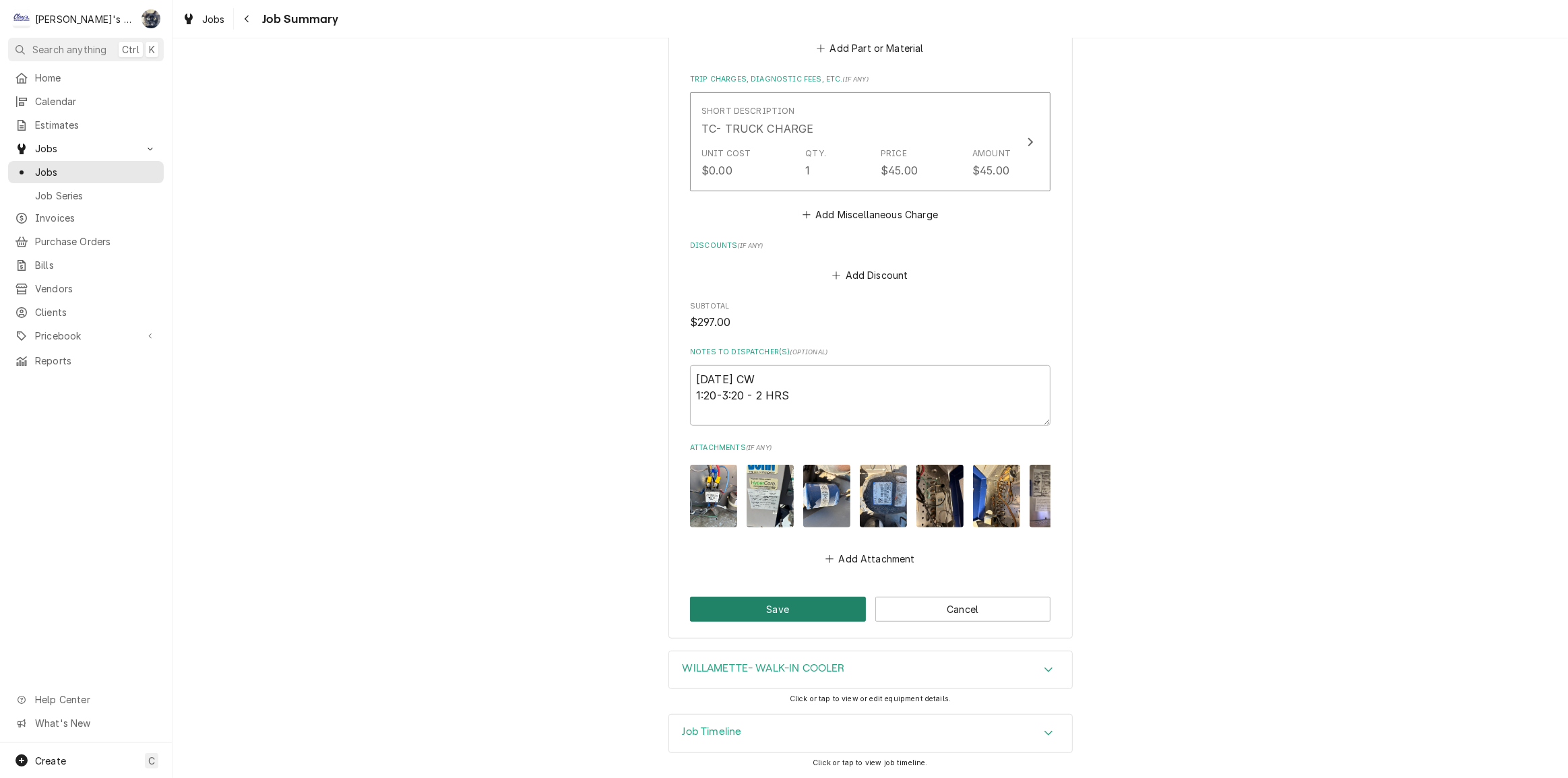
click at [817, 622] on button "Save" at bounding box center [777, 610] width 176 height 25
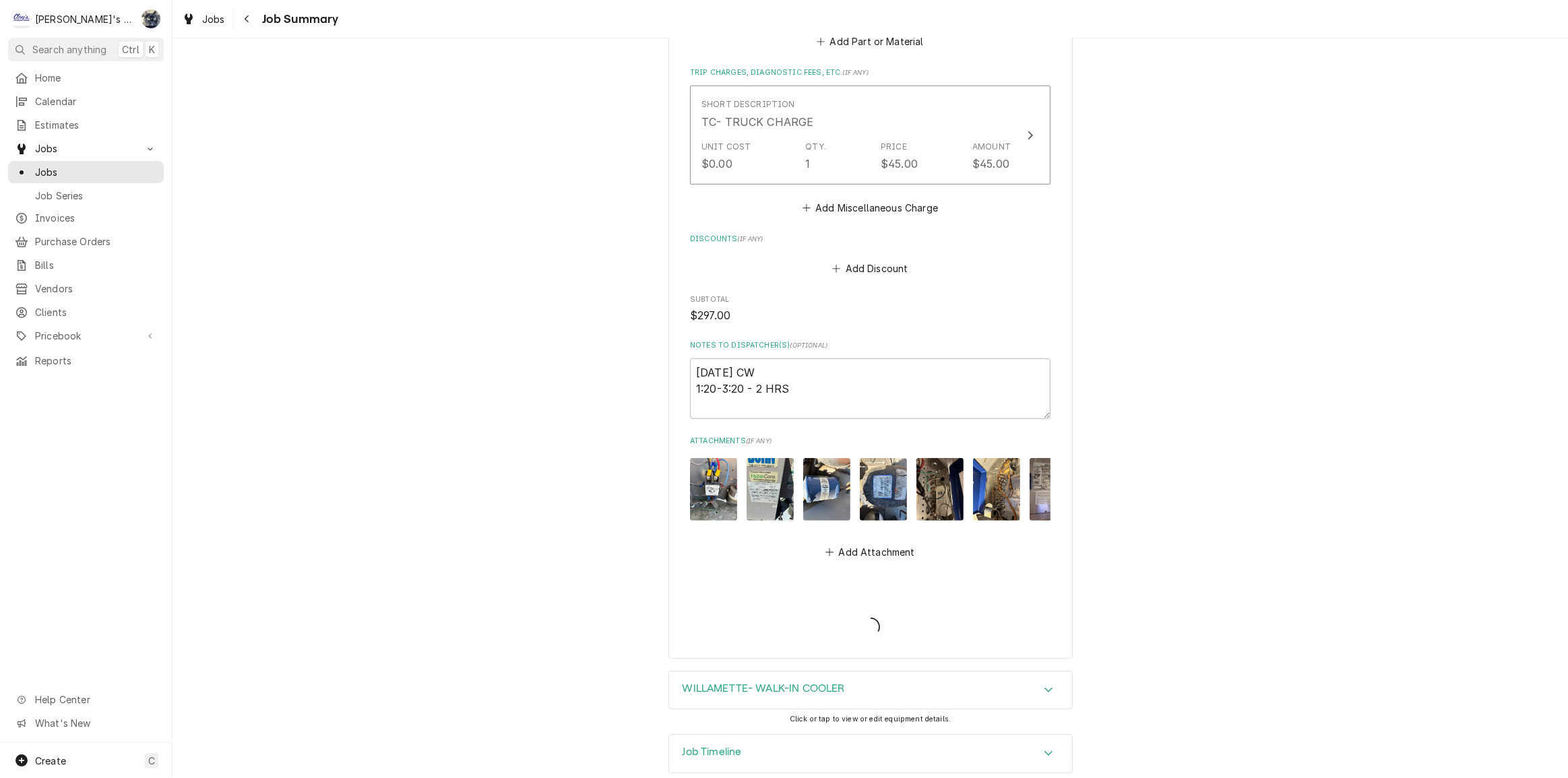
type textarea "x"
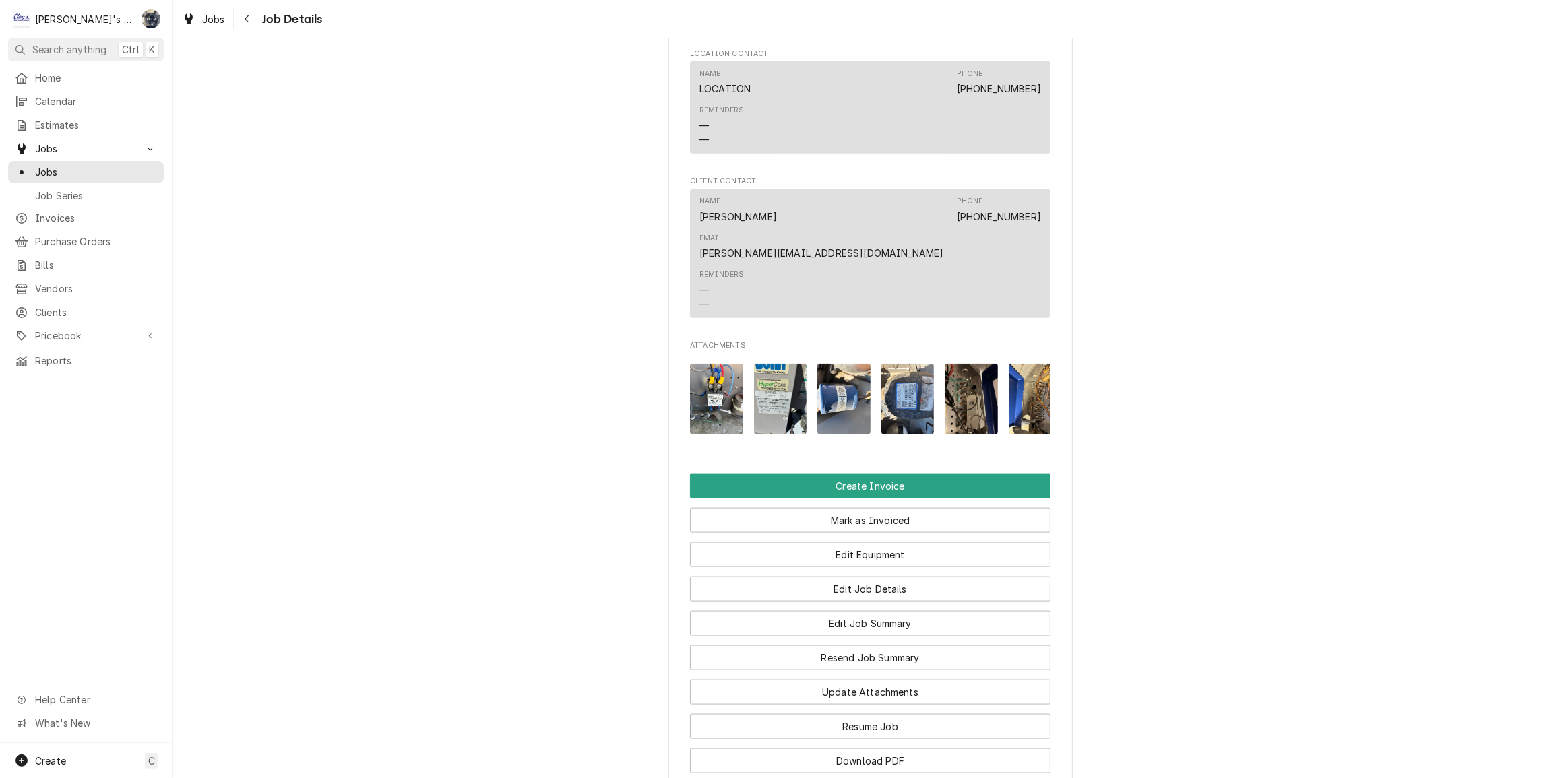
scroll to position [1776, 0]
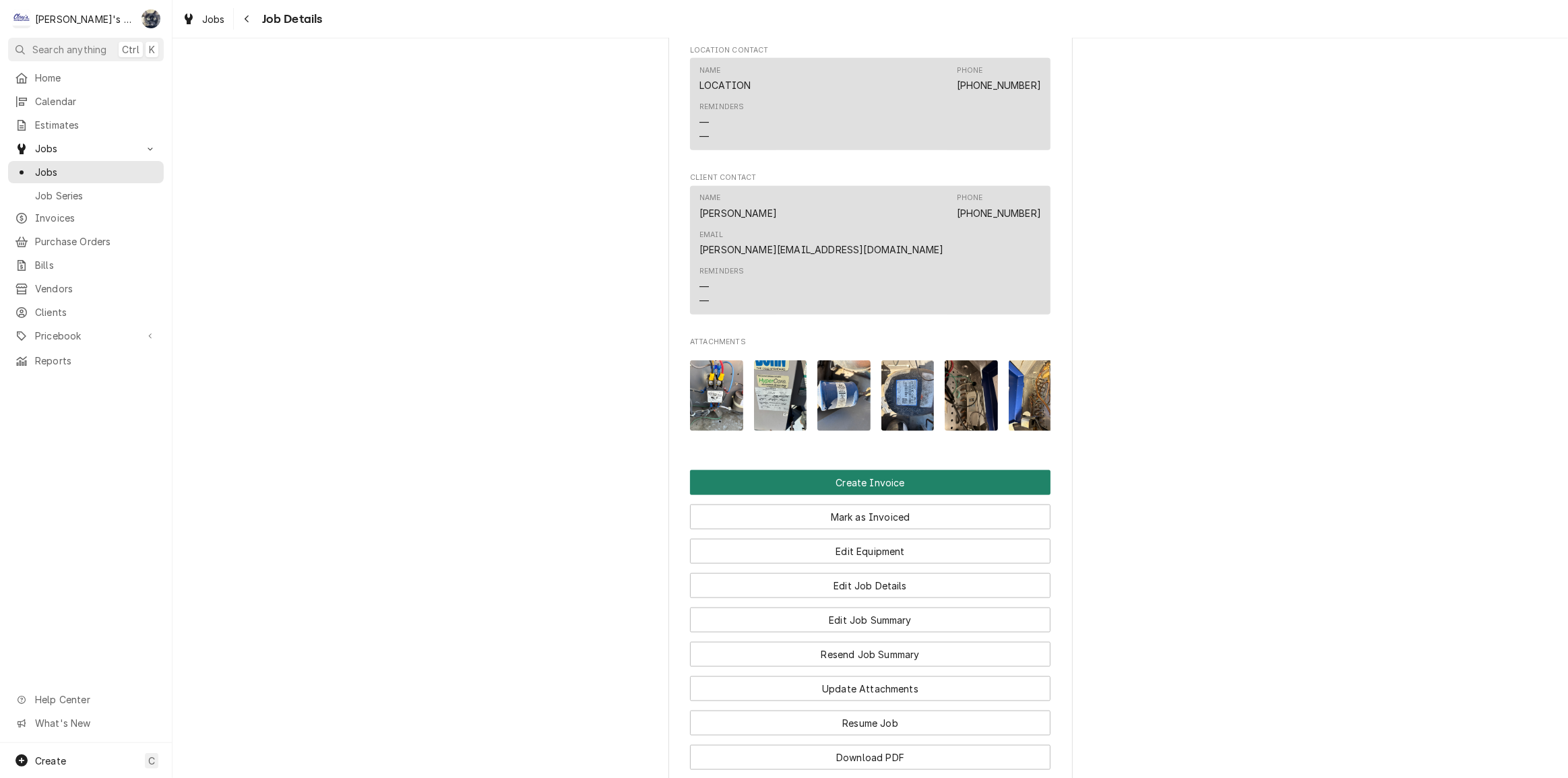
click at [847, 470] on button "Create Invoice" at bounding box center [870, 483] width 361 height 25
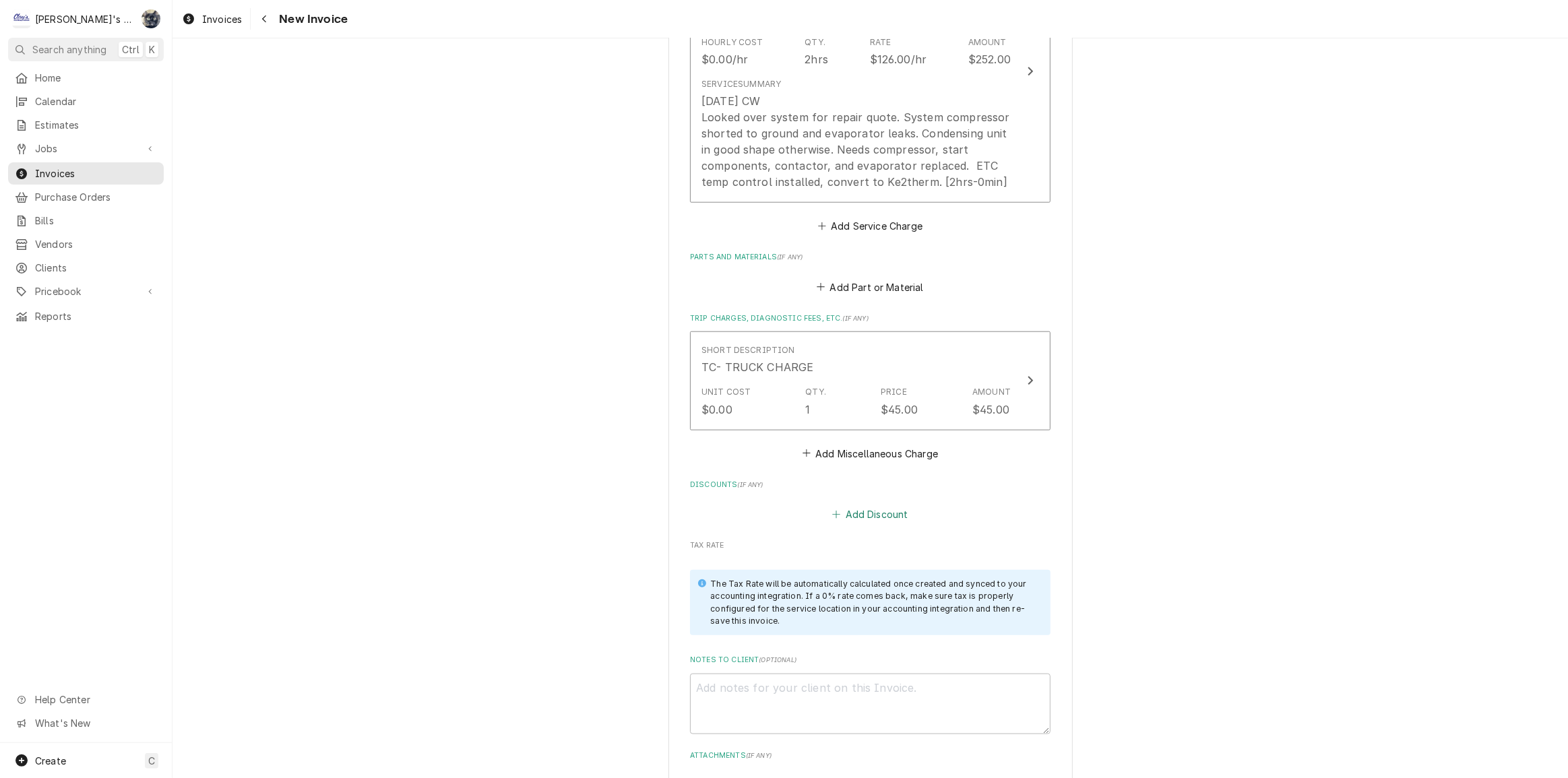
scroll to position [1654, 0]
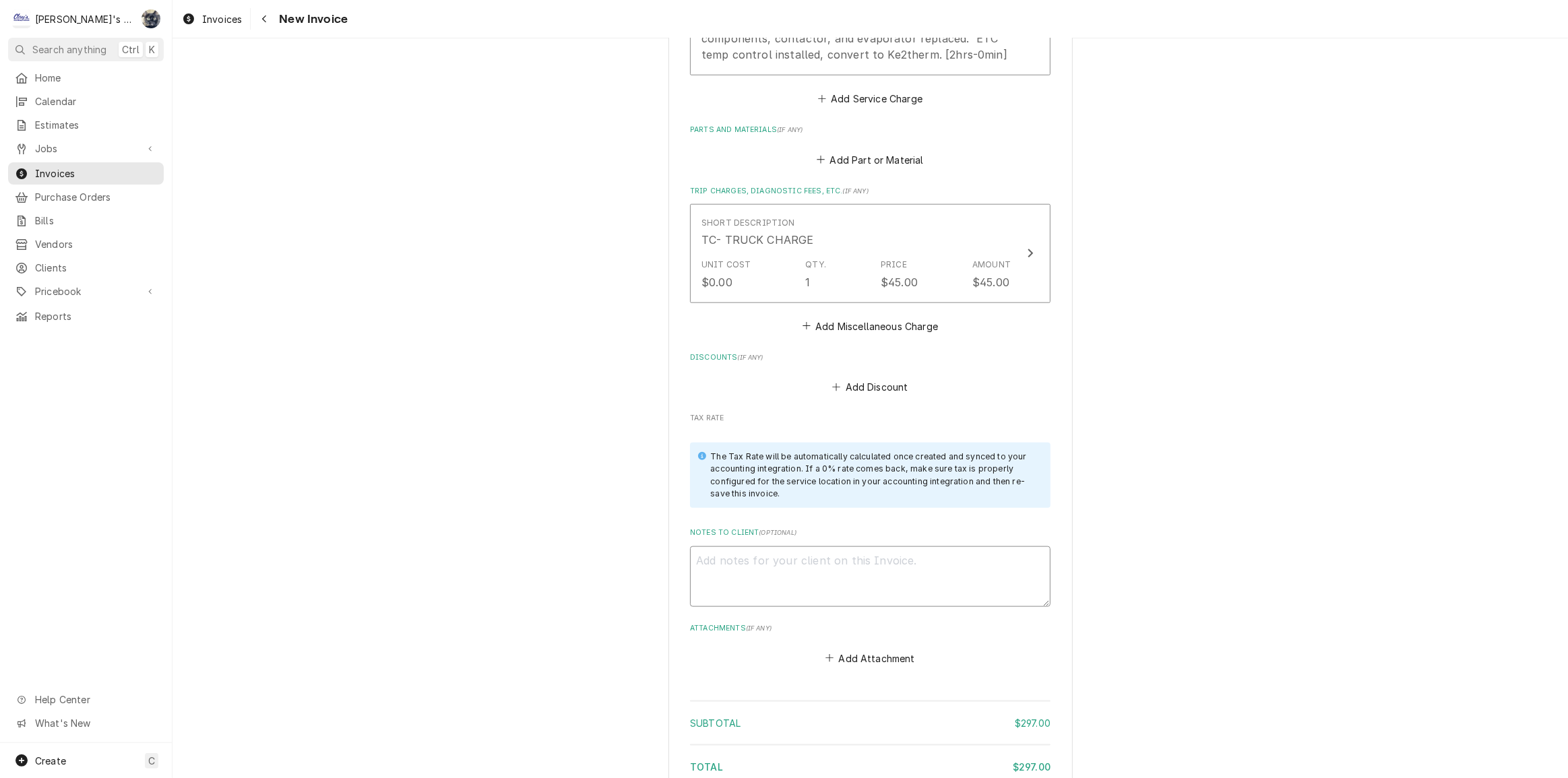
click at [802, 572] on textarea "Notes to Client ( optional )" at bounding box center [870, 577] width 361 height 61
type textarea "x"
type textarea "8"
type textarea "x"
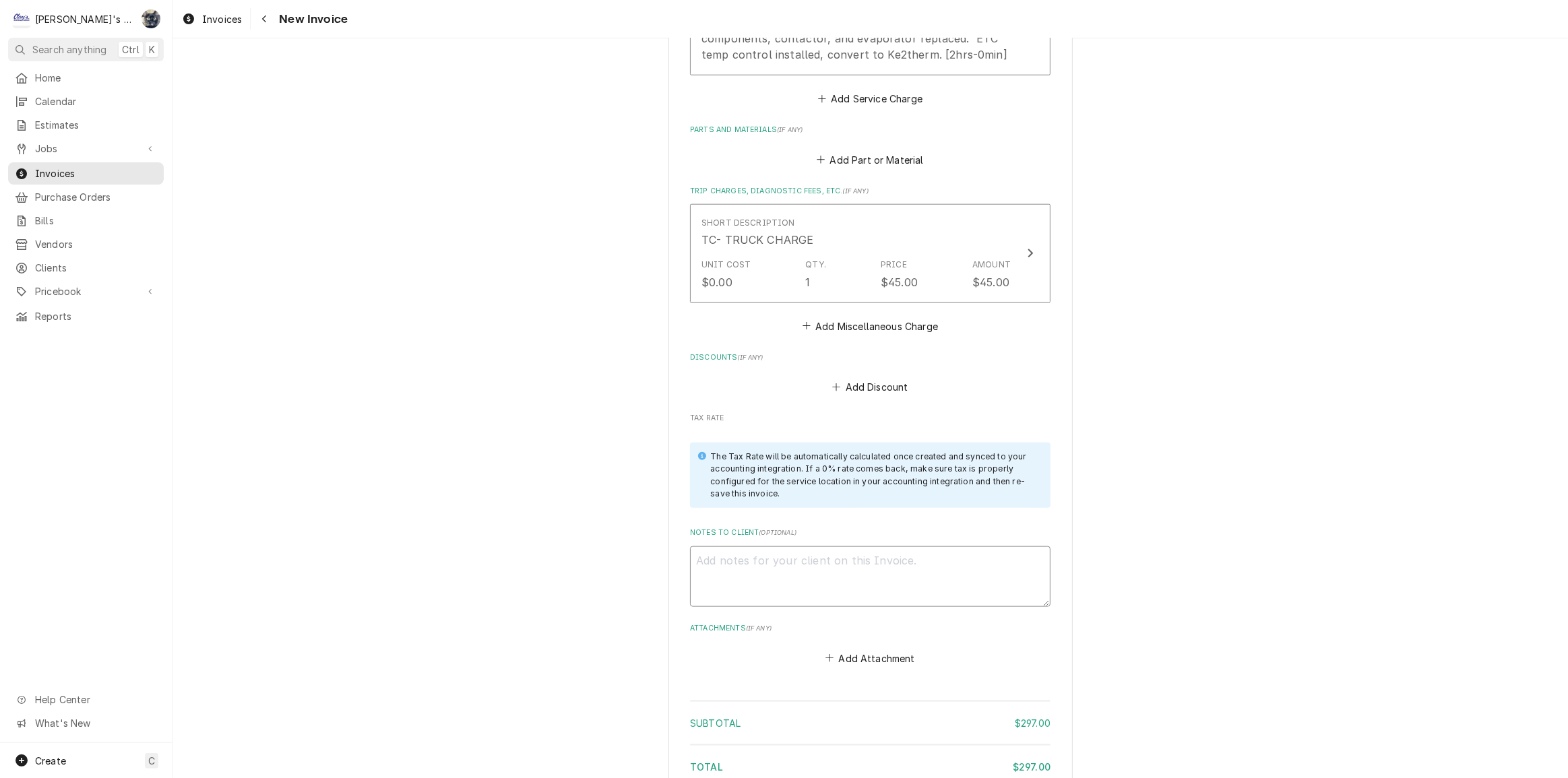
type textarea "9"
type textarea "x"
type textarea "9/"
type textarea "x"
type textarea "9/3"
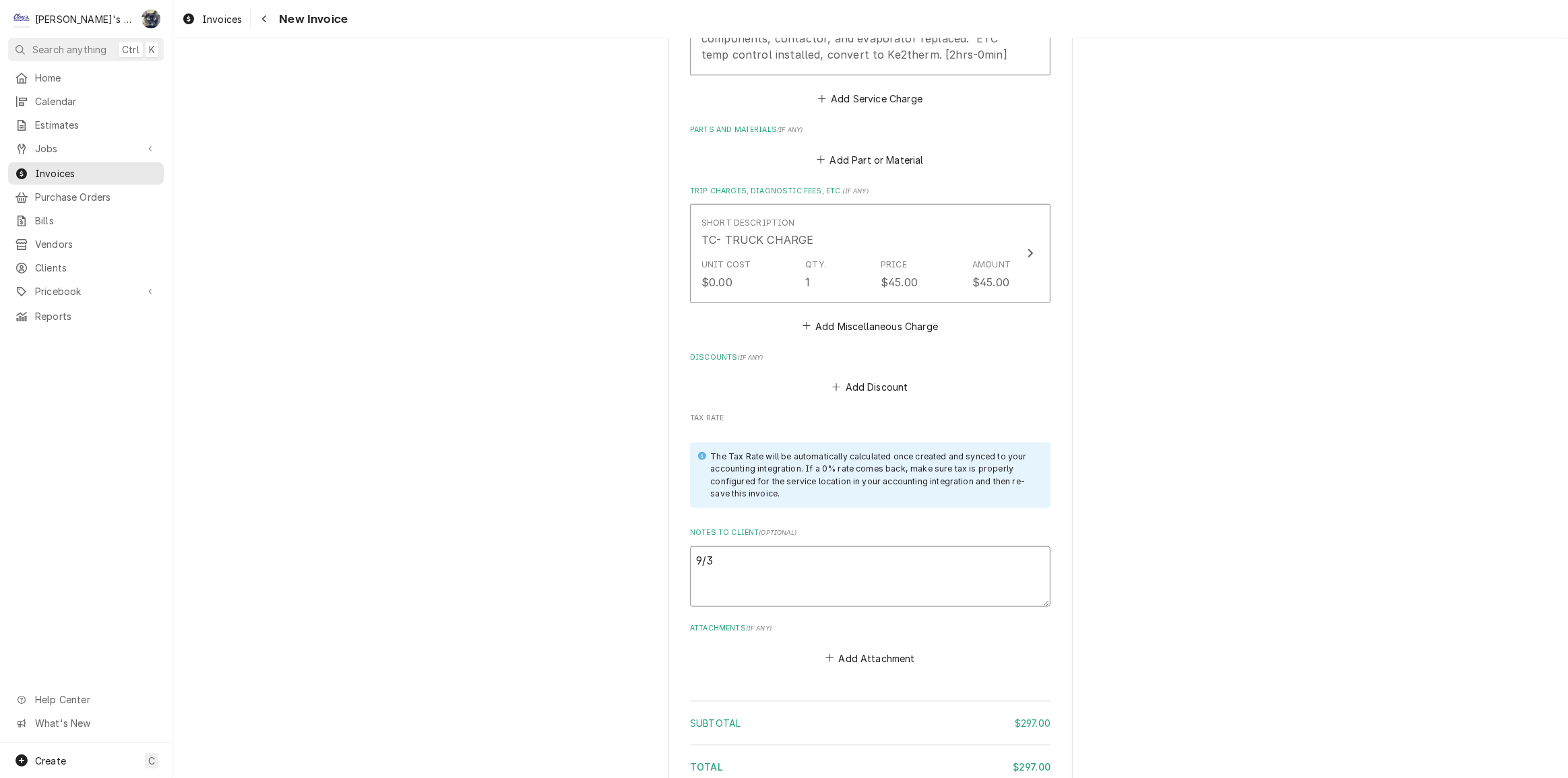
type textarea "x"
type textarea "9/3/"
type textarea "x"
type textarea "9/3/2"
type textarea "x"
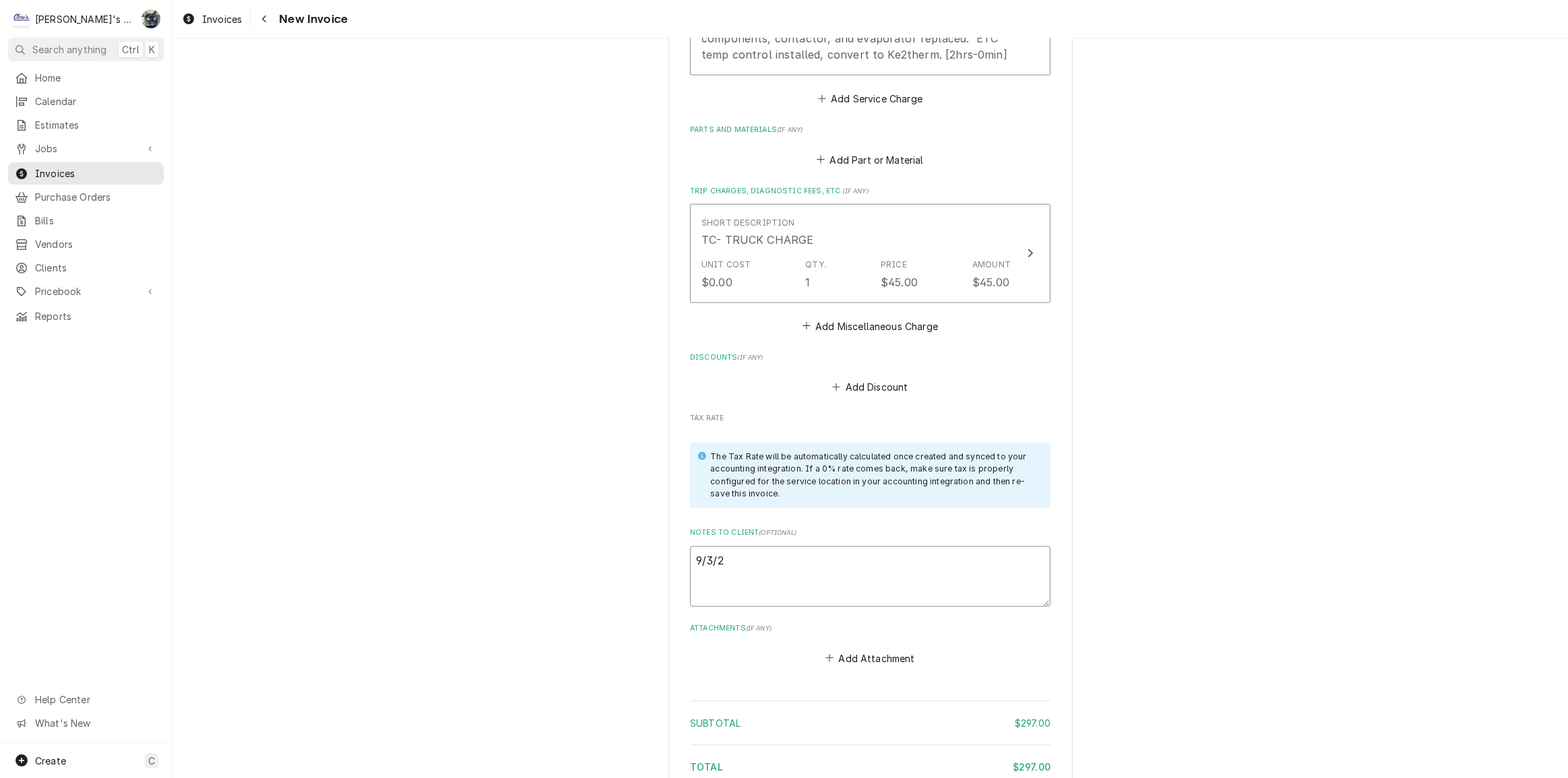
type textarea "[DATE]"
type textarea "x"
type textarea "9/3/202"
type textarea "x"
type textarea "[DATE]"
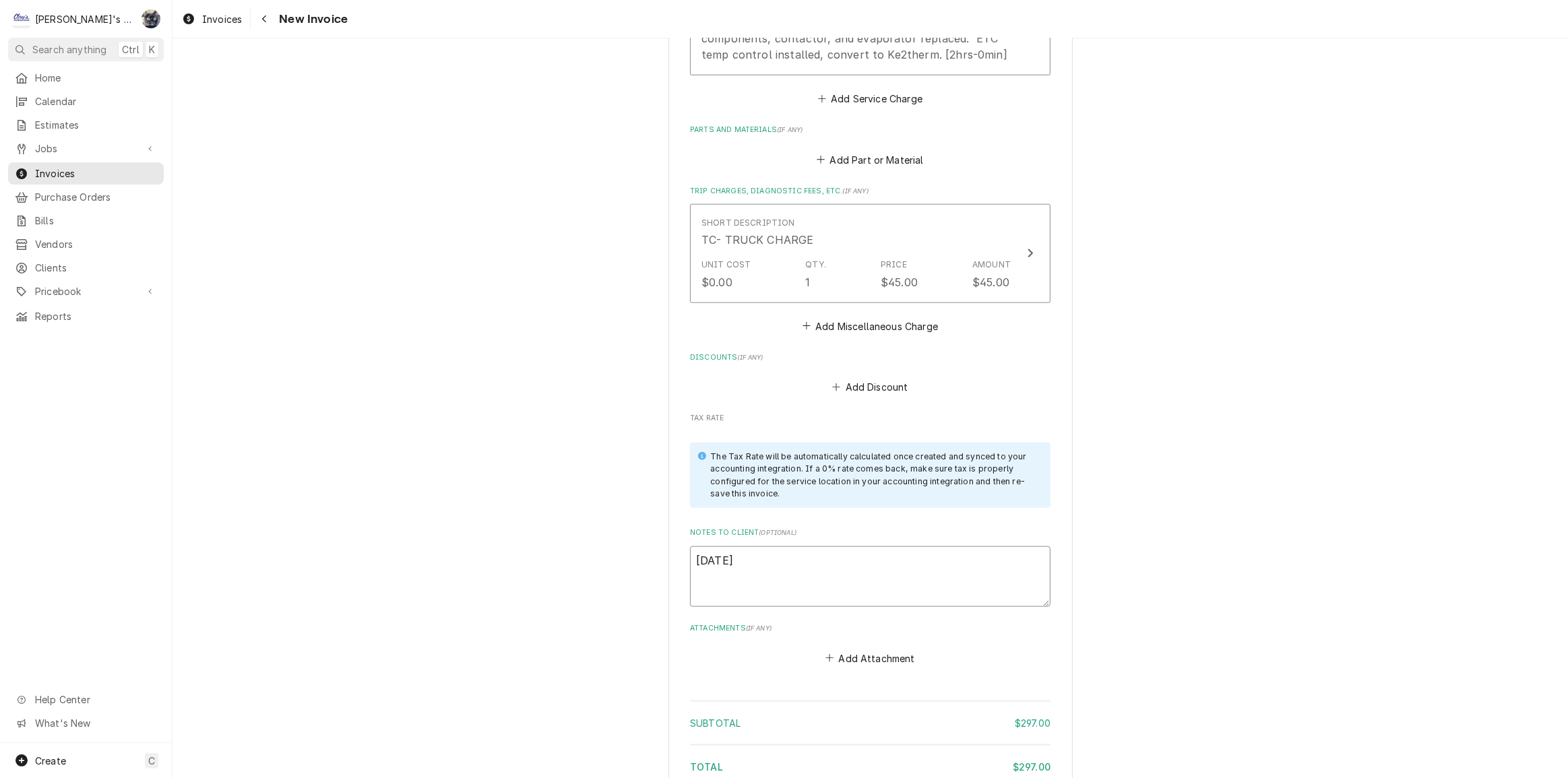
type textarea "x"
type textarea "[DATE]"
type textarea "x"
type textarea "[DATE] S"
type textarea "x"
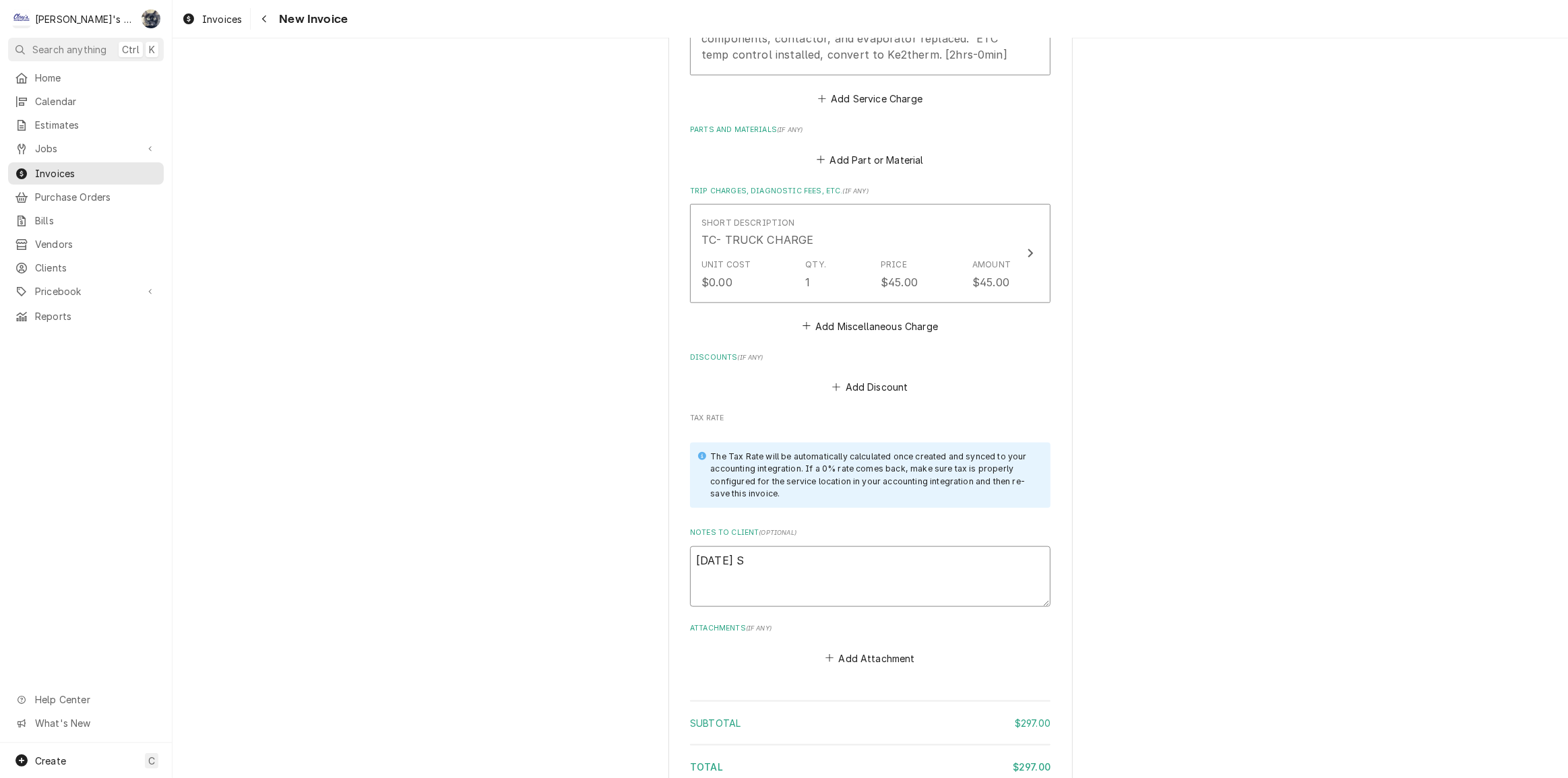
type textarea "[DATE] Sa"
type textarea "x"
type textarea "[DATE] Sar"
type textarea "x"
type textarea "[DATE] [PERSON_NAME]"
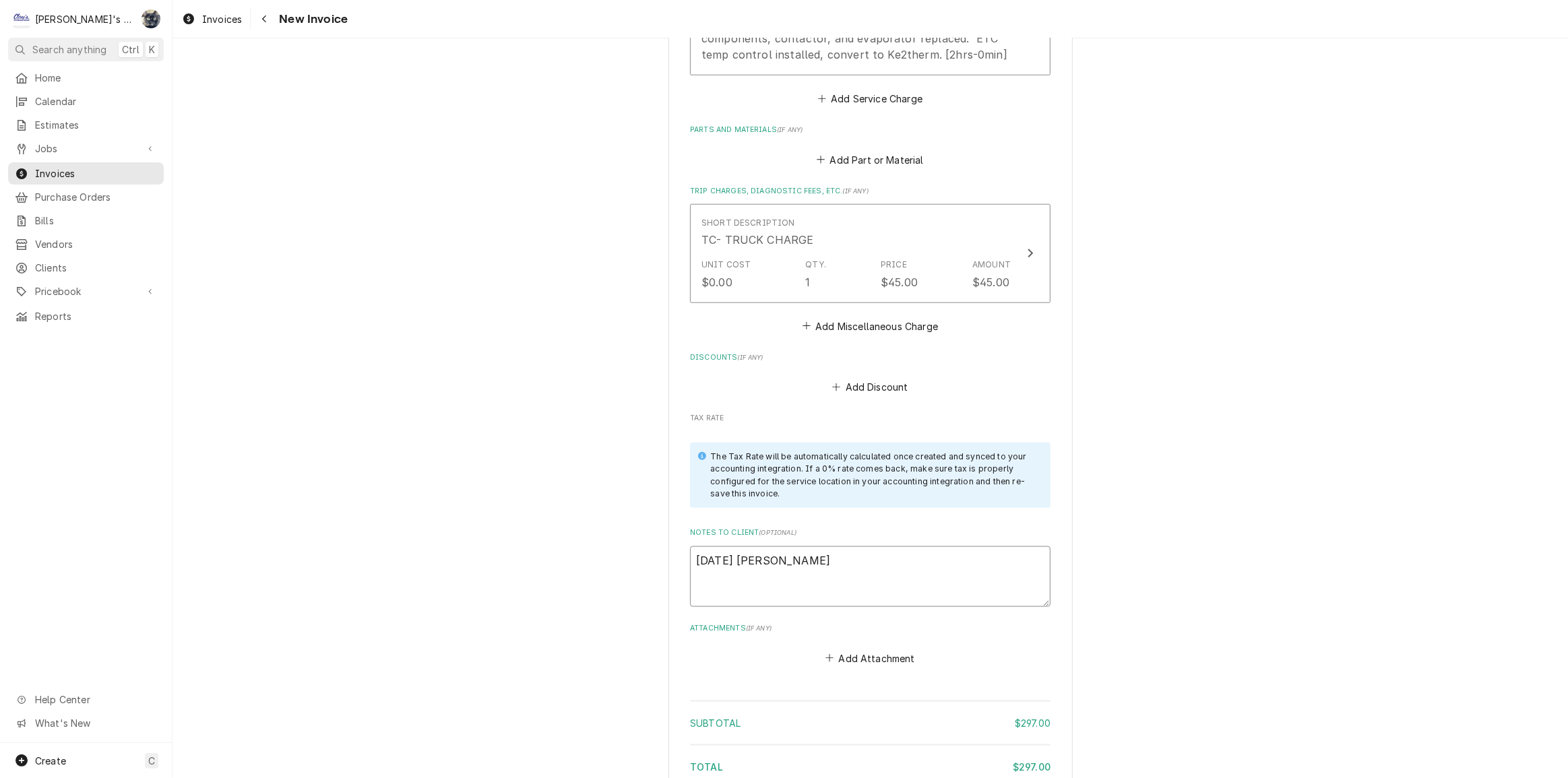
type textarea "x"
type textarea "[DATE] [PERSON_NAME]"
type textarea "x"
type textarea "[DATE] [PERSON_NAME]"
type textarea "x"
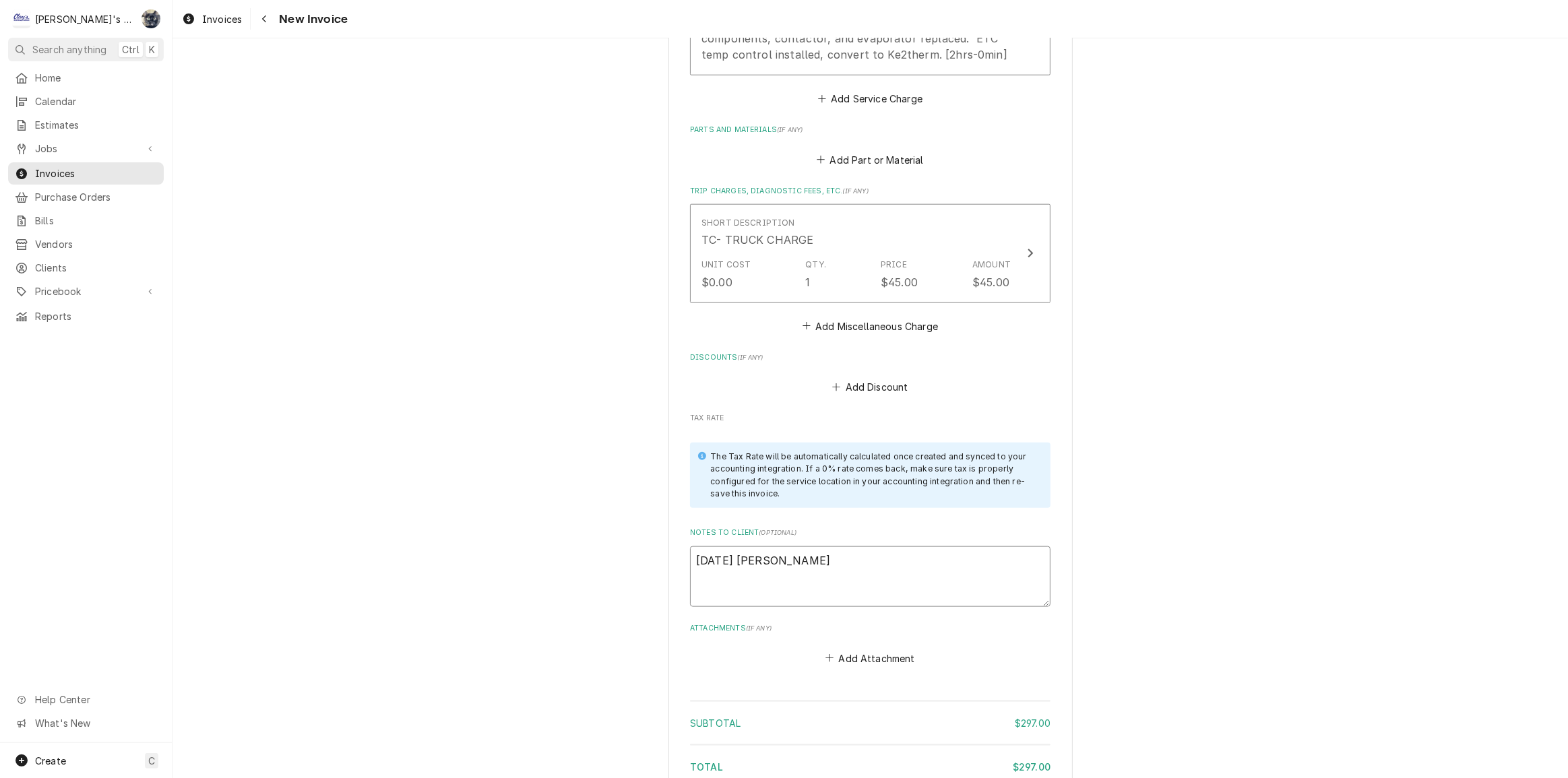
type textarea "[DATE] [PERSON_NAME] -"
type textarea "x"
type textarea "[DATE] [PERSON_NAME] -"
type textarea "x"
type textarea "9/3/2025 Sarah - g"
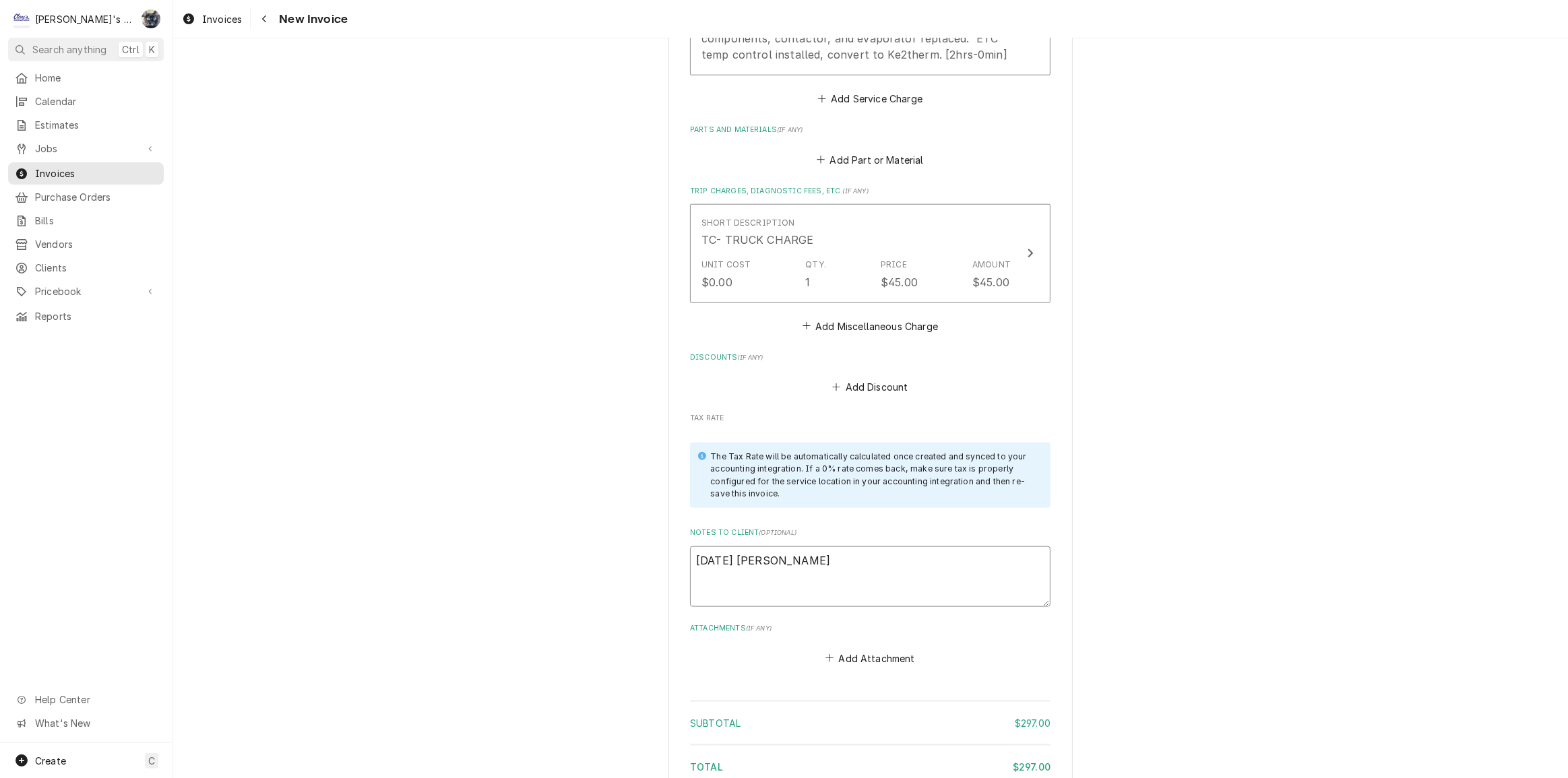
type textarea "x"
type textarea "9/3/2025 Sarah -"
type textarea "x"
type textarea "9/3/2025 Sarah - G"
type textarea "x"
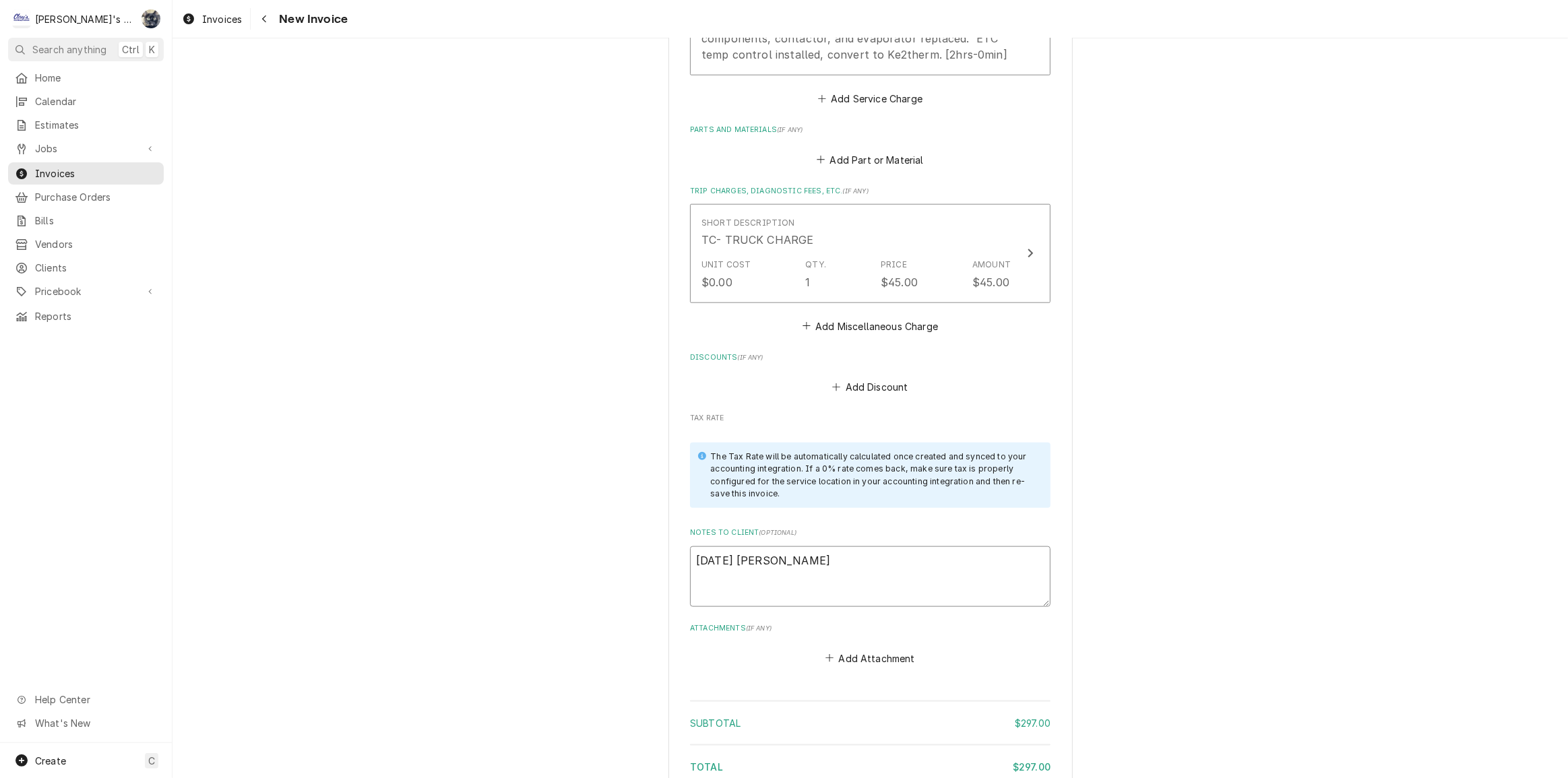
type textarea "9/3/2025 Sarah - Gr"
type textarea "x"
type textarea "9/3/2025 Sarah - Gre"
type textarea "x"
type textarea "9/3/2025 Sarah - Greg"
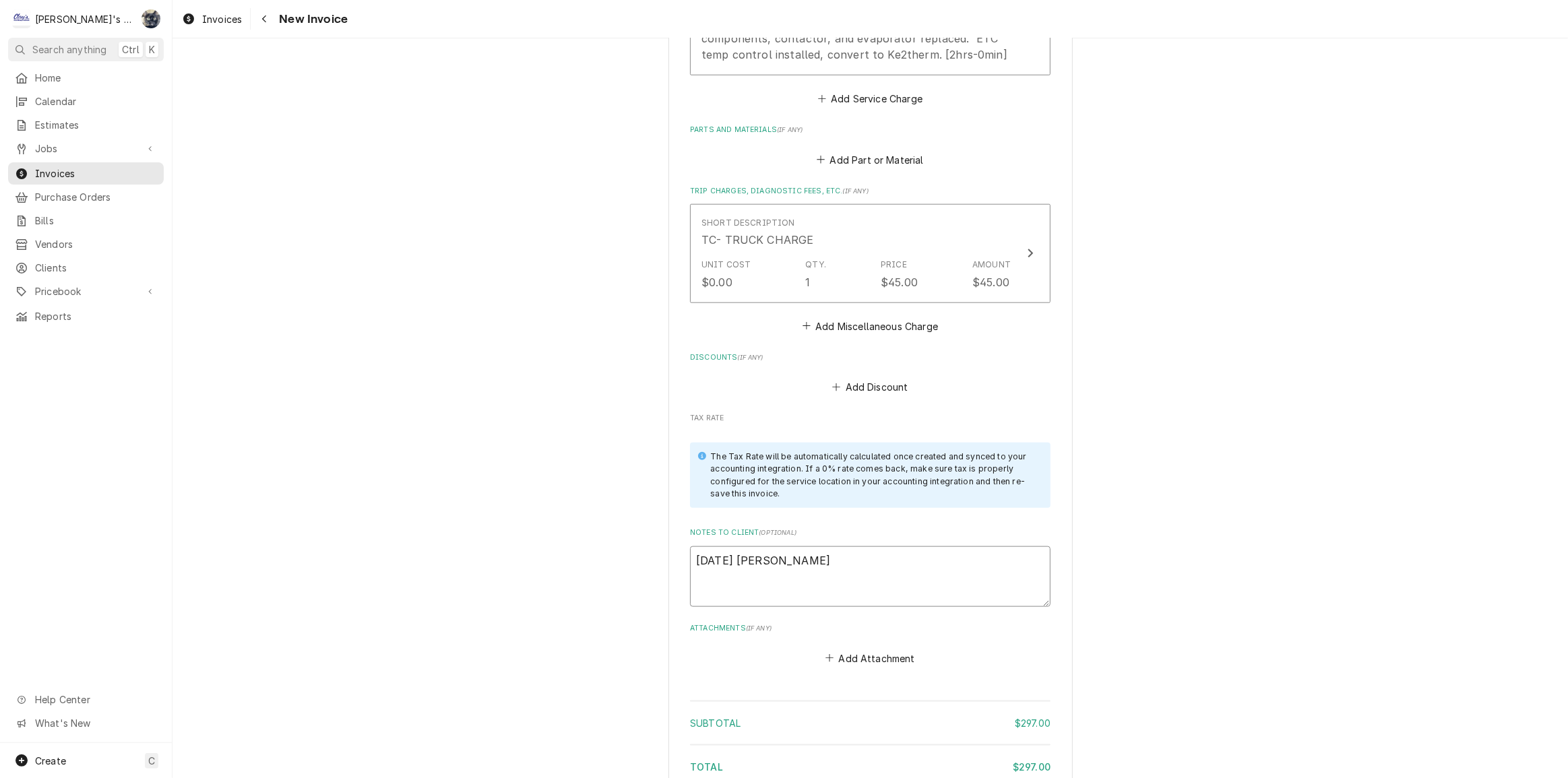
type textarea "x"
type textarea "9/3/2025 Sarah - Greg,"
type textarea "x"
type textarea "9/3/2025 Sarah - Greg,"
type textarea "x"
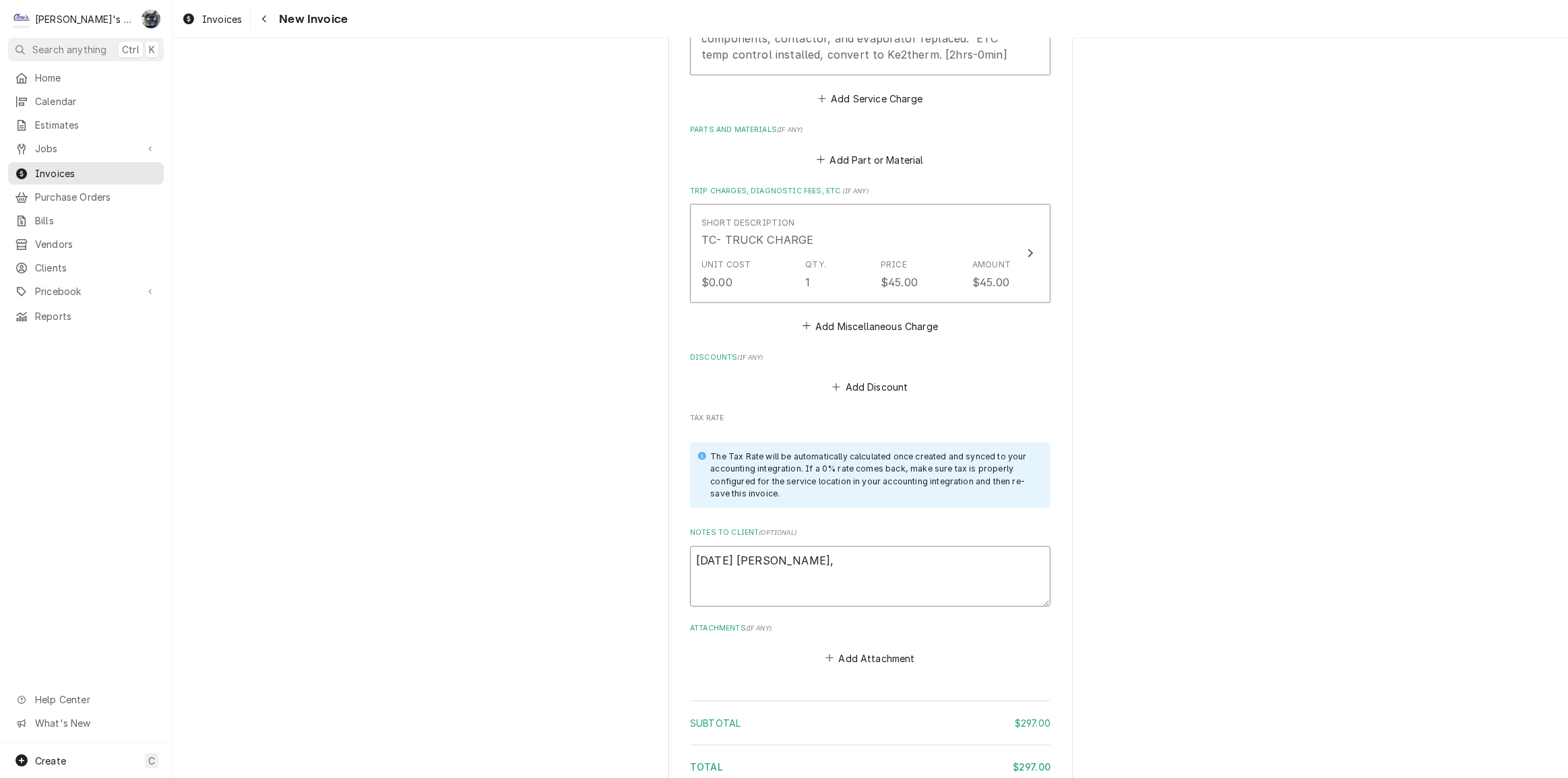
type textarea "9/3/2025 Sarah - Greg, a"
type textarea "x"
type textarea "9/3/2025 Sarah - Greg, ar"
type textarea "x"
type textarea "9/3/2025 Sarah - Greg, are"
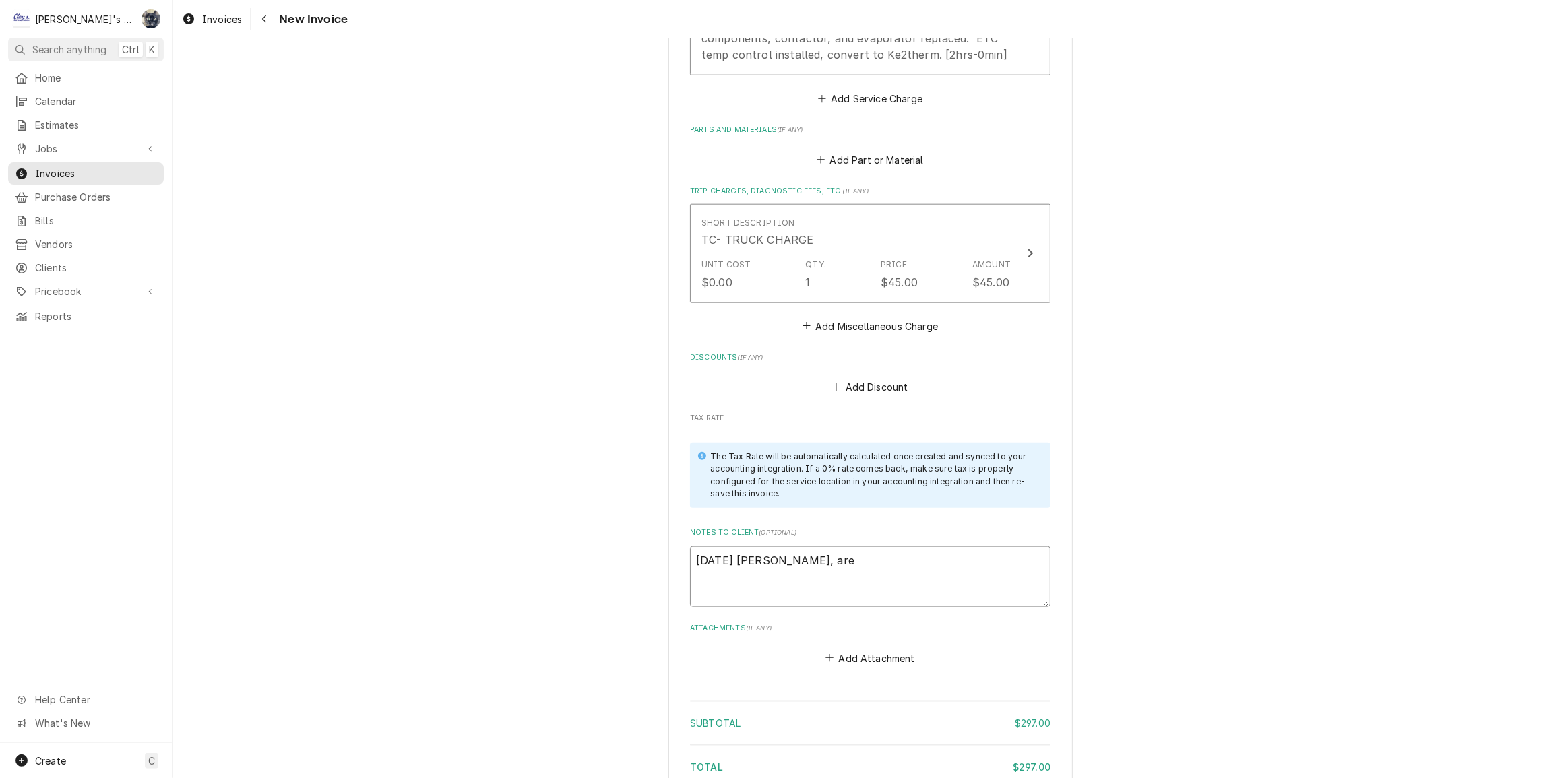
type textarea "x"
type textarea "9/3/2025 Sarah - Greg, are"
type textarea "x"
type textarea "9/3/2025 Sarah - Greg, are w"
type textarea "x"
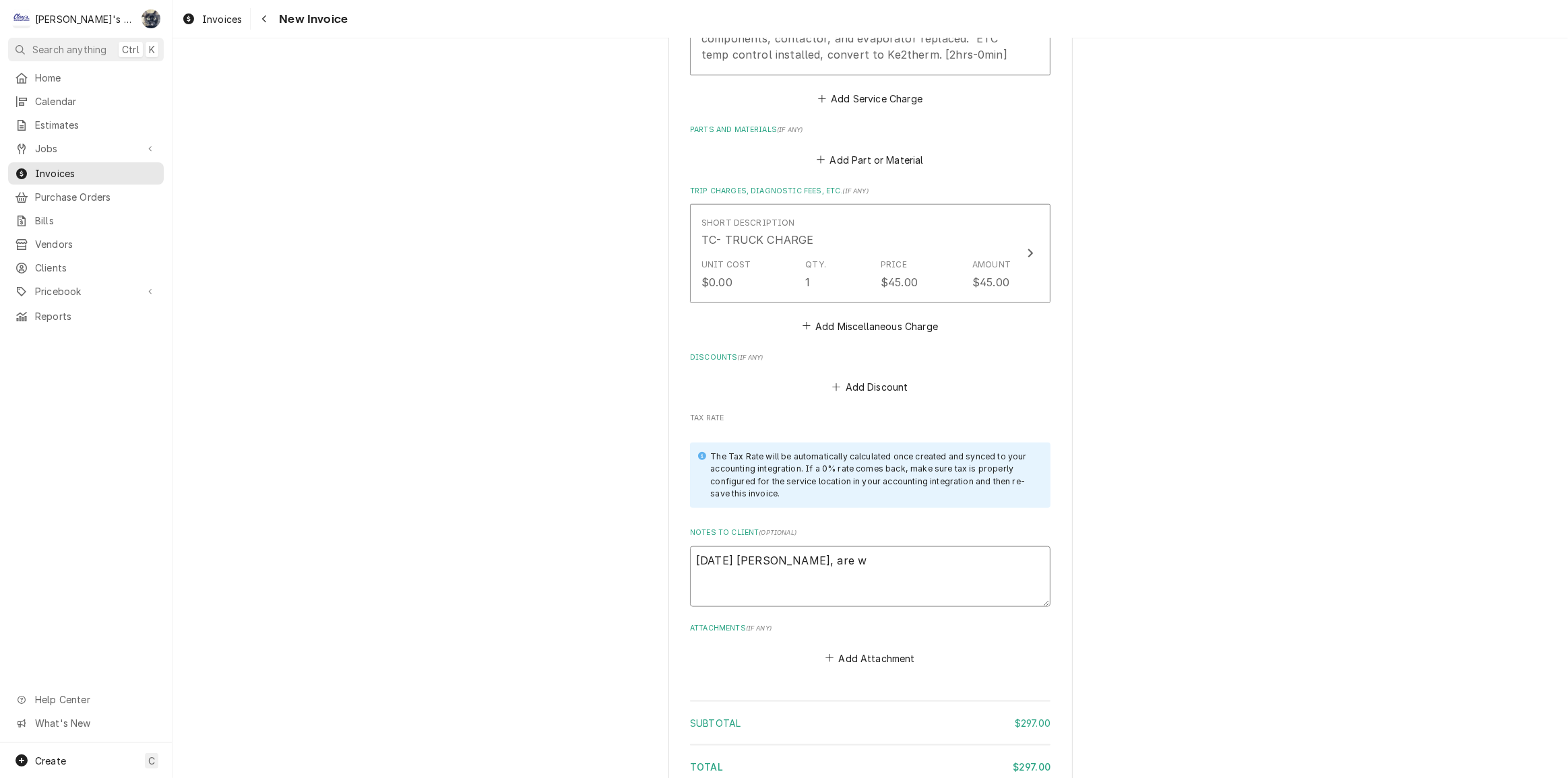
type textarea "9/3/2025 Sarah - Greg, are we"
type textarea "x"
type textarea "9/3/2025 Sarah - Greg, are we"
type textarea "x"
type textarea "9/3/2025 Sarah - Greg, are we b"
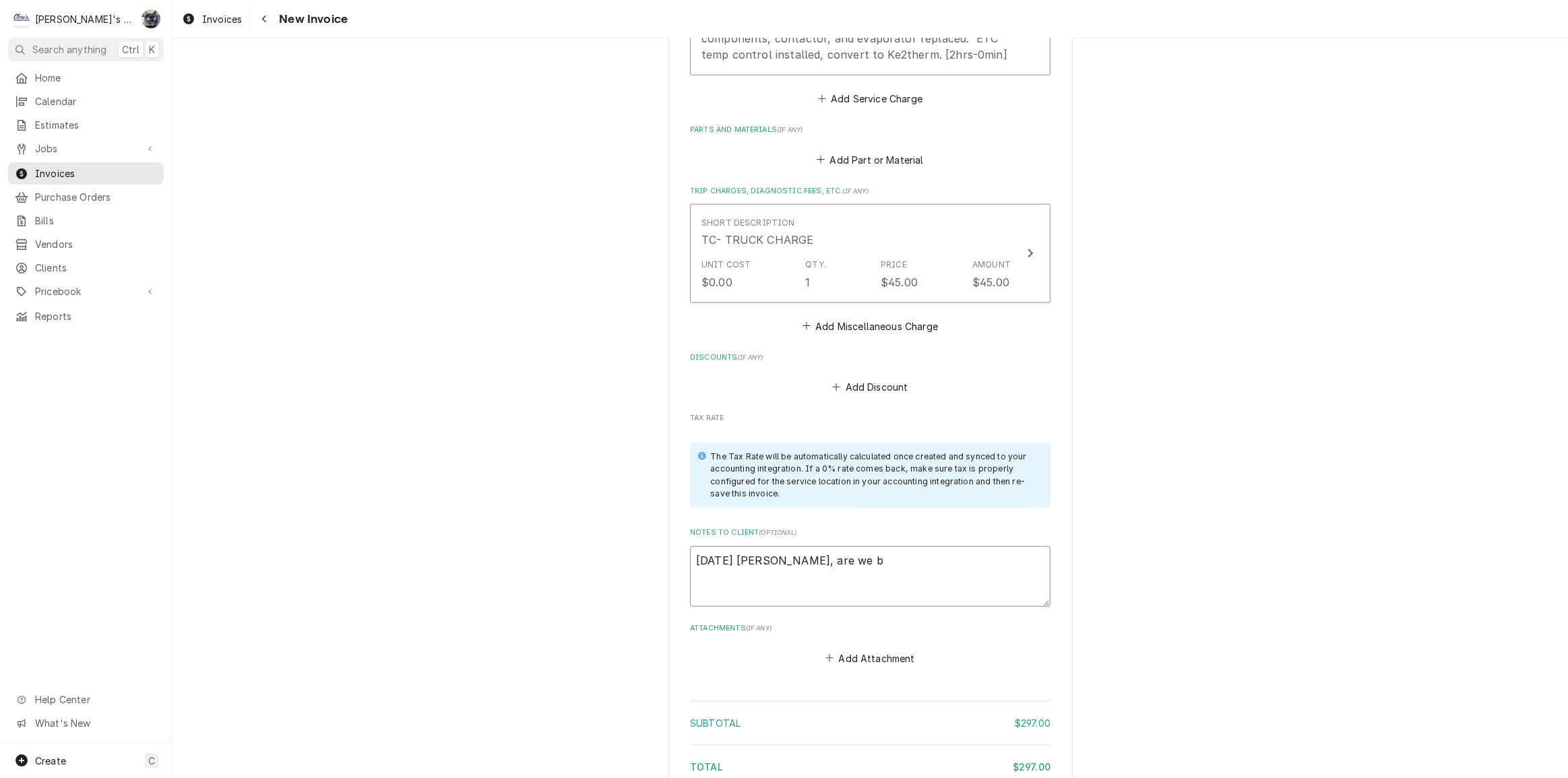
type textarea "x"
type textarea "9/3/2025 Sarah - Greg, are we bi"
type textarea "x"
type textarea "9/3/2025 Sarah - Greg, are we bil"
type textarea "x"
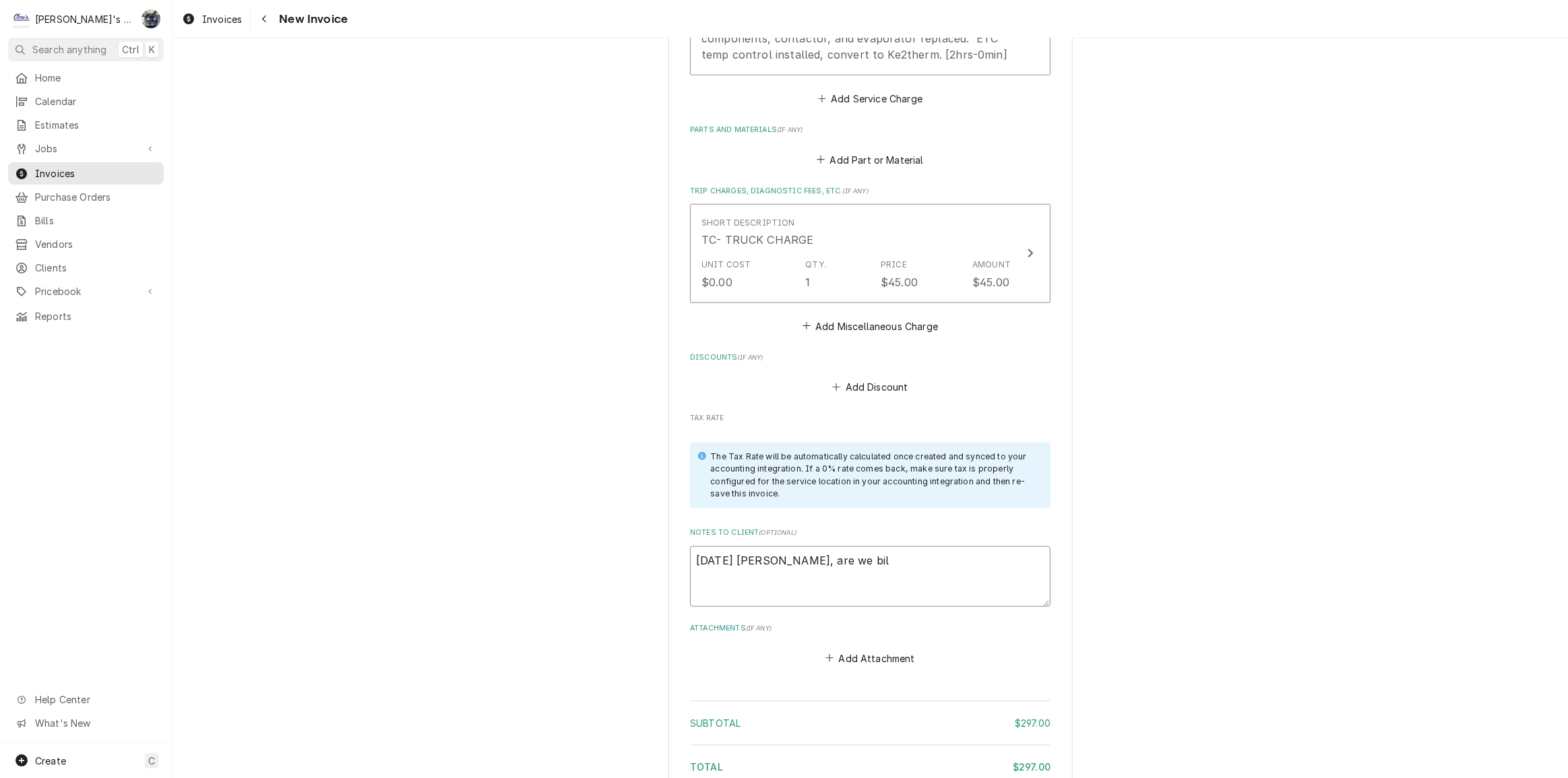
type textarea "9/3/2025 Sarah - Greg, are we bill"
type textarea "x"
type textarea "9/3/2025 Sarah - Greg, are we billi"
type textarea "x"
type textarea "9/3/2025 Sarah - Greg, are we billin"
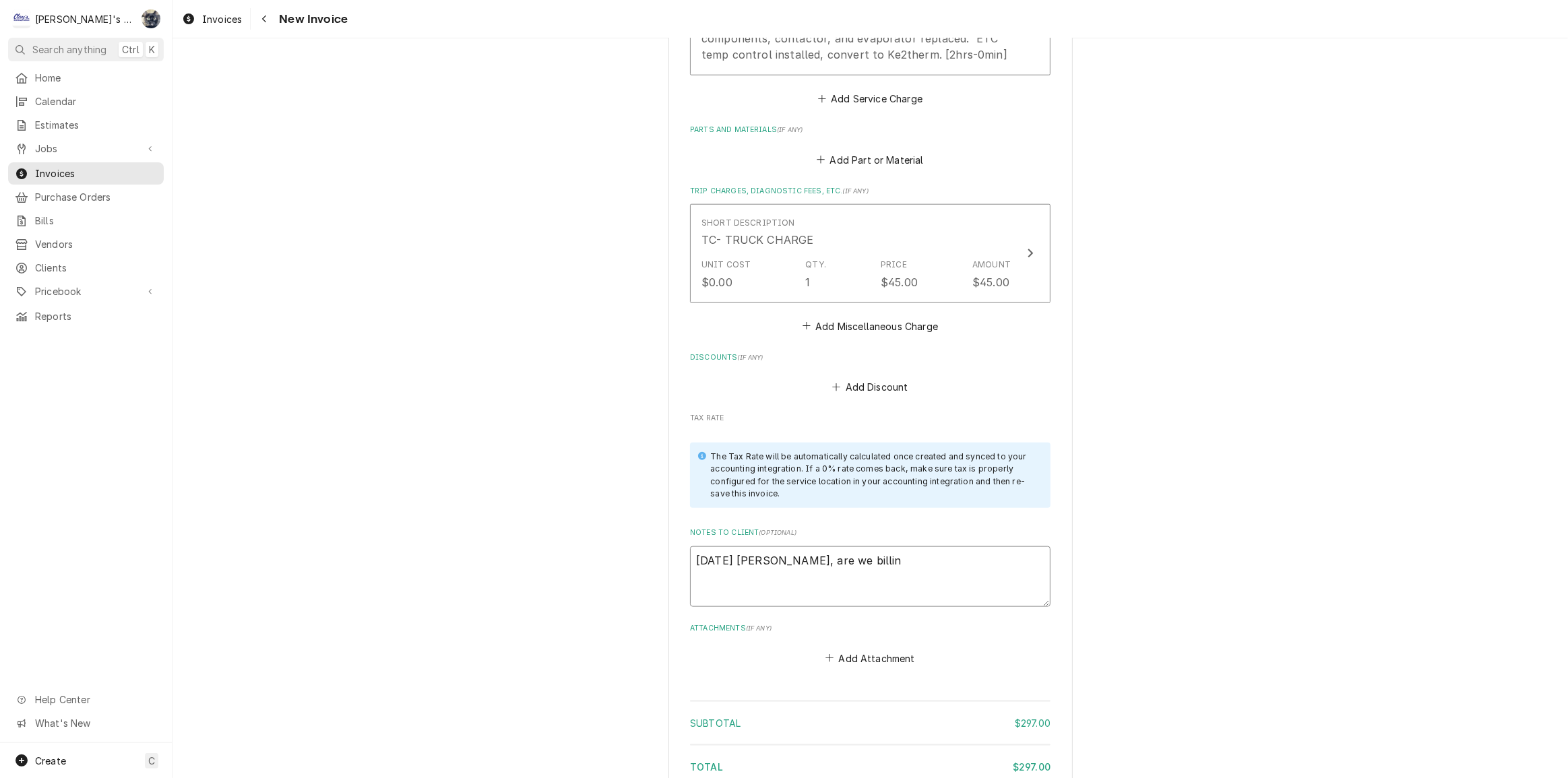
type textarea "x"
type textarea "9/3/2025 Sarah - Greg, are we billing"
type textarea "x"
type textarea "9/3/2025 Sarah - Greg, are we billing"
type textarea "x"
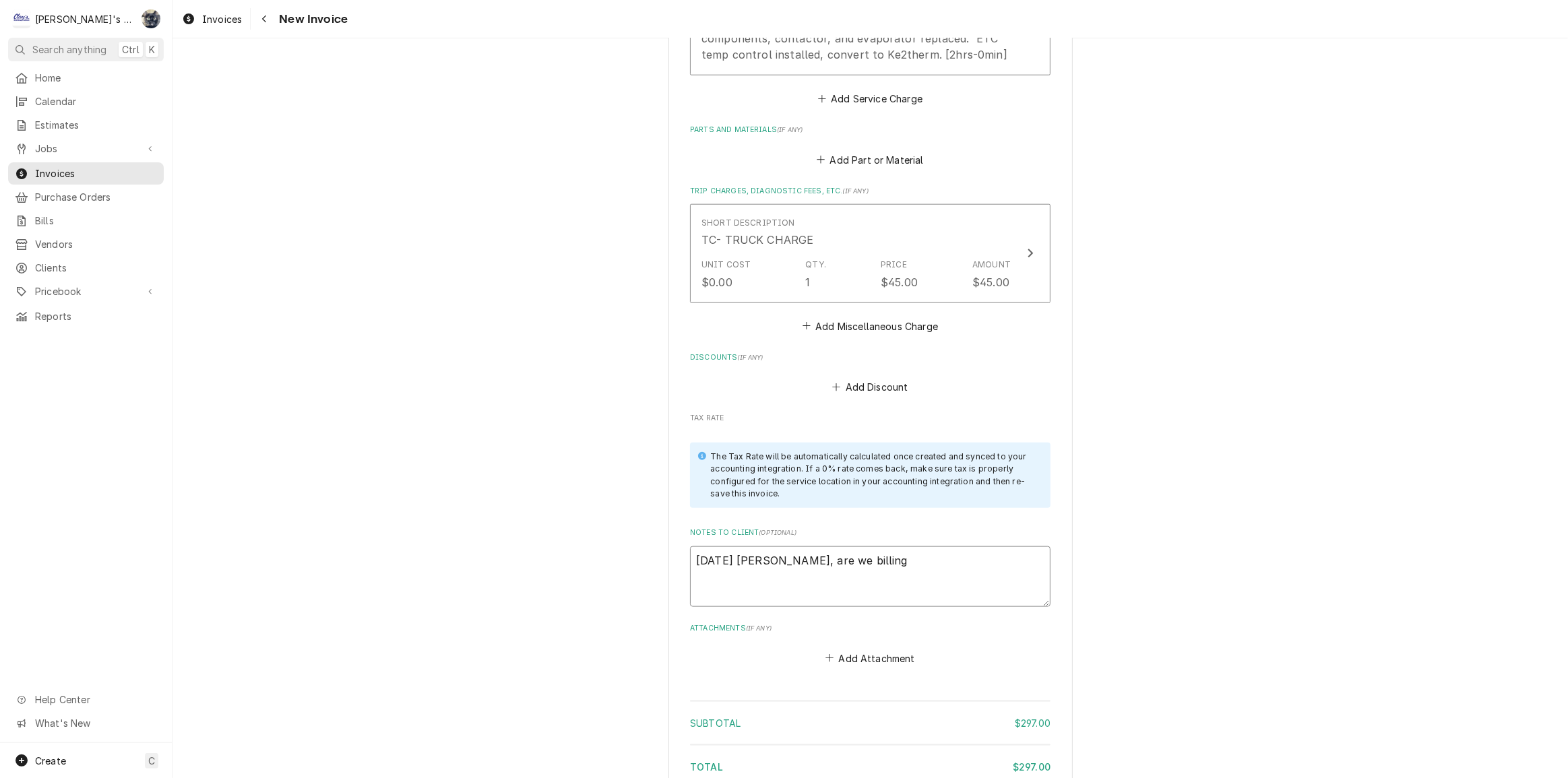
type textarea "9/3/2025 Sarah - Greg, are we billing t"
type textarea "x"
type textarea "9/3/2025 Sarah - Greg, are we billing th"
type textarea "x"
type textarea "9/3/2025 Sarah - Greg, are we billing thi"
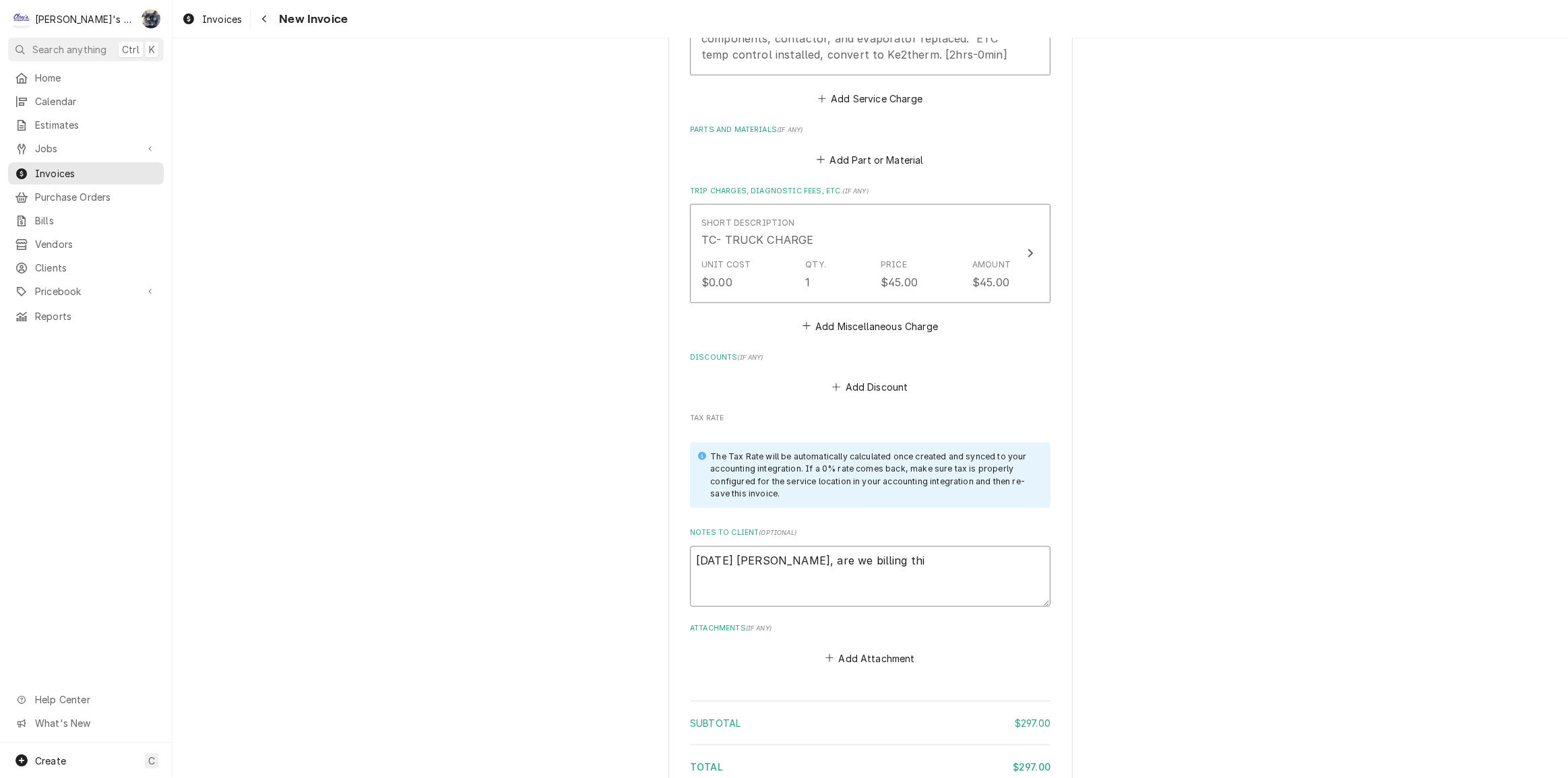
type textarea "x"
type textarea "9/3/2025 Sarah - Greg, are we billing this"
type textarea "x"
type textarea "9/3/2025 Sarah - Greg, are we billing this"
type textarea "x"
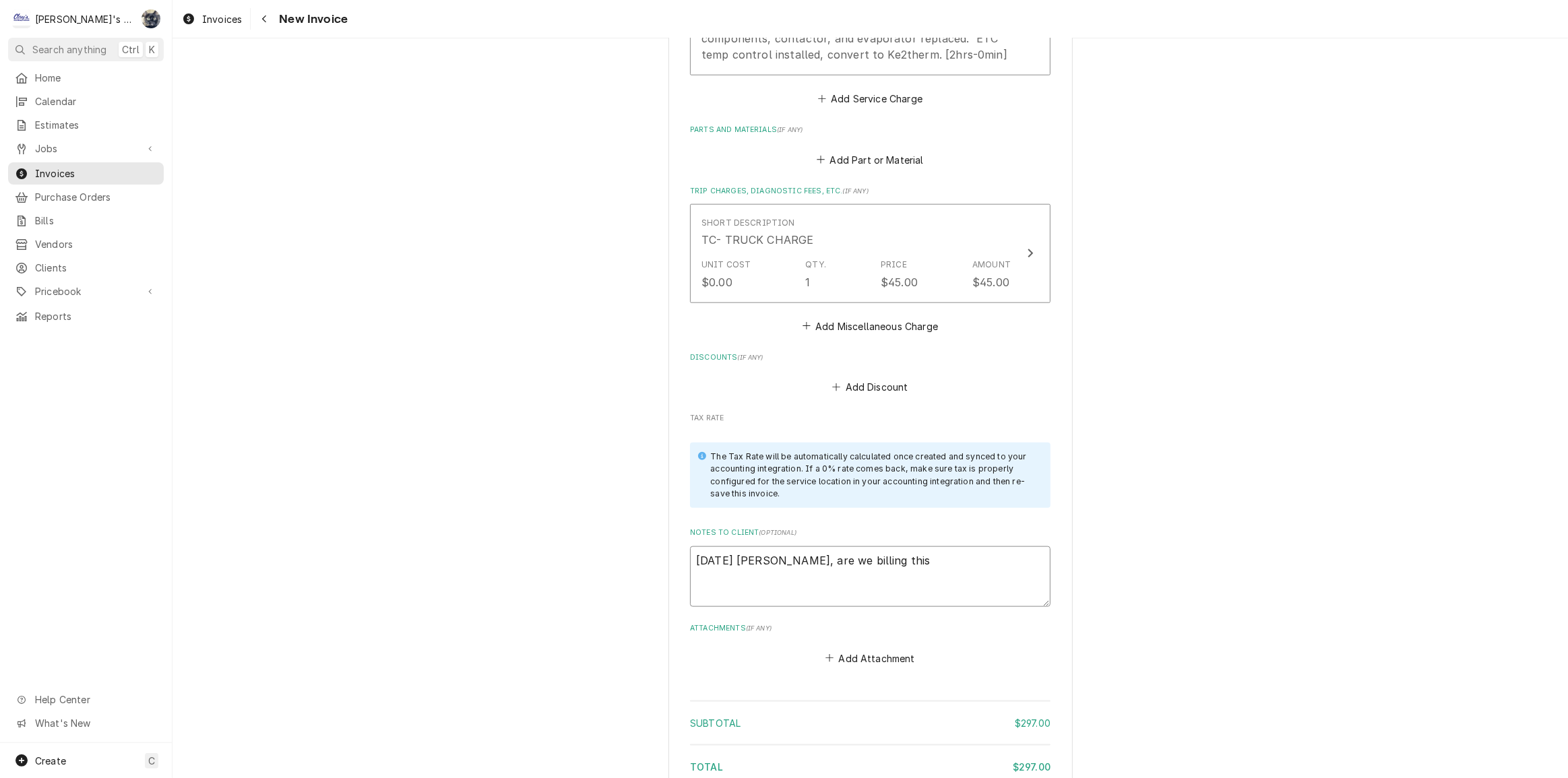
type textarea "9/3/2025 Sarah - Greg, are we billing this o"
type textarea "x"
type textarea "9/3/2025 Sarah - Greg, are we billing this ou"
type textarea "x"
type textarea "9/3/2025 Sarah - Greg, are we billing this out"
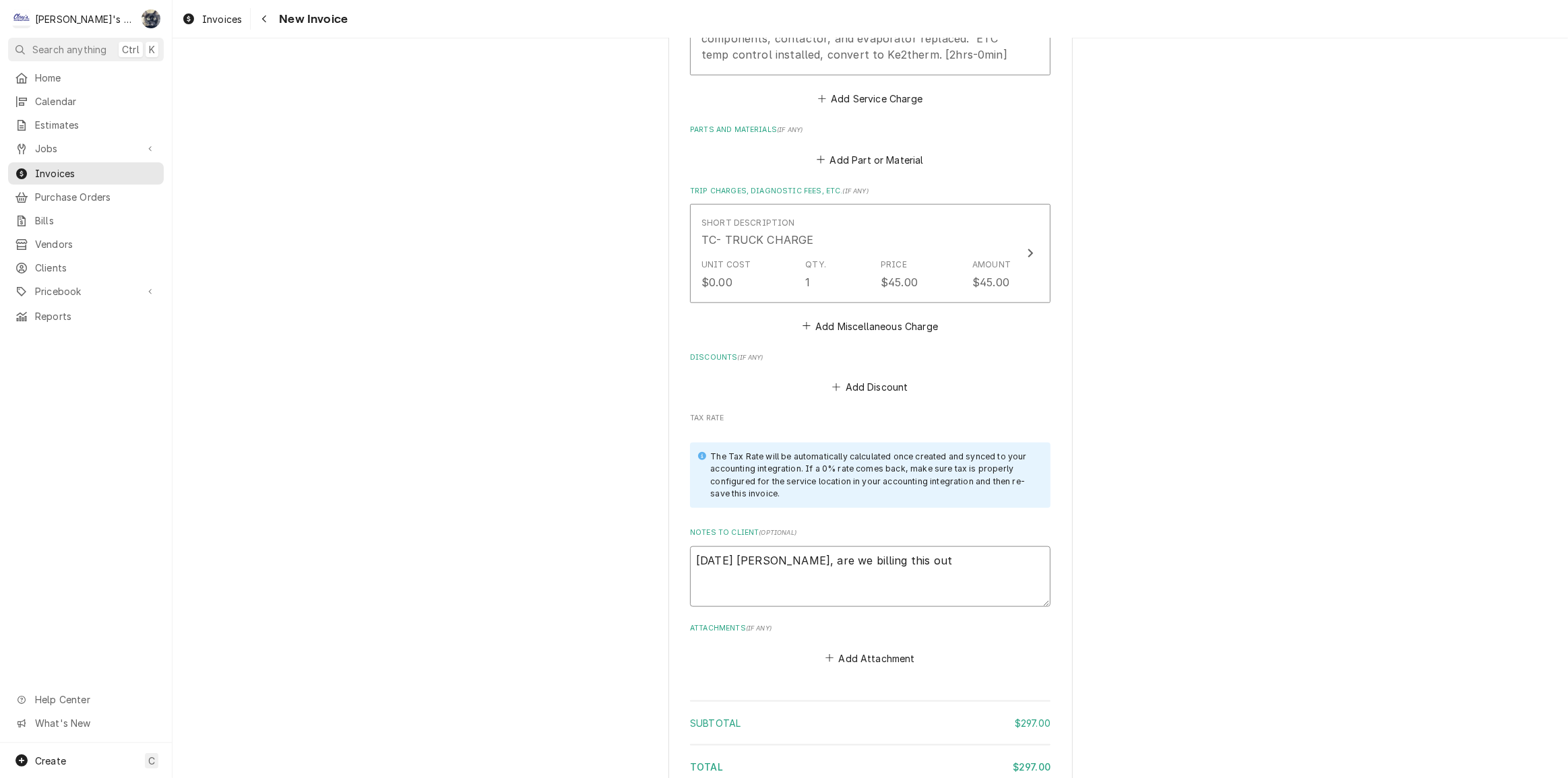
type textarea "x"
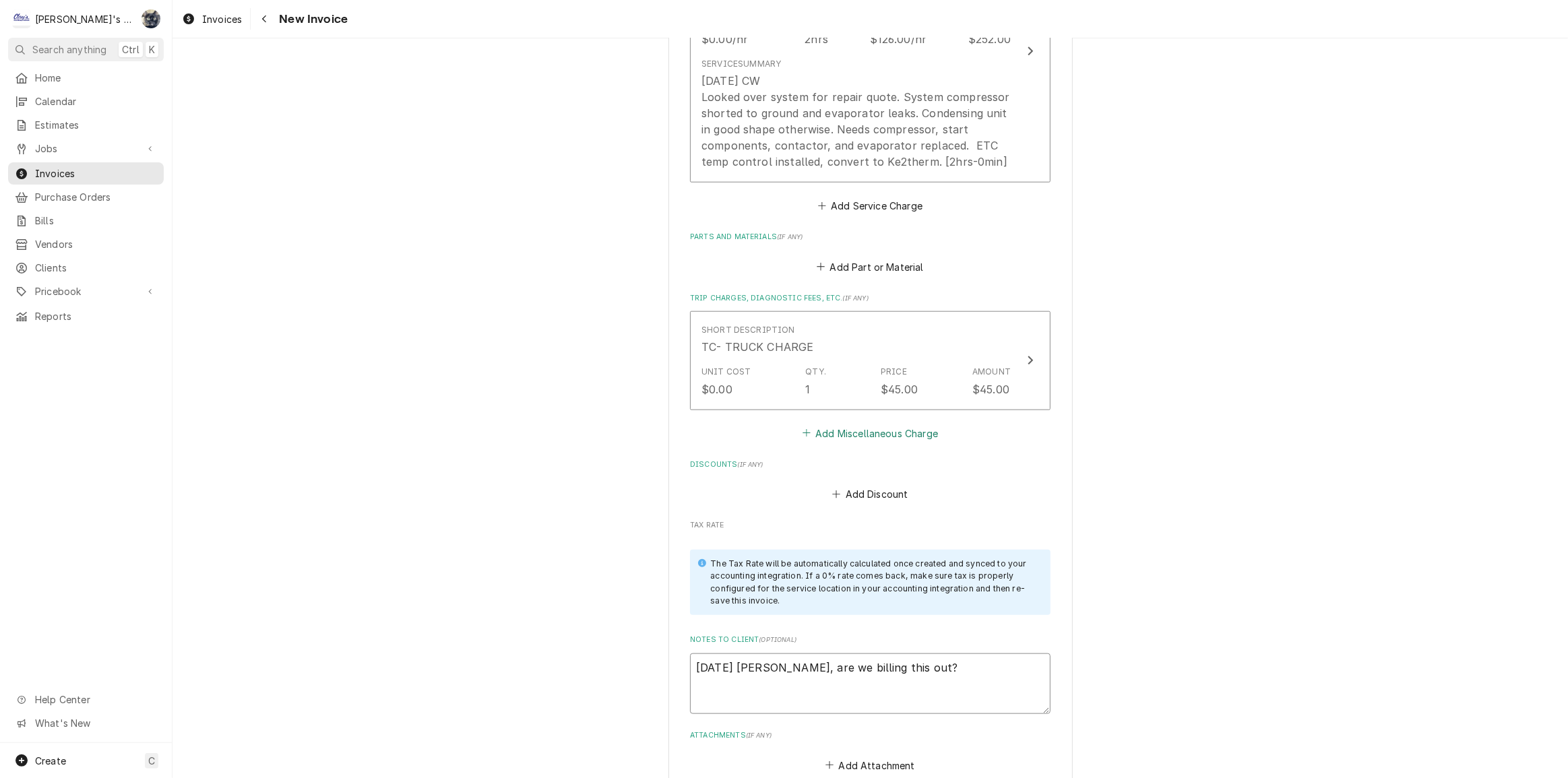
scroll to position [1795, 0]
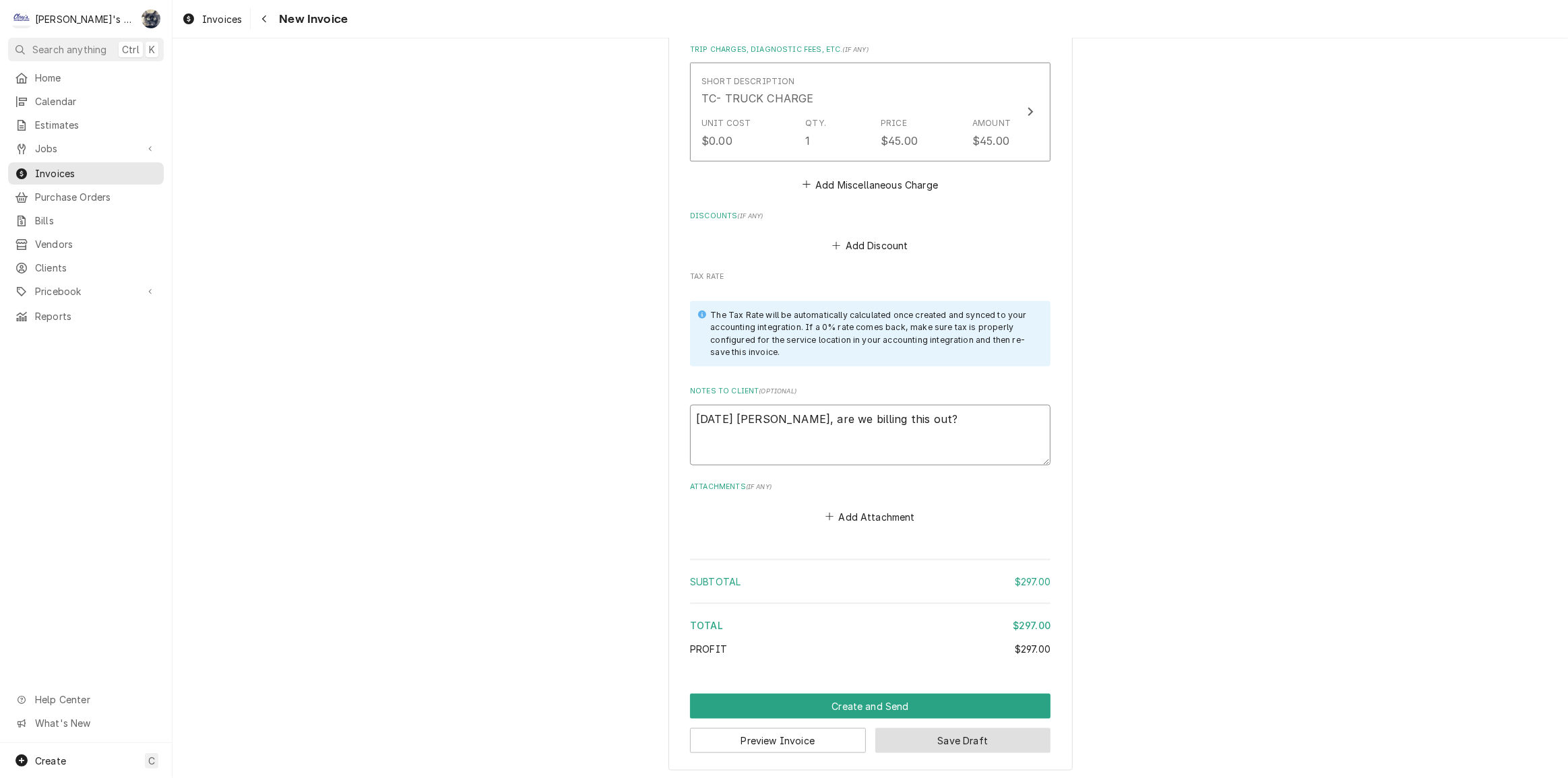
type textarea "9/3/2025 Sarah - Greg, are we billing this out?"
click at [913, 748] on button "Save Draft" at bounding box center [963, 741] width 176 height 25
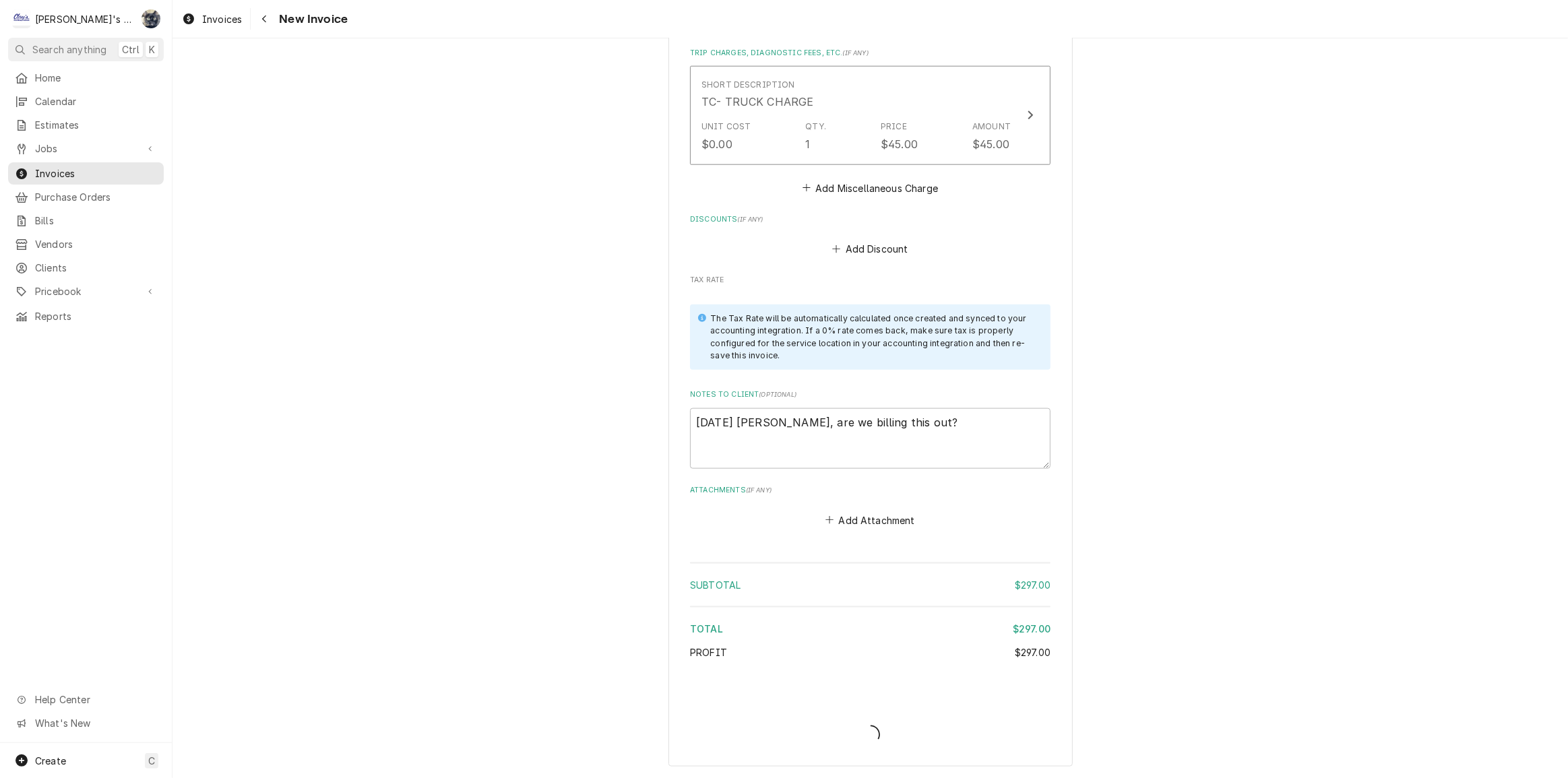
scroll to position [1789, 0]
type textarea "x"
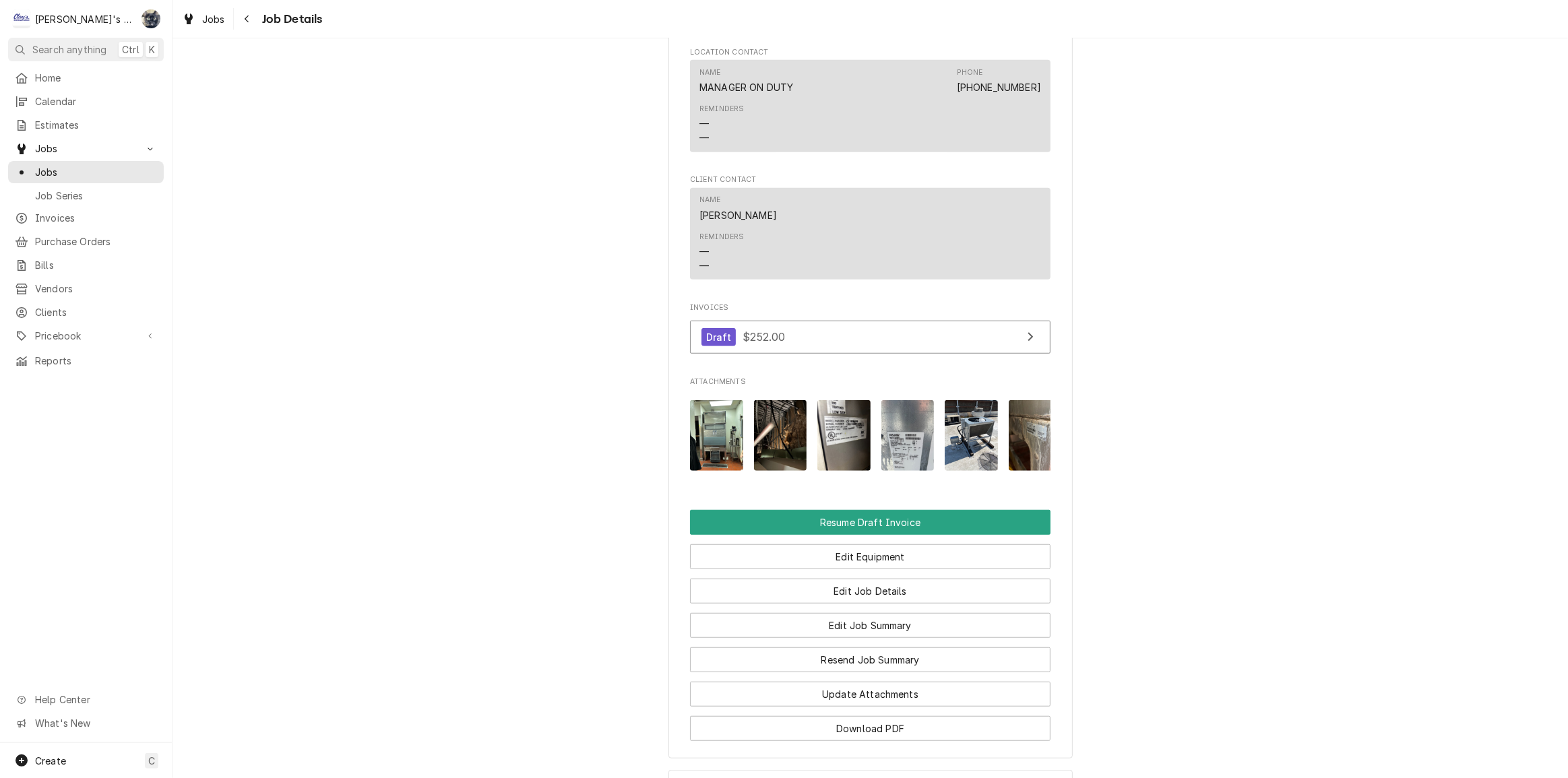
scroll to position [1149, 0]
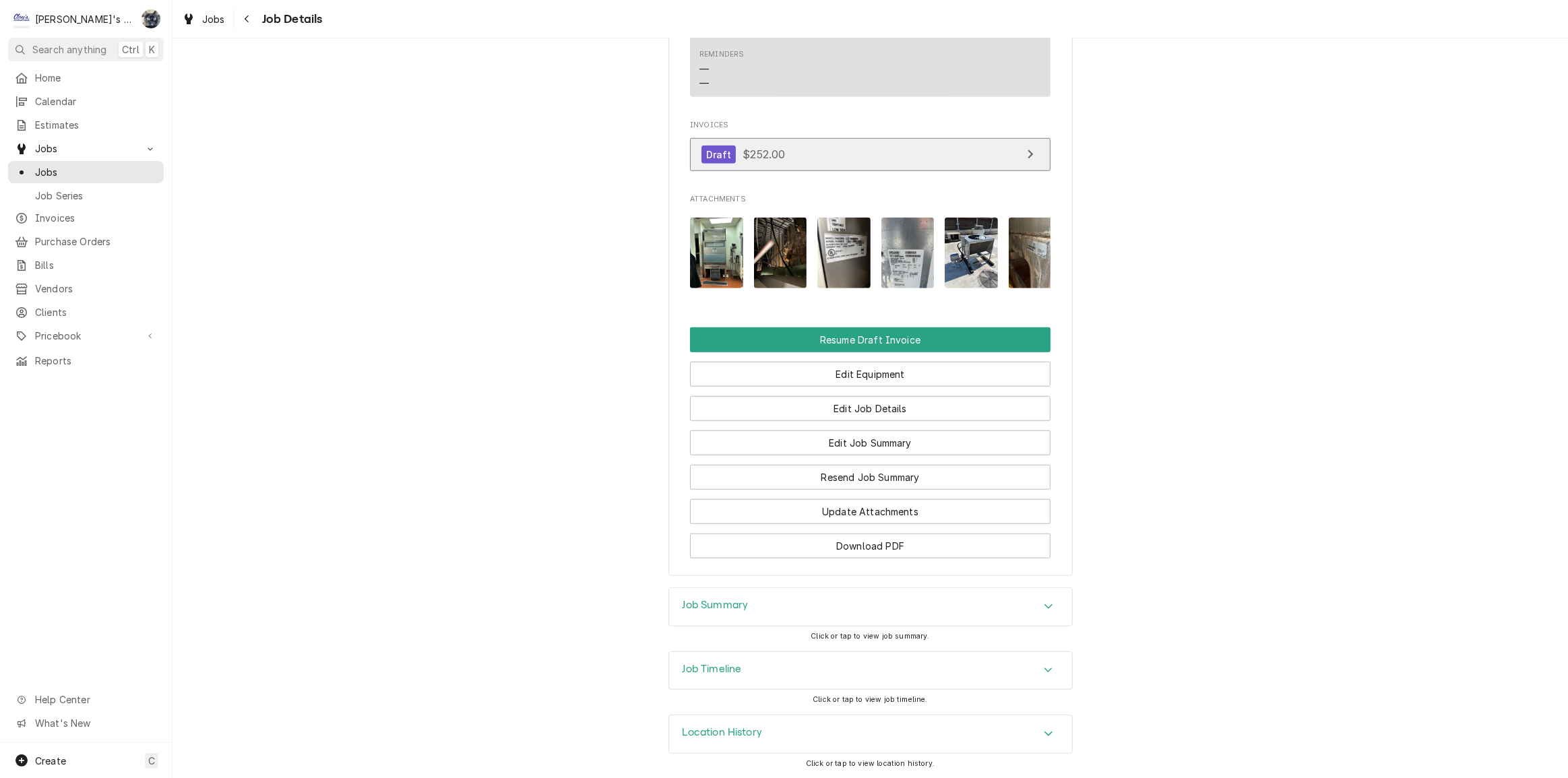
click at [760, 147] on span "$252.00" at bounding box center [764, 154] width 43 height 13
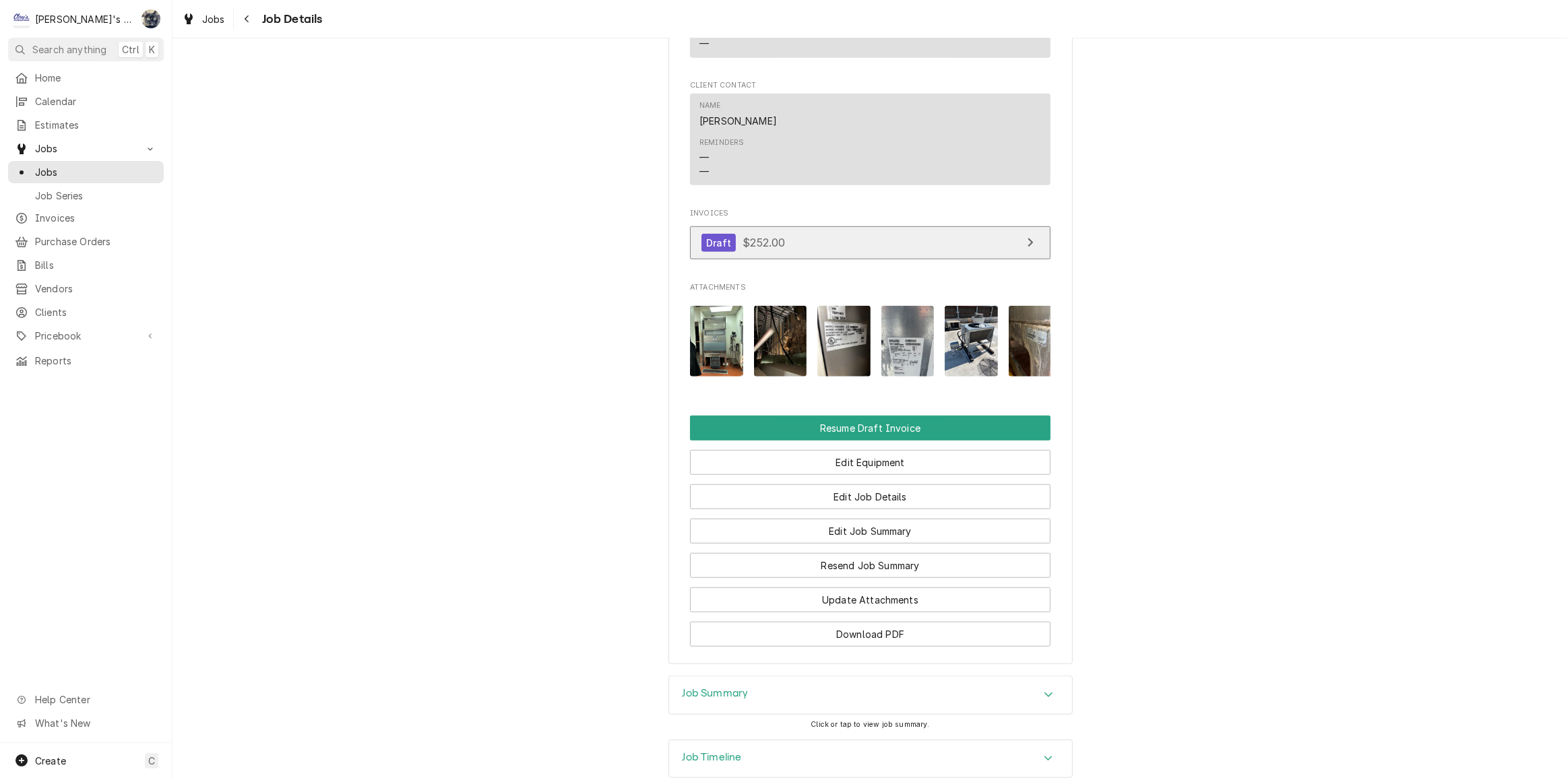
scroll to position [598, 0]
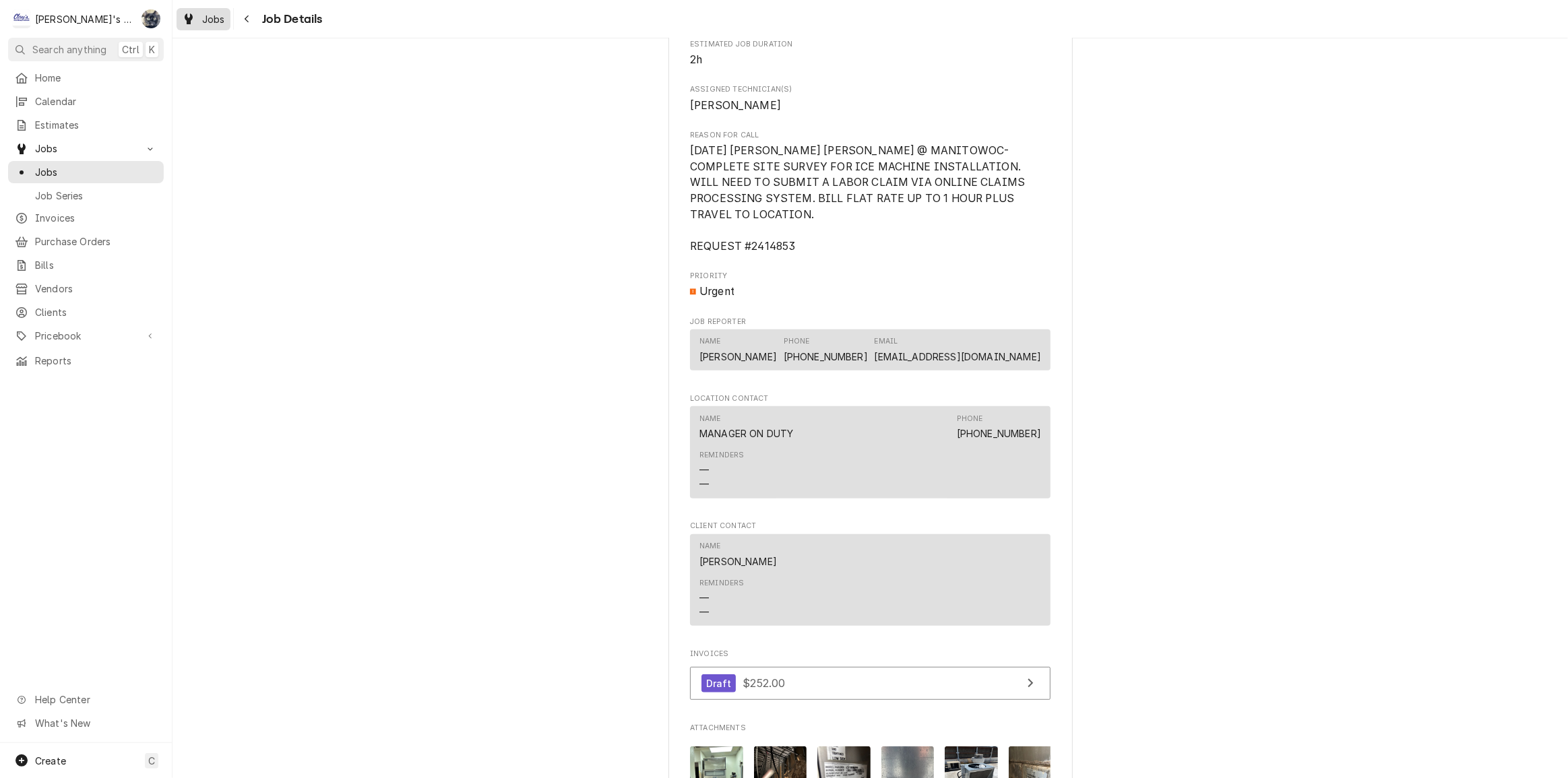
click at [203, 18] on span "Jobs" at bounding box center [214, 19] width 23 height 14
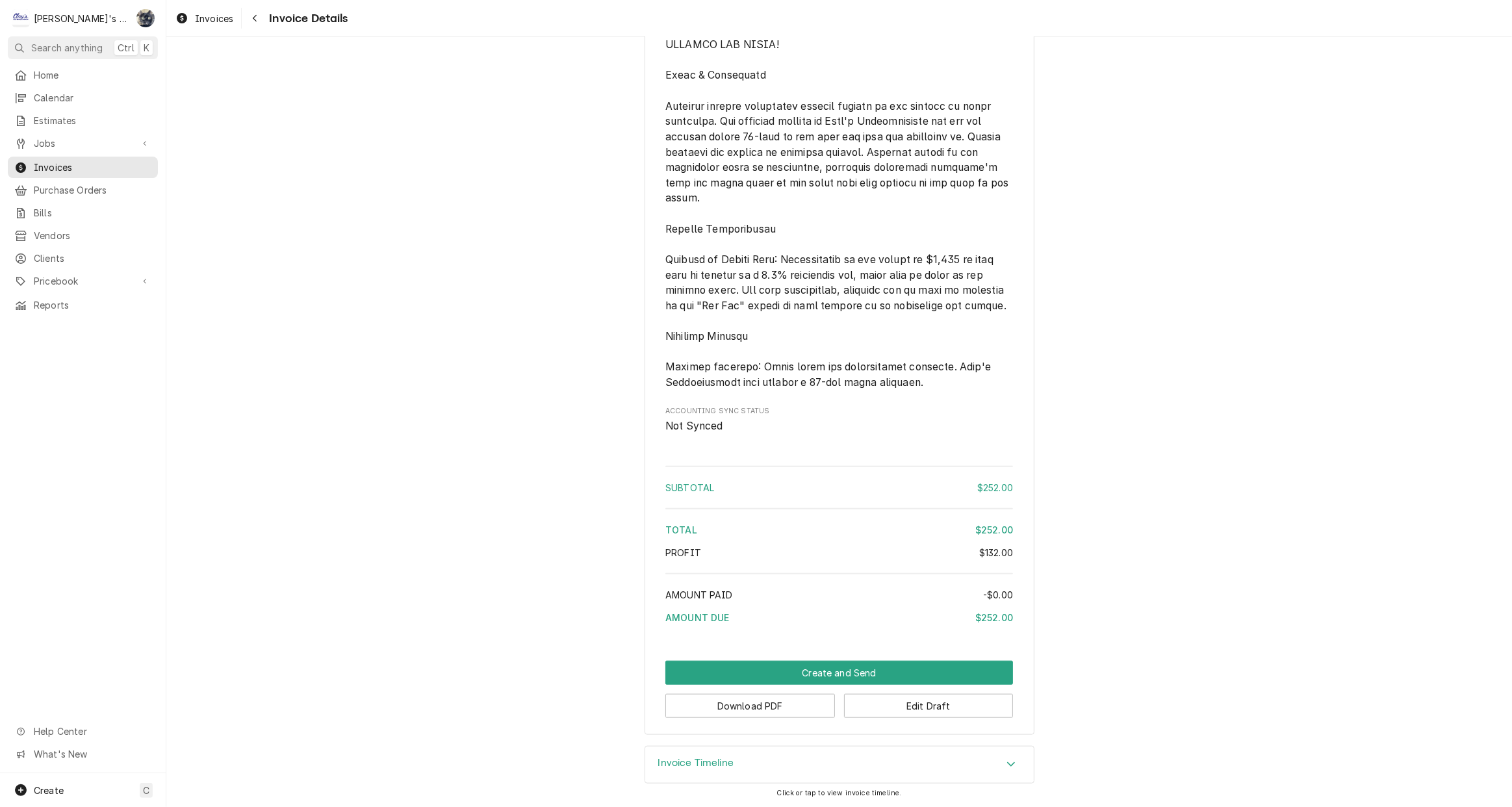
scroll to position [1388, 0]
click at [790, 761] on div "Invoice Timeline" at bounding box center [839, 765] width 388 height 37
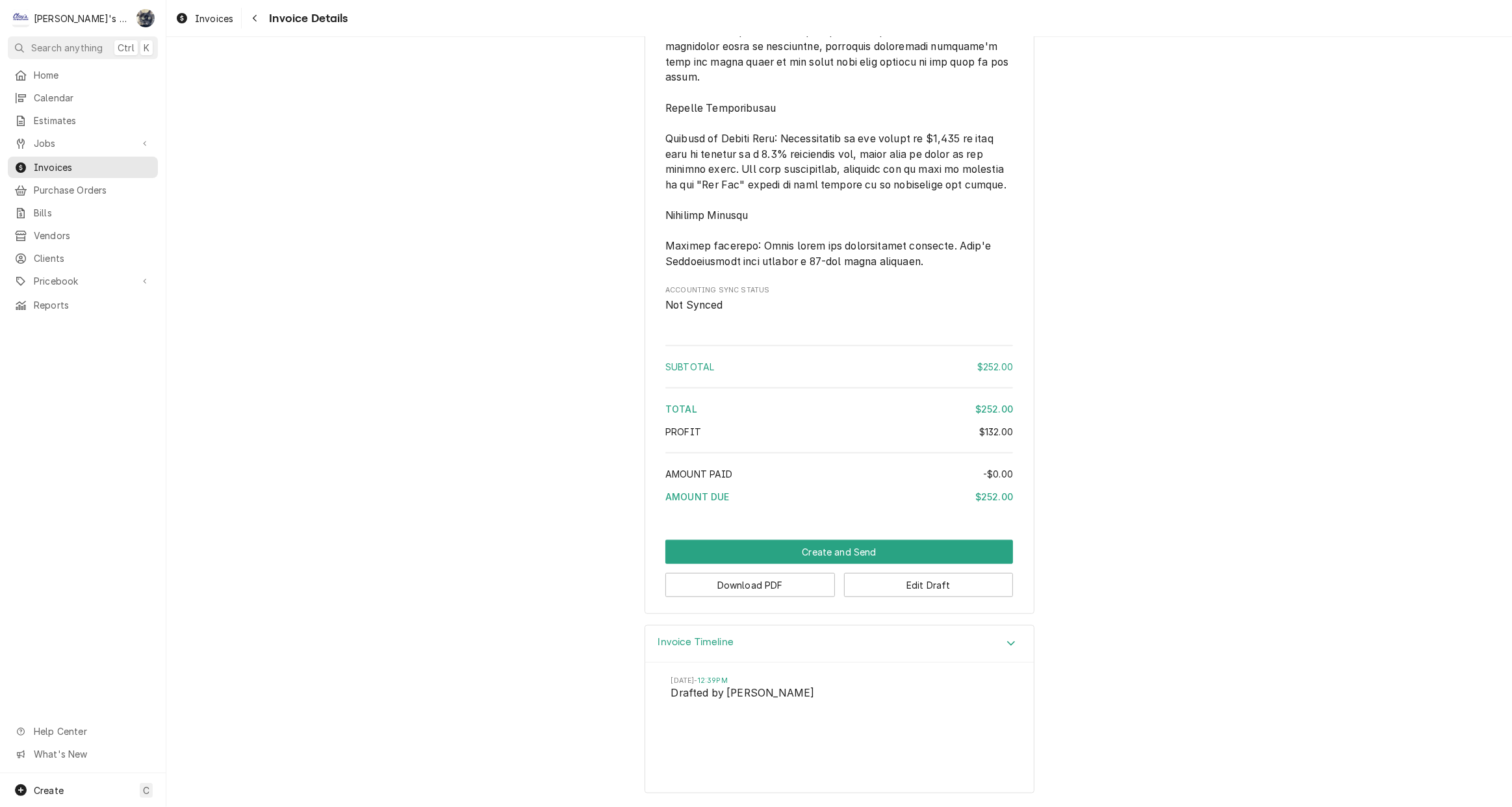
scroll to position [1449, 0]
click at [838, 564] on button "Create and Send" at bounding box center [839, 552] width 348 height 24
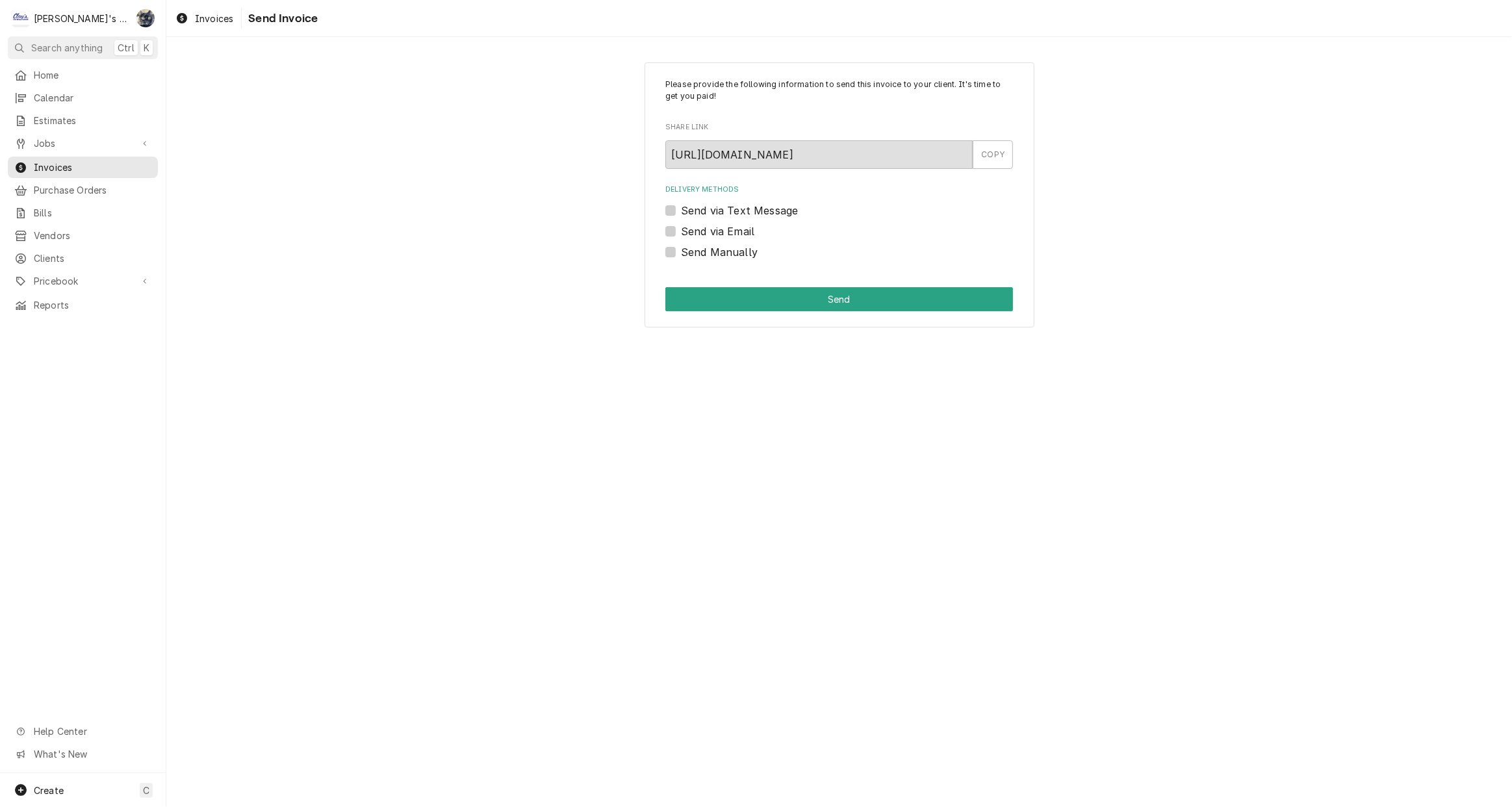
click at [680, 251] on label "Send Manually" at bounding box center [719, 252] width 77 height 16
click at [680, 251] on input "Send Manually" at bounding box center [854, 258] width 348 height 28
checkbox input "true"
click at [682, 299] on button "Send" at bounding box center [839, 300] width 348 height 24
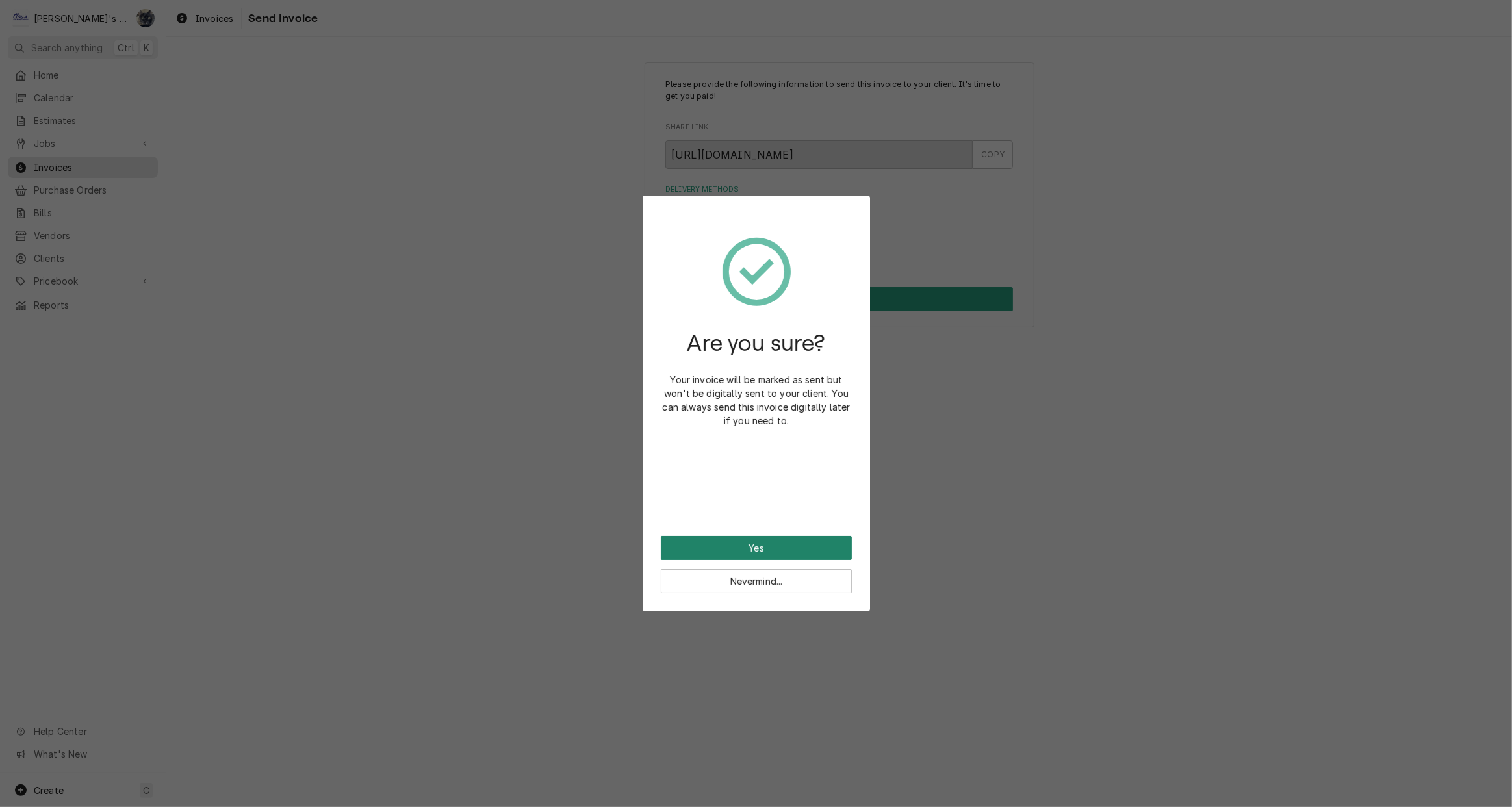
click at [747, 549] on button "Yes" at bounding box center [756, 548] width 191 height 24
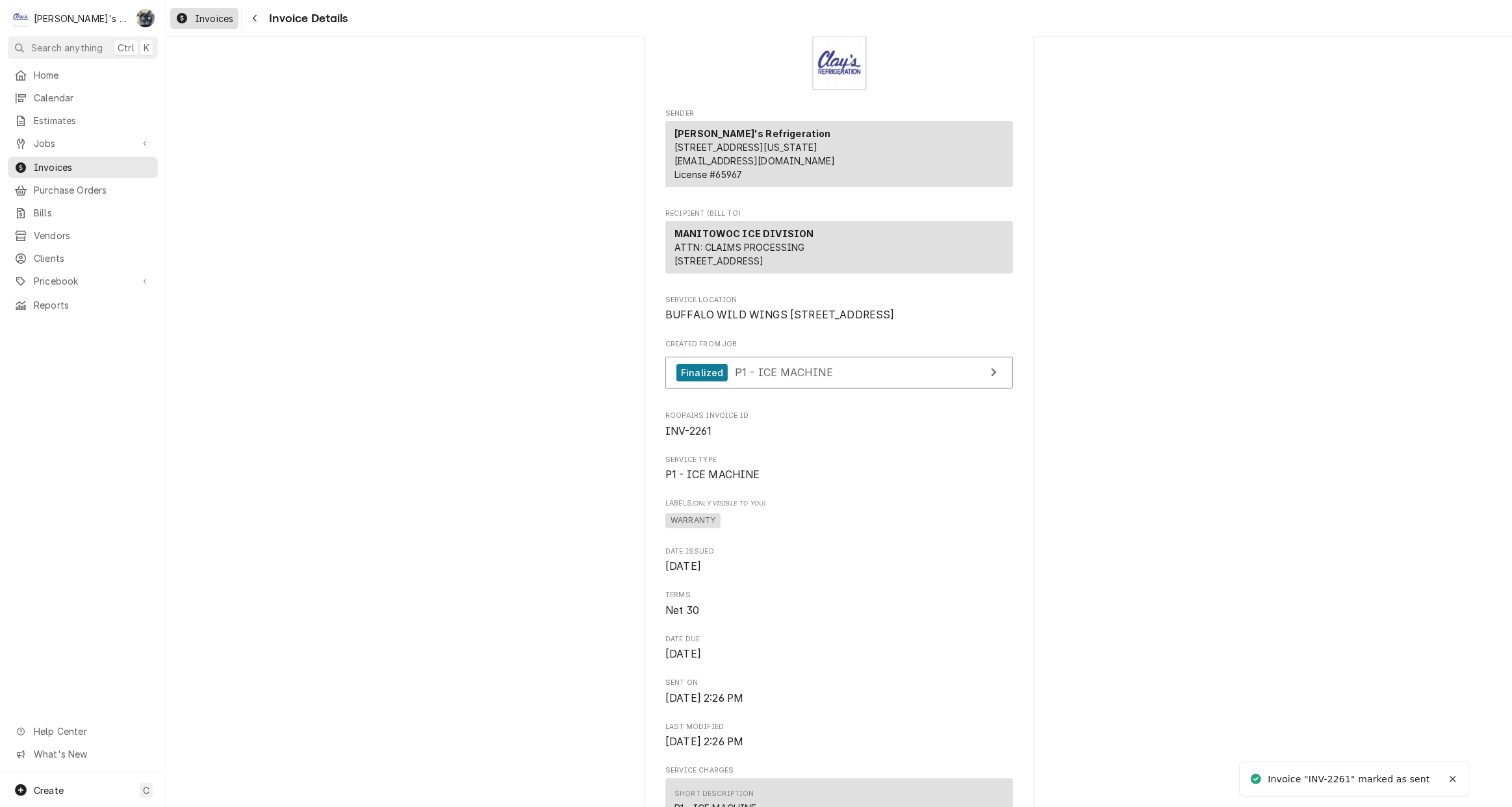
scroll to position [117, 0]
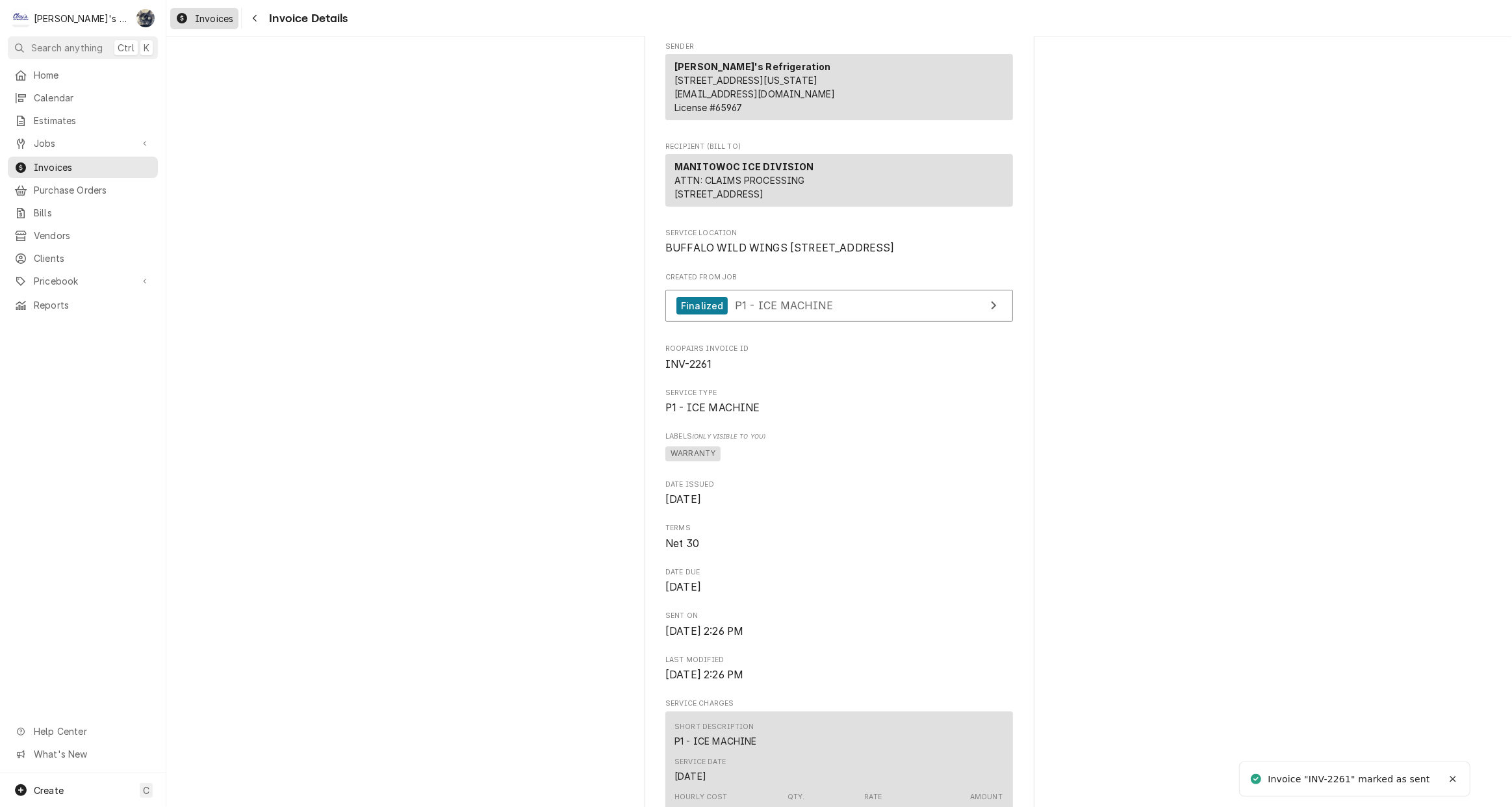
click at [192, 21] on div "Invoices" at bounding box center [204, 18] width 63 height 16
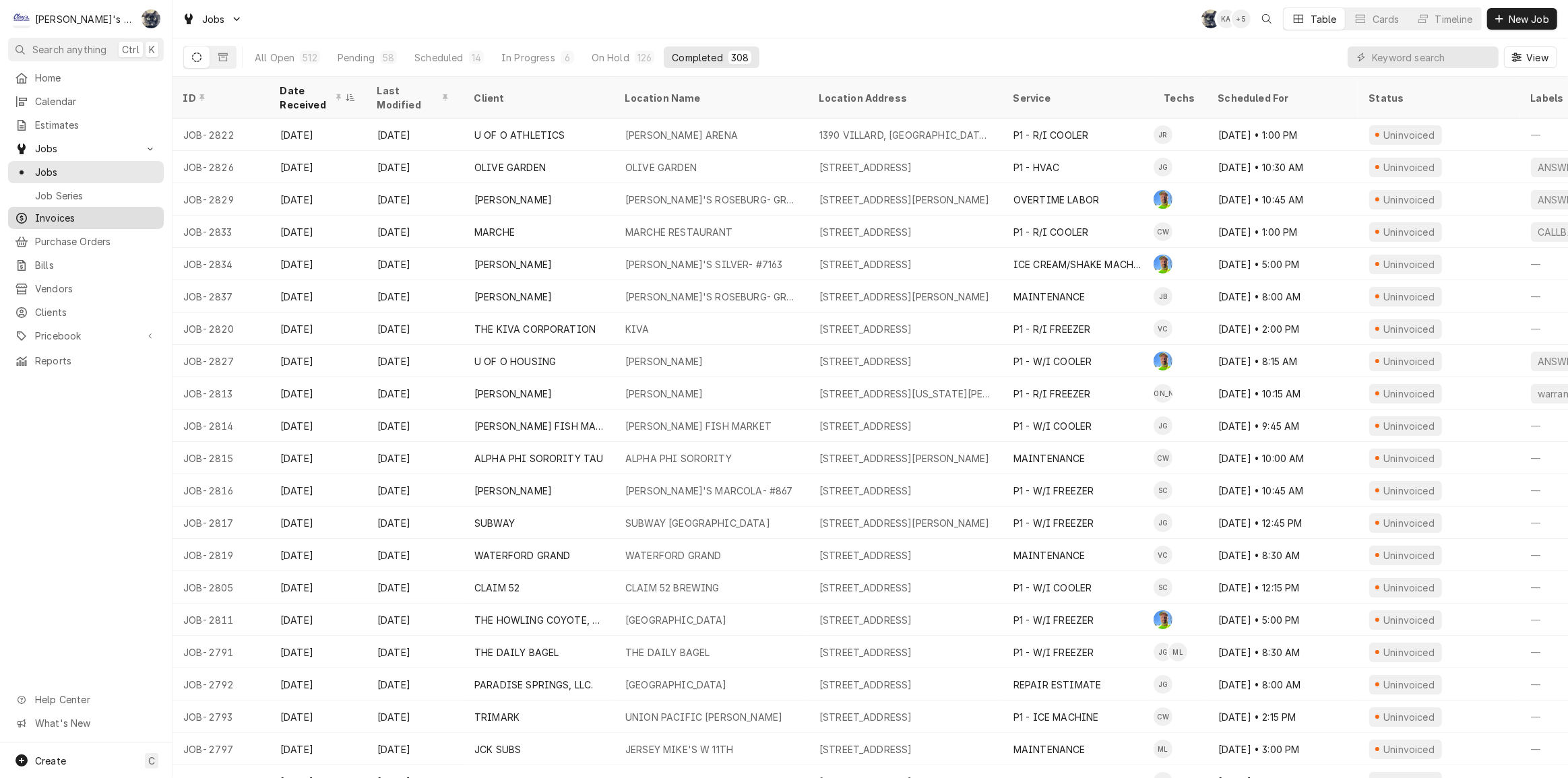
click at [73, 219] on div "Invoices" at bounding box center [85, 218] width 150 height 17
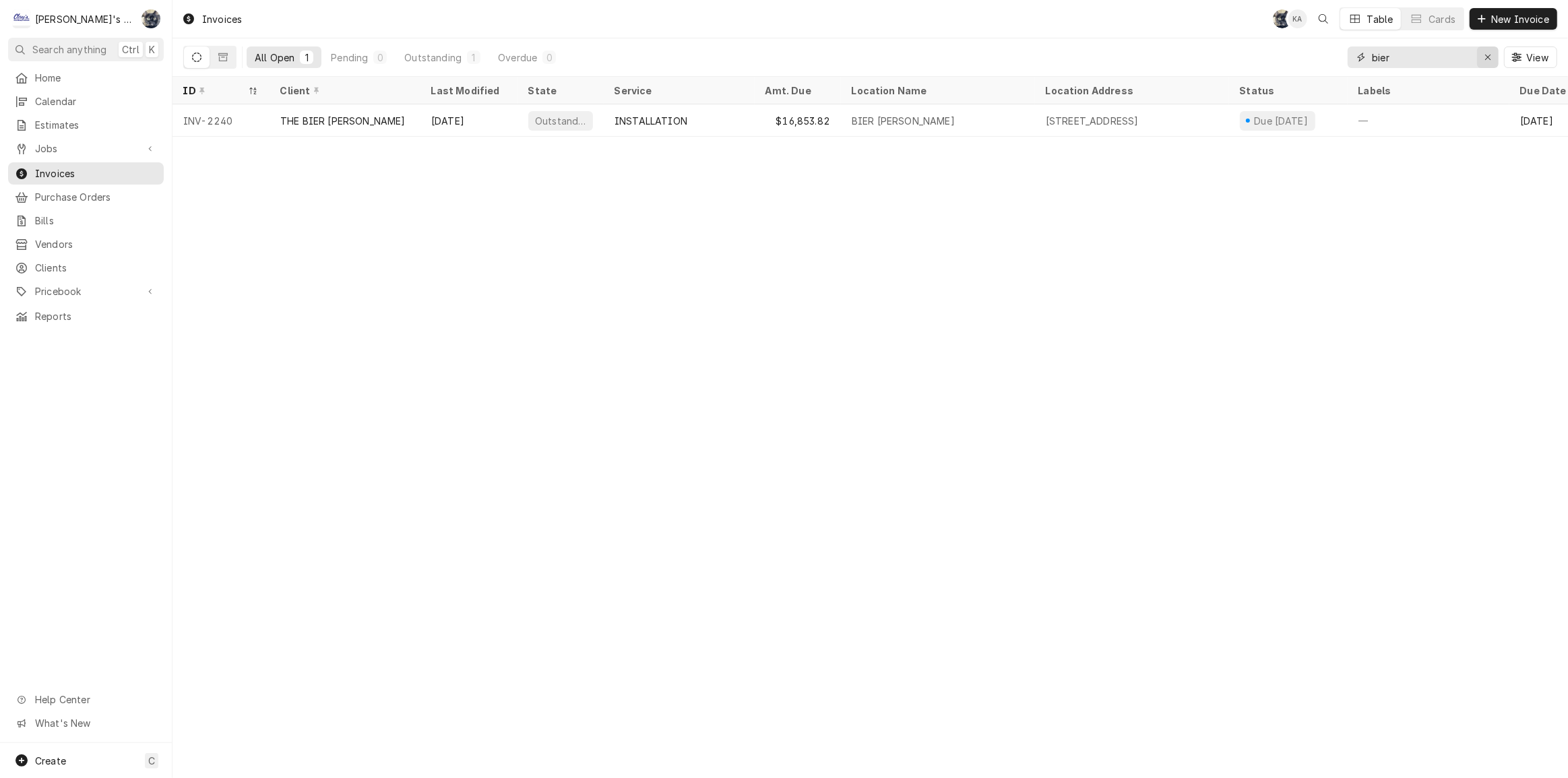
click at [1489, 55] on icon "Erase input" at bounding box center [1488, 57] width 6 height 6
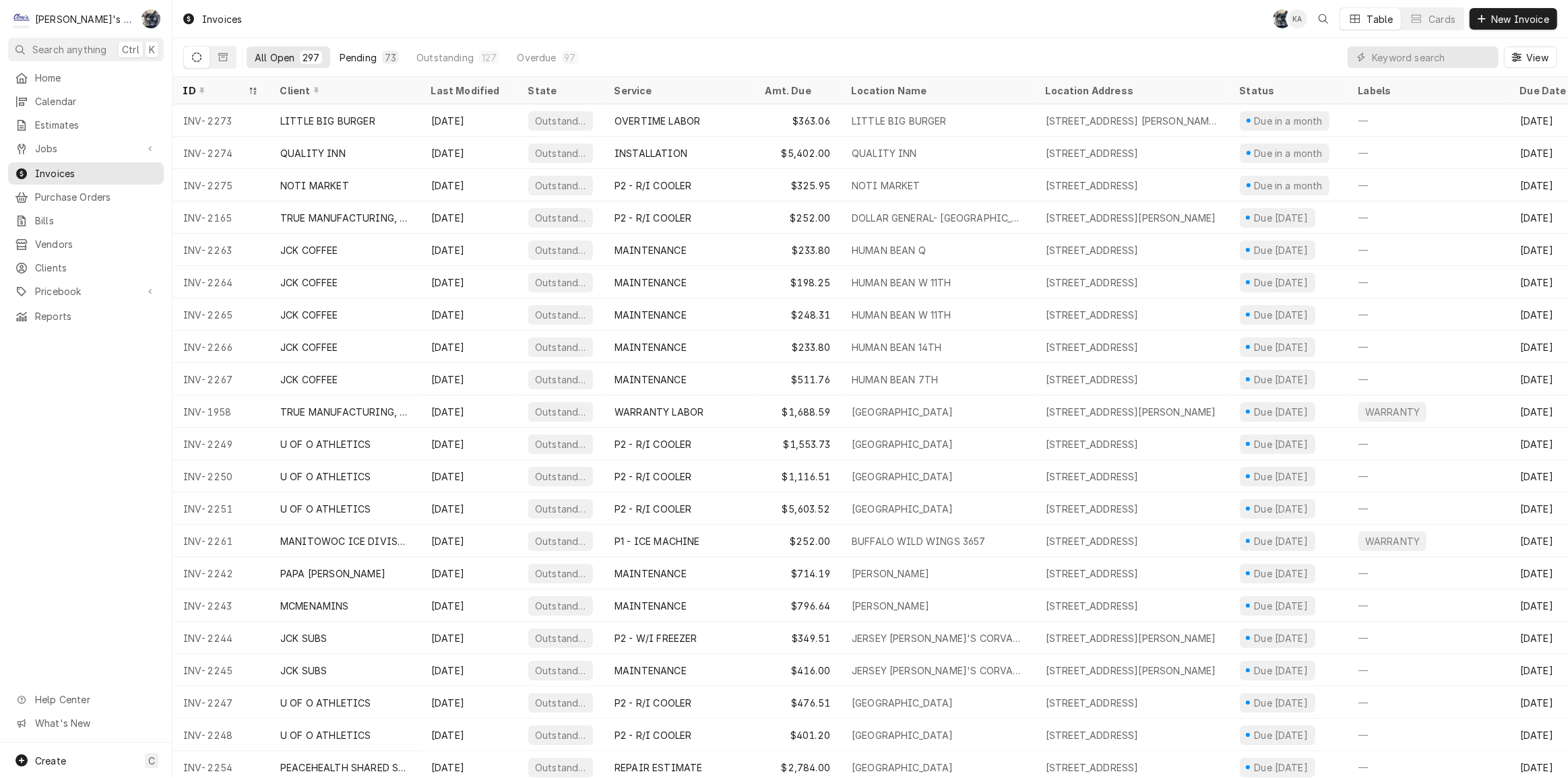
click at [378, 66] on button "Pending 73" at bounding box center [368, 57] width 75 height 22
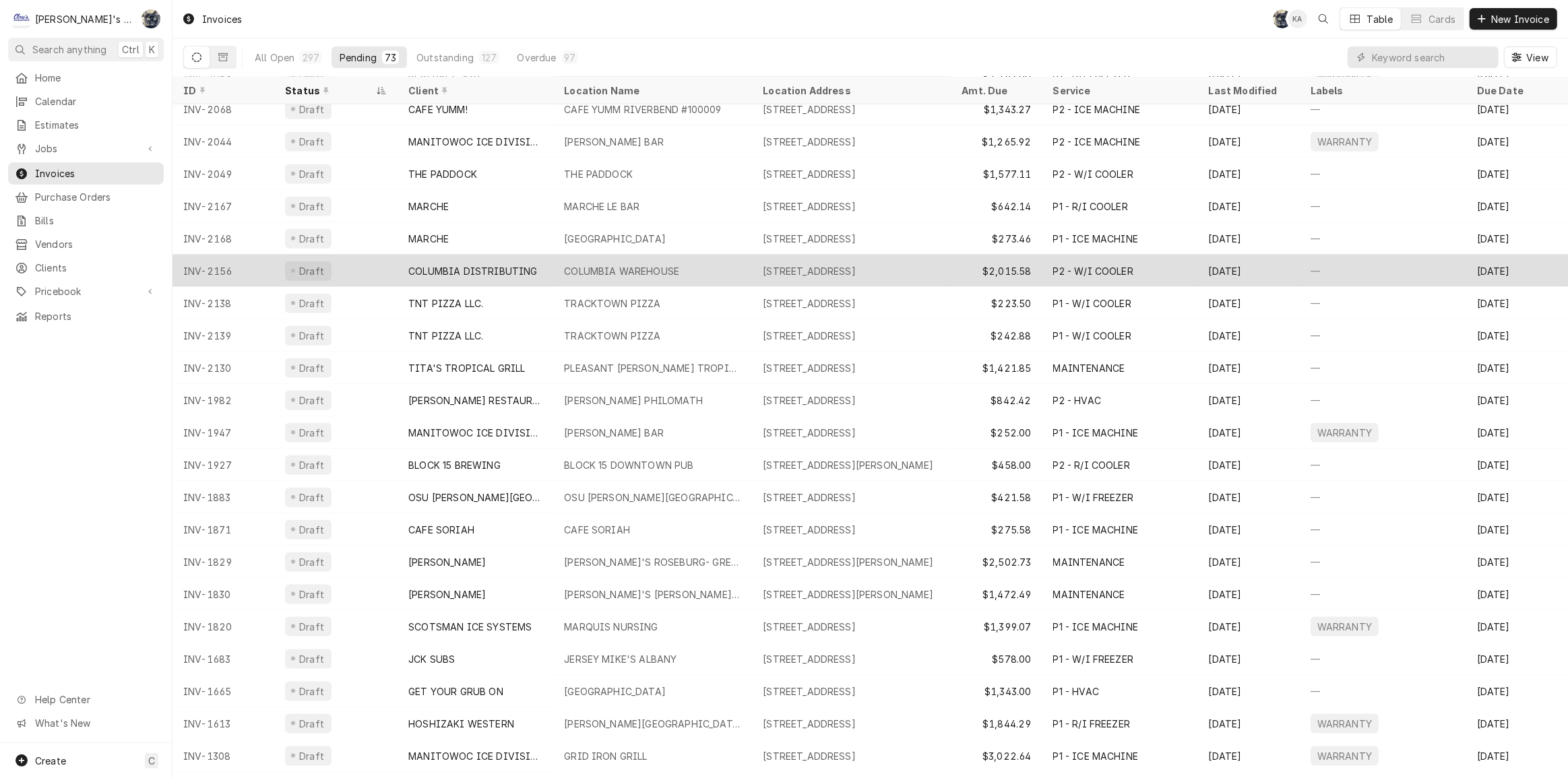
scroll to position [1685, 0]
